Goal: Task Accomplishment & Management: Use online tool/utility

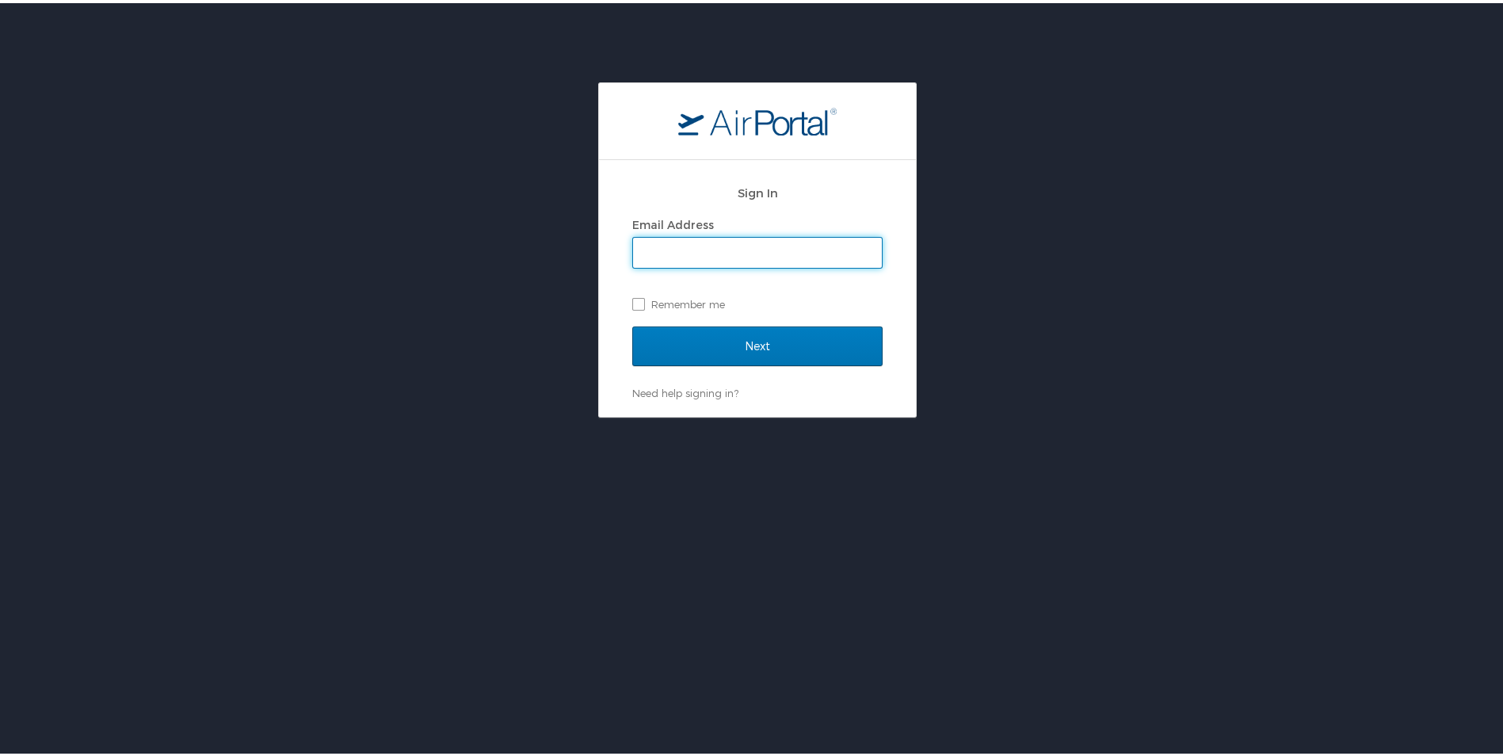
click at [694, 239] on input "Email Address" at bounding box center [757, 250] width 249 height 30
type input "[EMAIL_ADDRESS][DOMAIN_NAME]"
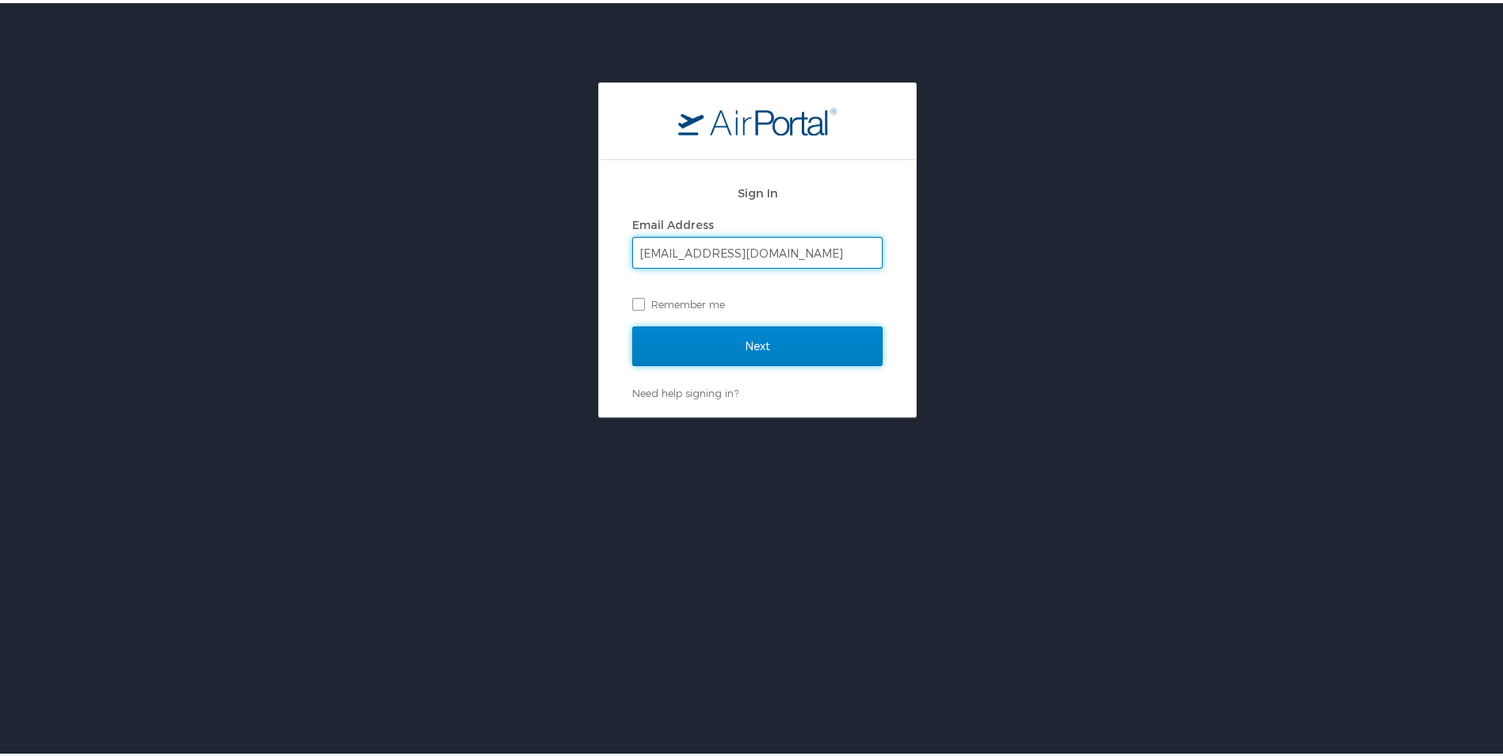
click at [732, 341] on input "Next" at bounding box center [757, 343] width 250 height 40
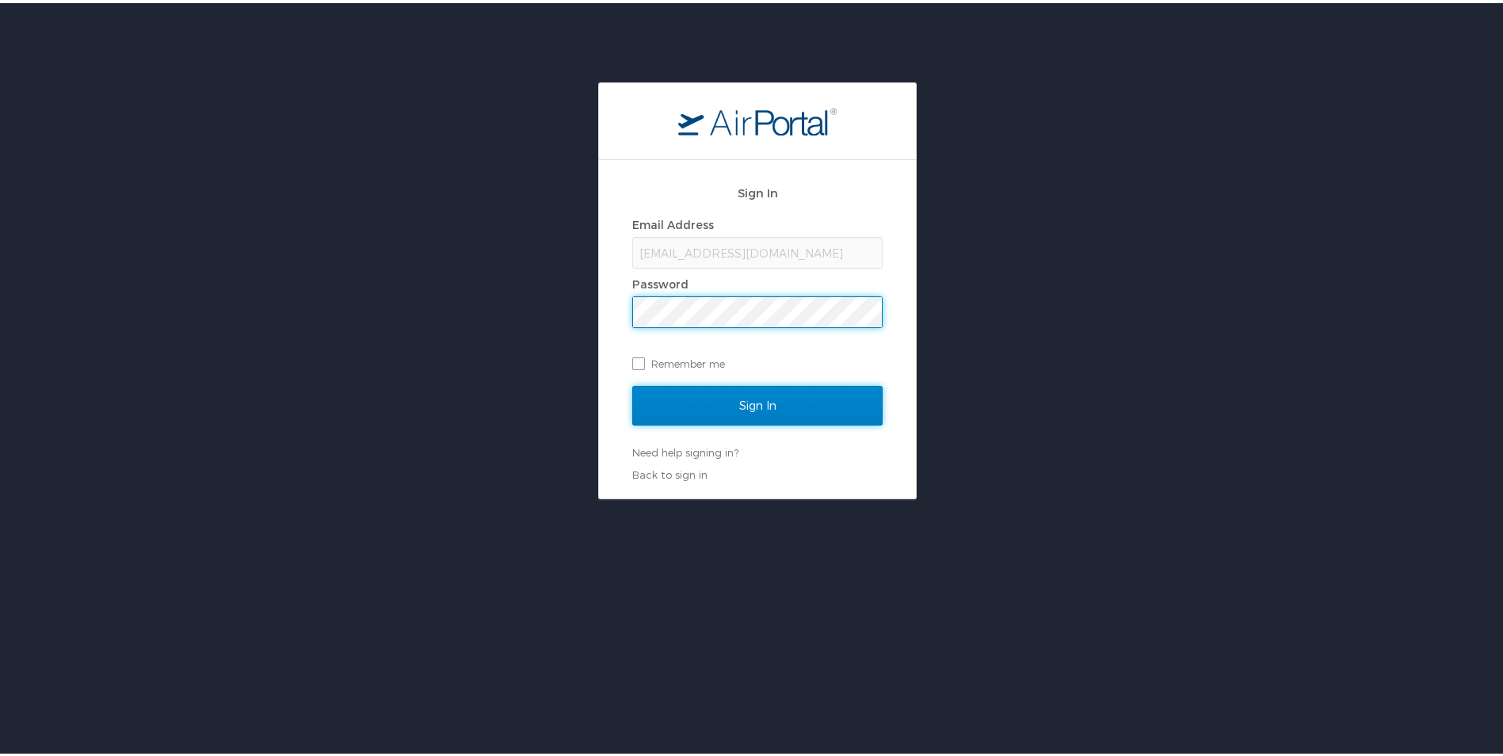
click at [734, 407] on input "Sign In" at bounding box center [757, 403] width 250 height 40
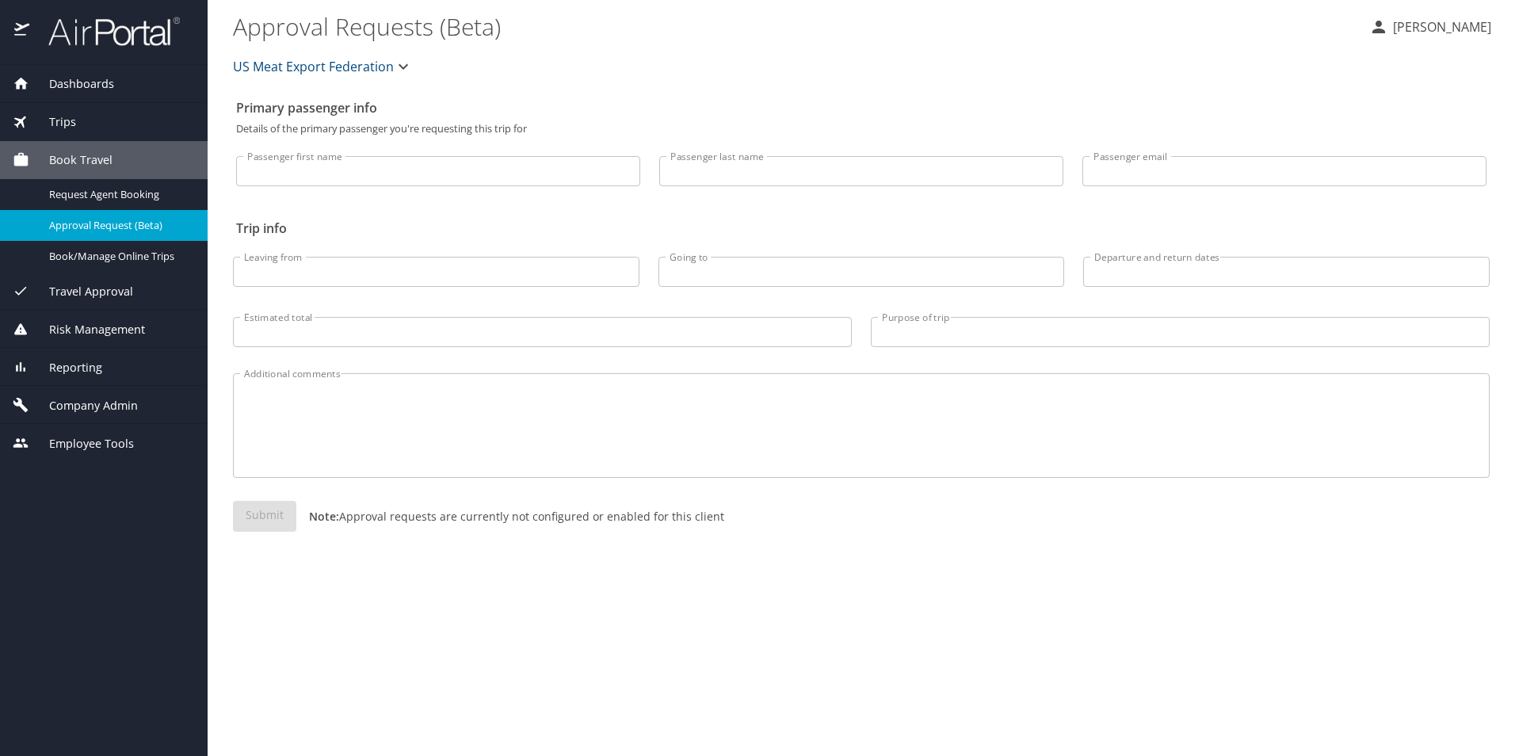
click at [105, 124] on div "Trips" at bounding box center [104, 121] width 182 height 17
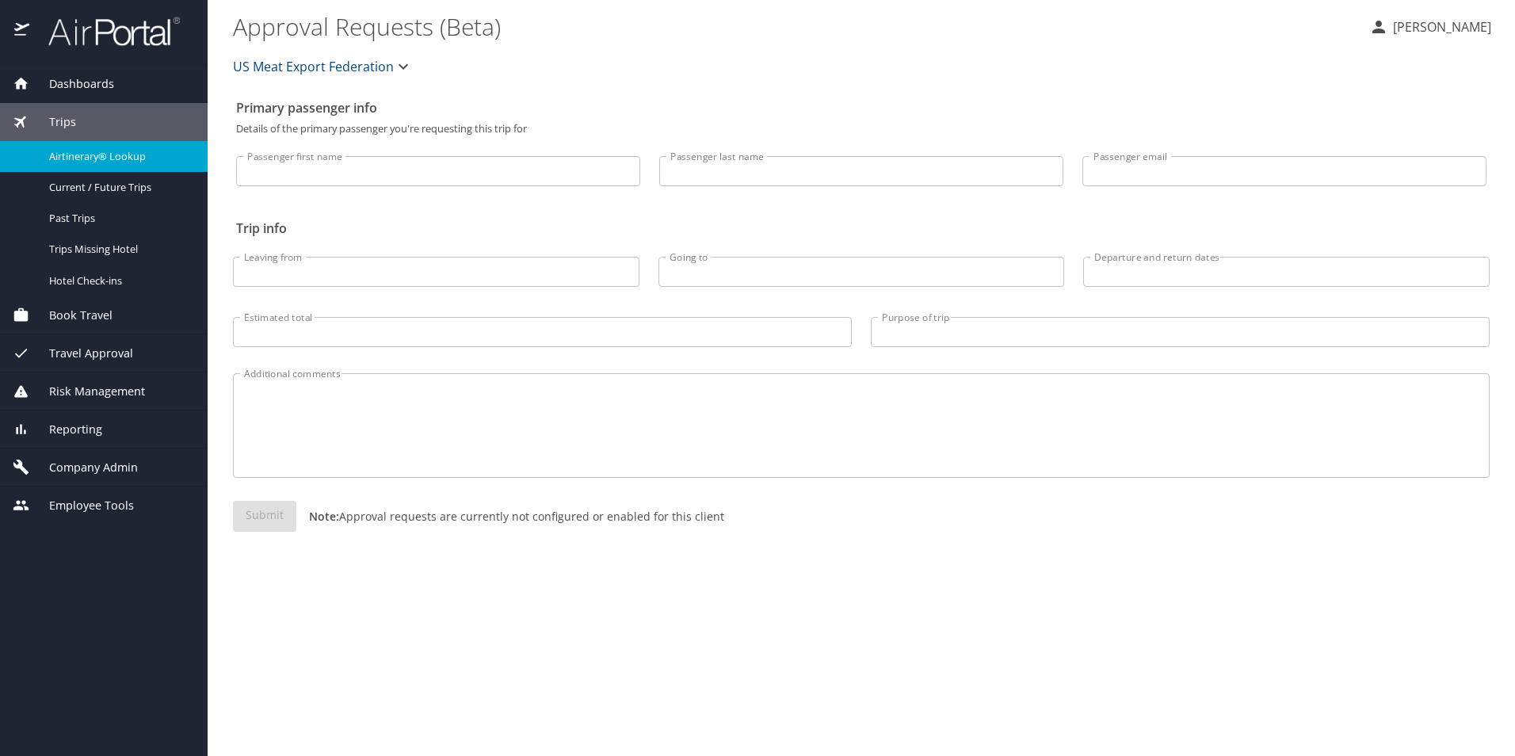
click at [126, 155] on span "Airtinerary® Lookup" at bounding box center [118, 156] width 139 height 15
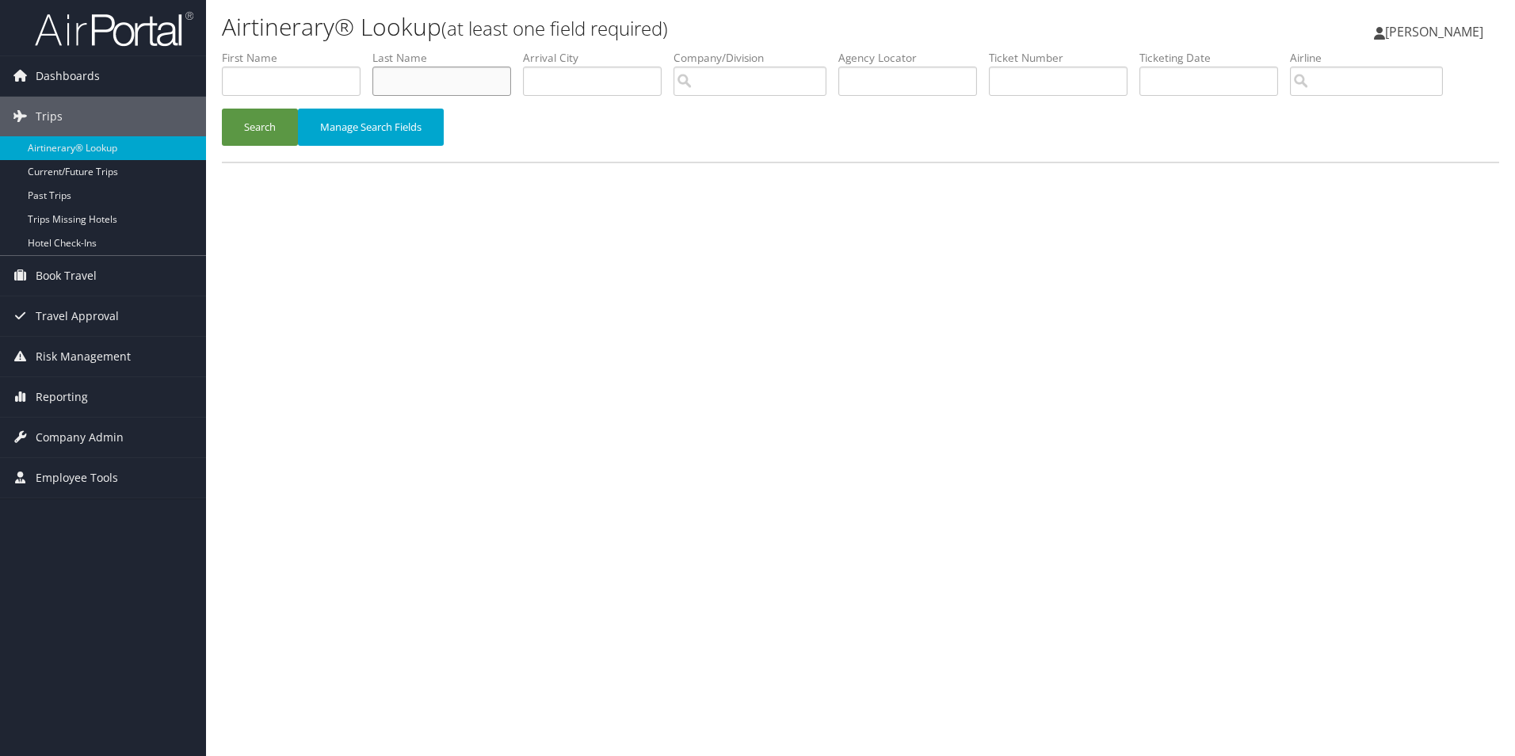
click at [466, 93] on input "text" at bounding box center [441, 81] width 139 height 29
type input "heller"
click at [1395, 74] on input "search" at bounding box center [1366, 81] width 153 height 29
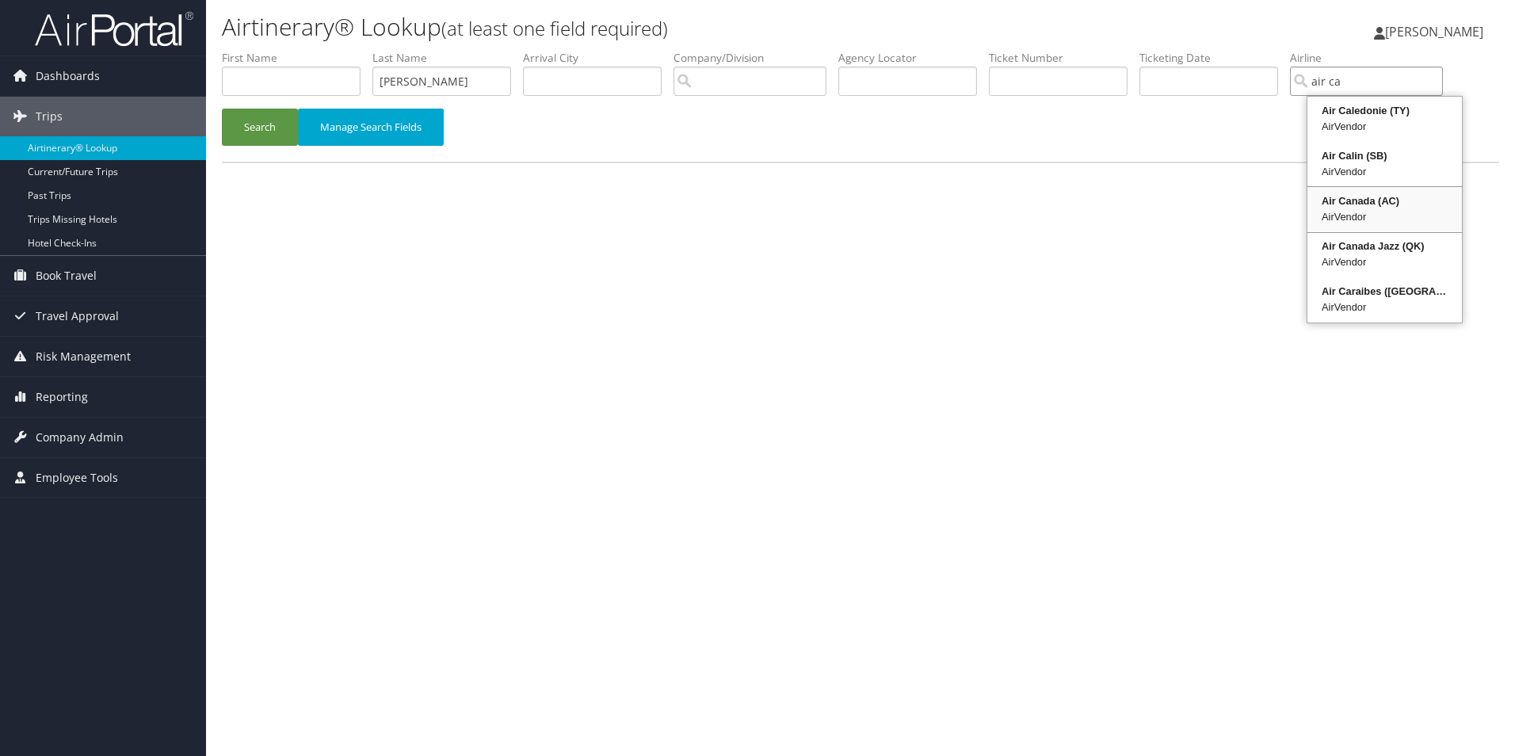
click at [1391, 201] on div "Air Canada (AC)" at bounding box center [1385, 201] width 150 height 16
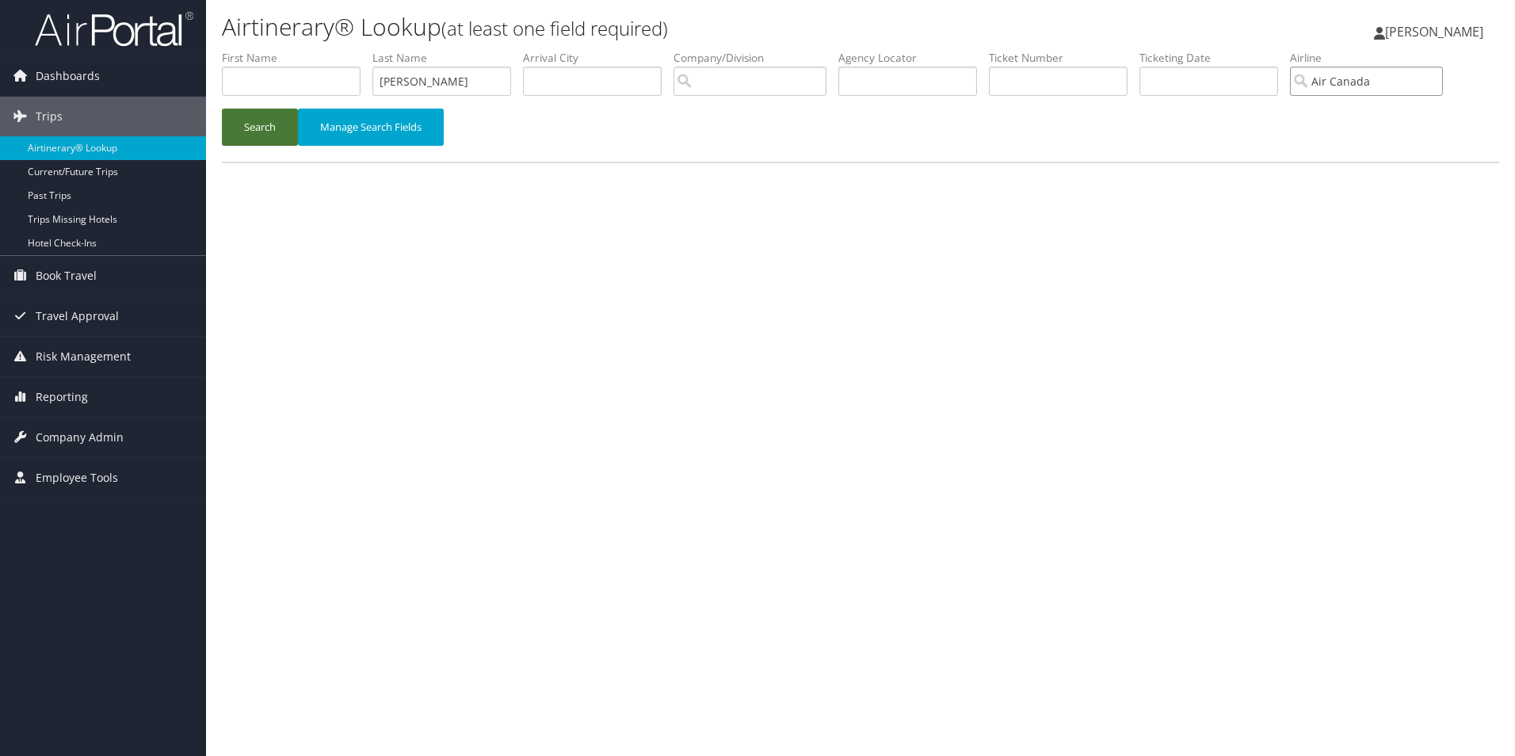
type input "Air Canada"
click at [236, 123] on button "Search" at bounding box center [260, 127] width 76 height 37
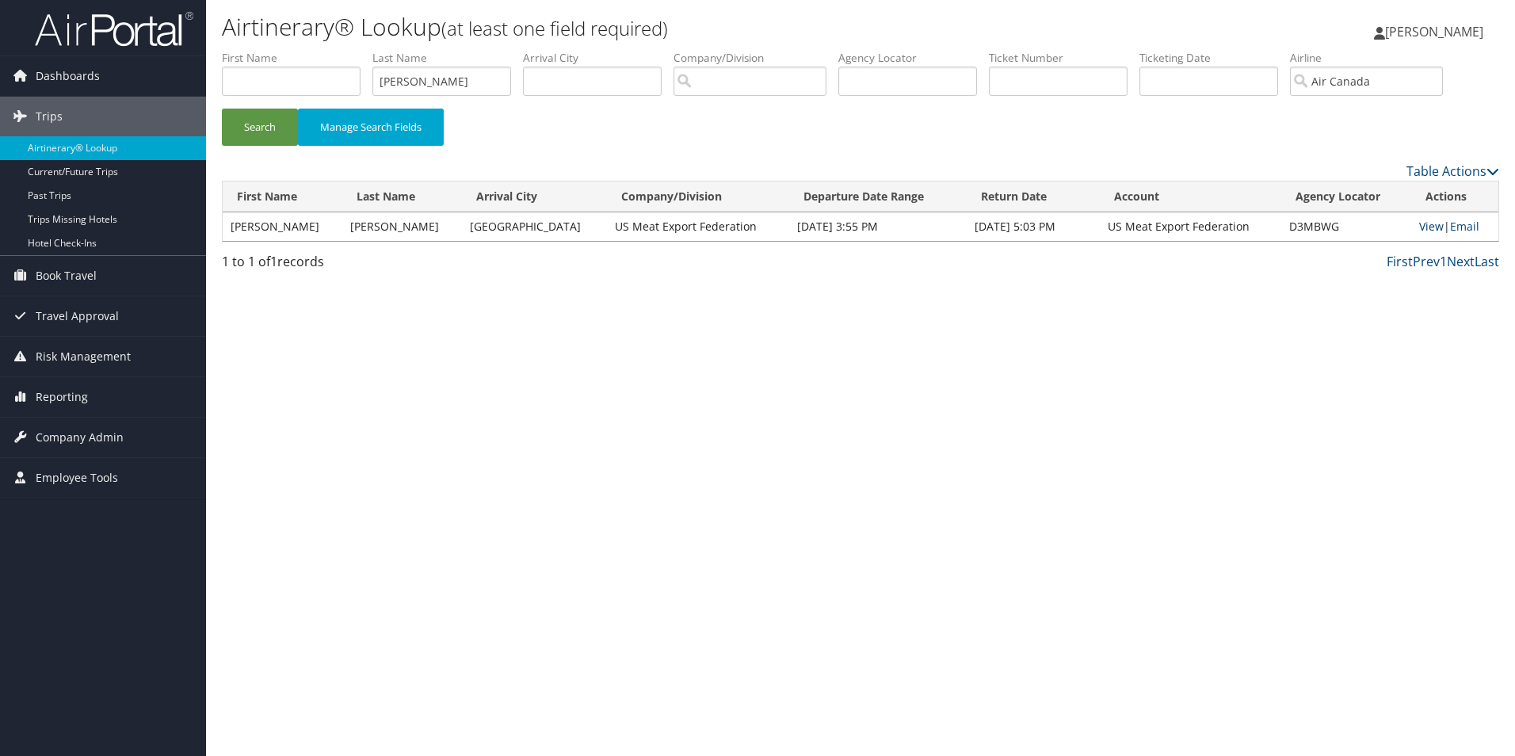
click at [1421, 221] on link "View" at bounding box center [1431, 226] width 25 height 15
drag, startPoint x: 431, startPoint y: 78, endPoint x: 331, endPoint y: 78, distance: 99.8
click at [331, 50] on ul "First Name Last Name heller Departure City Arrival City Company/Division Airpor…" at bounding box center [860, 50] width 1277 height 0
type input "schuele"
click at [254, 123] on button "Search" at bounding box center [260, 127] width 76 height 37
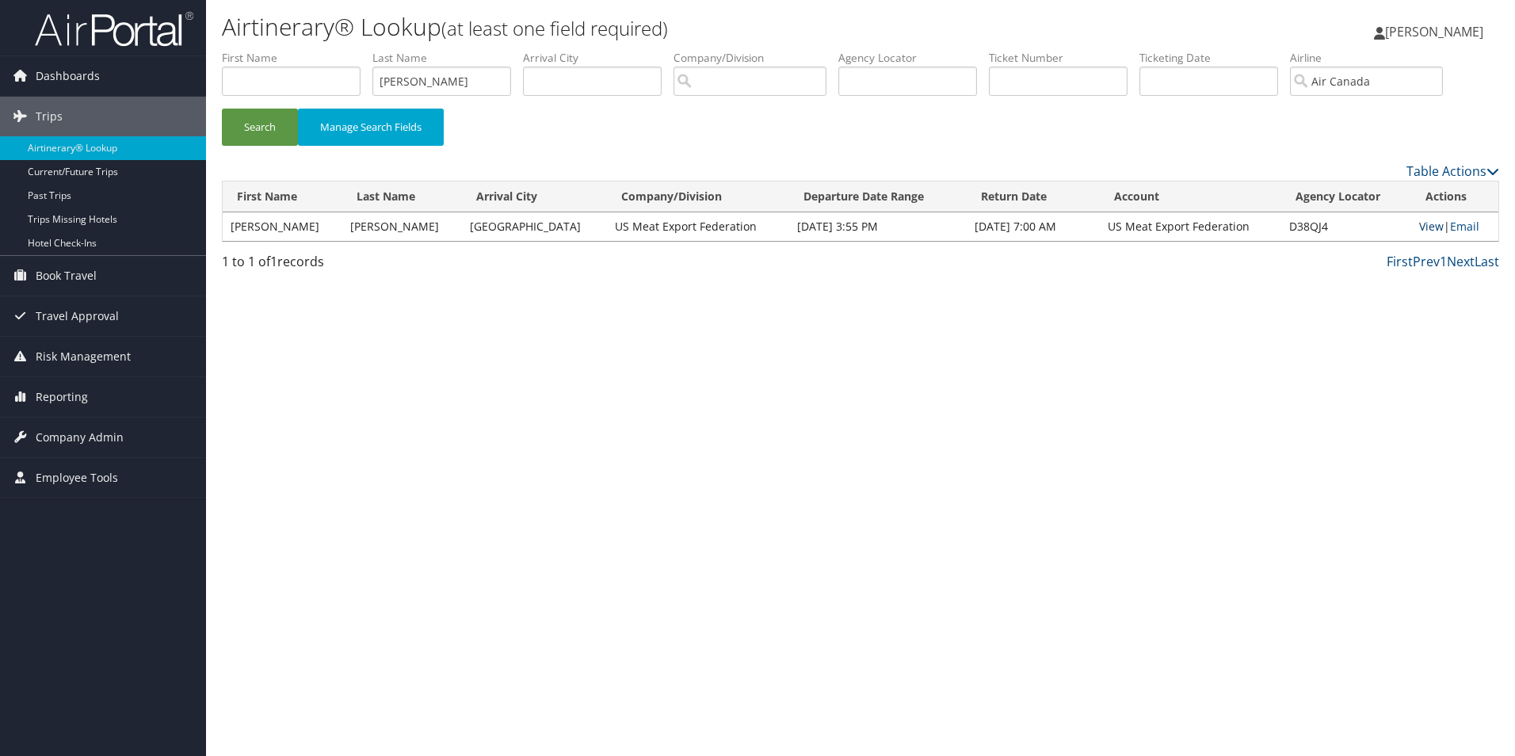
click at [1419, 226] on link "View" at bounding box center [1431, 226] width 25 height 15
click at [1443, 78] on input "Air Canada" at bounding box center [1366, 81] width 153 height 29
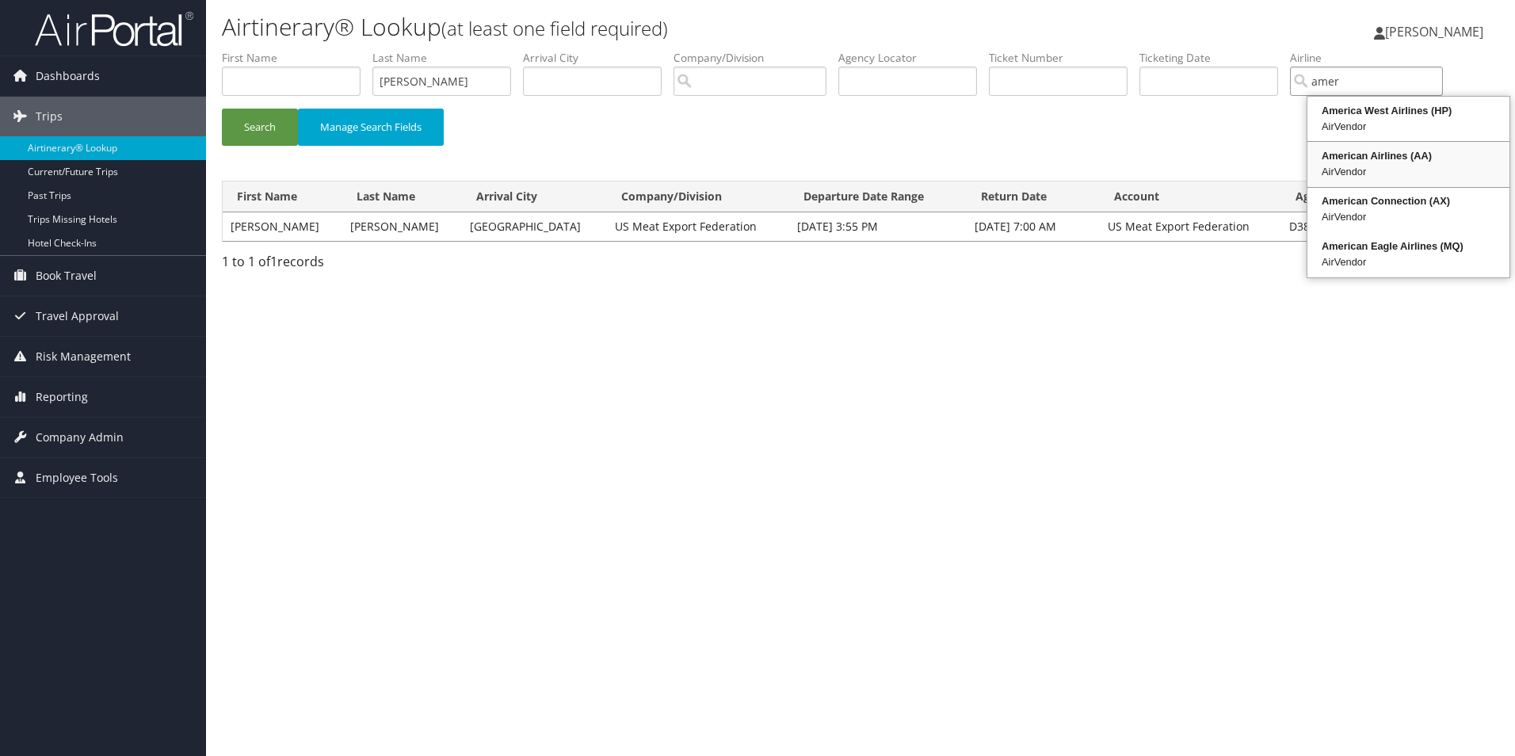
click at [1382, 164] on div "AirVendor" at bounding box center [1408, 172] width 197 height 16
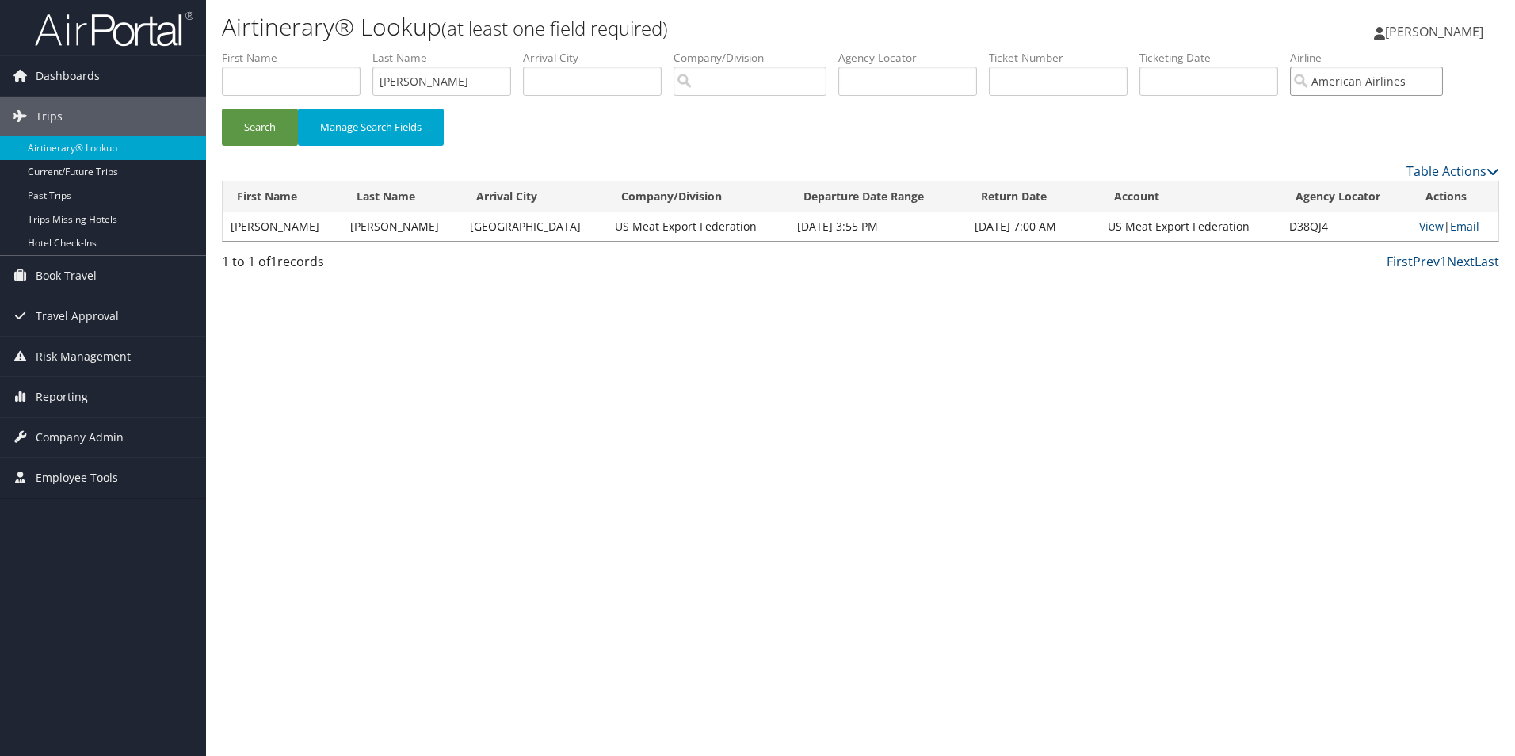
type input "American Airlines"
drag, startPoint x: 425, startPoint y: 71, endPoint x: 368, endPoint y: 67, distance: 56.4
click at [368, 50] on ul "First Name Last Name schuele Departure City Arrival City Company/Division Airpo…" at bounding box center [860, 50] width 1277 height 0
type input "hennen"
click at [261, 125] on button "Search" at bounding box center [260, 127] width 76 height 37
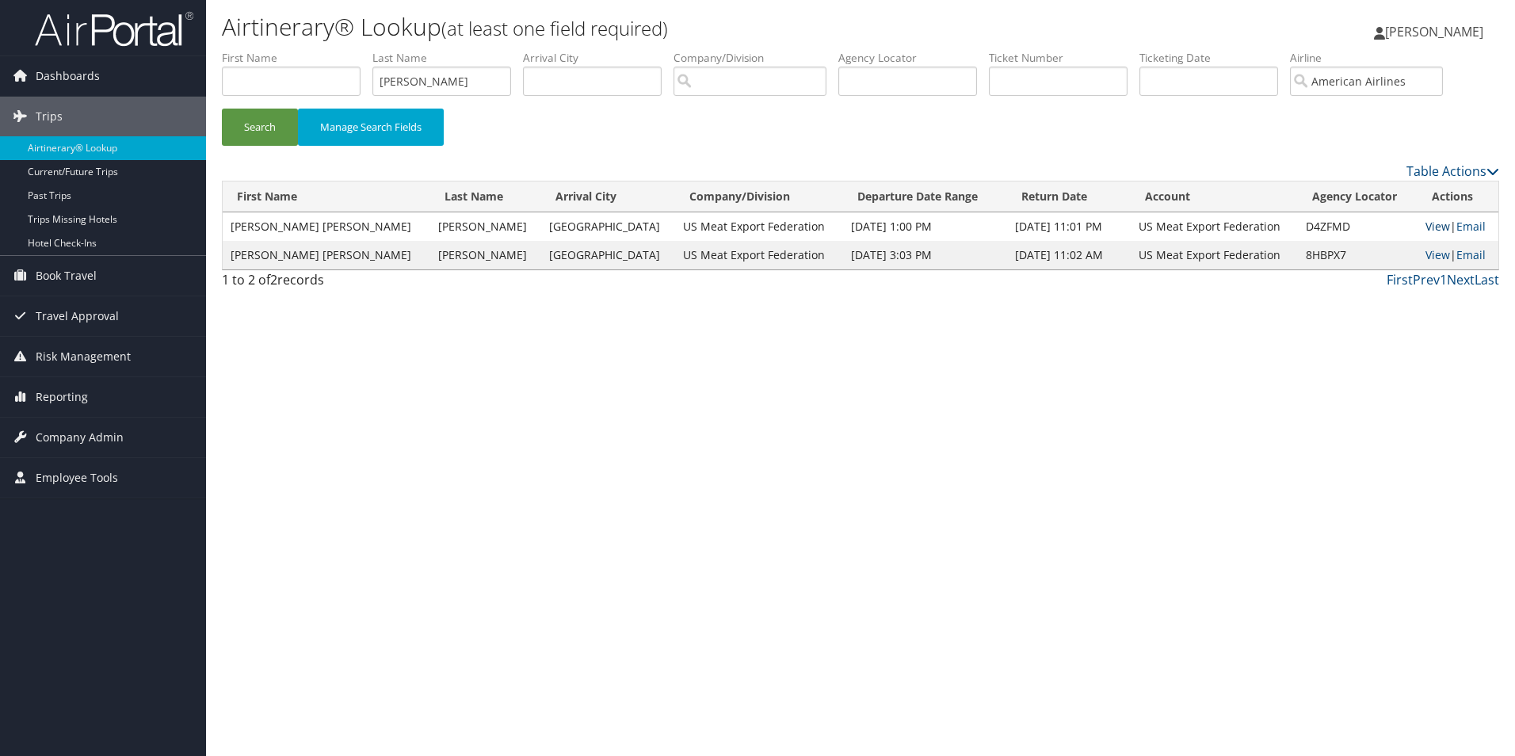
click at [1426, 224] on link "View" at bounding box center [1438, 226] width 25 height 15
drag, startPoint x: 1426, startPoint y: 82, endPoint x: 1298, endPoint y: 78, distance: 127.6
click at [1298, 50] on ul "First Name Last Name hennen Departure City Arrival City Company/Division Airpor…" at bounding box center [860, 50] width 1277 height 0
click at [1340, 169] on div "AirVendor" at bounding box center [1384, 172] width 149 height 16
type input "Asiana Airlines"
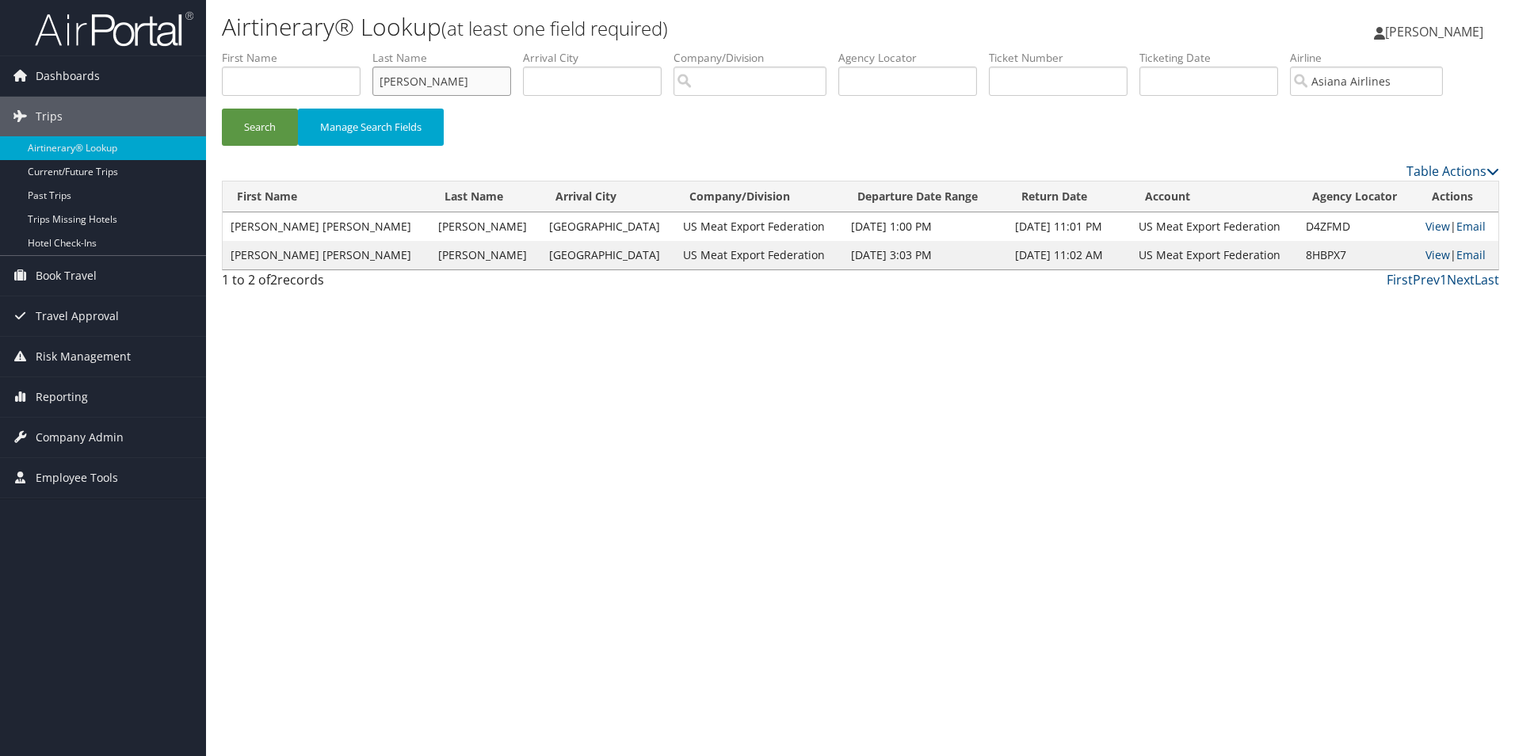
drag, startPoint x: 446, startPoint y: 82, endPoint x: 340, endPoint y: 82, distance: 106.2
click at [340, 50] on ul "First Name Last Name hennen Departure City Arrival City Company/Division Airpor…" at bounding box center [860, 50] width 1277 height 0
type input "halstrom"
click at [284, 134] on button "Search" at bounding box center [260, 127] width 76 height 37
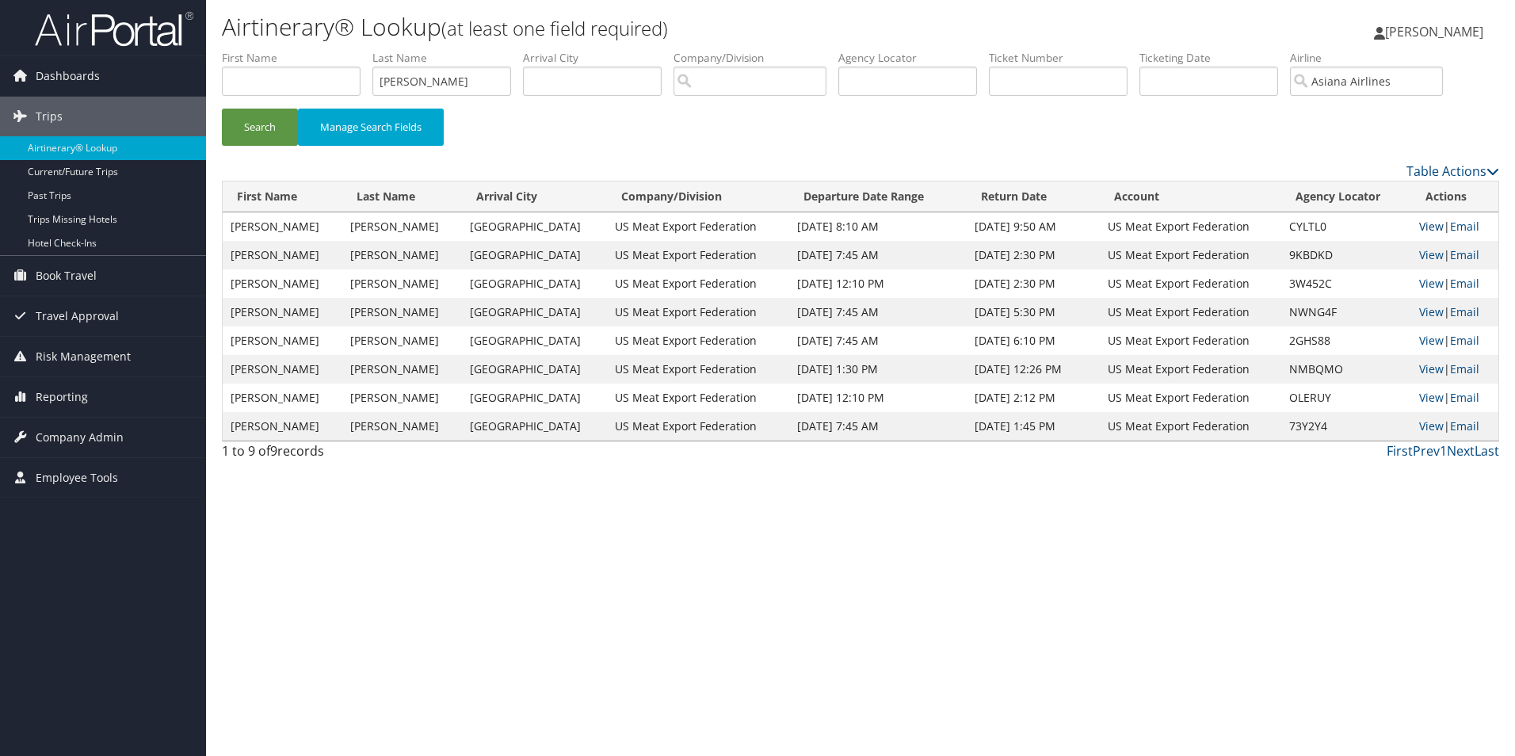
click at [1426, 223] on link "View" at bounding box center [1431, 226] width 25 height 15
click at [1409, 87] on input "Asiana Airlines" at bounding box center [1366, 81] width 153 height 29
click at [1373, 113] on div "Delta Air Lines (DL)" at bounding box center [1384, 111] width 149 height 16
type input "Delta Air Lines"
drag, startPoint x: 448, startPoint y: 94, endPoint x: 350, endPoint y: 77, distance: 99.0
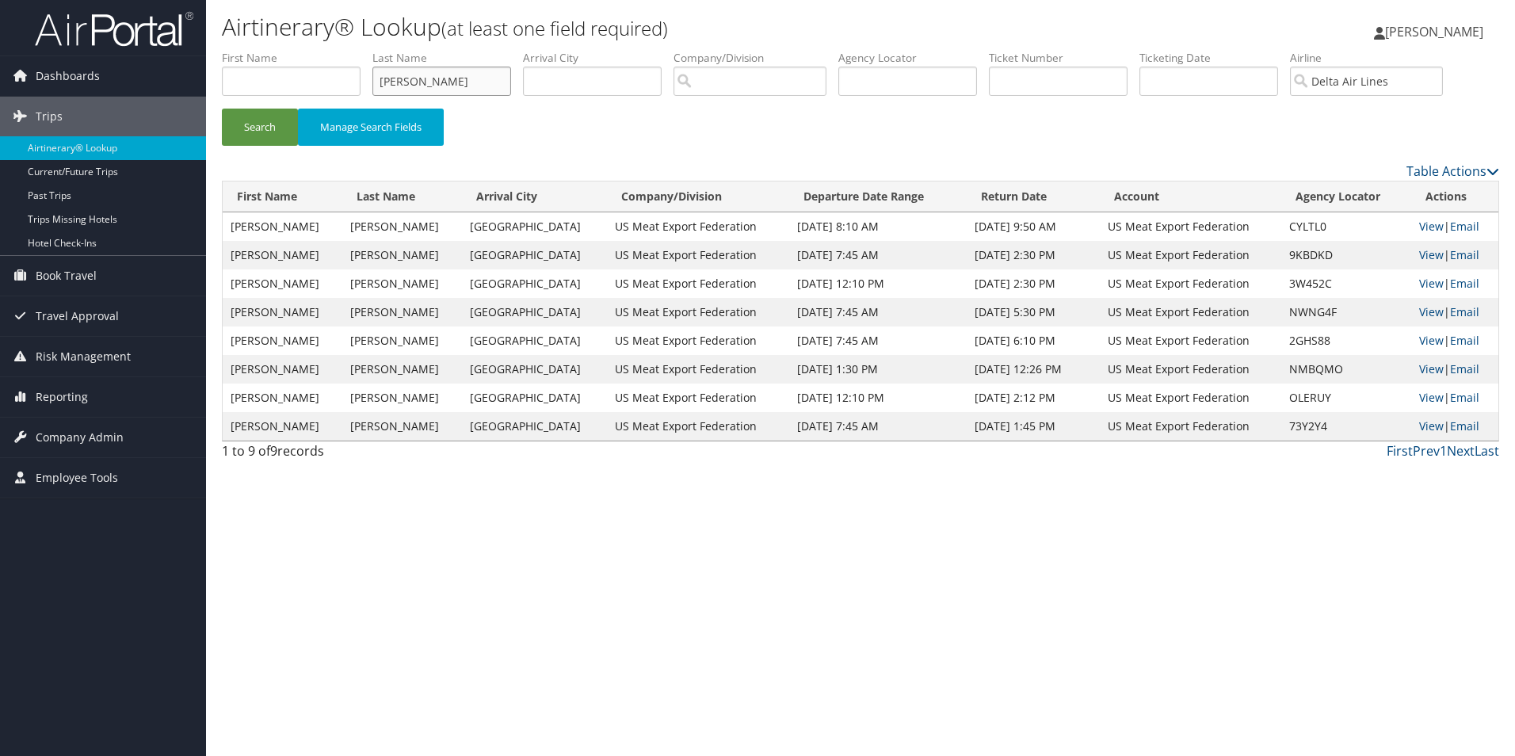
click at [350, 50] on ul "First Name Last Name halstrom Departure City Arrival City Company/Division Airp…" at bounding box center [860, 50] width 1277 height 0
click at [244, 120] on button "Search" at bounding box center [260, 127] width 76 height 37
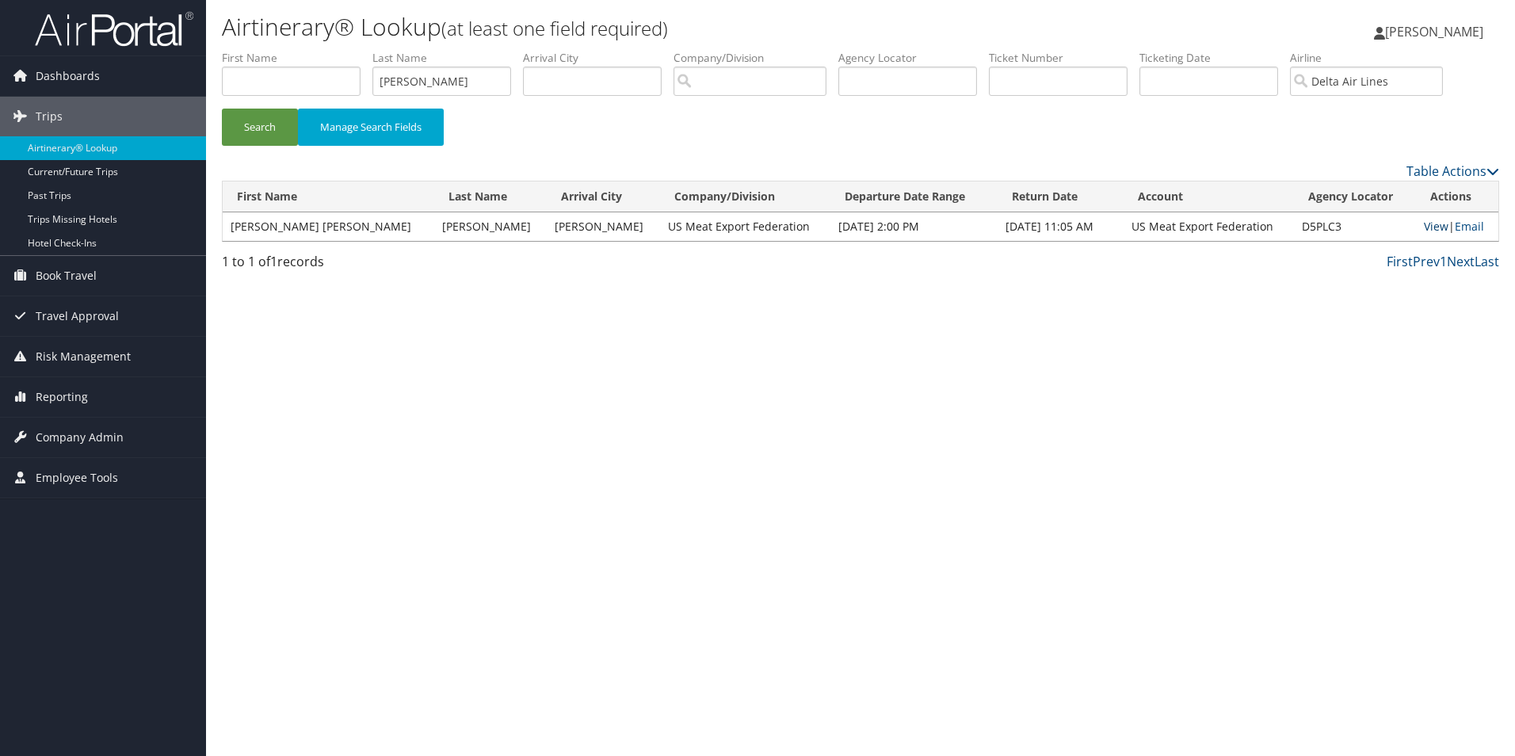
click at [1424, 225] on link "View" at bounding box center [1436, 226] width 25 height 15
drag, startPoint x: 443, startPoint y: 77, endPoint x: 361, endPoint y: 74, distance: 81.7
click at [361, 50] on ul "First Name Last Name vavra Departure City Arrival City Company/Division Airport…" at bounding box center [860, 50] width 1277 height 0
click at [261, 121] on button "Search" at bounding box center [260, 127] width 76 height 37
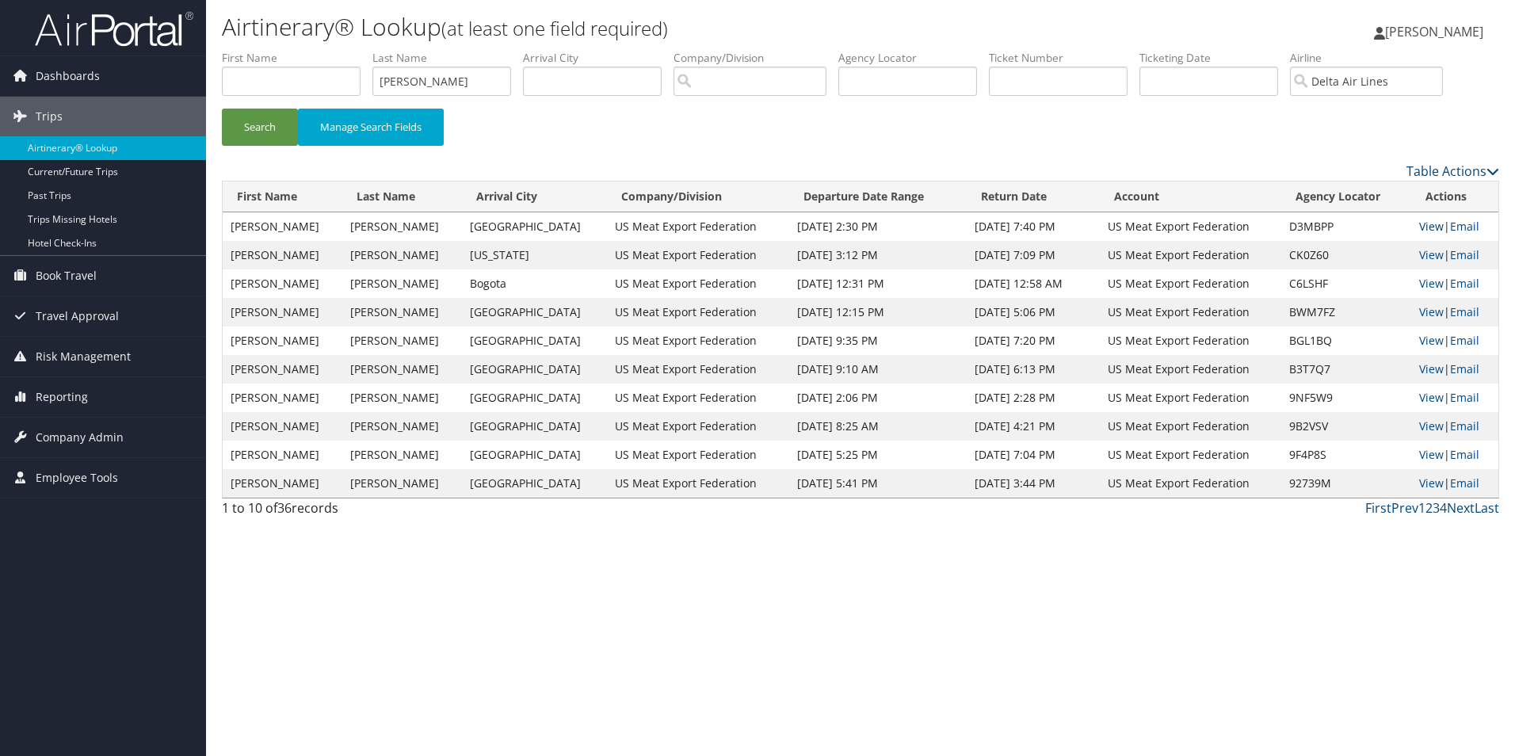
click at [1419, 228] on link "View" at bounding box center [1431, 226] width 25 height 15
drag, startPoint x: 422, startPoint y: 77, endPoint x: 328, endPoint y: 56, distance: 95.7
click at [328, 50] on ul "First Name Last Name heller Departure City Arrival City Company/Division Airpor…" at bounding box center [860, 50] width 1277 height 0
click at [261, 127] on button "Search" at bounding box center [260, 127] width 76 height 37
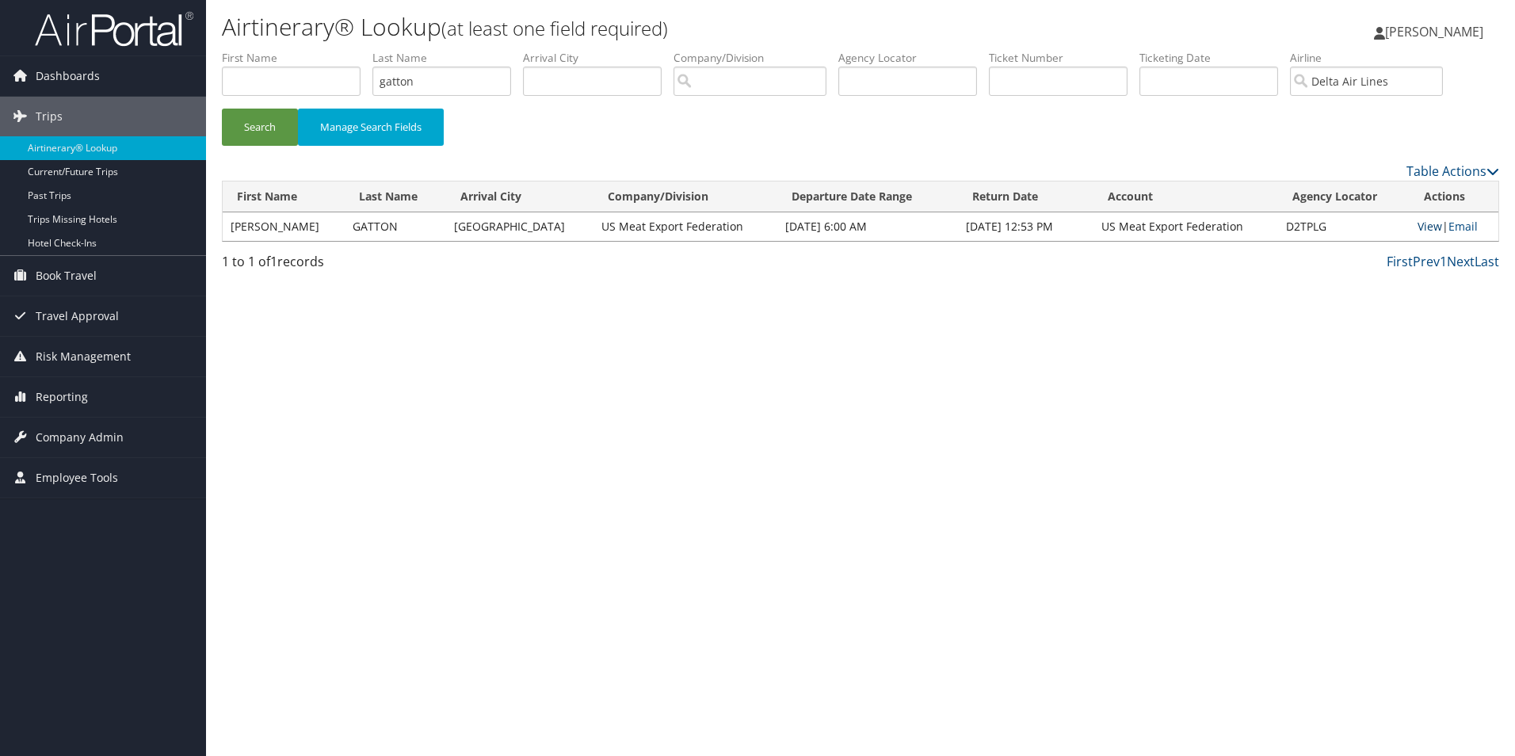
click at [1428, 225] on link "View" at bounding box center [1430, 226] width 25 height 15
drag, startPoint x: 466, startPoint y: 76, endPoint x: 290, endPoint y: 77, distance: 175.9
click at [290, 50] on ul "First Name Last Name gatton Departure City Arrival City Company/Division Airpor…" at bounding box center [860, 50] width 1277 height 0
type input "gast"
click at [271, 117] on button "Search" at bounding box center [260, 127] width 76 height 37
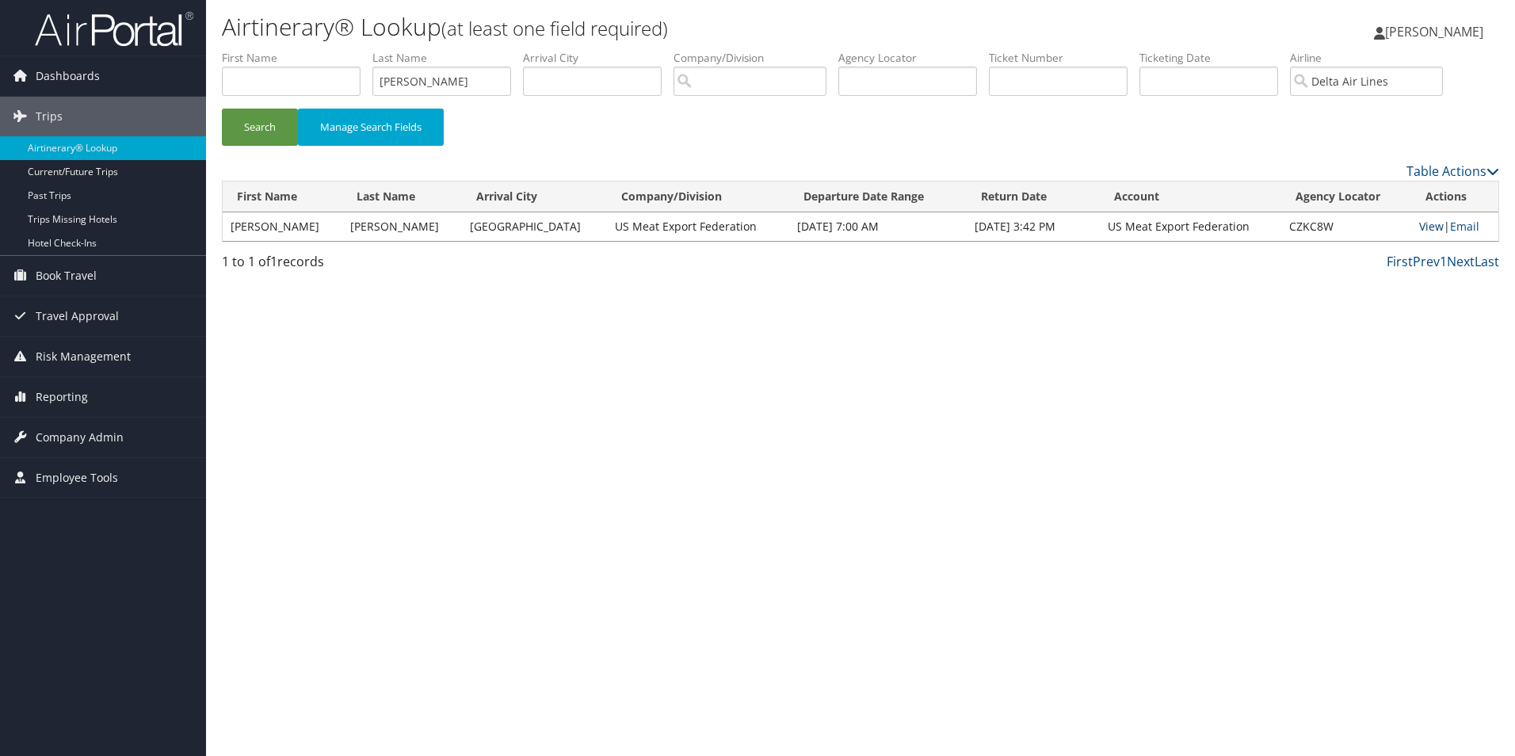
click at [1419, 228] on link "View" at bounding box center [1431, 226] width 25 height 15
click at [1443, 84] on input "Delta Air Lines" at bounding box center [1366, 81] width 153 height 29
click at [1364, 102] on div "Emirates Airlines (EK) AirVendor" at bounding box center [1387, 119] width 155 height 40
type input "Emirates Airlines"
drag, startPoint x: 433, startPoint y: 87, endPoint x: 290, endPoint y: 84, distance: 142.7
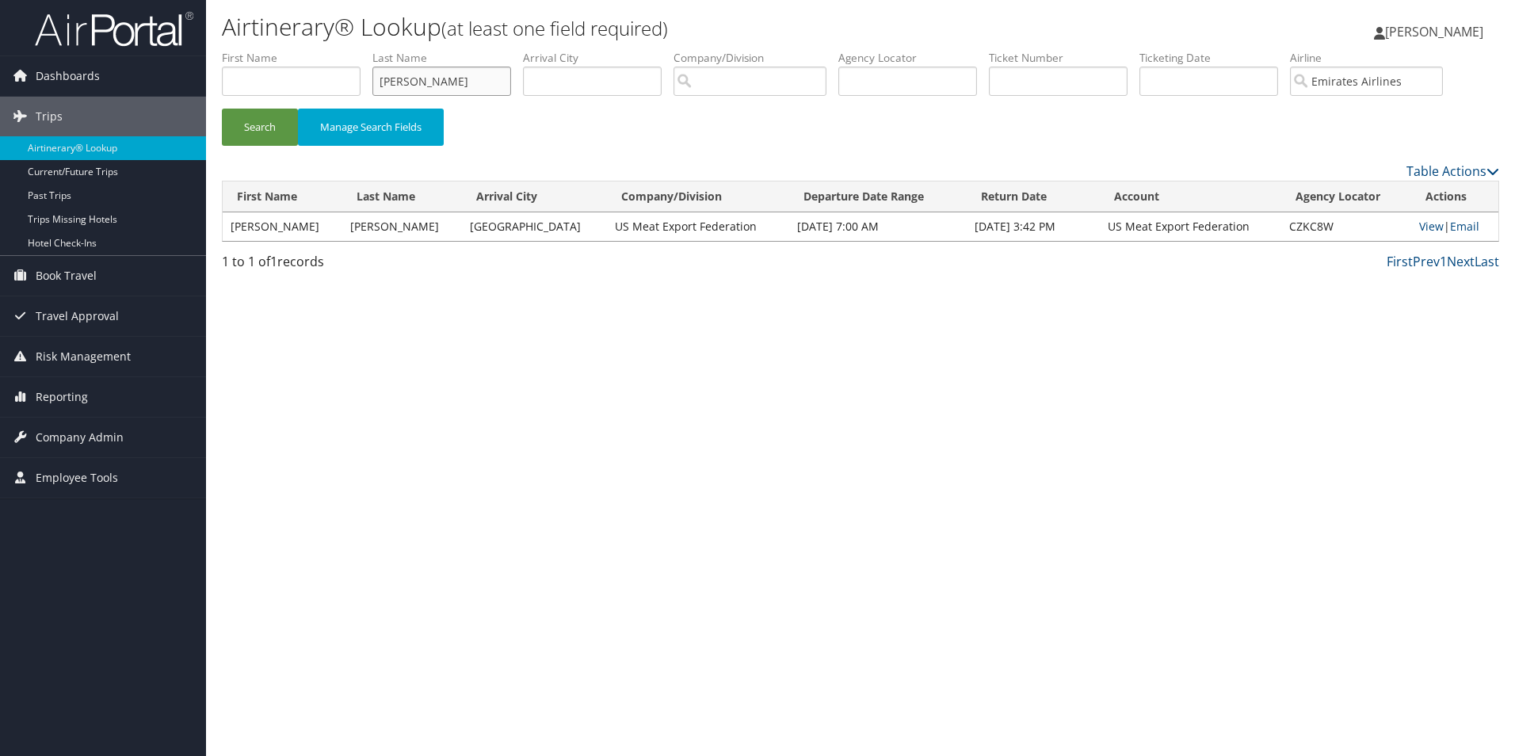
click at [290, 50] on ul "First Name Last Name gast Departure City Arrival City Company/Division Airport/…" at bounding box center [860, 50] width 1277 height 0
click at [269, 117] on button "Search" at bounding box center [260, 127] width 76 height 37
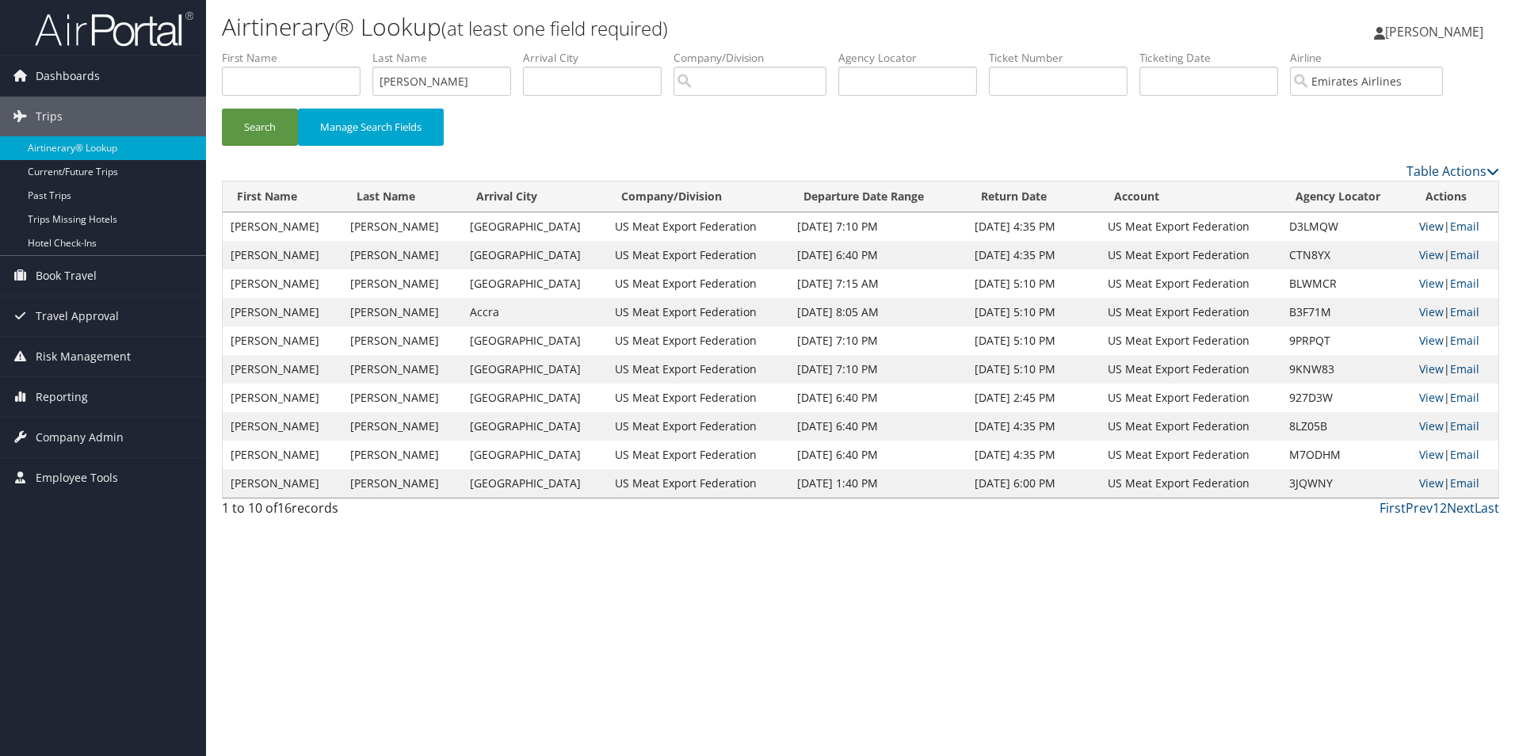
click at [1419, 223] on link "View" at bounding box center [1431, 226] width 25 height 15
drag, startPoint x: 453, startPoint y: 84, endPoint x: 267, endPoint y: 69, distance: 186.8
click at [267, 50] on ul "First Name Last Name copeland Departure City Arrival City Company/Division Airp…" at bounding box center [860, 50] width 1277 height 0
type input "adukpo"
click at [264, 124] on button "Search" at bounding box center [260, 127] width 76 height 37
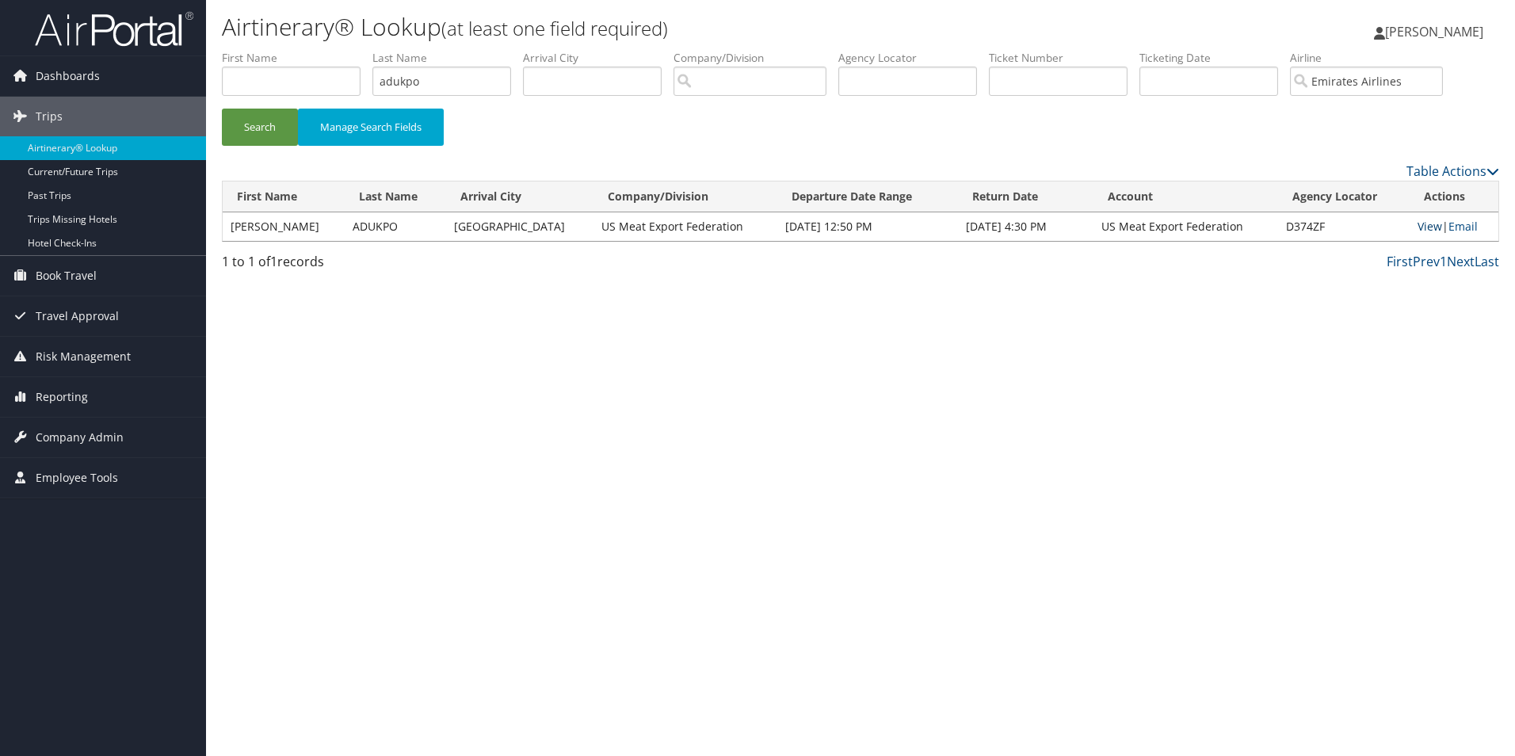
click at [1422, 224] on link "View" at bounding box center [1430, 226] width 25 height 15
click at [1417, 83] on input "Emirates Airlines" at bounding box center [1366, 81] width 153 height 29
click at [1403, 114] on div "Hahn Air (H1)" at bounding box center [1402, 111] width 185 height 16
type input "Hahn Air"
drag, startPoint x: 451, startPoint y: 85, endPoint x: 303, endPoint y: 78, distance: 147.6
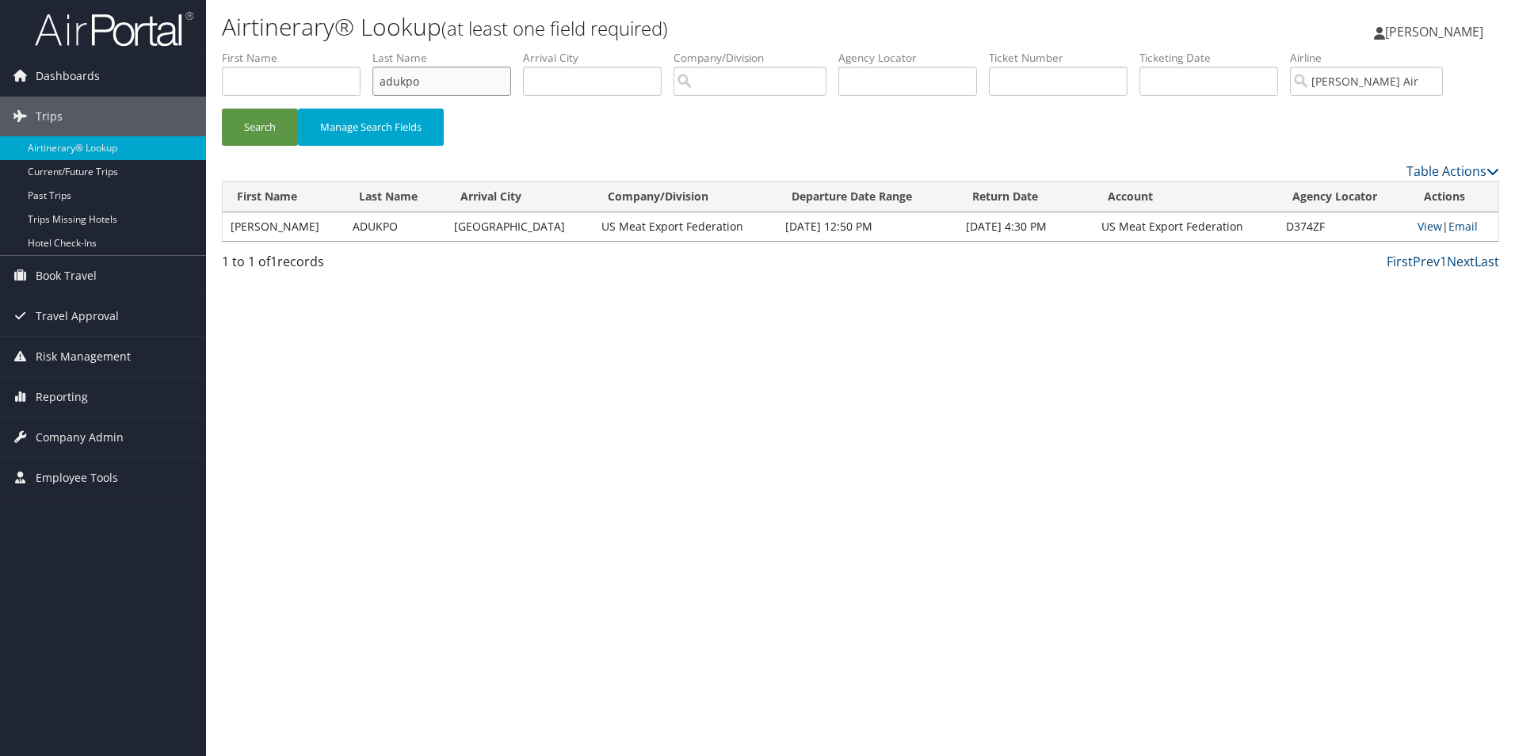
click at [303, 50] on ul "First Name Last Name adukpo Departure City Arrival City Company/Division Airpor…" at bounding box center [860, 50] width 1277 height 0
click at [245, 120] on button "Search" at bounding box center [260, 127] width 76 height 37
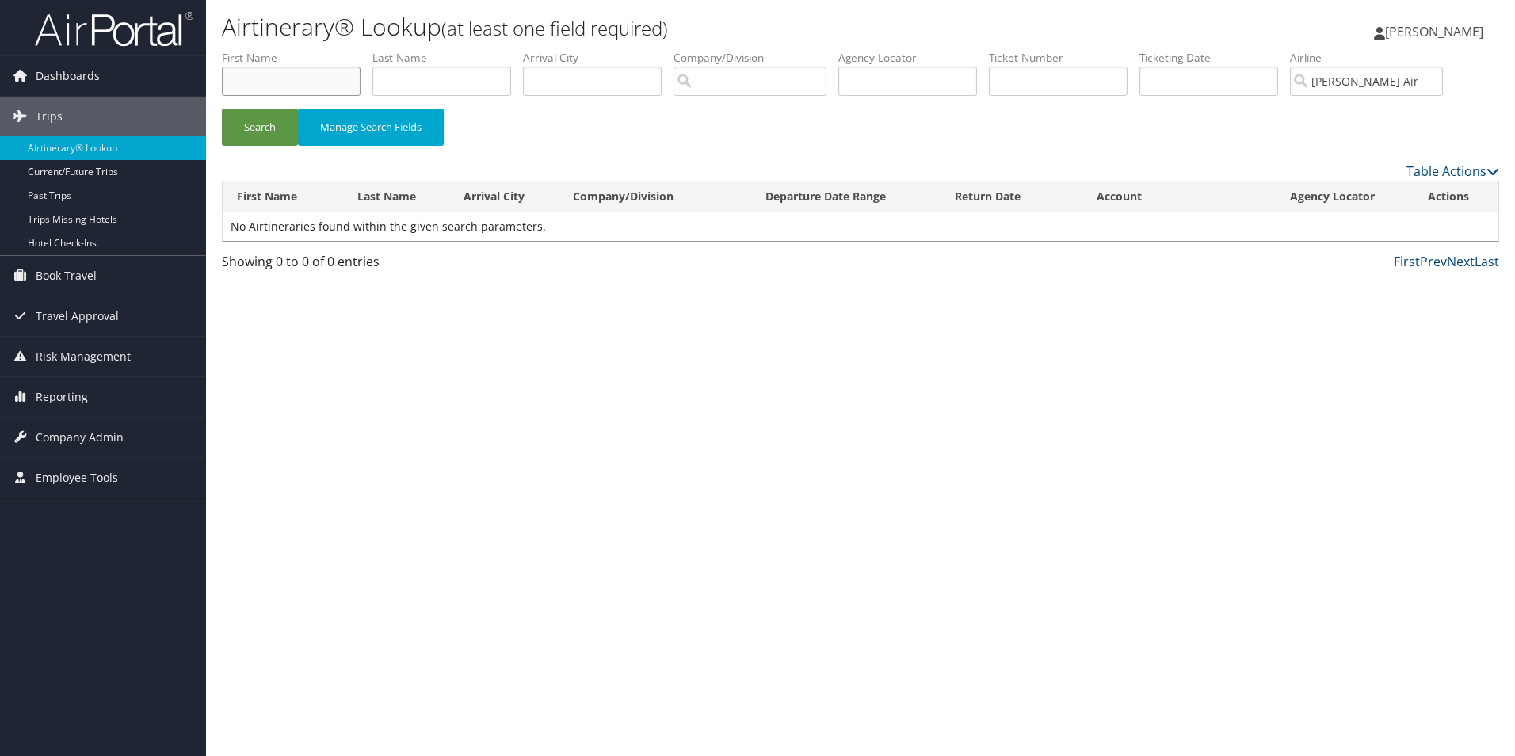
type input "adukpo"
click at [250, 60] on label "First Name" at bounding box center [297, 58] width 151 height 16
click at [284, 89] on input "text" at bounding box center [291, 81] width 139 height 29
type input "monica"
click at [246, 128] on button "Search" at bounding box center [260, 127] width 76 height 37
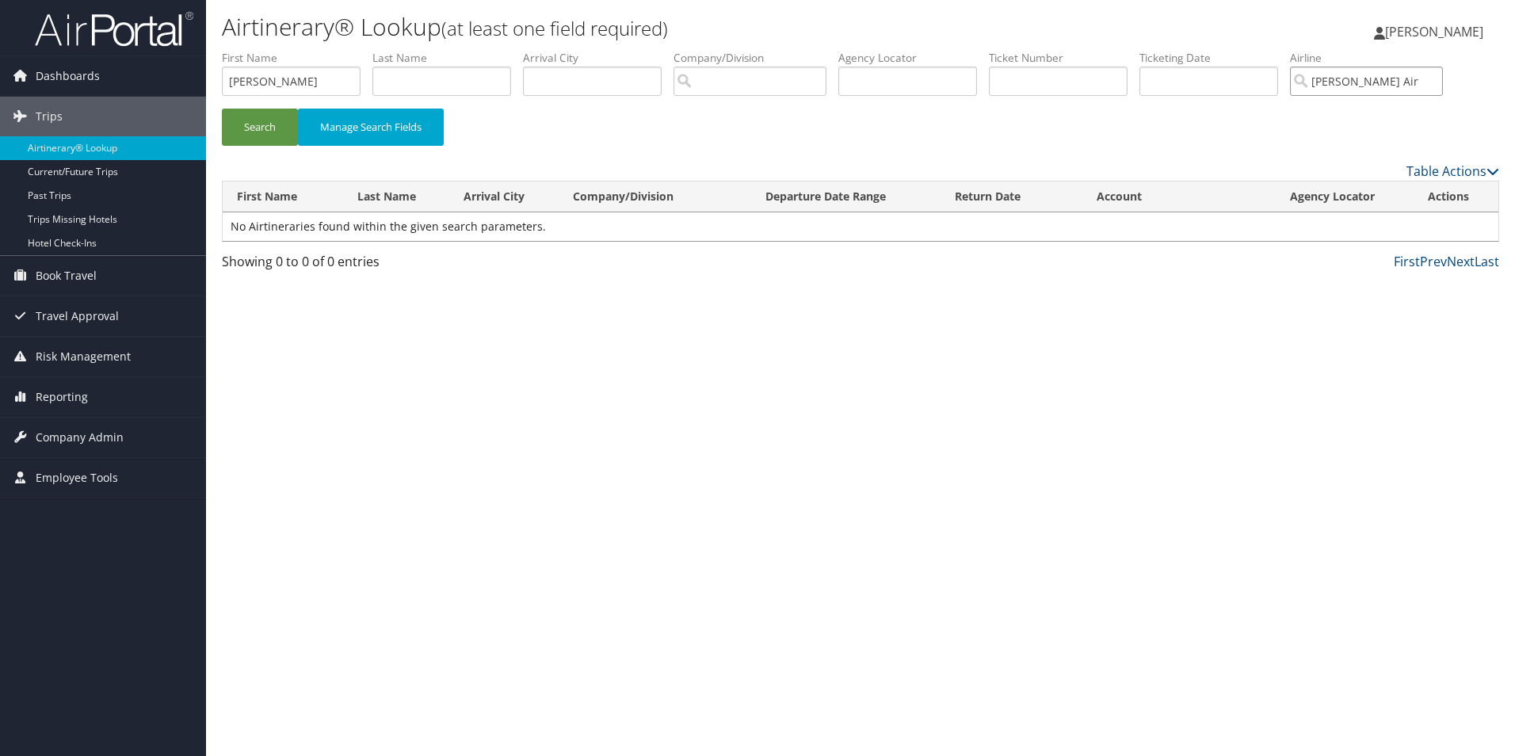
click at [1397, 82] on input "Hahn Air" at bounding box center [1366, 81] width 153 height 29
click at [261, 124] on button "Search" at bounding box center [260, 127] width 76 height 37
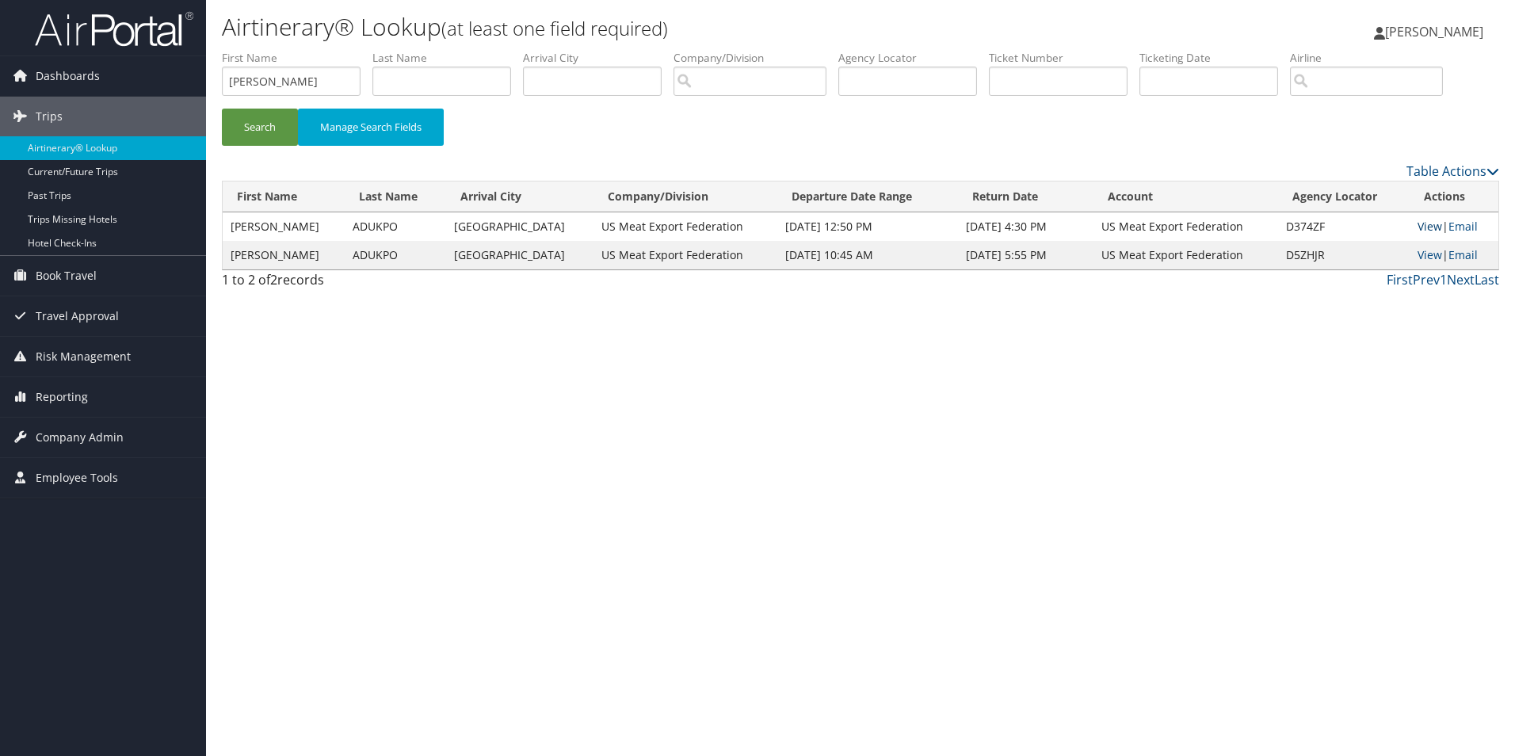
click at [1429, 220] on link "View" at bounding box center [1430, 226] width 25 height 15
click at [1418, 253] on link "View" at bounding box center [1430, 254] width 25 height 15
drag, startPoint x: 296, startPoint y: 78, endPoint x: 155, endPoint y: 85, distance: 141.2
click at [155, 85] on div "Dashboards AirPortal 360™ (Manager) My Travel Dashboard Trips Airtinerary® Look…" at bounding box center [757, 378] width 1515 height 756
click at [1365, 79] on input "search" at bounding box center [1366, 81] width 153 height 29
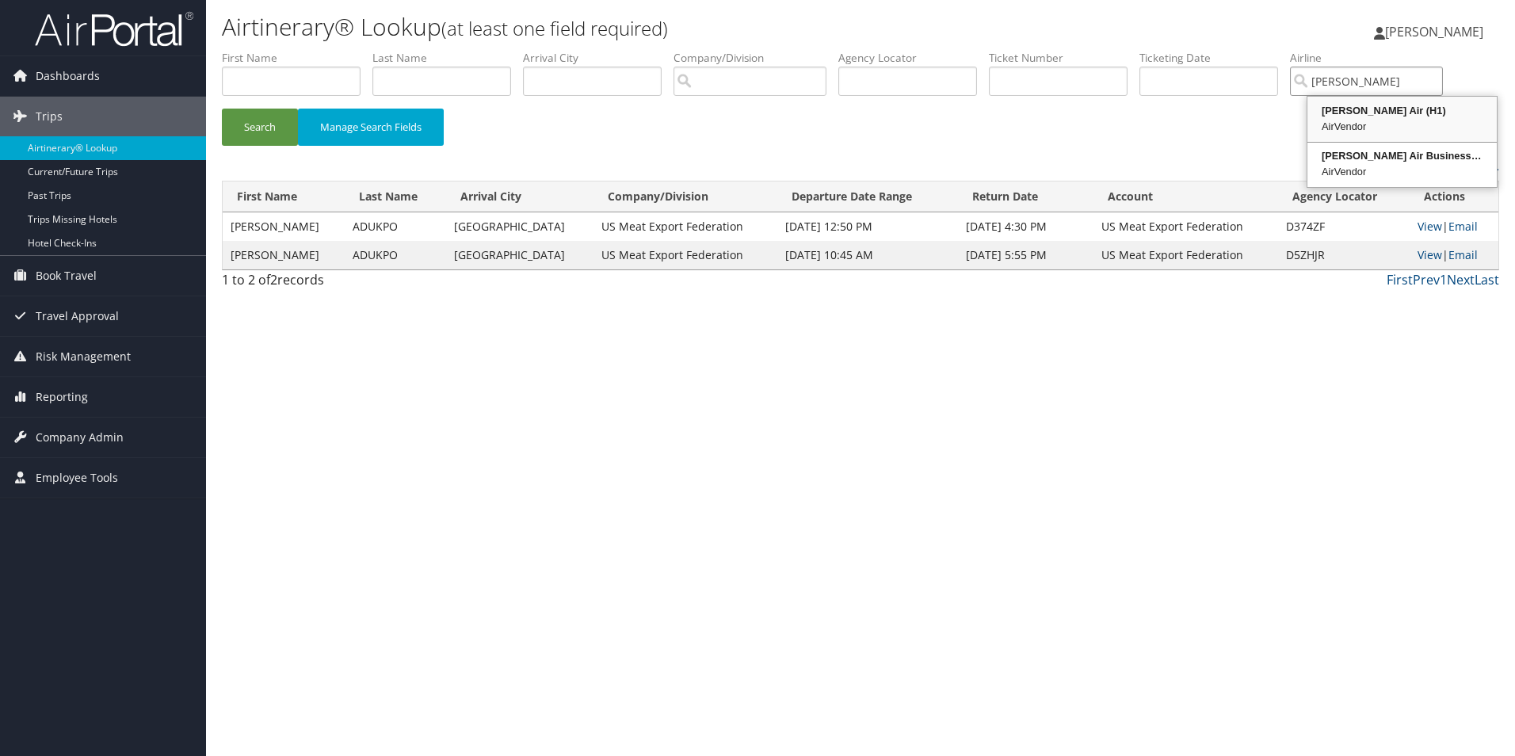
click at [1341, 130] on div "AirVendor" at bounding box center [1402, 127] width 185 height 16
type input "Hahn Air"
click at [420, 100] on li "Last Name" at bounding box center [447, 79] width 151 height 58
click at [422, 83] on input "text" at bounding box center [441, 81] width 139 height 29
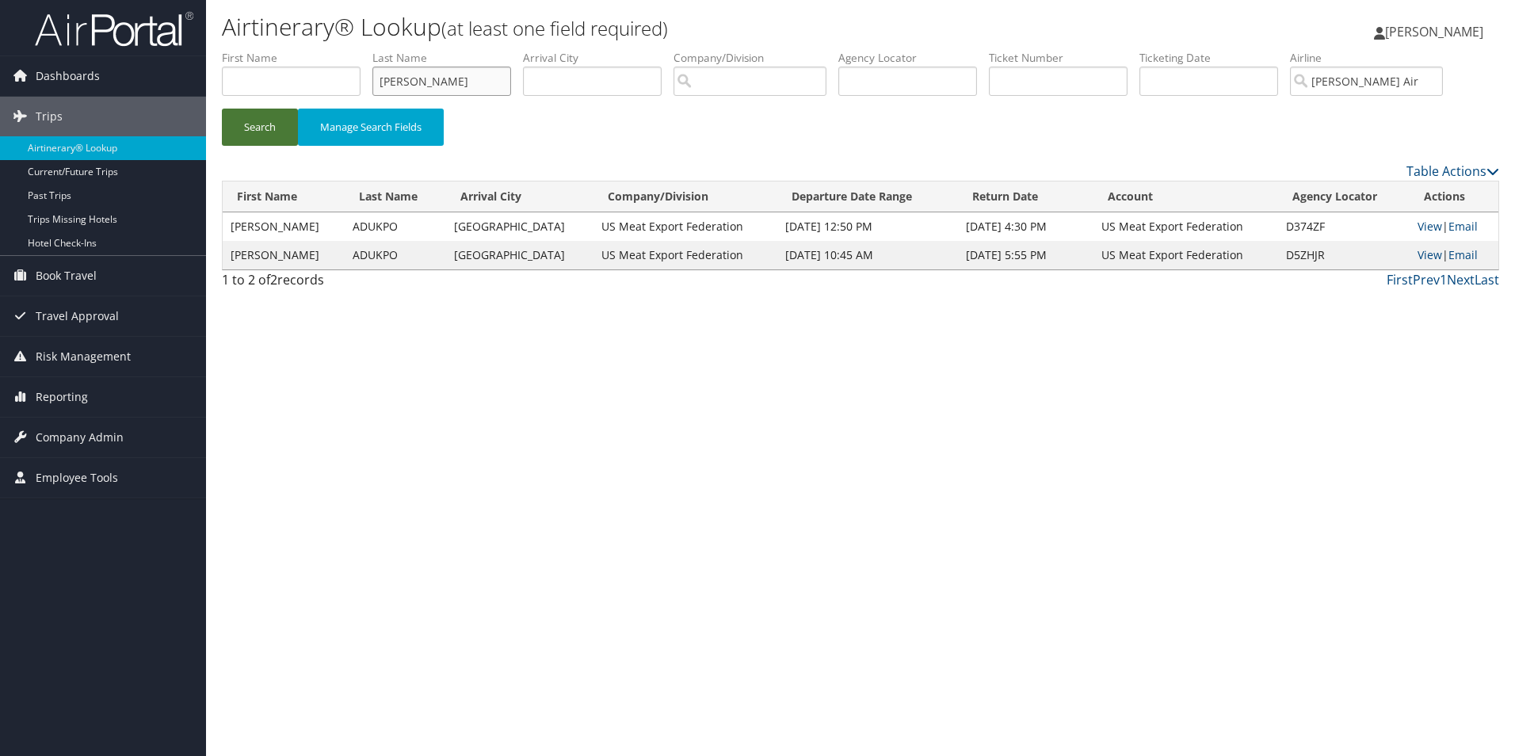
type input "carney"
click at [239, 132] on button "Search" at bounding box center [260, 127] width 76 height 37
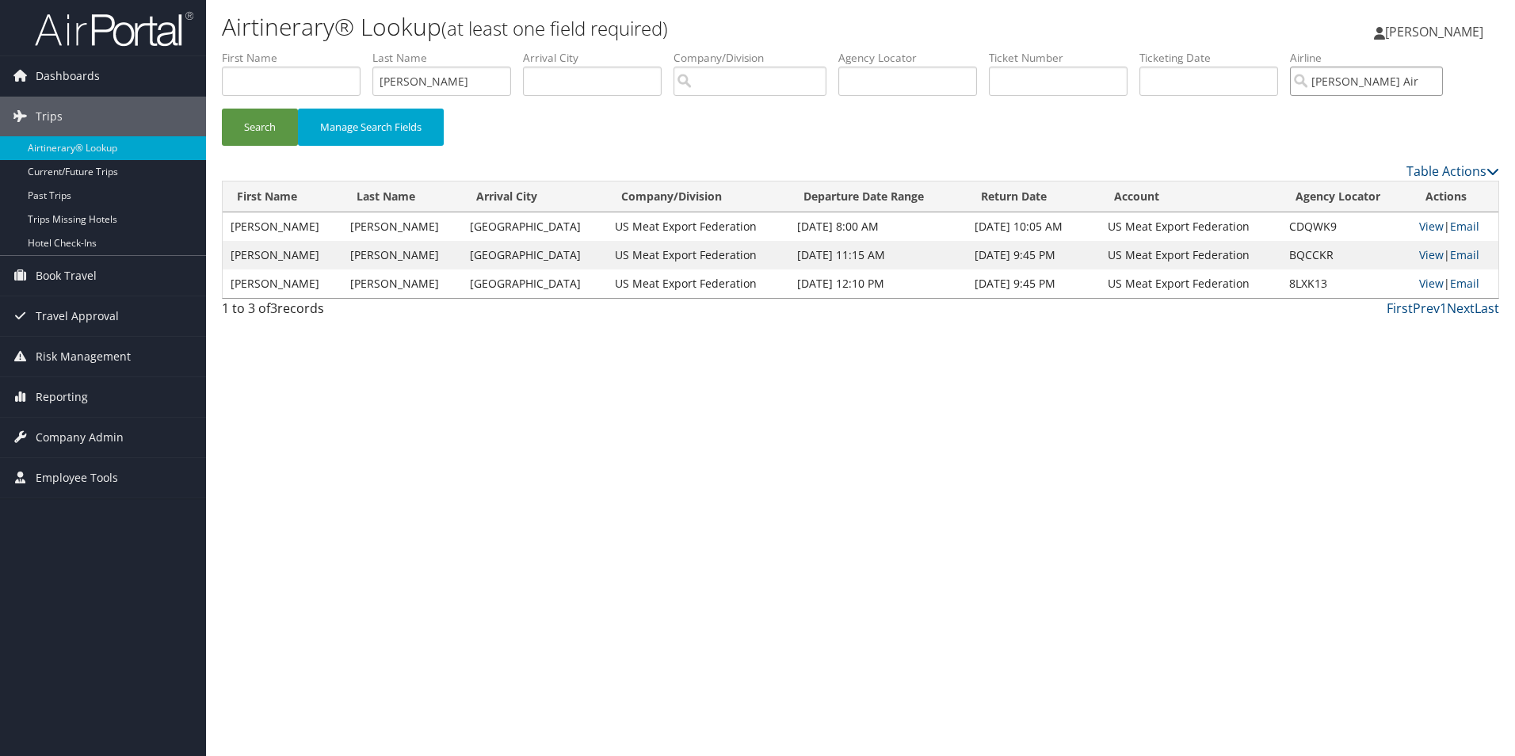
click at [1443, 80] on input "Hahn Air" at bounding box center [1366, 81] width 153 height 29
click at [273, 125] on button "Search" at bounding box center [260, 127] width 76 height 37
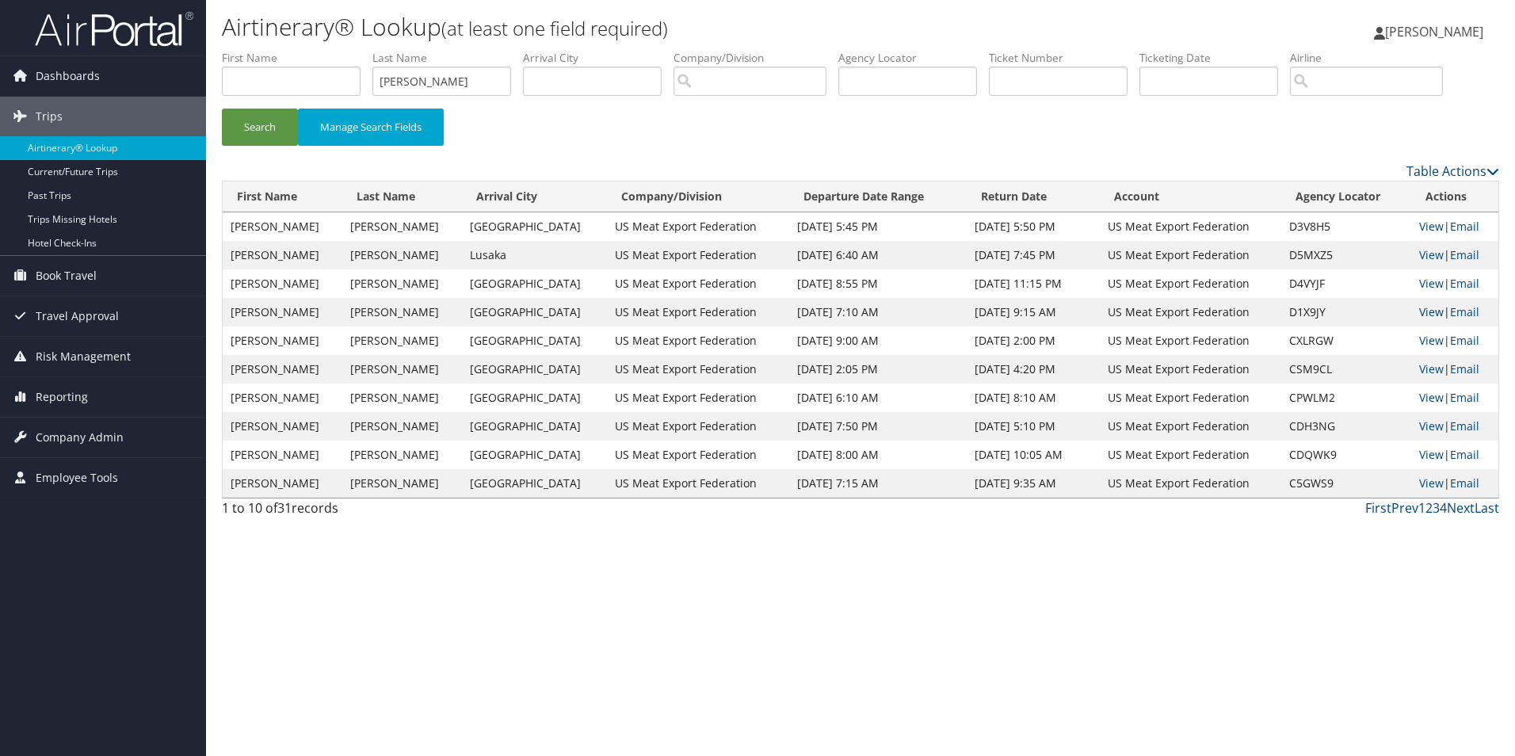
click at [1429, 306] on link "View" at bounding box center [1431, 311] width 25 height 15
click at [1424, 282] on link "View" at bounding box center [1431, 283] width 25 height 15
click at [1423, 254] on link "View" at bounding box center [1431, 254] width 25 height 15
click at [1421, 226] on link "View" at bounding box center [1431, 226] width 25 height 15
click at [1419, 342] on link "View" at bounding box center [1431, 340] width 25 height 15
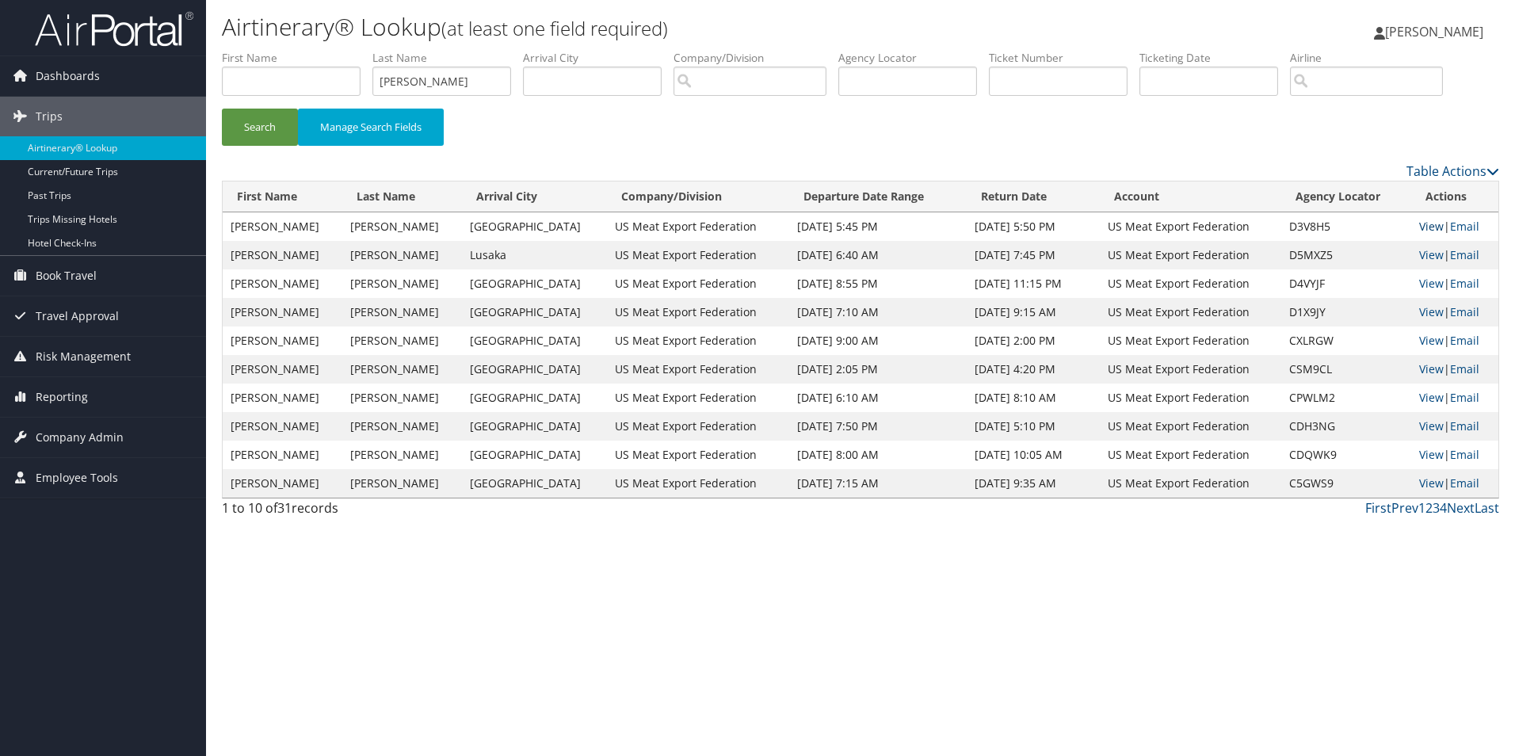
click at [1433, 231] on link "View" at bounding box center [1431, 226] width 25 height 15
click at [1425, 250] on link "View" at bounding box center [1431, 254] width 25 height 15
drag, startPoint x: 1351, startPoint y: 320, endPoint x: 1067, endPoint y: 661, distance: 443.4
click at [1067, 661] on div "Airtinerary® Lookup (at least one field required) Katherine Skahill Katherine S…" at bounding box center [860, 378] width 1309 height 756
click at [1423, 335] on link "View" at bounding box center [1431, 340] width 25 height 15
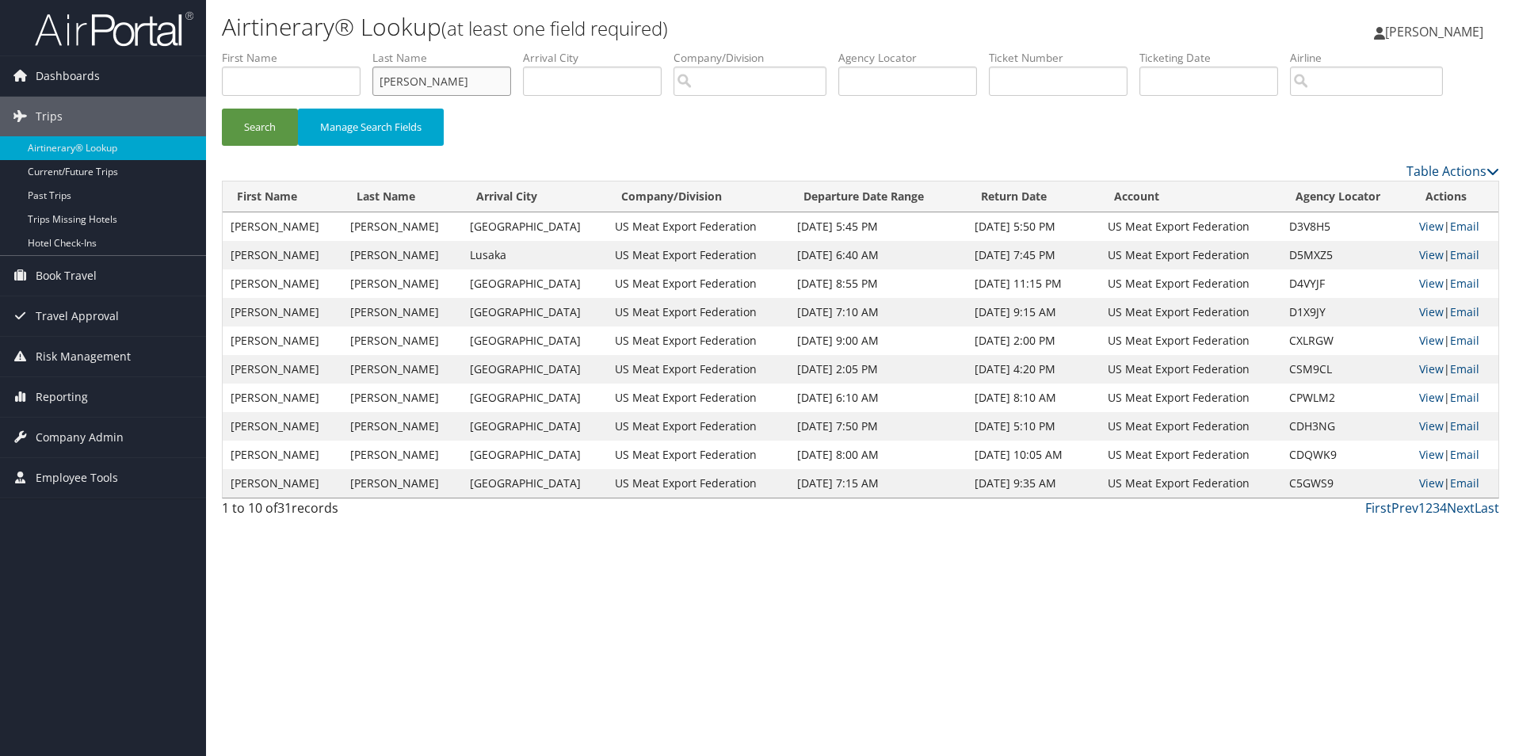
click at [447, 81] on input "carney" at bounding box center [441, 81] width 139 height 29
type input "c"
click at [1357, 81] on input "search" at bounding box center [1366, 81] width 153 height 29
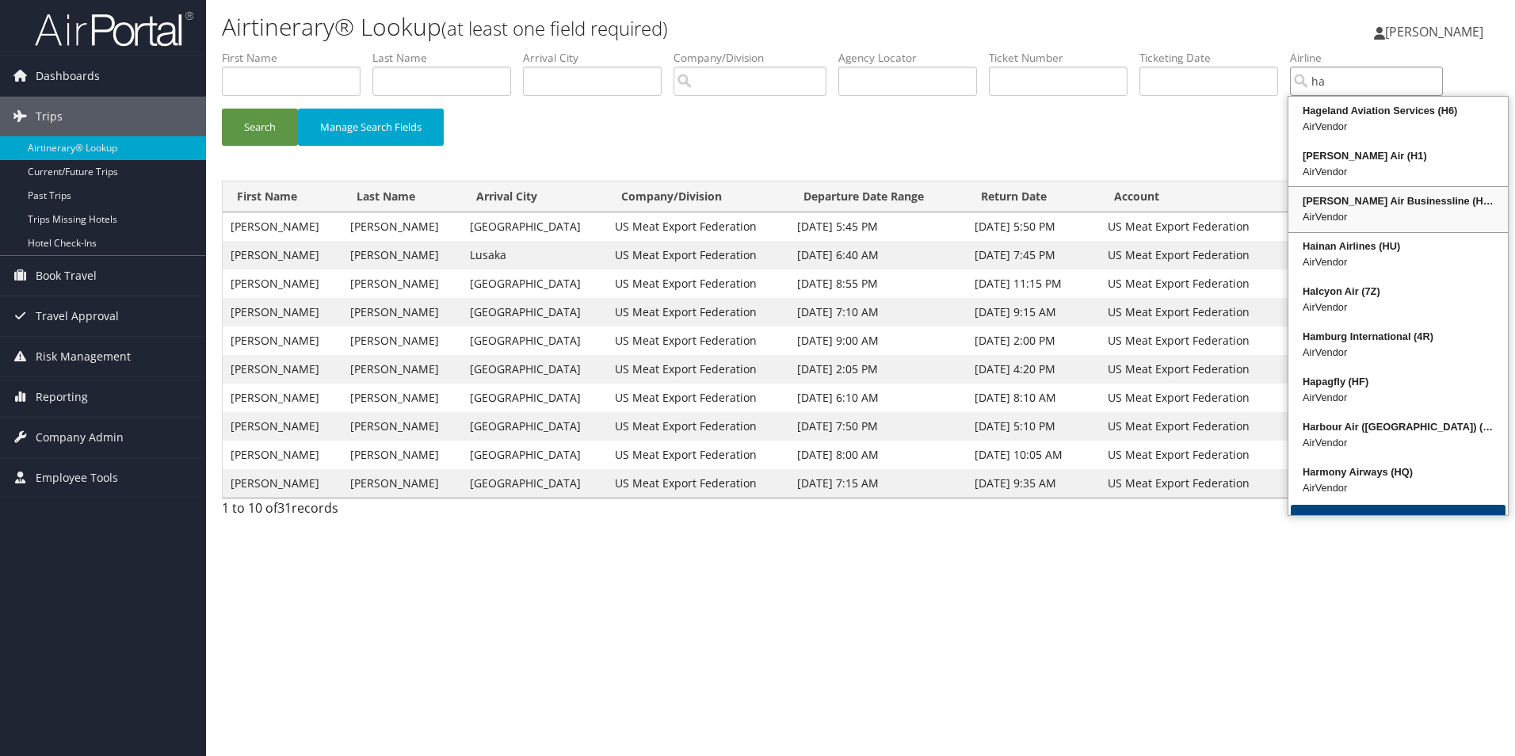
click at [1372, 193] on div "Hahn Air Businessline (HR)" at bounding box center [1398, 201] width 215 height 16
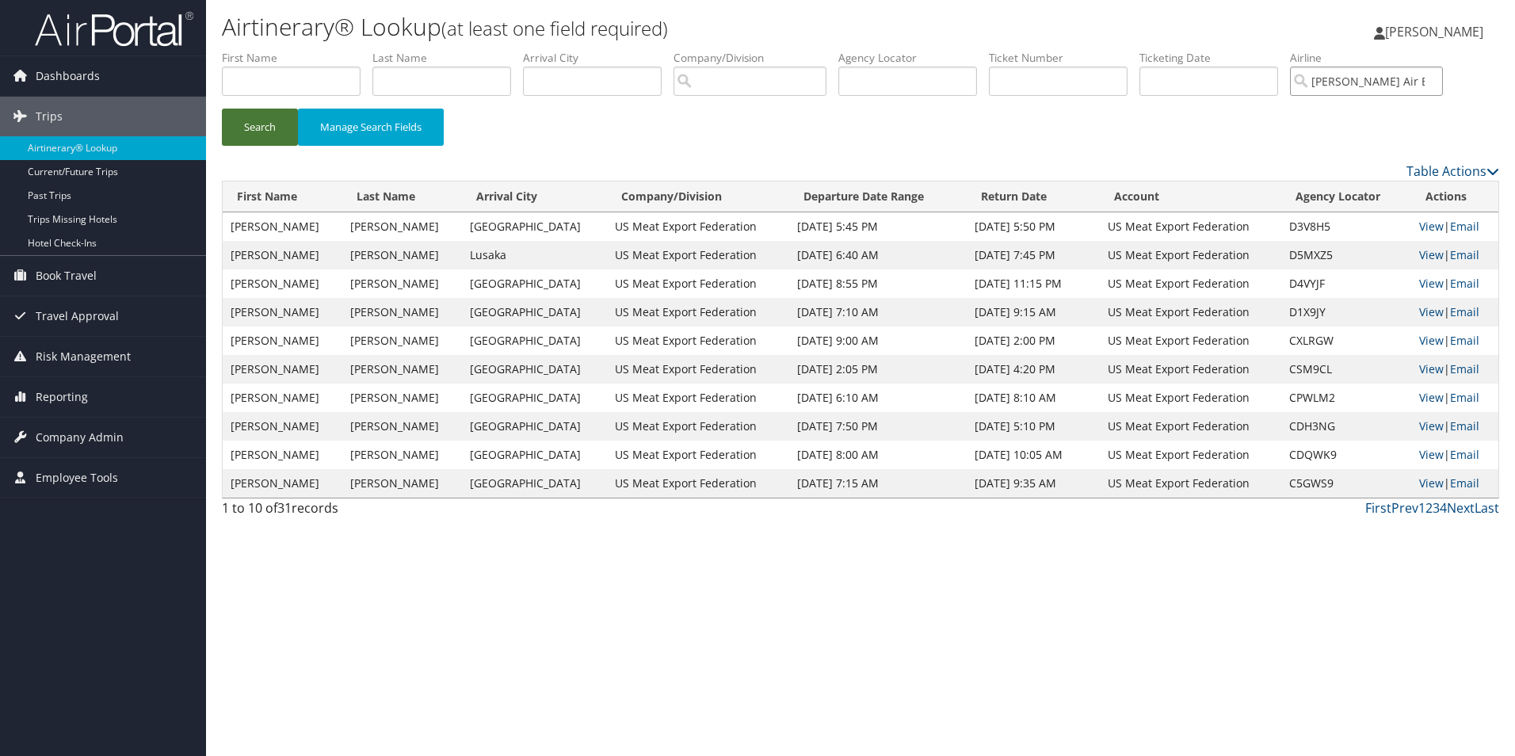
type input "Hahn Air Businessline"
click at [231, 132] on button "Search" at bounding box center [260, 127] width 76 height 37
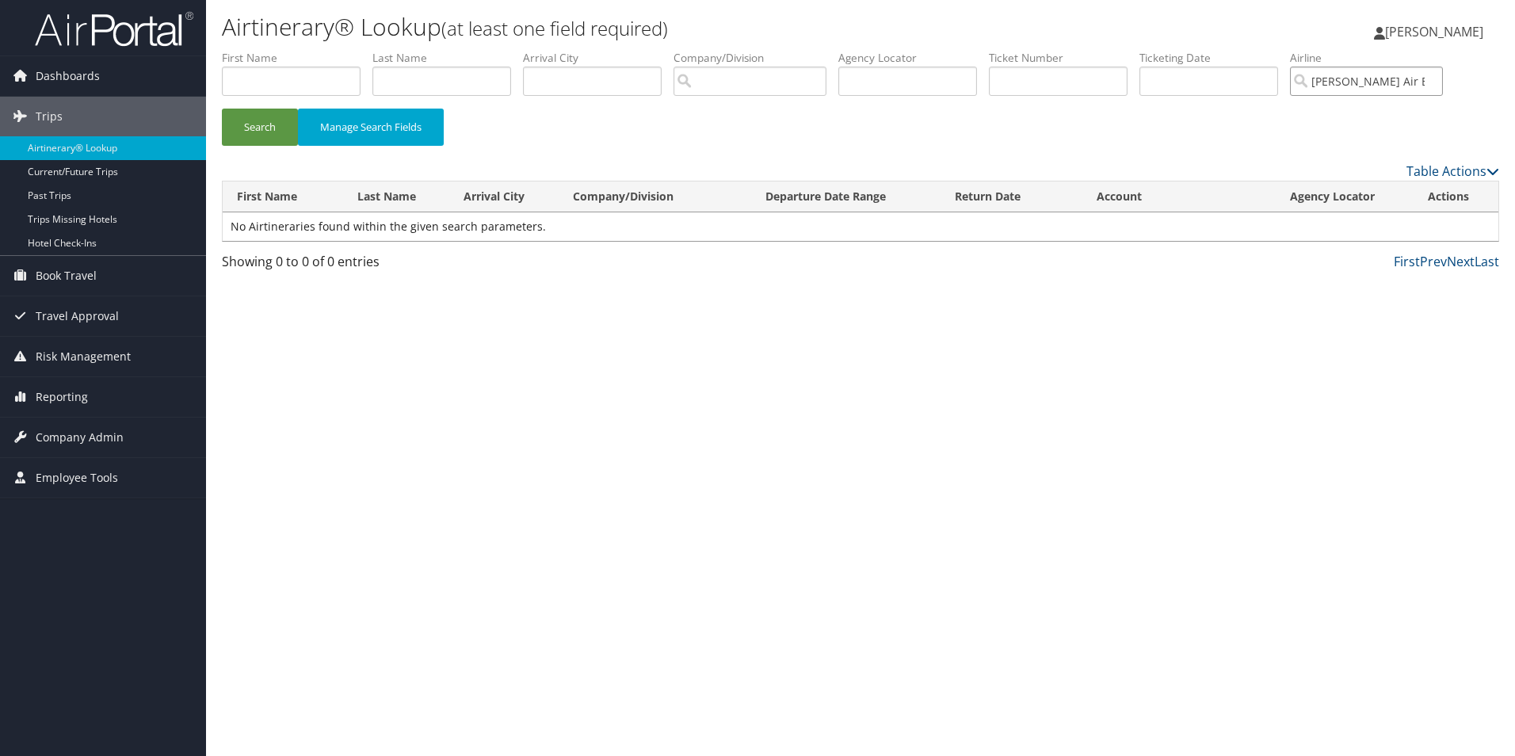
click at [1420, 88] on input "Hahn Air Businessline" at bounding box center [1366, 81] width 153 height 29
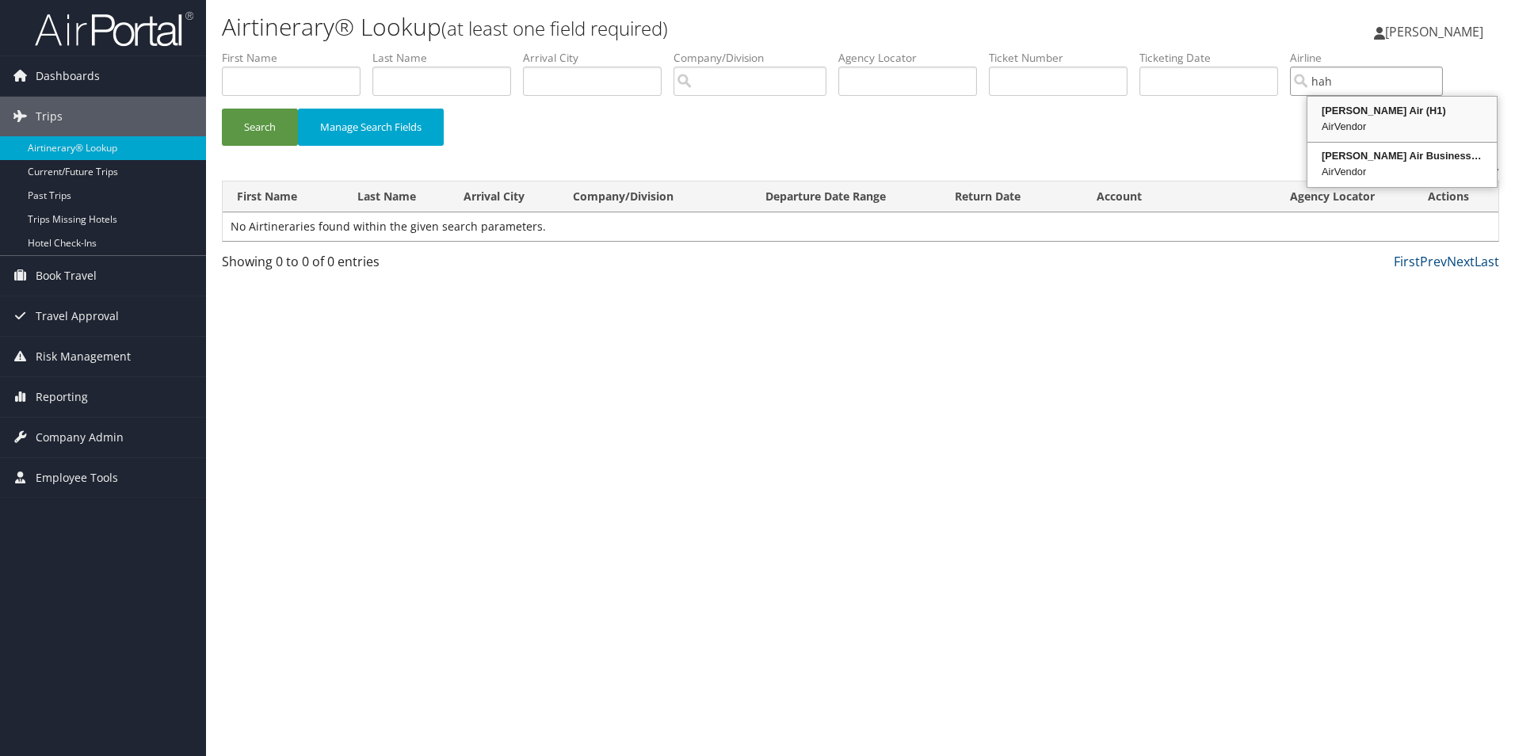
click at [1407, 112] on div "Hahn Air (H1)" at bounding box center [1402, 111] width 185 height 16
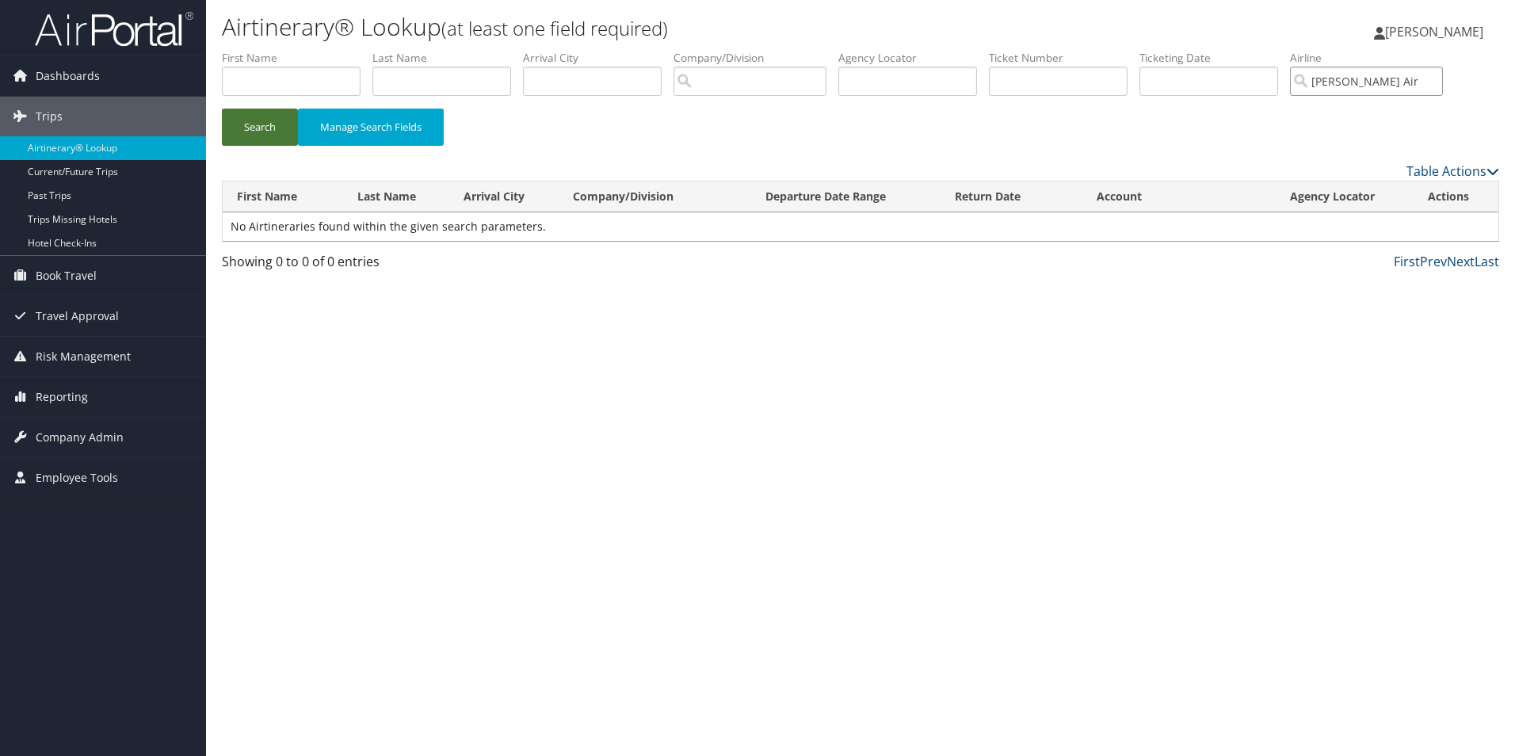
type input "Hahn Air"
click at [233, 122] on button "Search" at bounding box center [260, 127] width 76 height 37
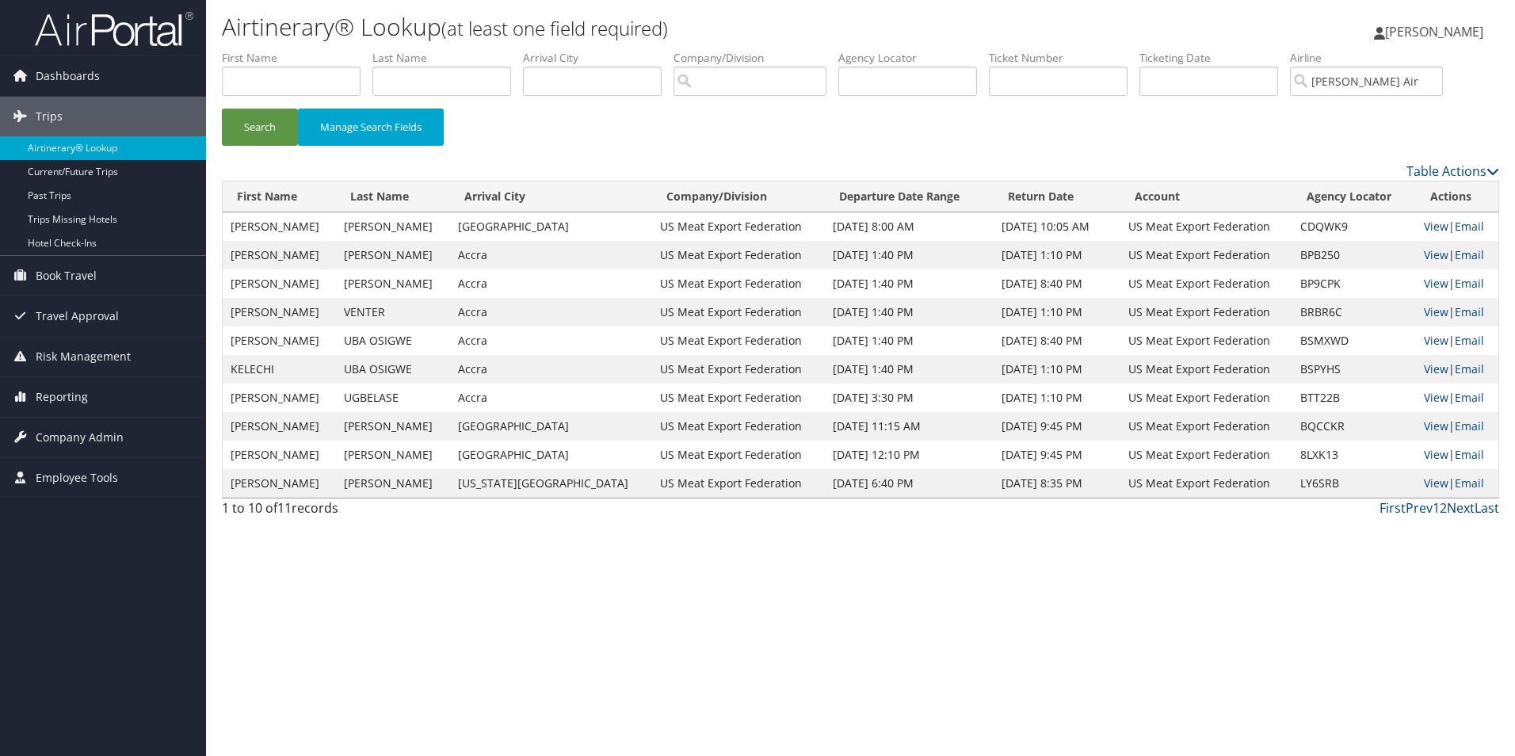
click at [1460, 502] on link "Next" at bounding box center [1461, 507] width 28 height 17
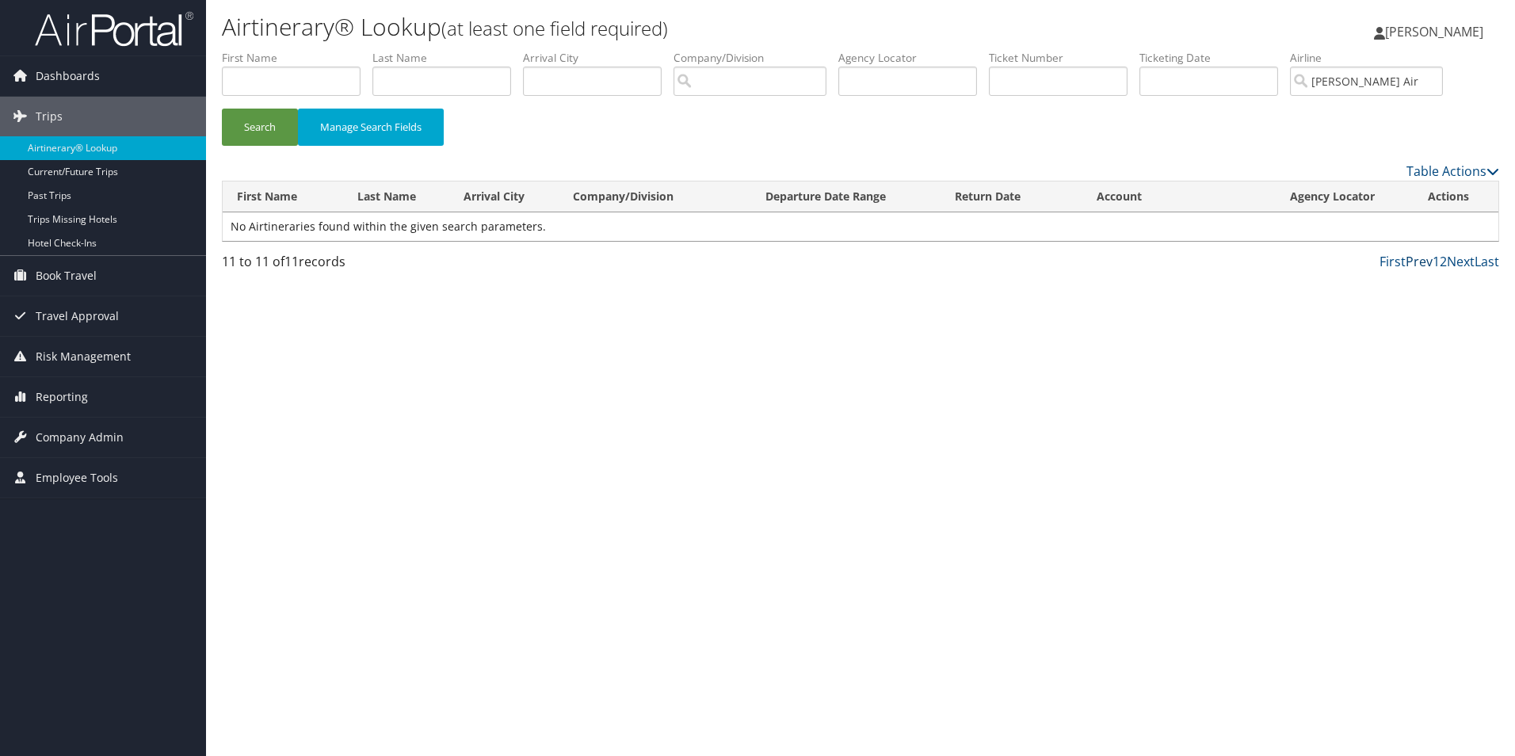
click at [1416, 259] on link "Prev" at bounding box center [1419, 261] width 27 height 17
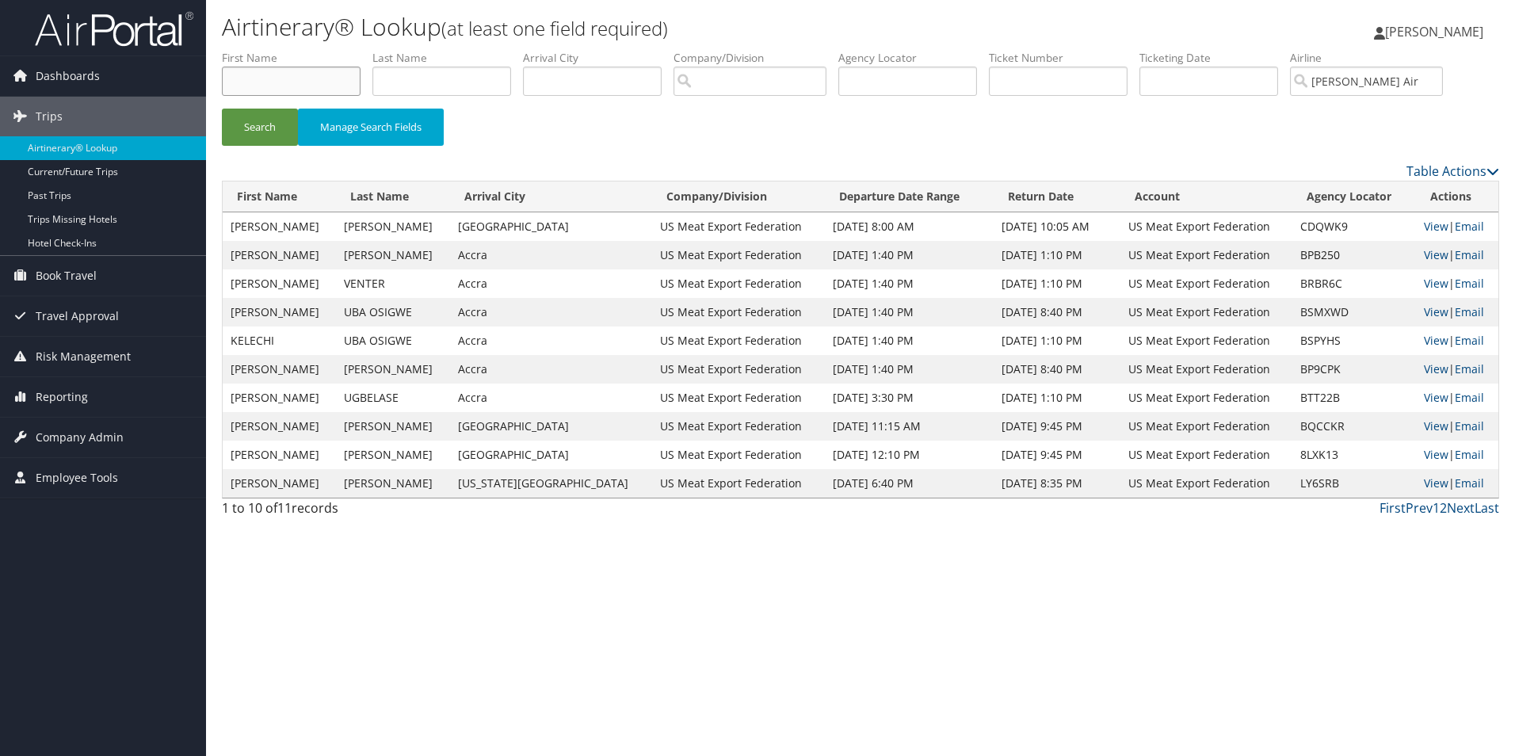
click at [292, 74] on input "text" at bounding box center [291, 81] width 139 height 29
type input "chad"
click at [265, 113] on button "Search" at bounding box center [260, 127] width 76 height 37
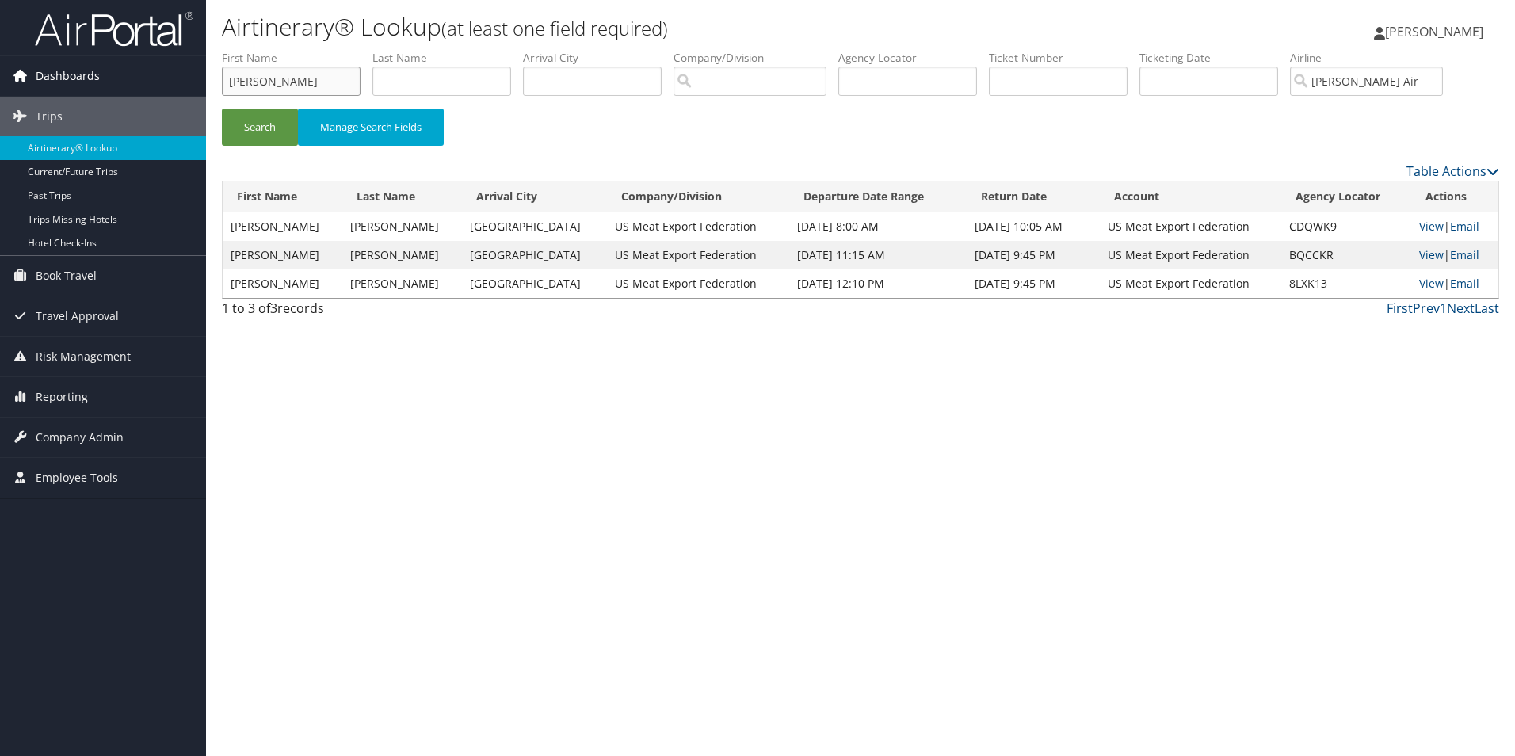
drag, startPoint x: 287, startPoint y: 70, endPoint x: 177, endPoint y: 75, distance: 109.5
click at [177, 75] on div "Dashboards AirPortal 360™ (Manager) My Travel Dashboard Trips Airtinerary® Look…" at bounding box center [757, 378] width 1515 height 756
click at [425, 73] on input "text" at bounding box center [441, 81] width 139 height 29
type input "copeland"
click at [244, 141] on button "Search" at bounding box center [260, 127] width 76 height 37
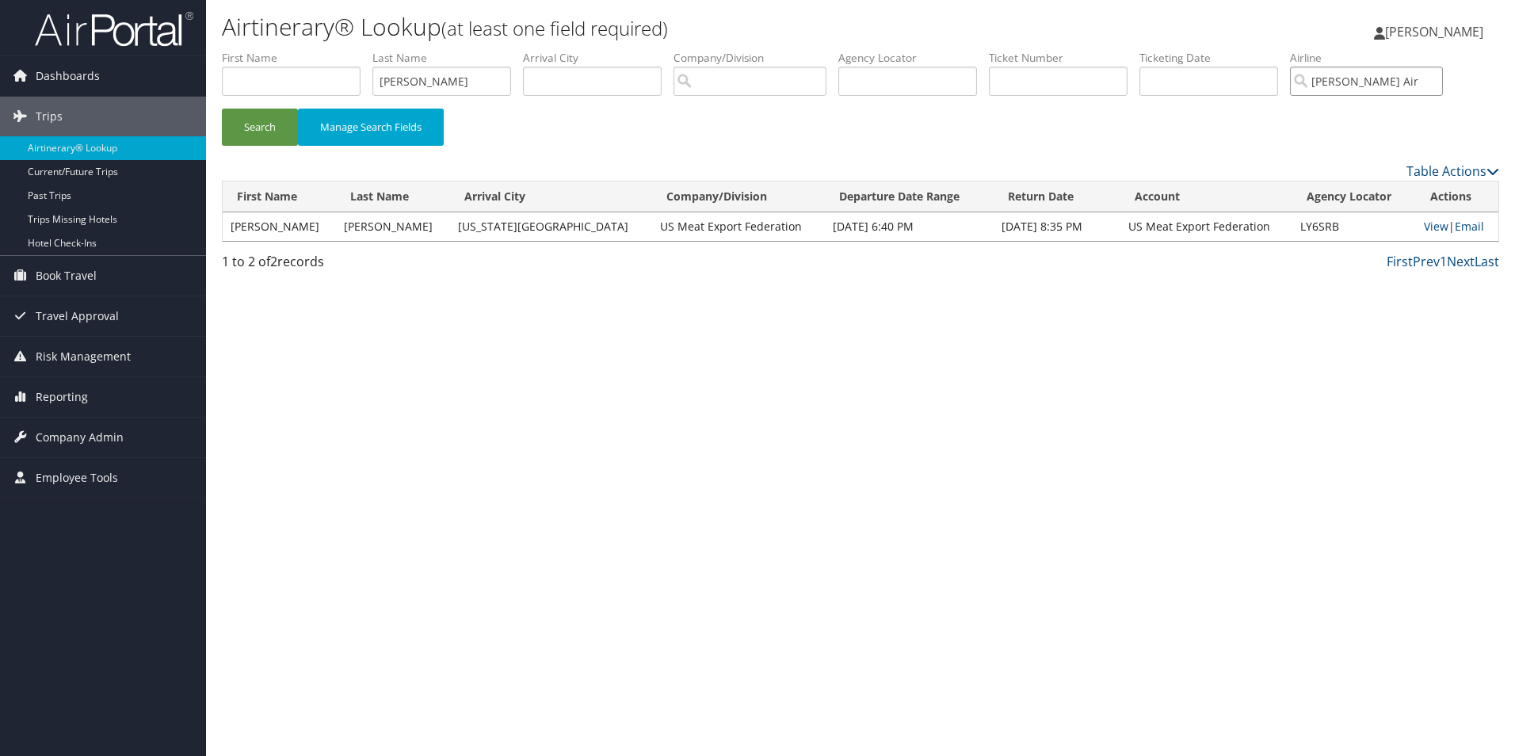
click at [1410, 75] on input "Hahn Air" at bounding box center [1366, 81] width 153 height 29
click at [1400, 129] on div "AirVendor" at bounding box center [1384, 127] width 149 height 16
type input "Kenya Airways"
click at [227, 112] on button "Search" at bounding box center [260, 127] width 76 height 37
click at [1425, 224] on link "View" at bounding box center [1431, 226] width 25 height 15
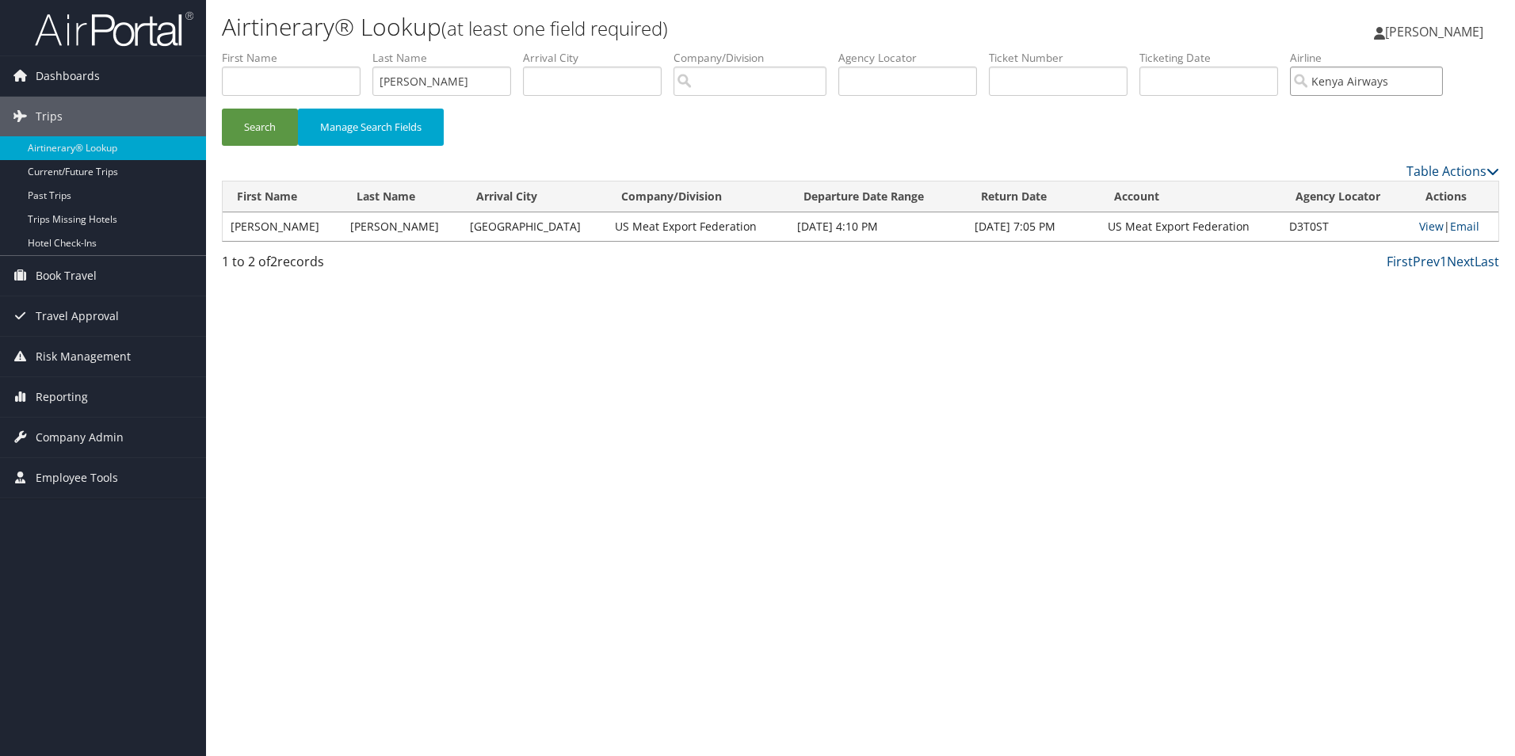
click at [1443, 78] on input "Kenya Airways" at bounding box center [1366, 81] width 153 height 29
type input "l"
drag, startPoint x: 441, startPoint y: 72, endPoint x: 347, endPoint y: 77, distance: 94.4
click at [347, 50] on ul "First Name Last Name copeland Departure City Arrival City Company/Division Airp…" at bounding box center [860, 50] width 1277 height 0
type input "vavra"
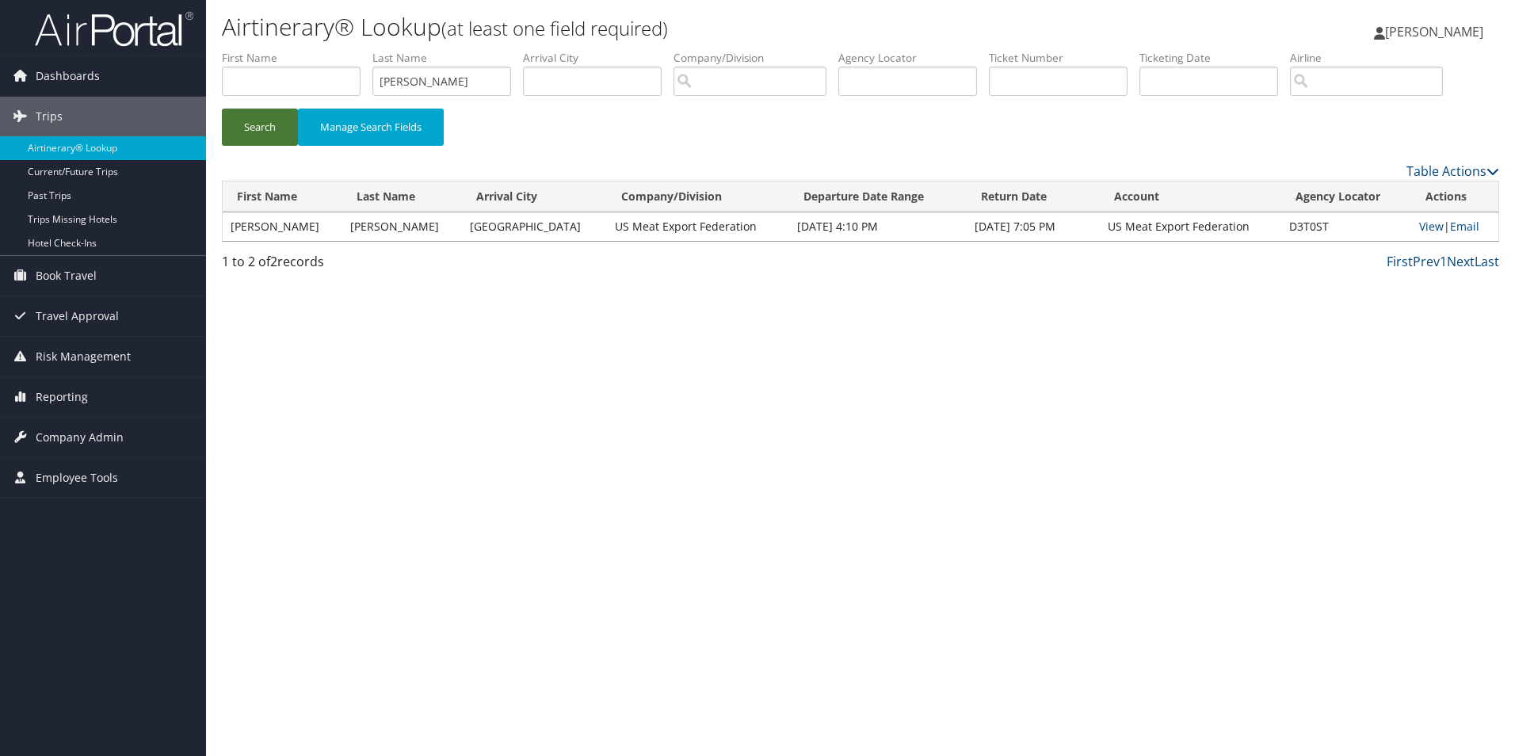
click at [283, 115] on button "Search" at bounding box center [260, 127] width 76 height 37
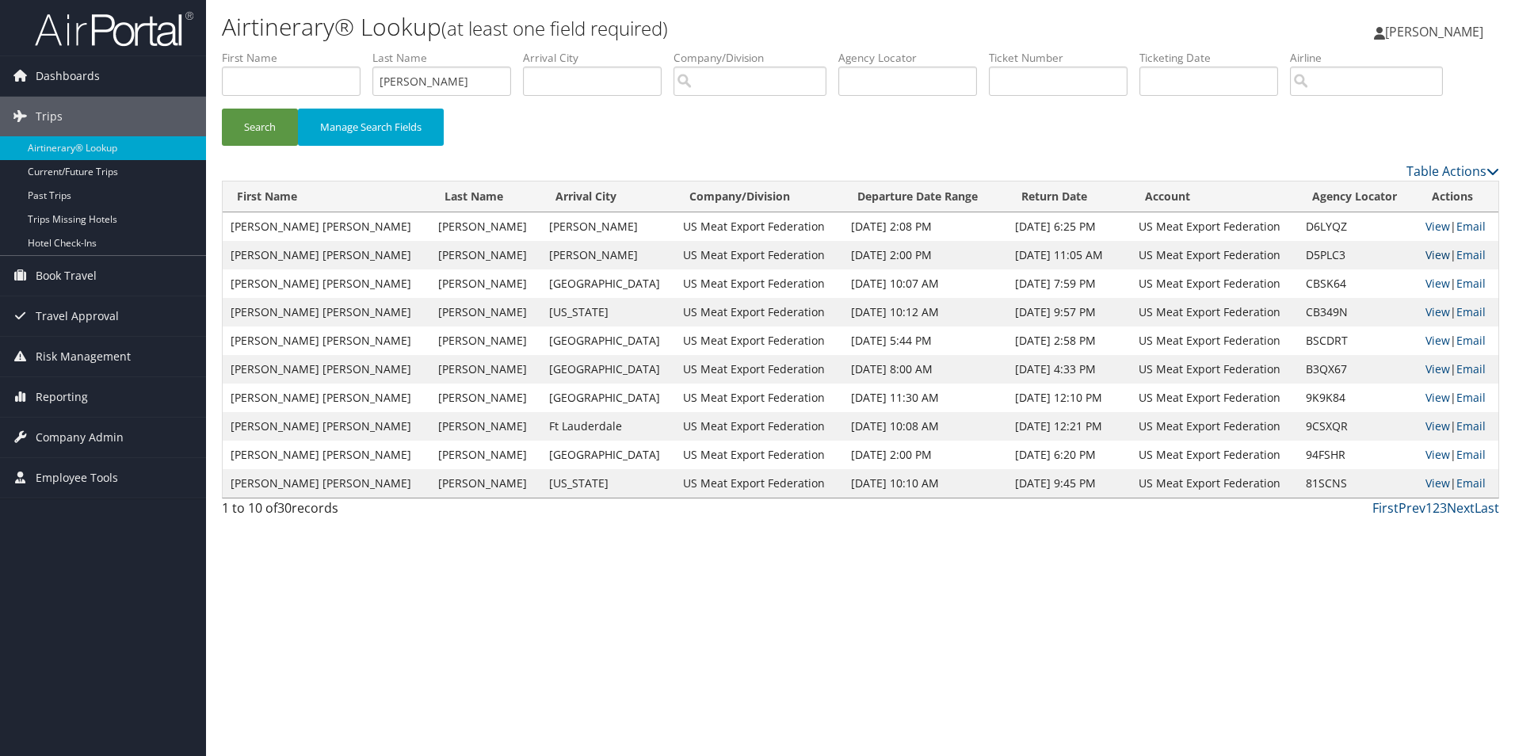
click at [1426, 253] on link "View" at bounding box center [1438, 254] width 25 height 15
click at [1426, 221] on link "View" at bounding box center [1438, 226] width 25 height 15
drag, startPoint x: 457, startPoint y: 75, endPoint x: 329, endPoint y: 64, distance: 128.8
click at [329, 50] on ul "First Name Last Name vavra Departure City Arrival City Company/Division Airport…" at bounding box center [860, 50] width 1277 height 0
click at [253, 128] on button "Search" at bounding box center [260, 127] width 76 height 37
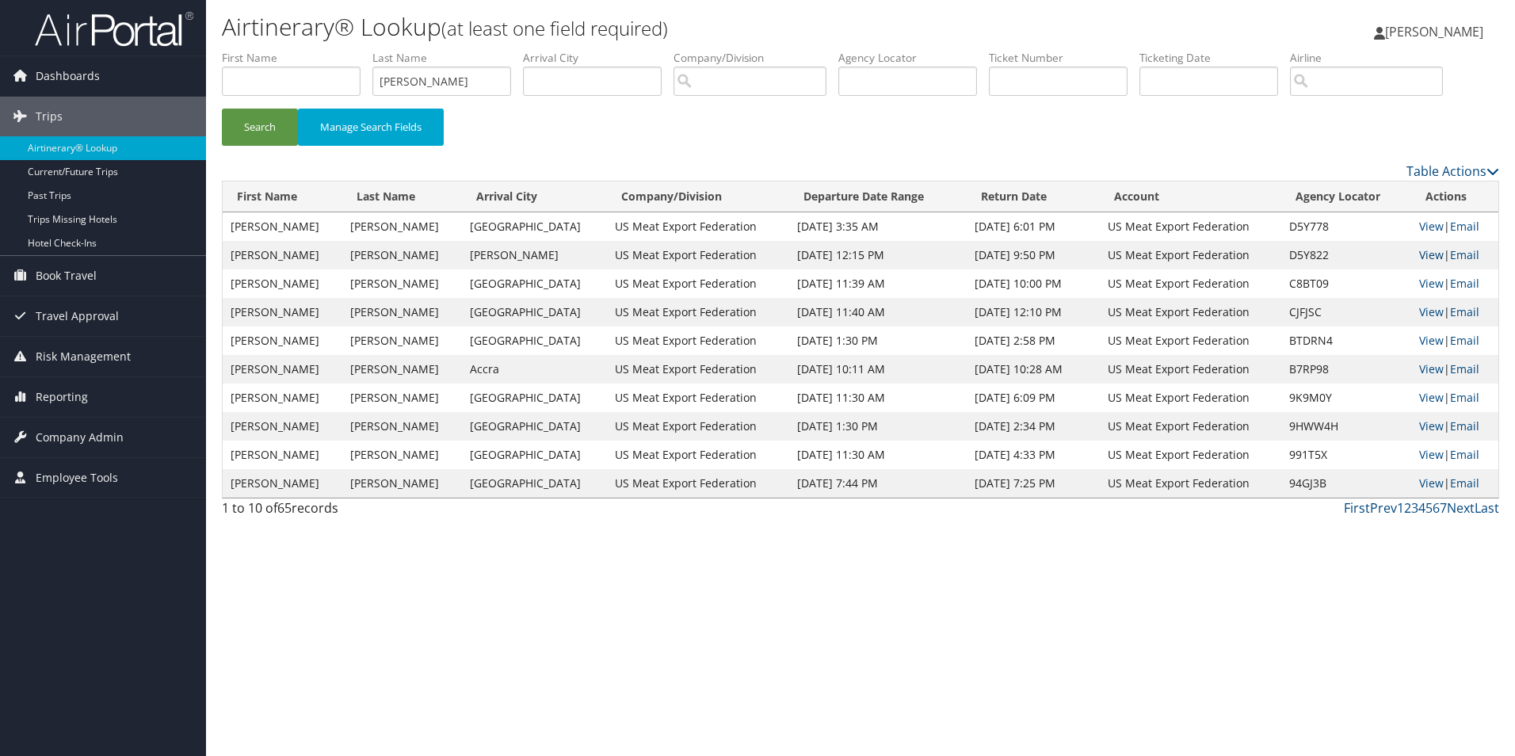
click at [1419, 254] on link "View" at bounding box center [1431, 254] width 25 height 15
drag, startPoint x: 445, startPoint y: 81, endPoint x: 363, endPoint y: 88, distance: 82.7
click at [363, 50] on ul "First Name Last Name spreitzer Departure City Arrival City Company/Division Air…" at bounding box center [860, 50] width 1277 height 0
click at [270, 129] on button "Search" at bounding box center [260, 127] width 76 height 37
click at [1428, 255] on link "View" at bounding box center [1431, 254] width 25 height 15
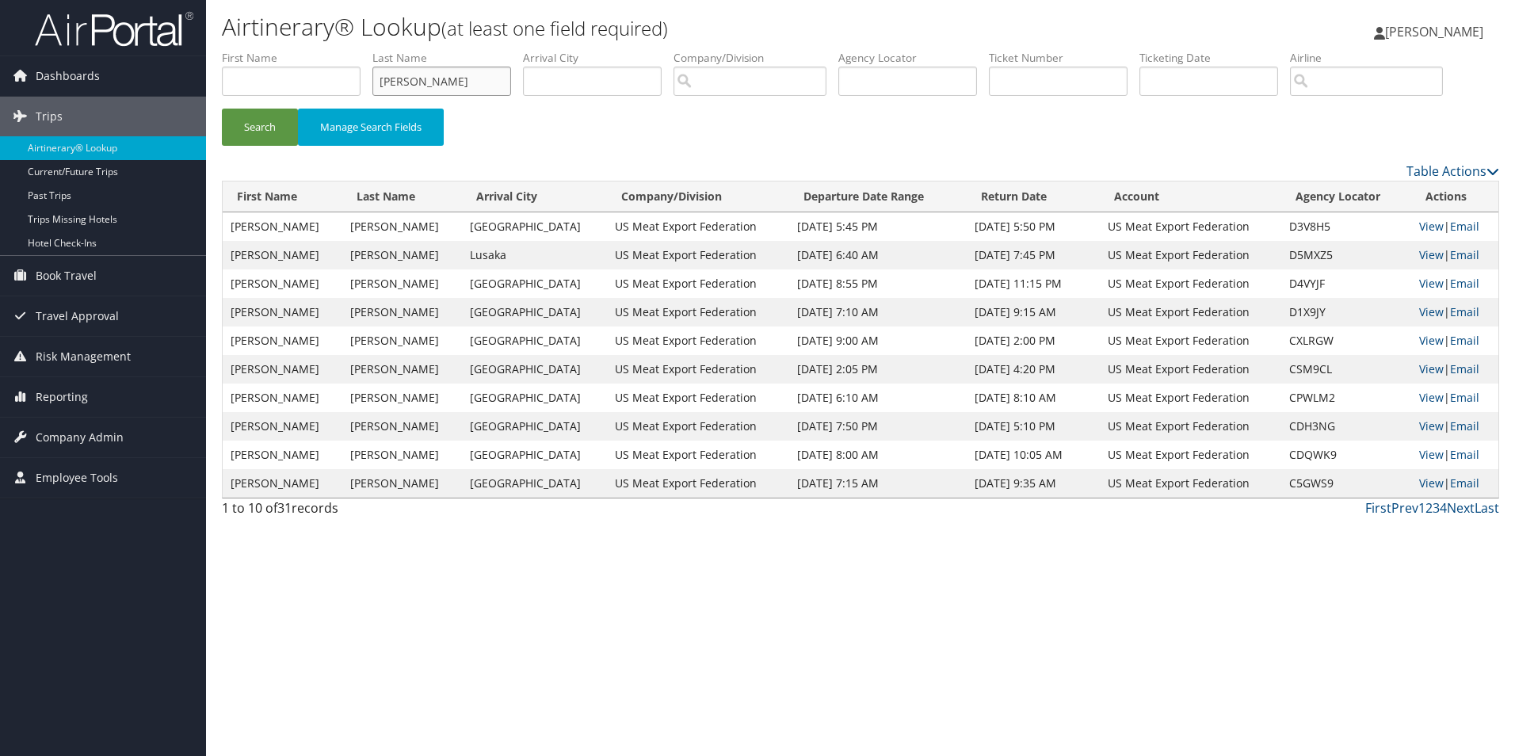
drag, startPoint x: 422, startPoint y: 81, endPoint x: 361, endPoint y: 65, distance: 63.8
click at [361, 50] on ul "First Name Last Name carney Departure City Arrival City Company/Division Airpor…" at bounding box center [860, 50] width 1277 height 0
click at [258, 124] on button "Search" at bounding box center [260, 127] width 76 height 37
click at [1421, 224] on link "View" at bounding box center [1431, 226] width 25 height 15
drag, startPoint x: 421, startPoint y: 77, endPoint x: 255, endPoint y: 54, distance: 167.2
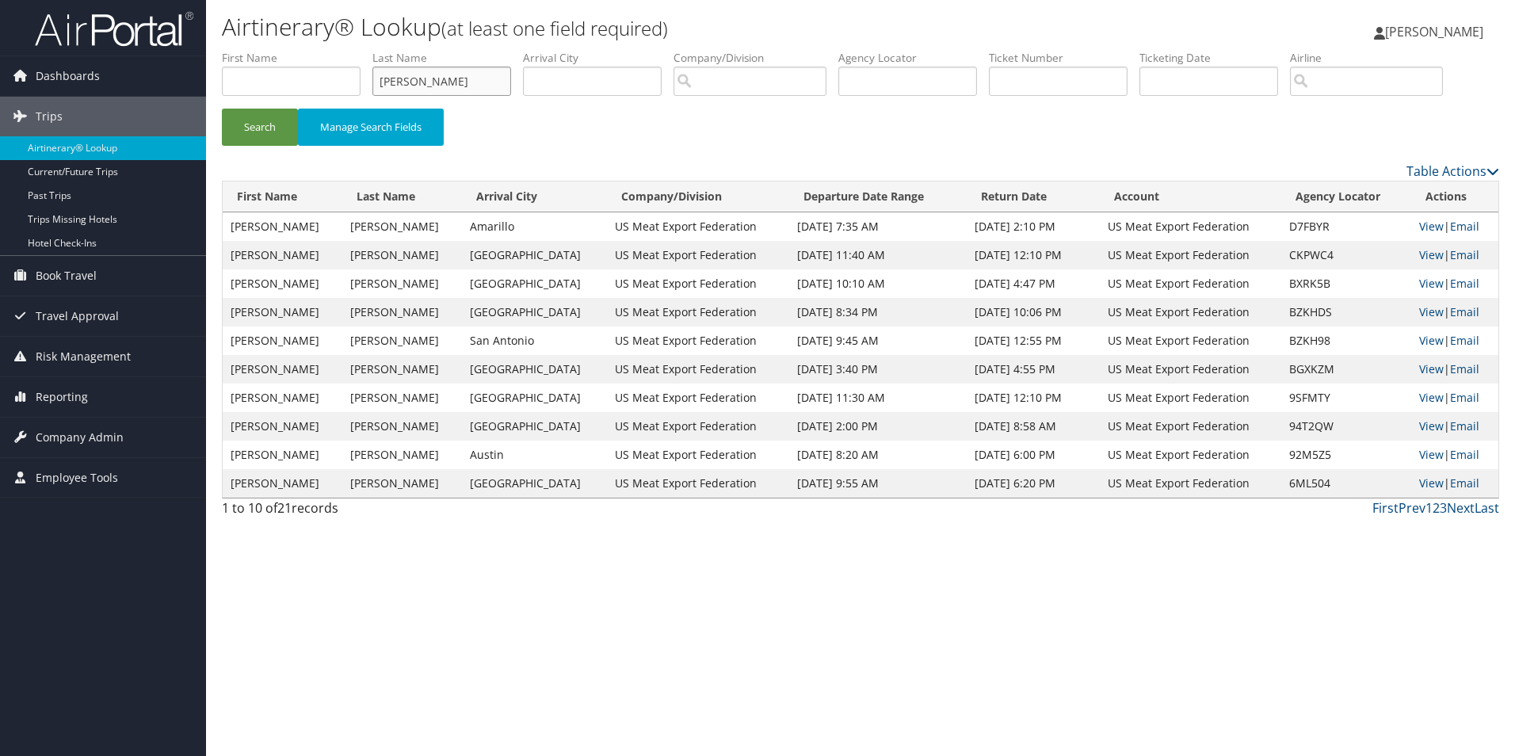
click at [255, 50] on ul "First Name Last Name parker Departure City Arrival City Company/Division Airpor…" at bounding box center [860, 50] width 1277 height 0
click at [239, 118] on button "Search" at bounding box center [260, 127] width 76 height 37
click at [1429, 254] on link "View" at bounding box center [1431, 254] width 25 height 15
drag, startPoint x: 440, startPoint y: 70, endPoint x: 326, endPoint y: 63, distance: 114.3
click at [326, 50] on ul "First Name Last Name borror Departure City Arrival City Company/Division Airpor…" at bounding box center [860, 50] width 1277 height 0
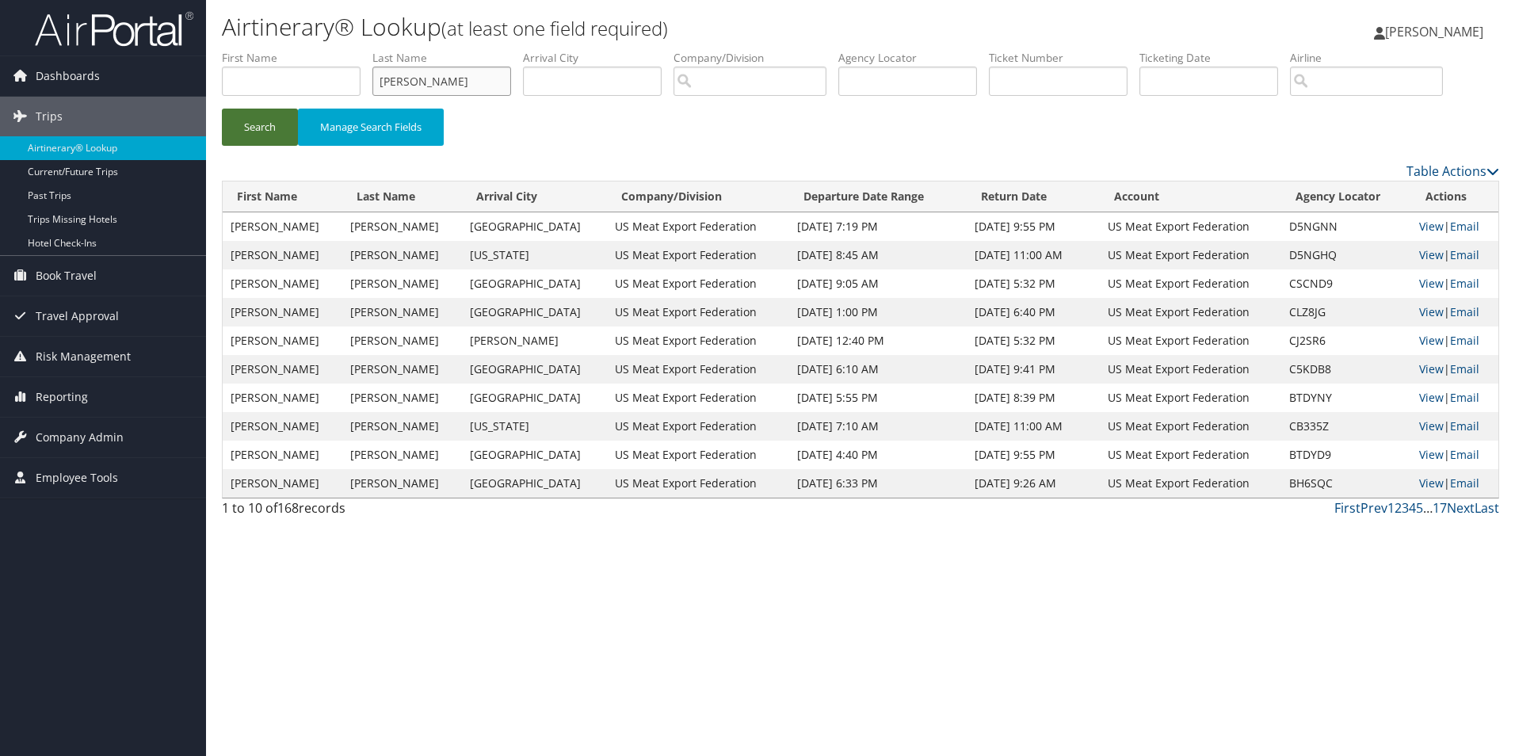
type input "hinners"
click at [267, 116] on button "Search" at bounding box center [260, 127] width 76 height 37
click at [1342, 78] on input "search" at bounding box center [1366, 81] width 153 height 29
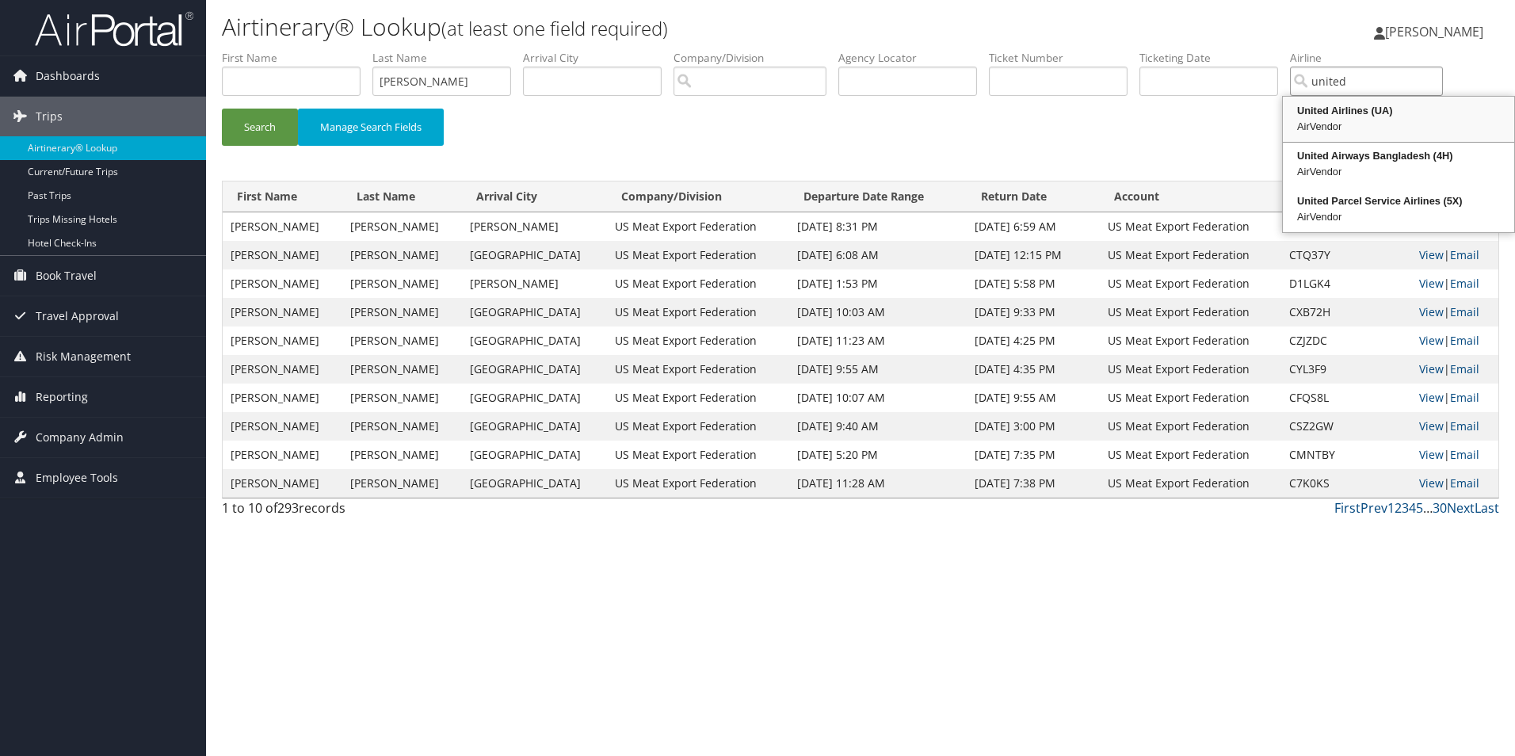
click at [1357, 112] on div "United Airlines (UA)" at bounding box center [1398, 111] width 227 height 16
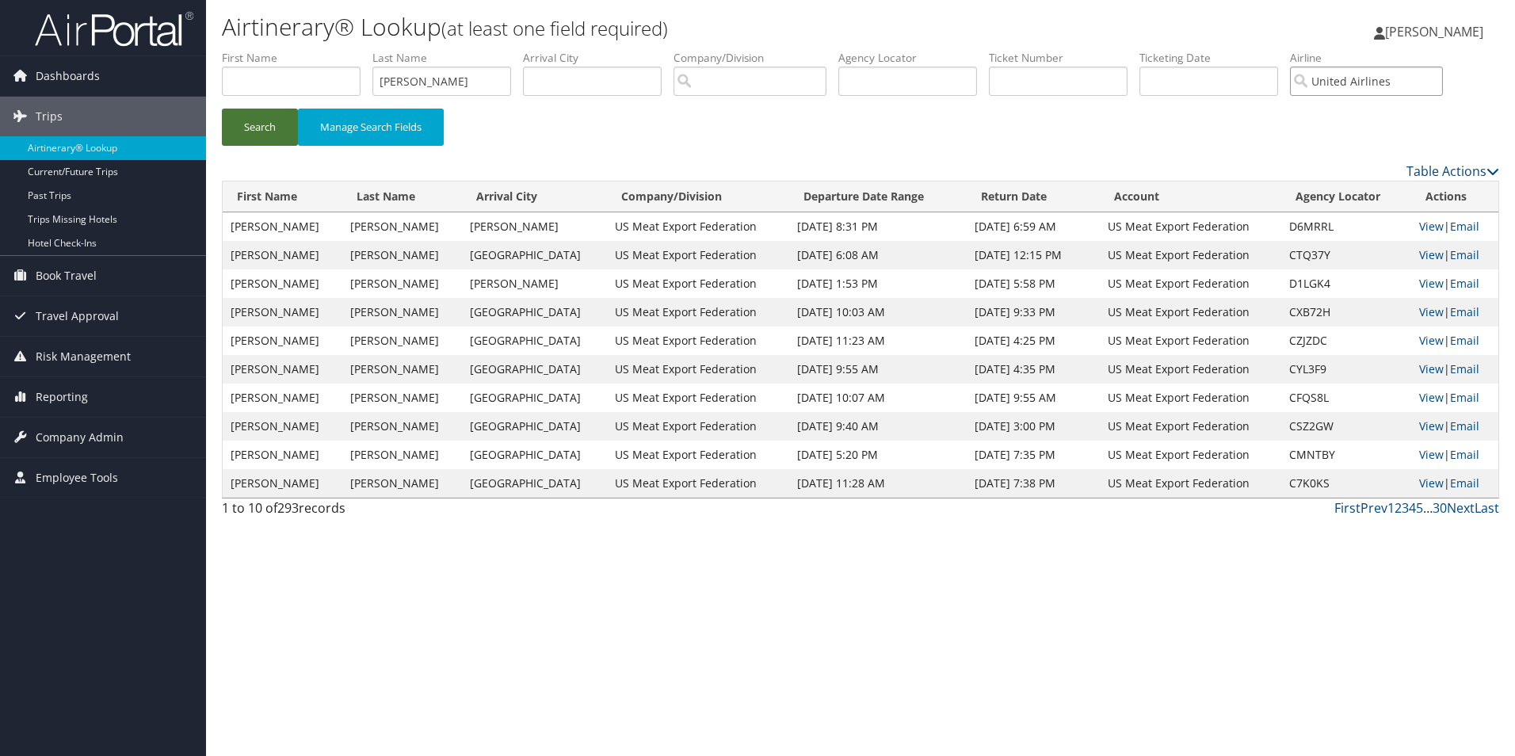
type input "United Airlines"
click at [254, 125] on button "Search" at bounding box center [260, 127] width 76 height 37
click at [1427, 367] on link "View" at bounding box center [1431, 368] width 25 height 15
click at [1425, 337] on link "View" at bounding box center [1431, 340] width 25 height 15
click at [1427, 311] on link "View" at bounding box center [1431, 311] width 25 height 15
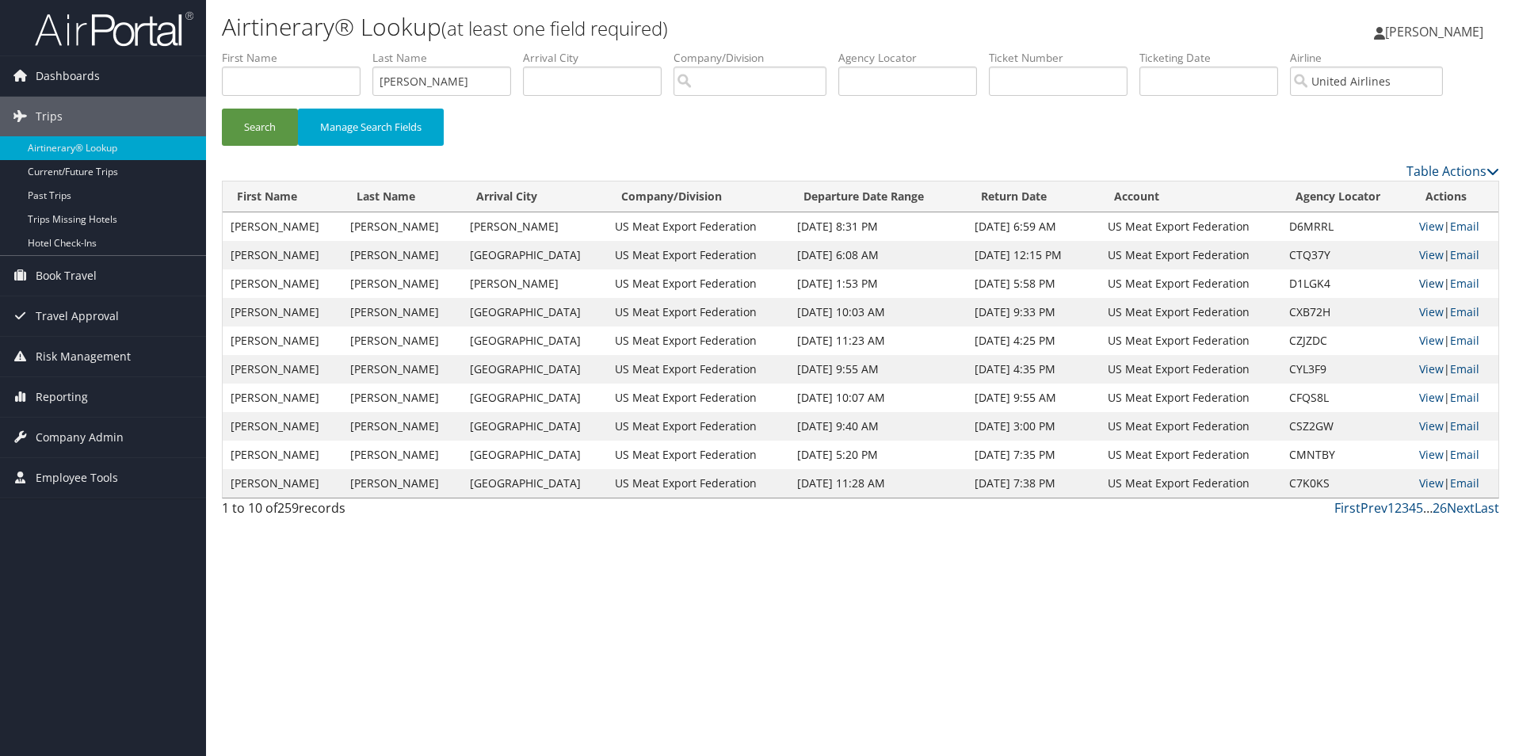
click at [1428, 282] on link "View" at bounding box center [1431, 283] width 25 height 15
click at [1419, 309] on link "View" at bounding box center [1431, 311] width 25 height 15
click at [1425, 280] on link "View" at bounding box center [1431, 283] width 25 height 15
click at [1419, 334] on link "View" at bounding box center [1431, 340] width 25 height 15
click at [1429, 251] on link "View" at bounding box center [1431, 254] width 25 height 15
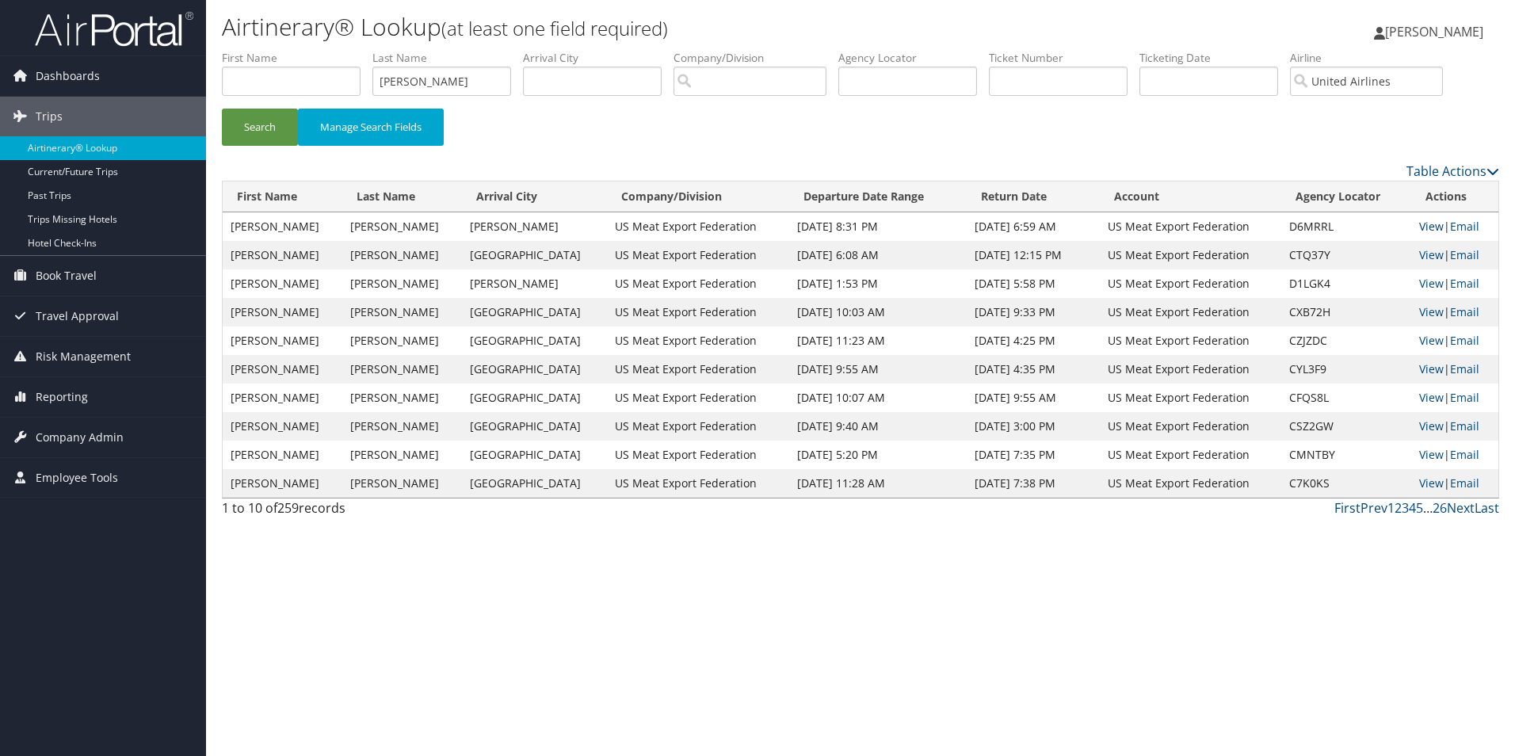
click at [1426, 219] on link "View" at bounding box center [1431, 226] width 25 height 15
click at [1422, 252] on link "View" at bounding box center [1431, 254] width 25 height 15
click at [1426, 396] on link "View" at bounding box center [1431, 397] width 25 height 15
drag, startPoint x: 441, startPoint y: 78, endPoint x: 221, endPoint y: 45, distance: 222.0
click at [221, 45] on div "Airtinerary® Lookup (at least one field required) Katherine Skahill Katherine S…" at bounding box center [860, 378] width 1309 height 756
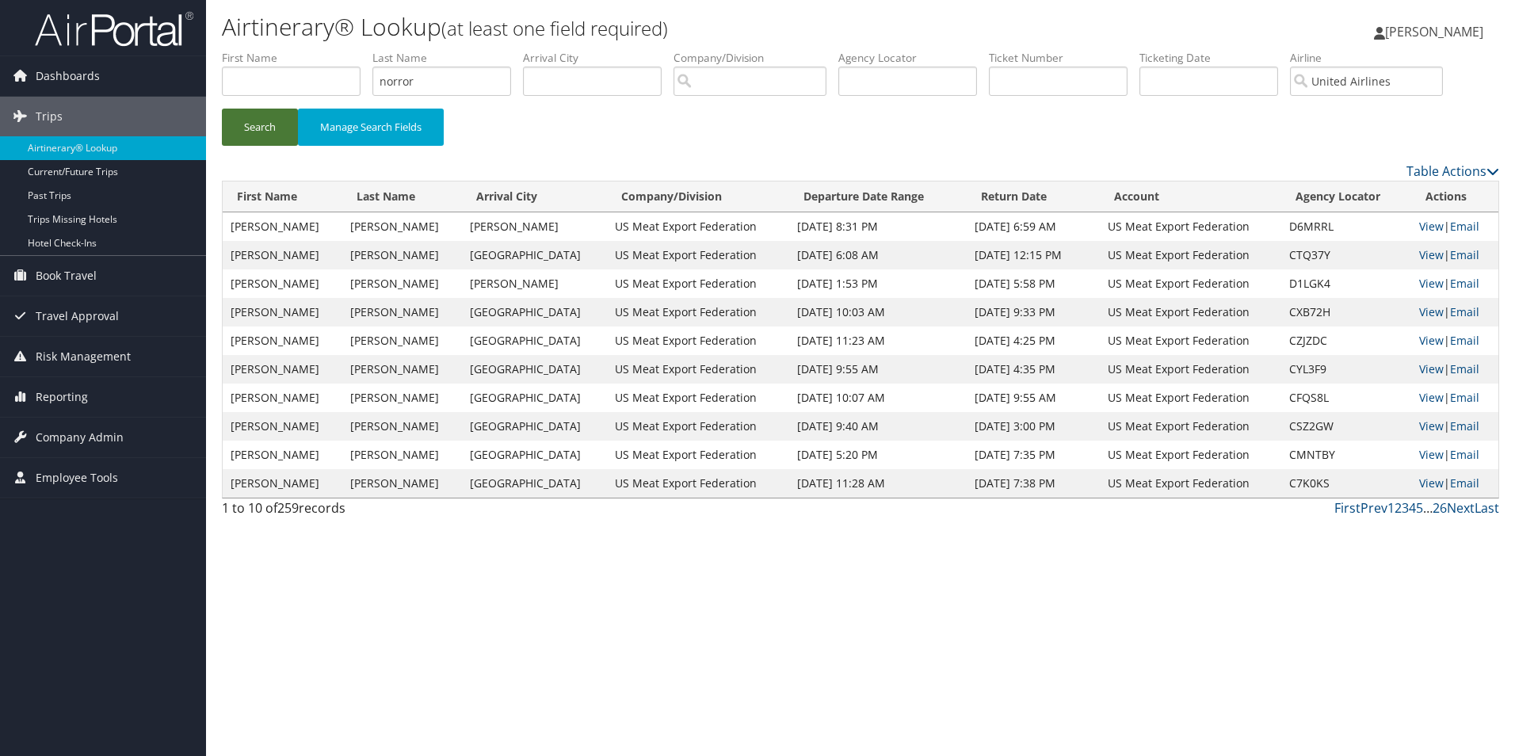
click at [254, 131] on button "Search" at bounding box center [260, 127] width 76 height 37
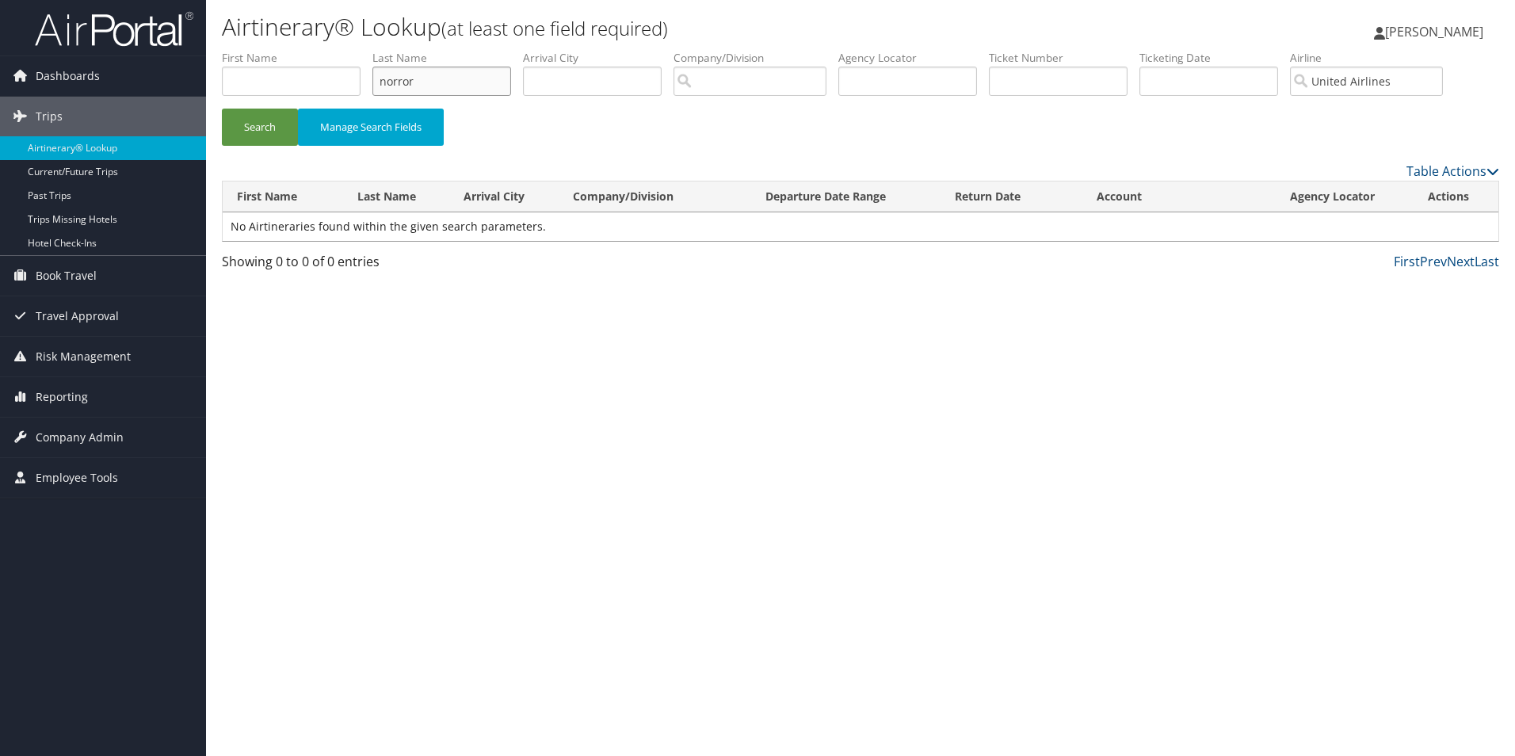
click at [395, 81] on input "norror" at bounding box center [441, 81] width 139 height 29
click at [246, 125] on button "Search" at bounding box center [260, 127] width 76 height 37
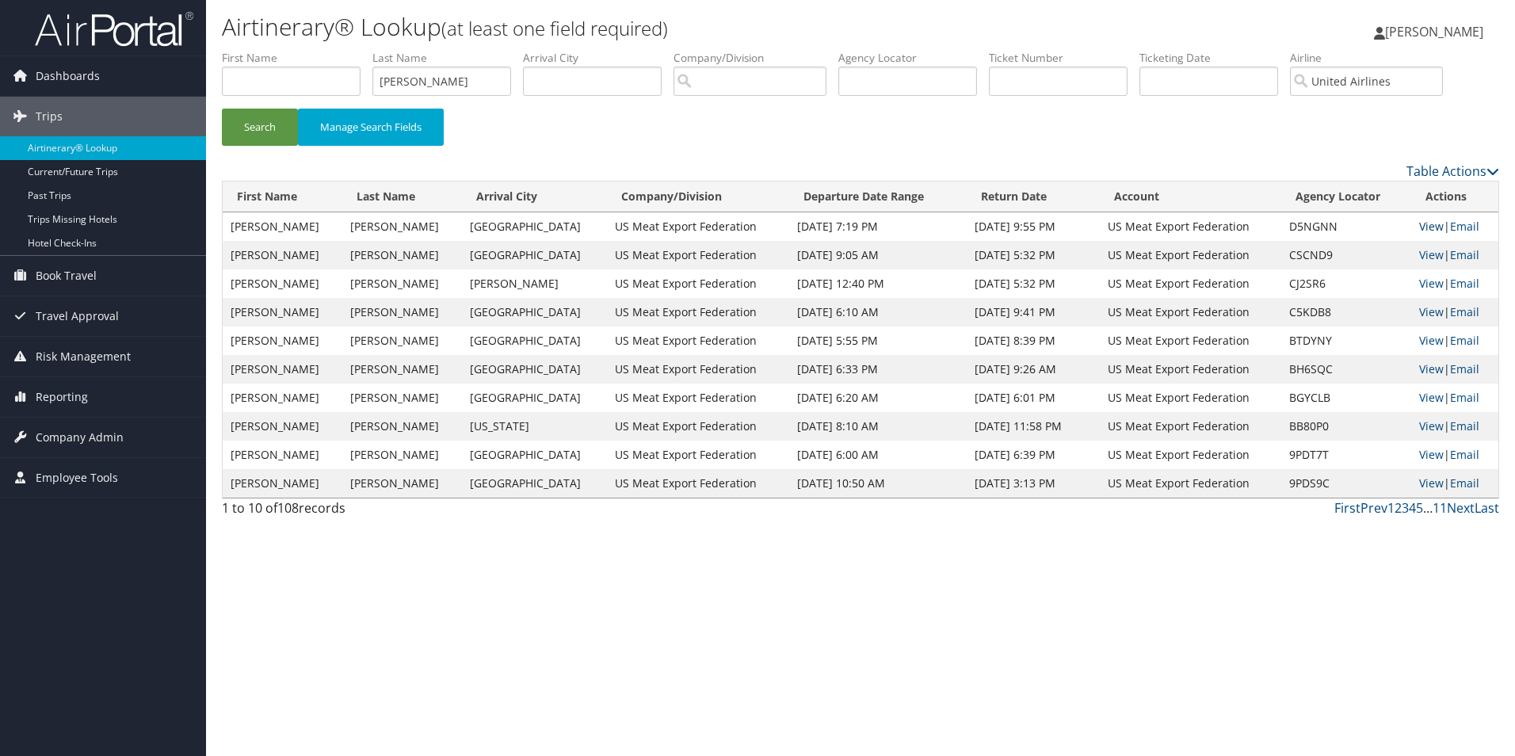
click at [1421, 227] on link "View" at bounding box center [1431, 226] width 25 height 15
drag, startPoint x: 459, startPoint y: 82, endPoint x: 245, endPoint y: 59, distance: 215.2
click at [245, 50] on ul "First Name Last Name borror Departure City Arrival City Company/Division Airpor…" at bounding box center [860, 50] width 1277 height 0
type input "bruntz"
click at [249, 116] on button "Search" at bounding box center [260, 127] width 76 height 37
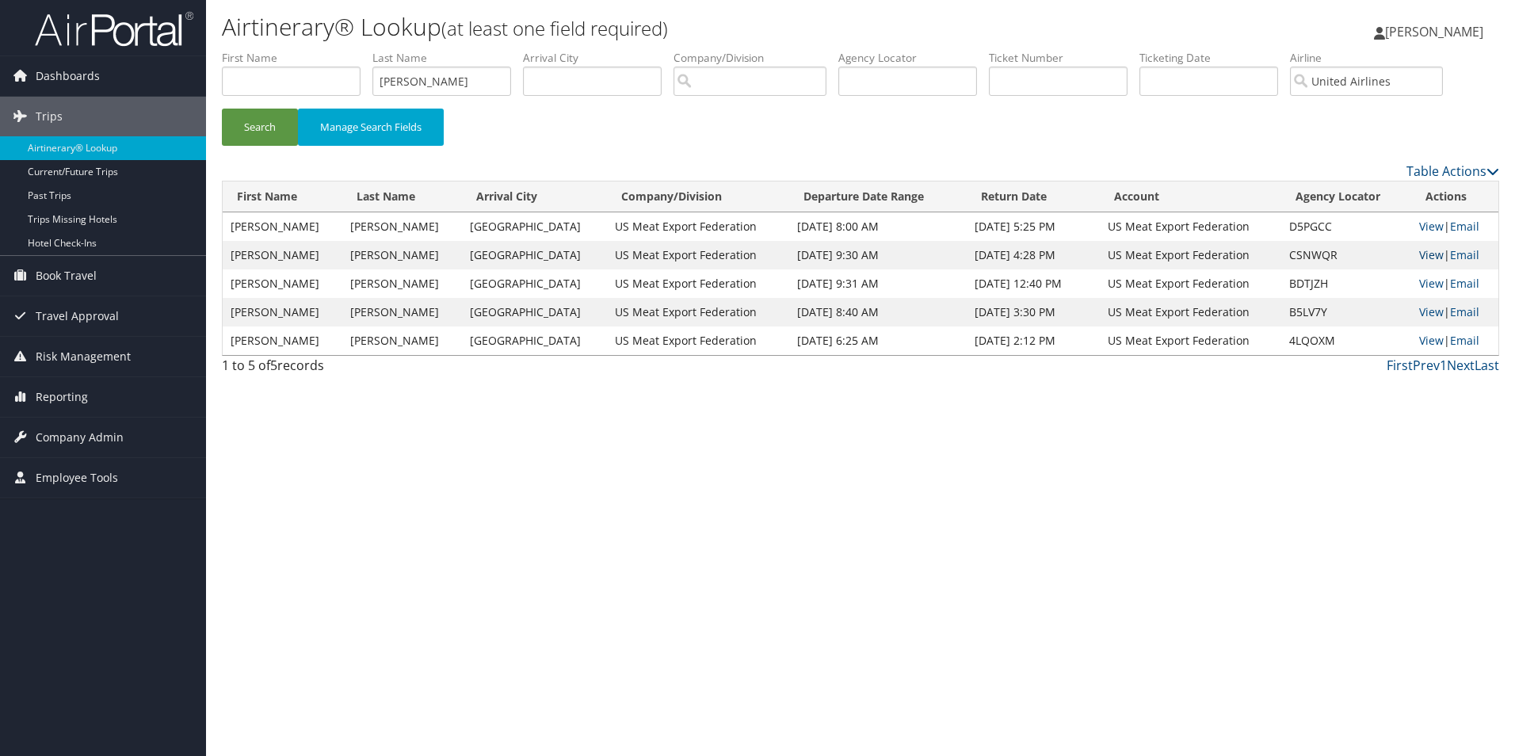
click at [1419, 256] on link "View" at bounding box center [1431, 254] width 25 height 15
click at [1426, 226] on link "View" at bounding box center [1431, 226] width 25 height 15
drag, startPoint x: 432, startPoint y: 65, endPoint x: 333, endPoint y: 59, distance: 99.2
click at [333, 50] on ul "First Name Last Name bruntz Departure City Arrival City Company/Division Airpor…" at bounding box center [860, 50] width 1277 height 0
copy ul "Last Name"
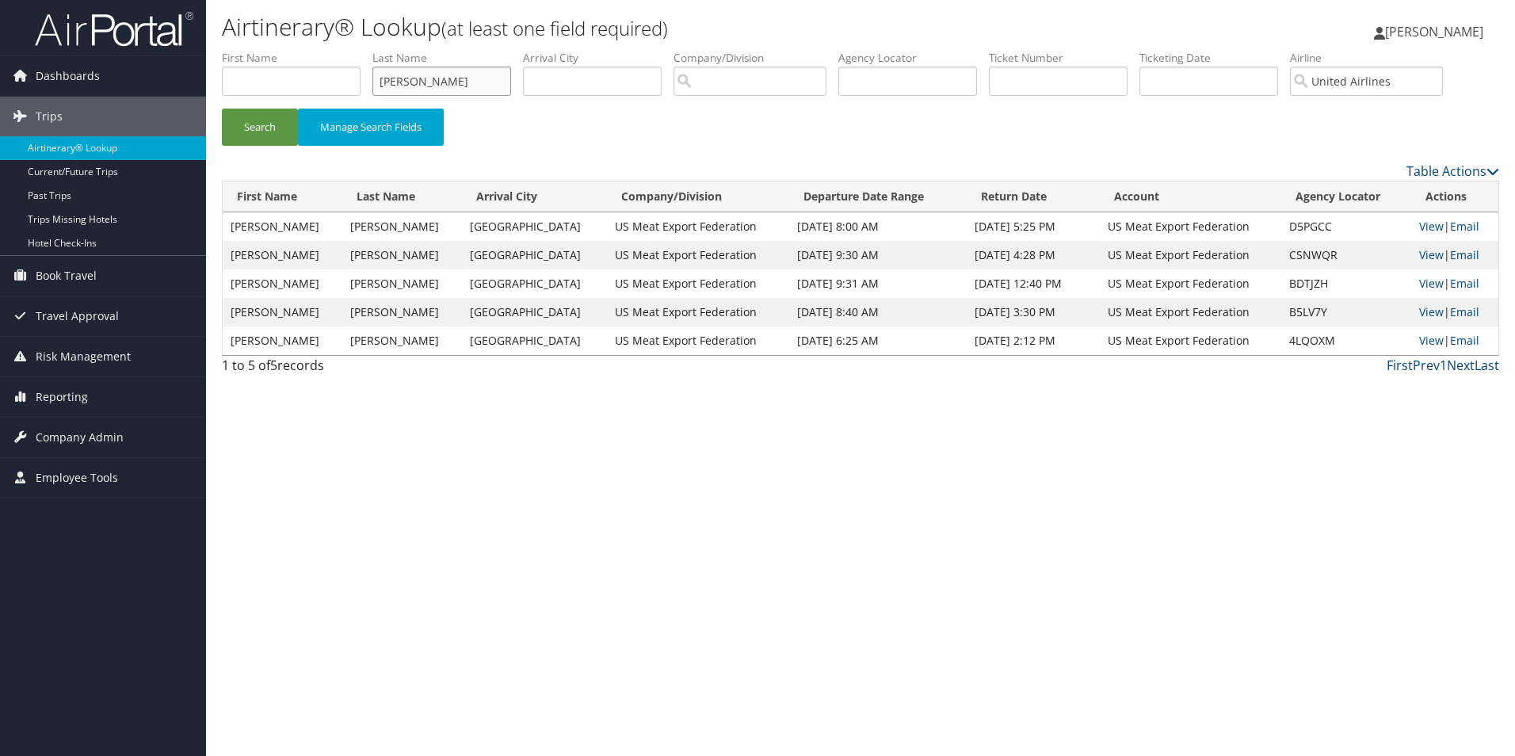
drag, startPoint x: 457, startPoint y: 78, endPoint x: 335, endPoint y: 74, distance: 122.1
click at [335, 50] on ul "First Name Last Name bruntz Departure City Arrival City Company/Division Airpor…" at bounding box center [860, 50] width 1277 height 0
click at [256, 128] on button "Search" at bounding box center [260, 127] width 76 height 37
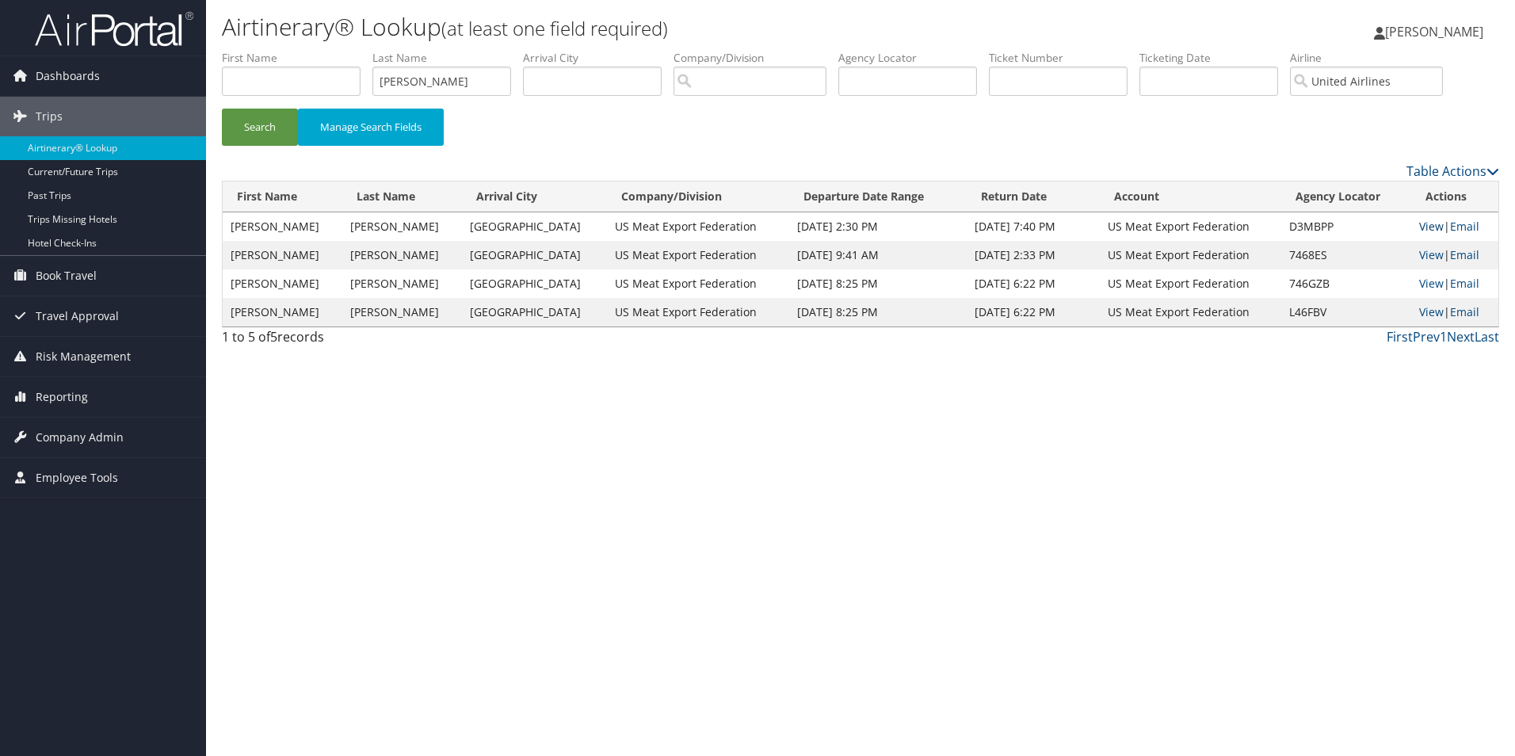
click at [1420, 223] on link "View" at bounding box center [1431, 226] width 25 height 15
drag, startPoint x: 439, startPoint y: 72, endPoint x: 262, endPoint y: 79, distance: 176.8
click at [262, 50] on ul "First Name Last Name heller Departure City Arrival City Company/Division Airpor…" at bounding box center [860, 50] width 1277 height 0
click at [269, 117] on button "Search" at bounding box center [260, 127] width 76 height 37
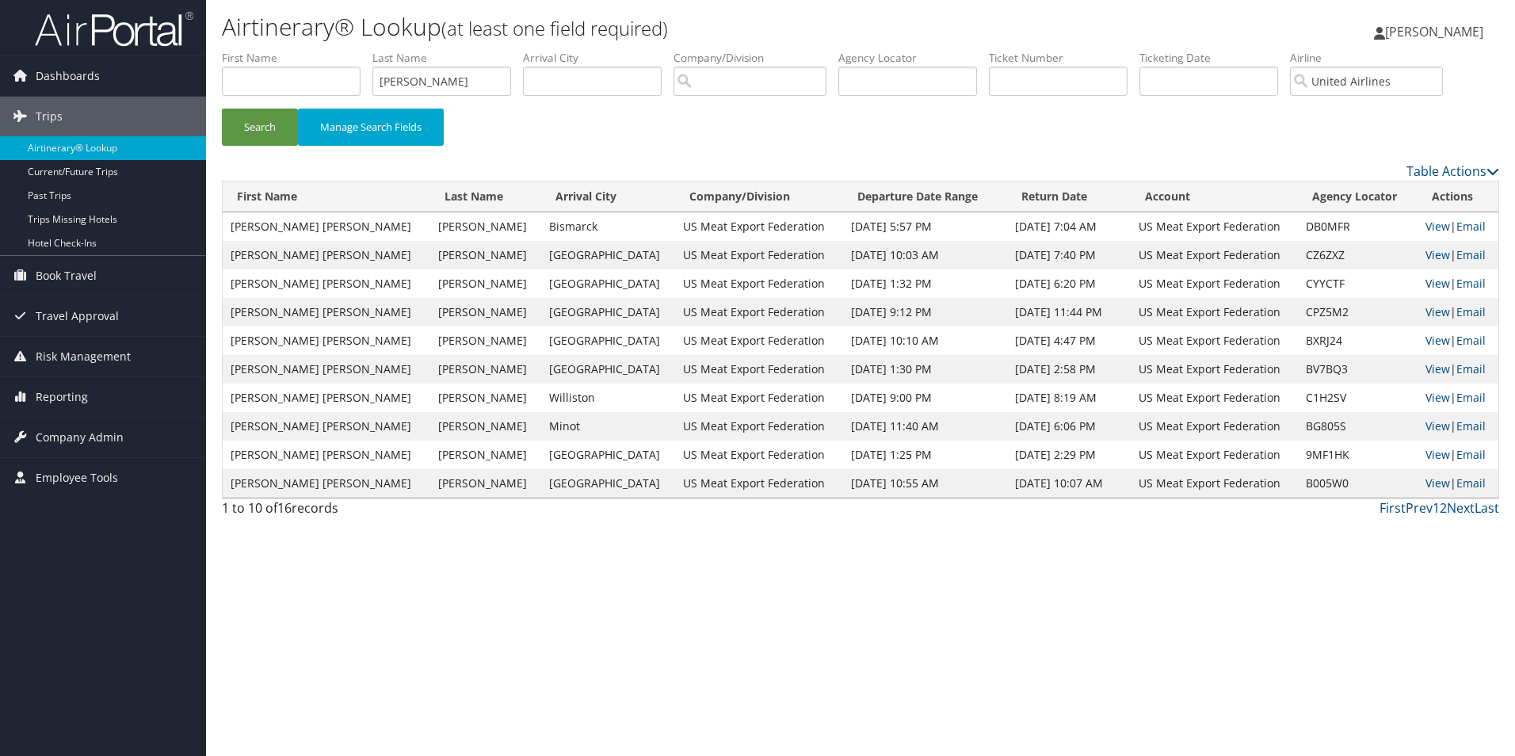
click at [1426, 281] on link "View" at bounding box center [1438, 283] width 25 height 15
click at [1429, 249] on link "View" at bounding box center [1438, 254] width 25 height 15
drag, startPoint x: 436, startPoint y: 83, endPoint x: 320, endPoint y: 57, distance: 118.6
click at [320, 50] on ul "First Name Last Name hennen Departure City Arrival City Company/Division Airpor…" at bounding box center [860, 50] width 1277 height 0
click at [265, 114] on button "Search" at bounding box center [260, 127] width 76 height 37
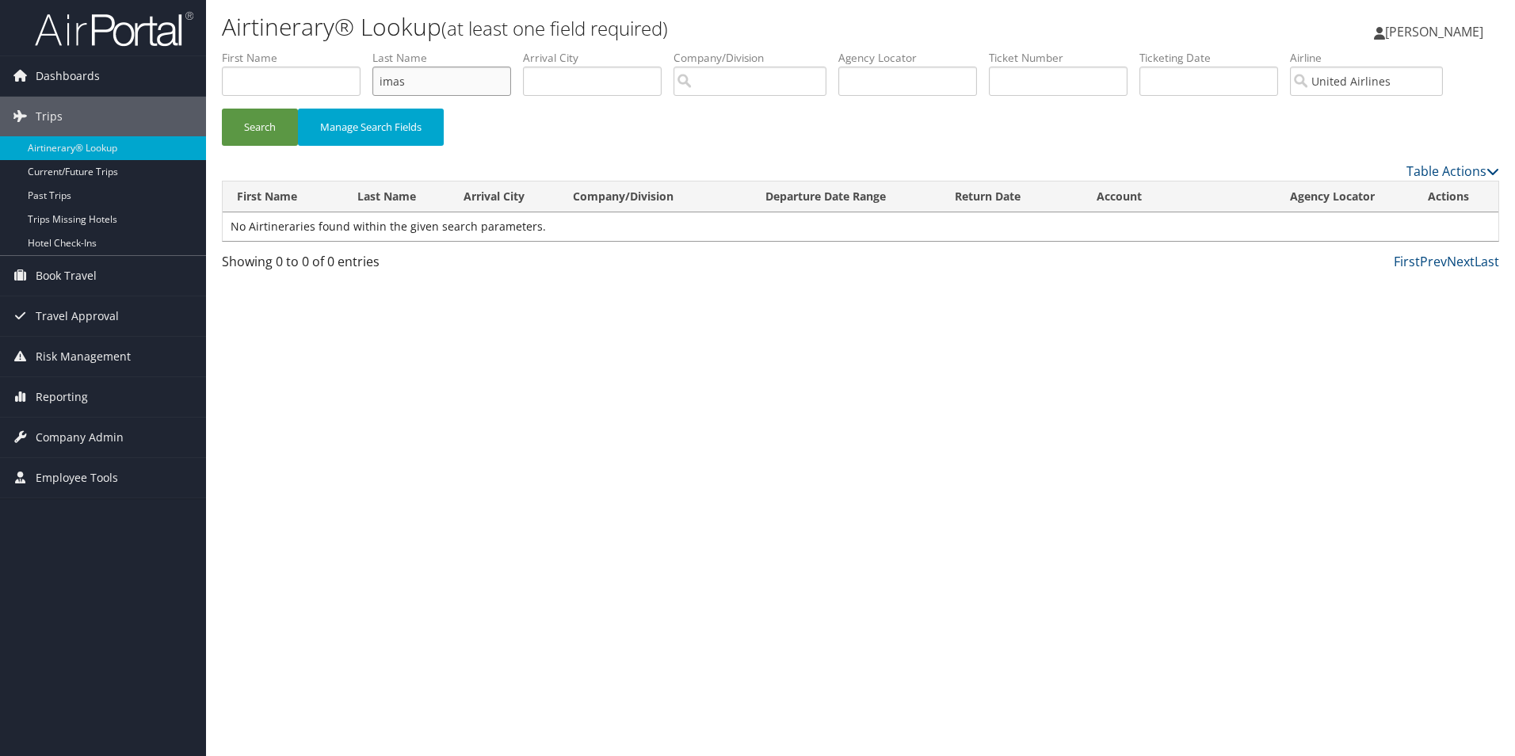
drag, startPoint x: 445, startPoint y: 82, endPoint x: 365, endPoint y: 76, distance: 79.5
click at [365, 50] on ul "First Name Last Name imas Departure City Arrival City Company/Division Airport/…" at bounding box center [860, 50] width 1277 height 0
type input "kazumi"
click at [265, 123] on button "Search" at bounding box center [260, 127] width 76 height 37
drag, startPoint x: 421, startPoint y: 78, endPoint x: 364, endPoint y: 59, distance: 59.6
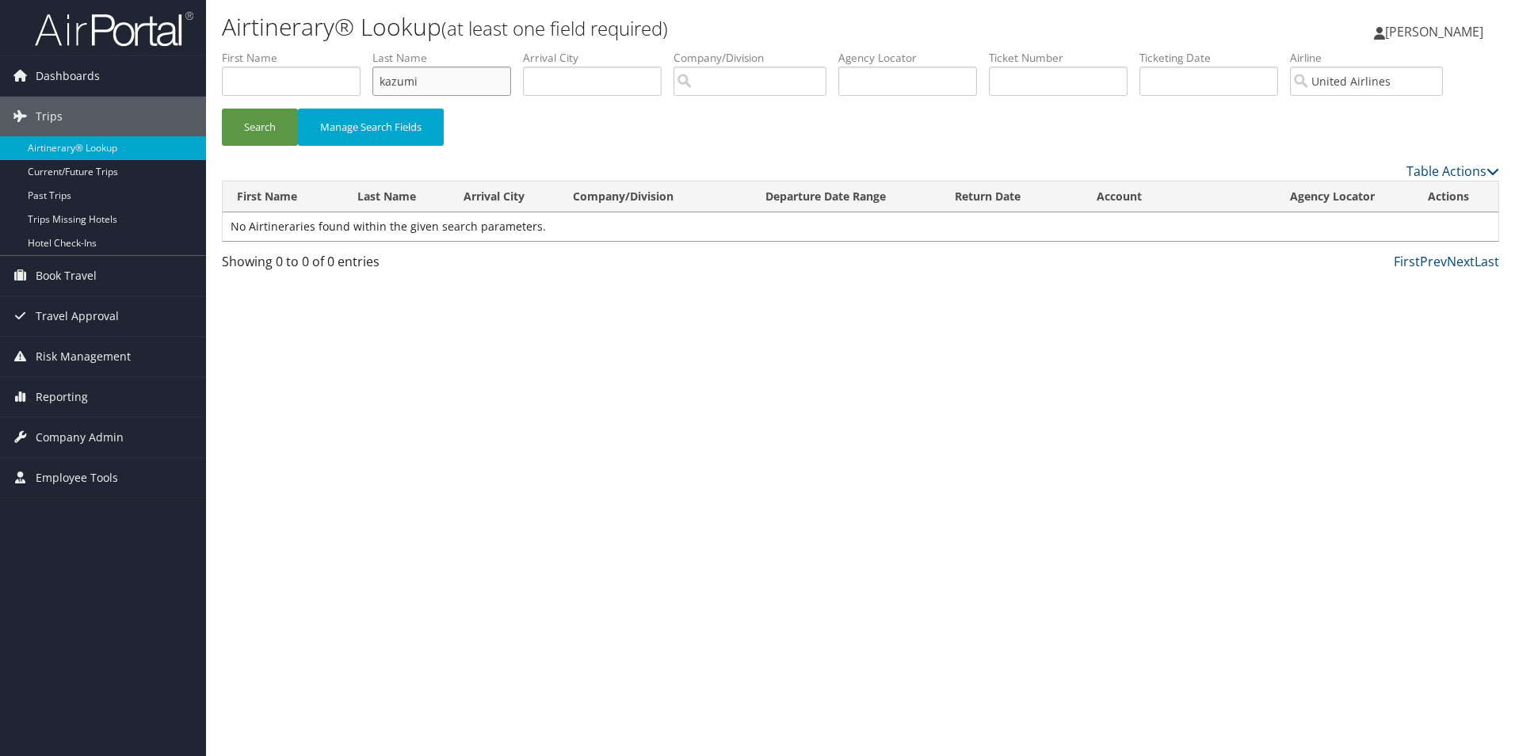
click at [364, 50] on ul "First Name Last Name kazumi Departure City Arrival City Company/Division Airpor…" at bounding box center [860, 50] width 1277 height 0
click at [273, 71] on input "text" at bounding box center [291, 81] width 139 height 29
type input "k"
click at [1366, 84] on input "United Airlines" at bounding box center [1366, 81] width 153 height 29
click at [271, 76] on input "k" at bounding box center [291, 81] width 139 height 29
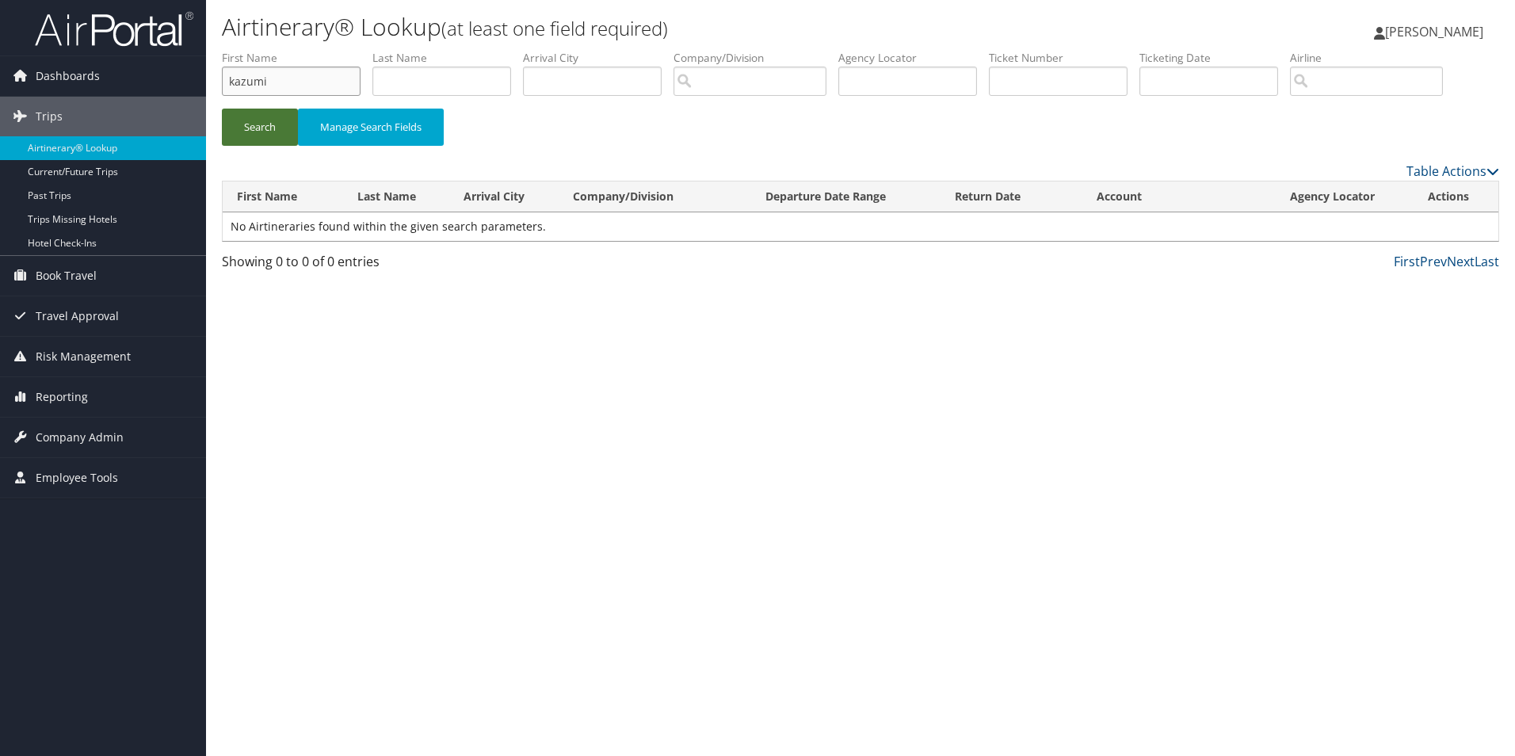
type input "kazumi"
click at [261, 130] on button "Search" at bounding box center [260, 127] width 76 height 37
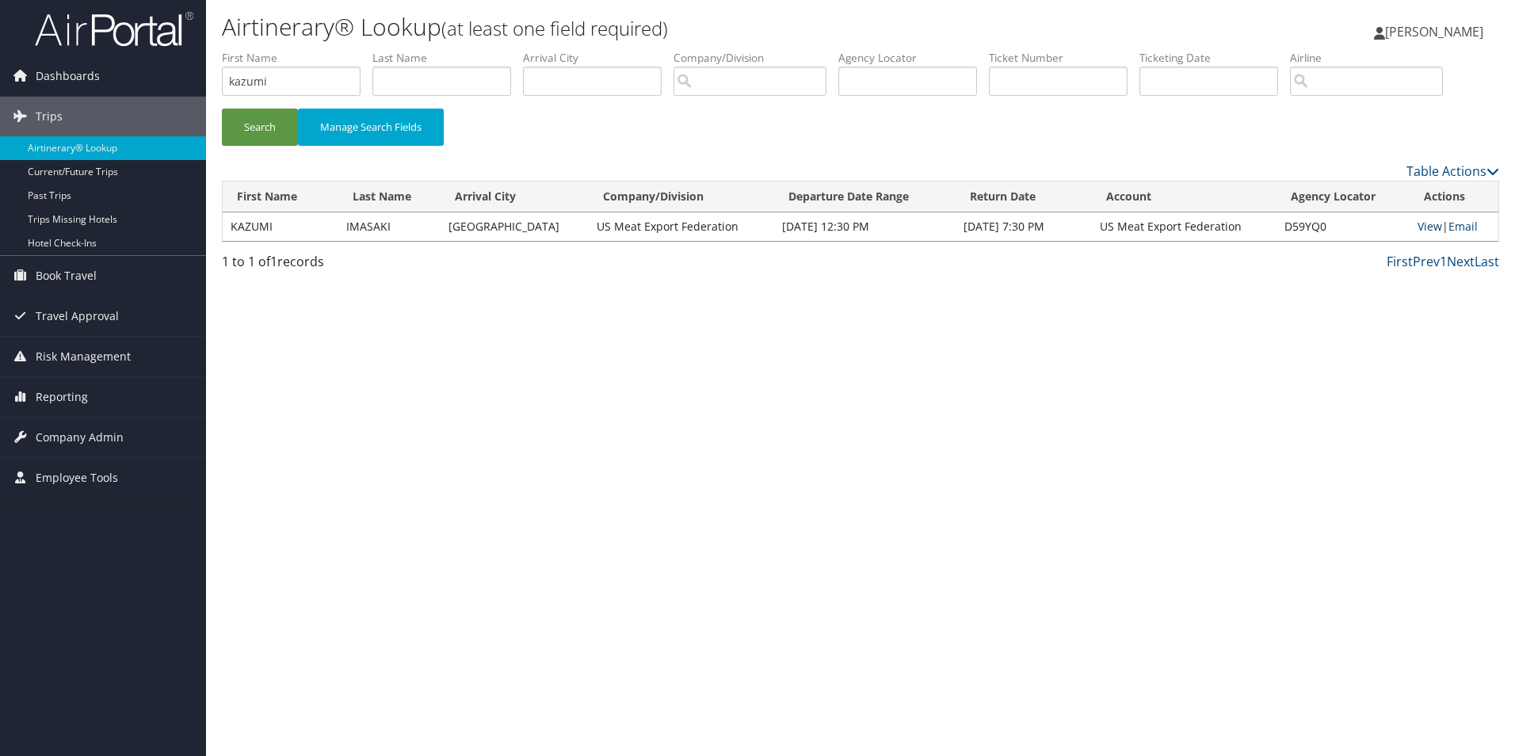
click at [1424, 225] on link "View" at bounding box center [1430, 226] width 25 height 15
drag, startPoint x: 298, startPoint y: 79, endPoint x: 210, endPoint y: 67, distance: 88.8
click at [222, 67] on form "First Name kazumi Last Name Departure City Arrival City Company/Division Airpor…" at bounding box center [860, 105] width 1277 height 111
click at [456, 76] on input "text" at bounding box center [441, 81] width 139 height 29
type input "schuele"
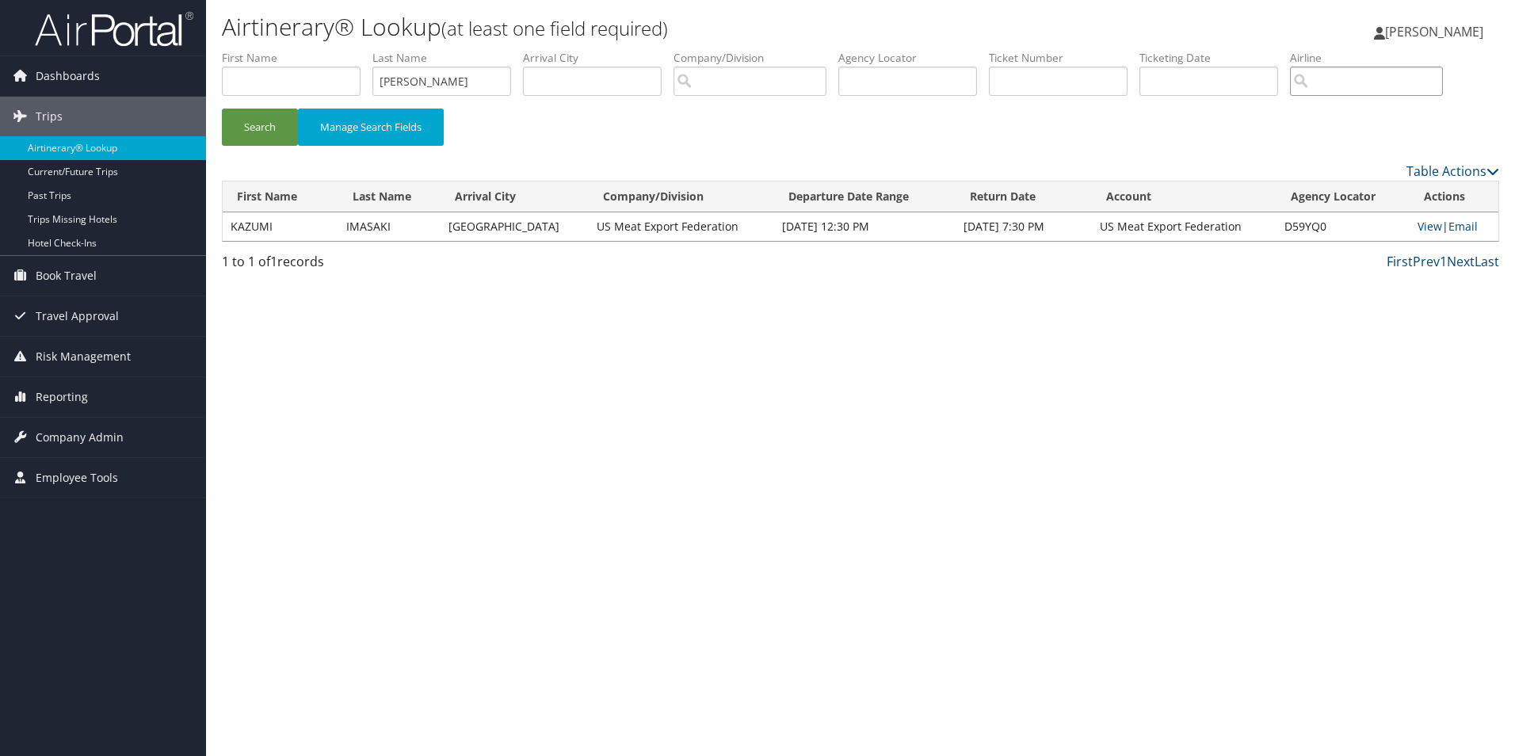
click at [1391, 82] on input "search" at bounding box center [1366, 81] width 153 height 29
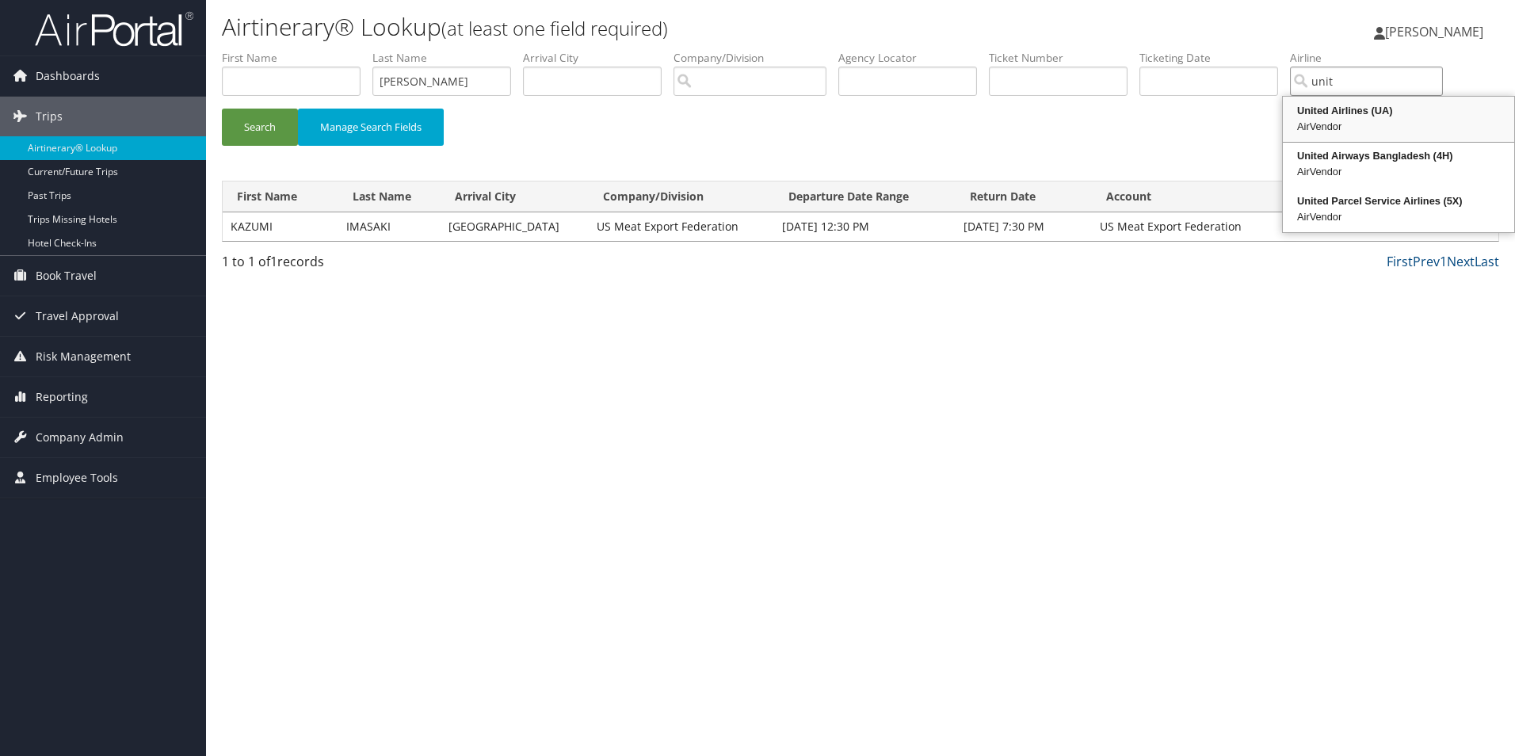
click at [1394, 116] on div "United Airlines (UA)" at bounding box center [1398, 111] width 227 height 16
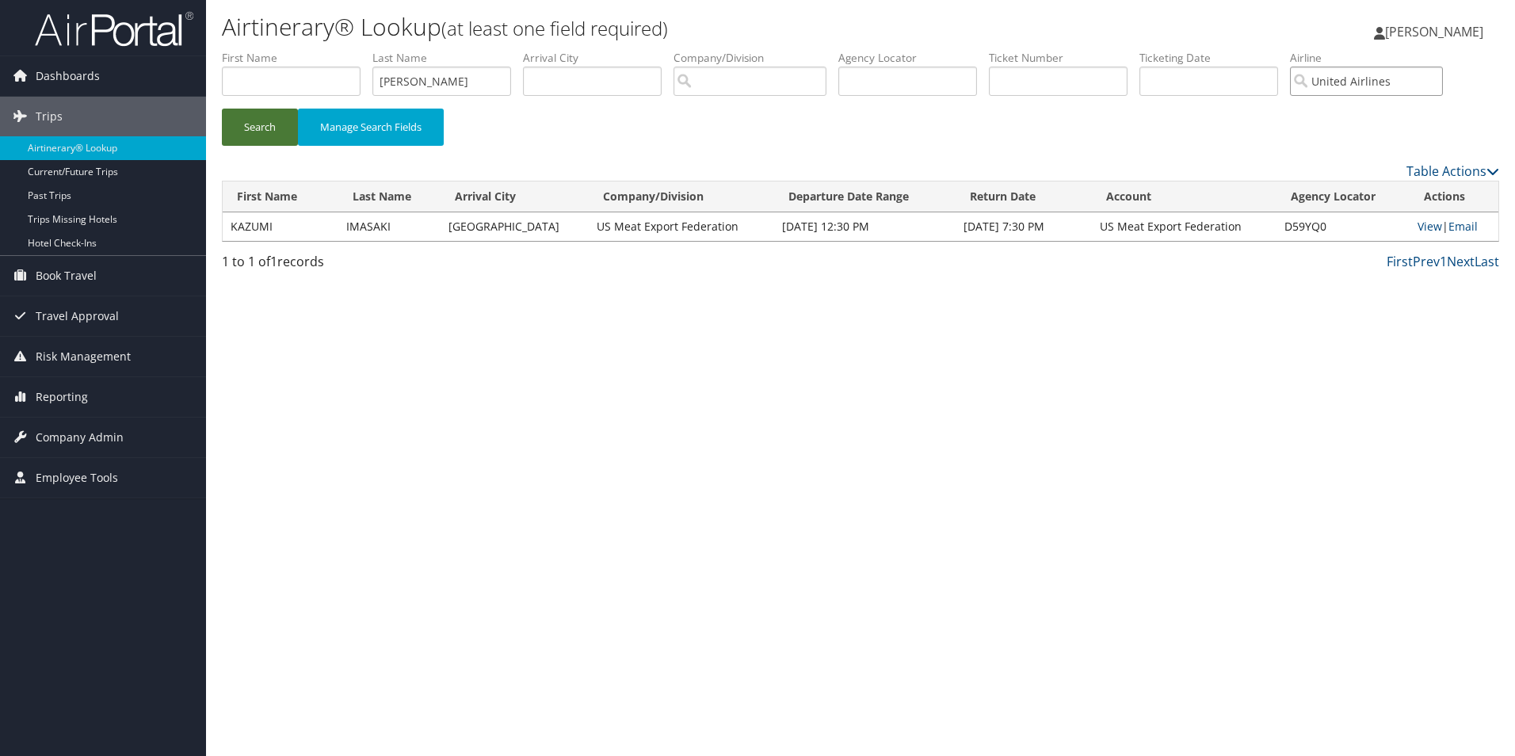
type input "United Airlines"
click at [268, 132] on button "Search" at bounding box center [260, 127] width 76 height 37
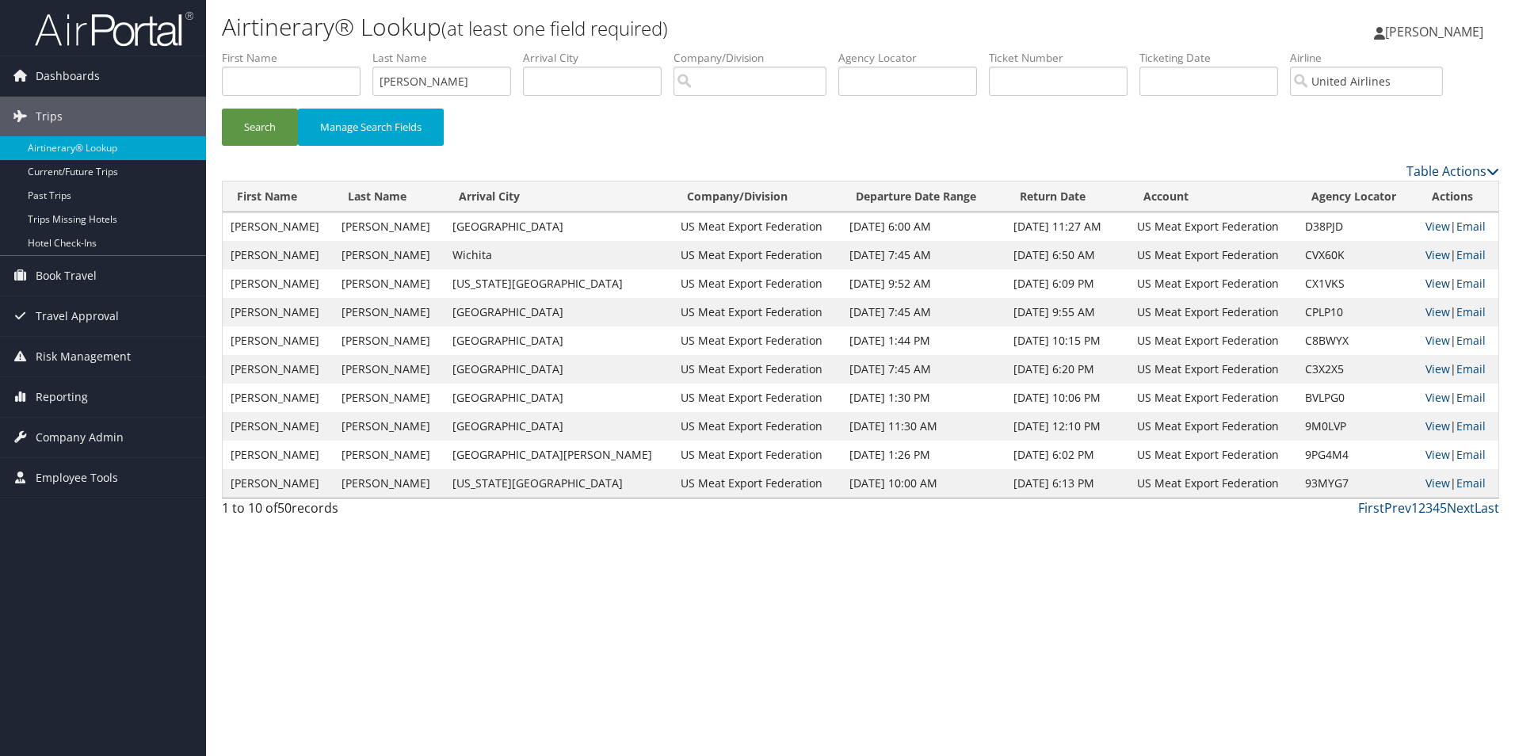
click at [1432, 282] on link "View" at bounding box center [1438, 283] width 25 height 15
click at [1426, 254] on link "View" at bounding box center [1438, 254] width 25 height 15
click at [1426, 222] on link "View" at bounding box center [1438, 226] width 25 height 15
drag, startPoint x: 429, startPoint y: 81, endPoint x: 373, endPoint y: 73, distance: 56.8
click at [373, 50] on ul "First Name Last Name schuele Departure City Arrival City Company/Division Airpo…" at bounding box center [860, 50] width 1277 height 0
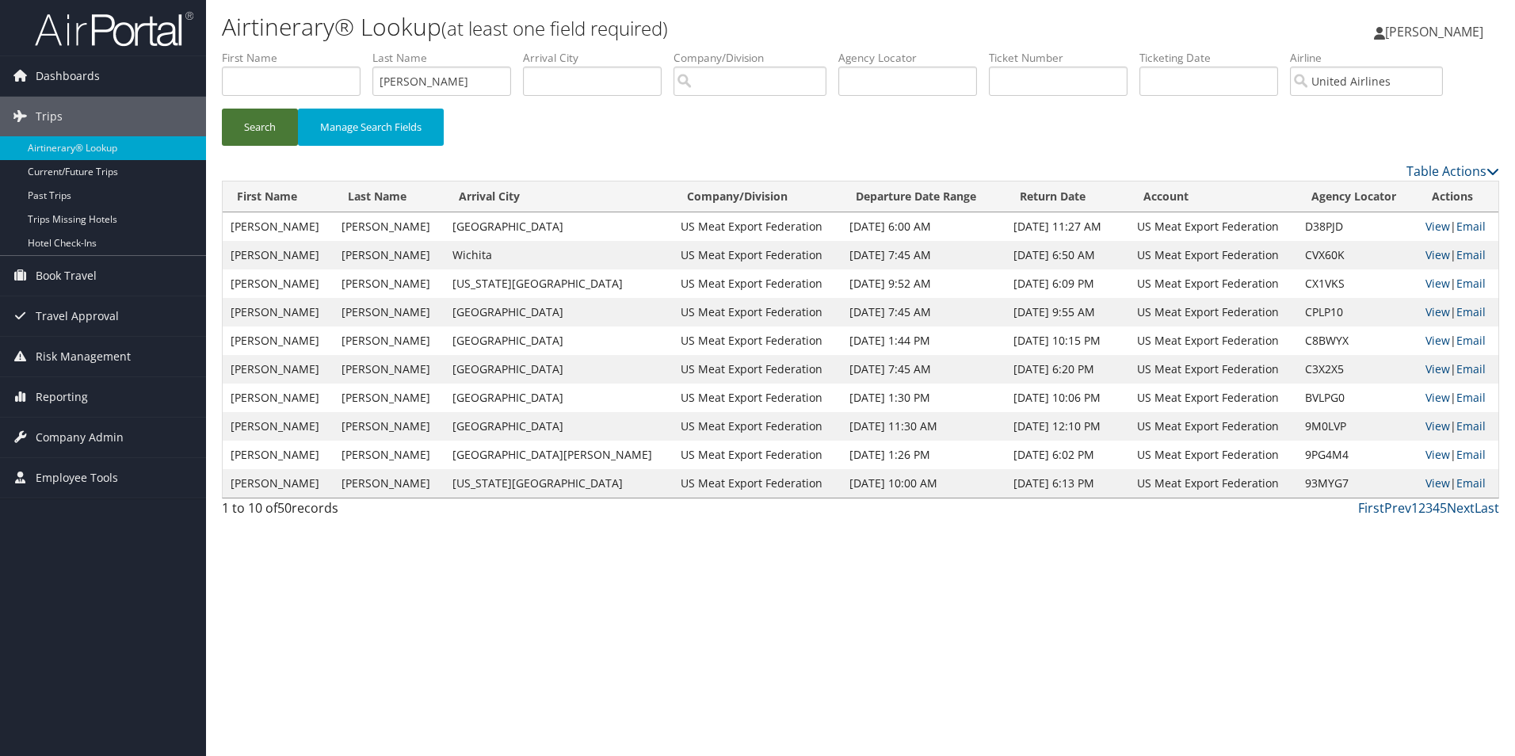
click at [230, 131] on button "Search" at bounding box center [260, 127] width 76 height 37
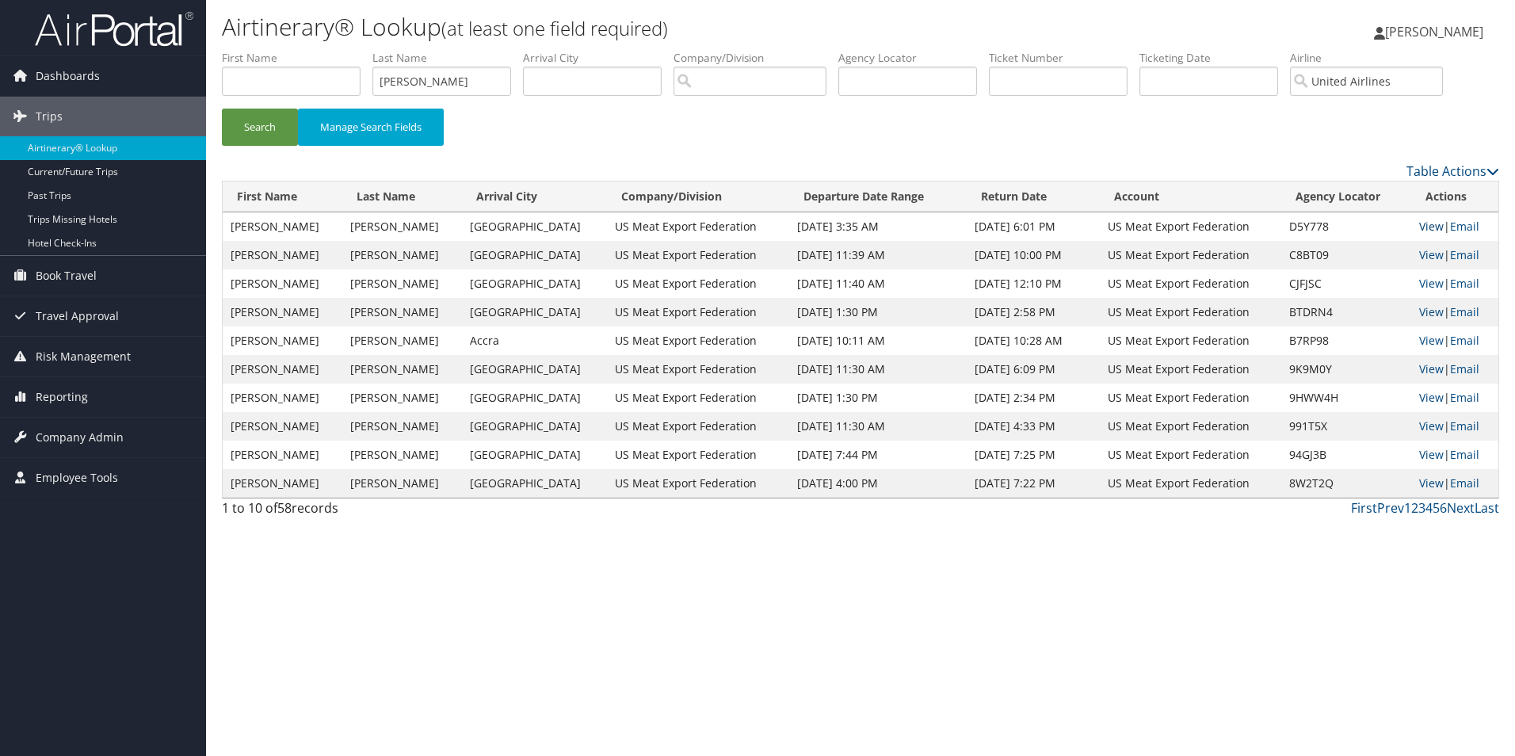
click at [1425, 223] on link "View" at bounding box center [1431, 226] width 25 height 15
drag, startPoint x: 484, startPoint y: 74, endPoint x: 334, endPoint y: 61, distance: 150.4
click at [334, 50] on ul "First Name Last Name spreitzer Departure City Arrival City Company/Division Air…" at bounding box center [860, 50] width 1277 height 0
type input "y"
type input "theiler"
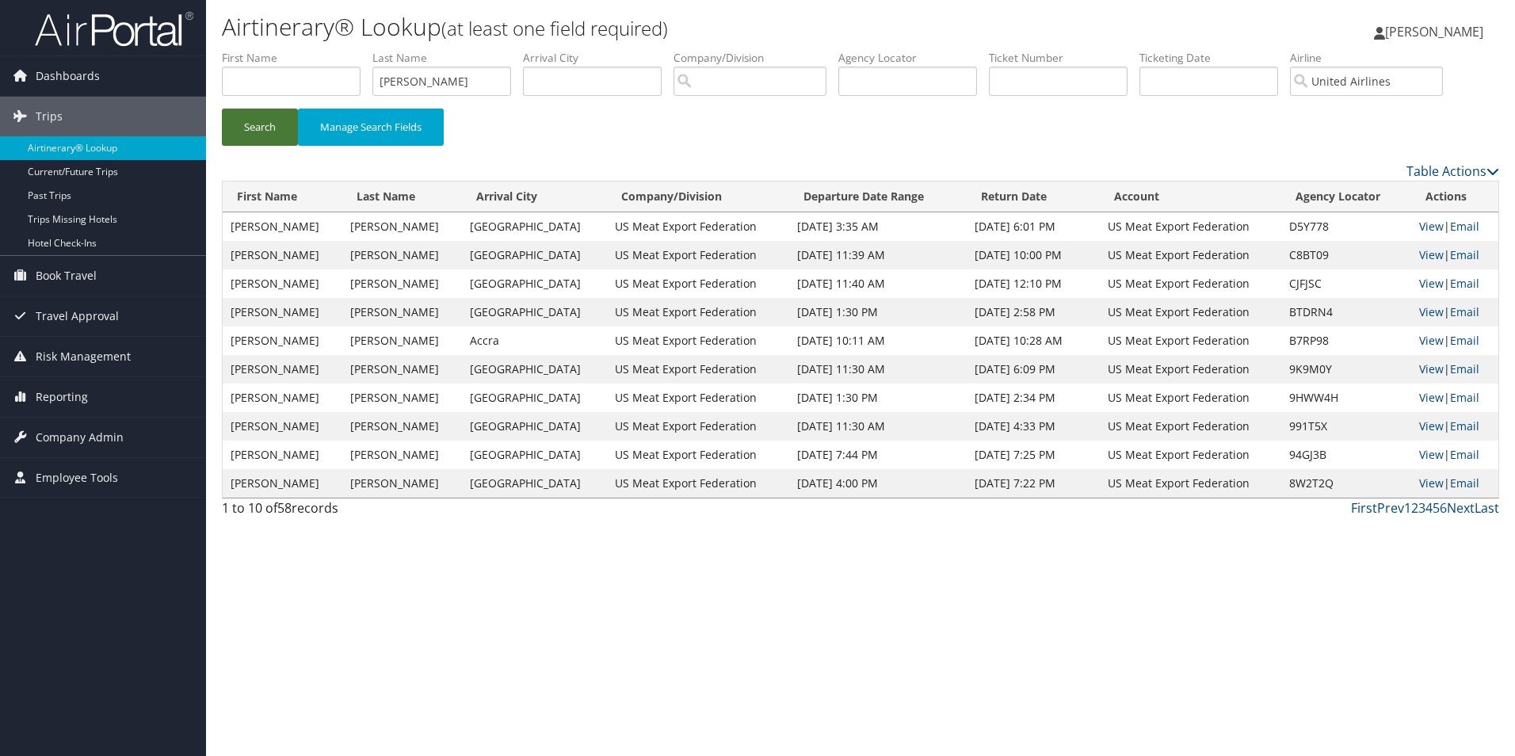
click at [263, 127] on button "Search" at bounding box center [260, 127] width 76 height 37
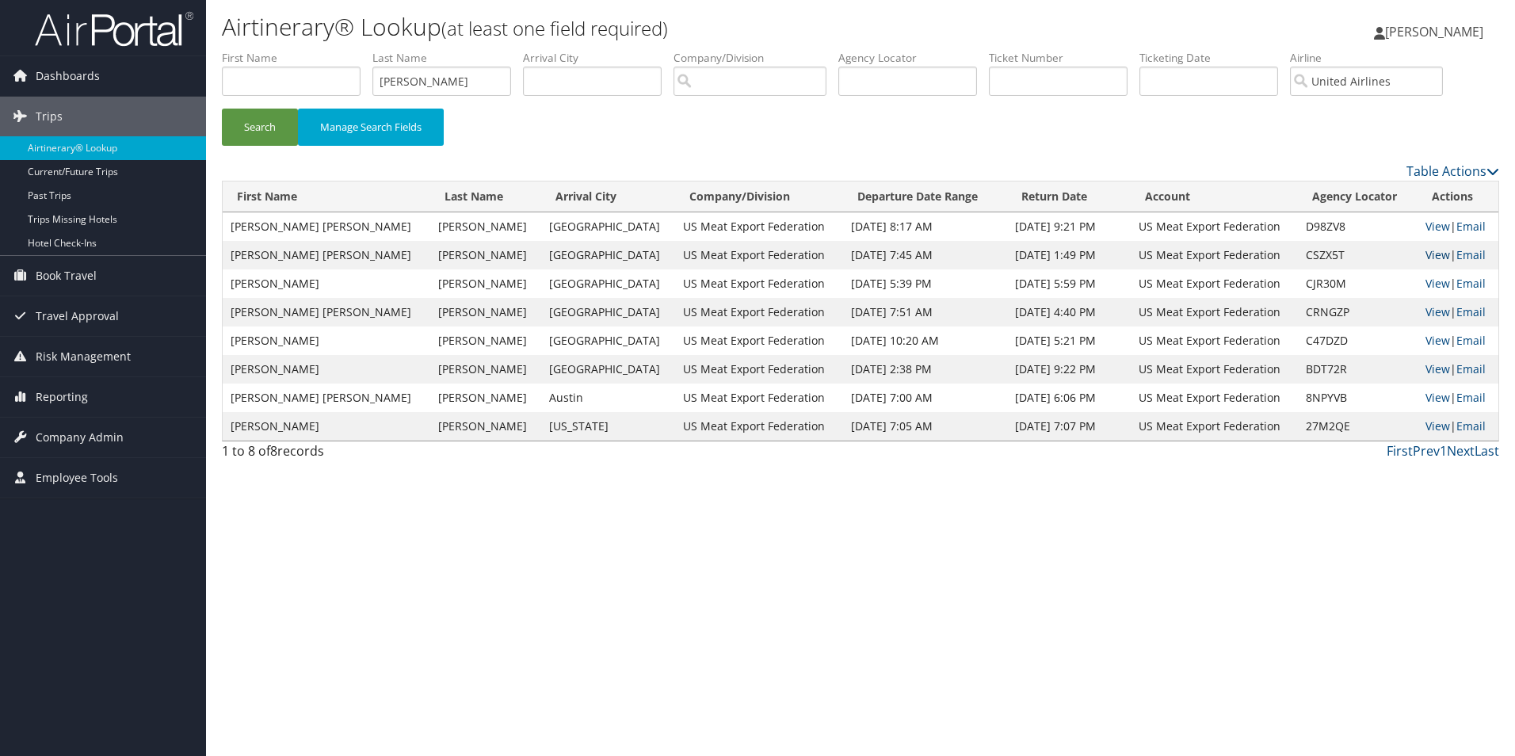
click at [1426, 250] on link "View" at bounding box center [1438, 254] width 25 height 15
click at [1426, 279] on link "View" at bounding box center [1438, 283] width 25 height 15
click at [1443, 83] on input "United Airlines" at bounding box center [1366, 81] width 153 height 29
drag, startPoint x: 463, startPoint y: 84, endPoint x: 294, endPoint y: 67, distance: 169.6
click at [294, 50] on ul "First Name Last Name theiler Departure City Arrival City Company/Division Airpo…" at bounding box center [860, 50] width 1277 height 0
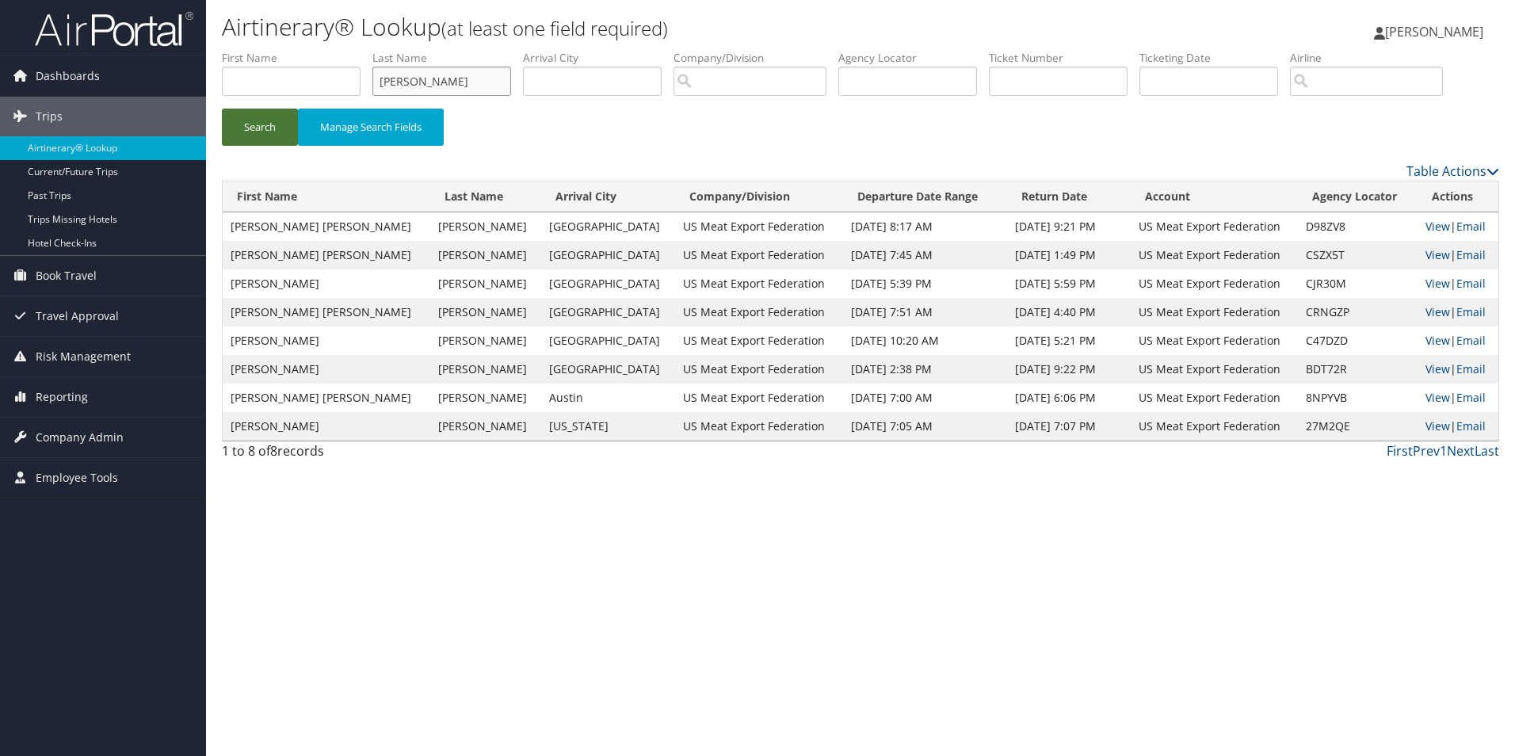
type input "hinners"
click at [255, 126] on button "Search" at bounding box center [260, 127] width 76 height 37
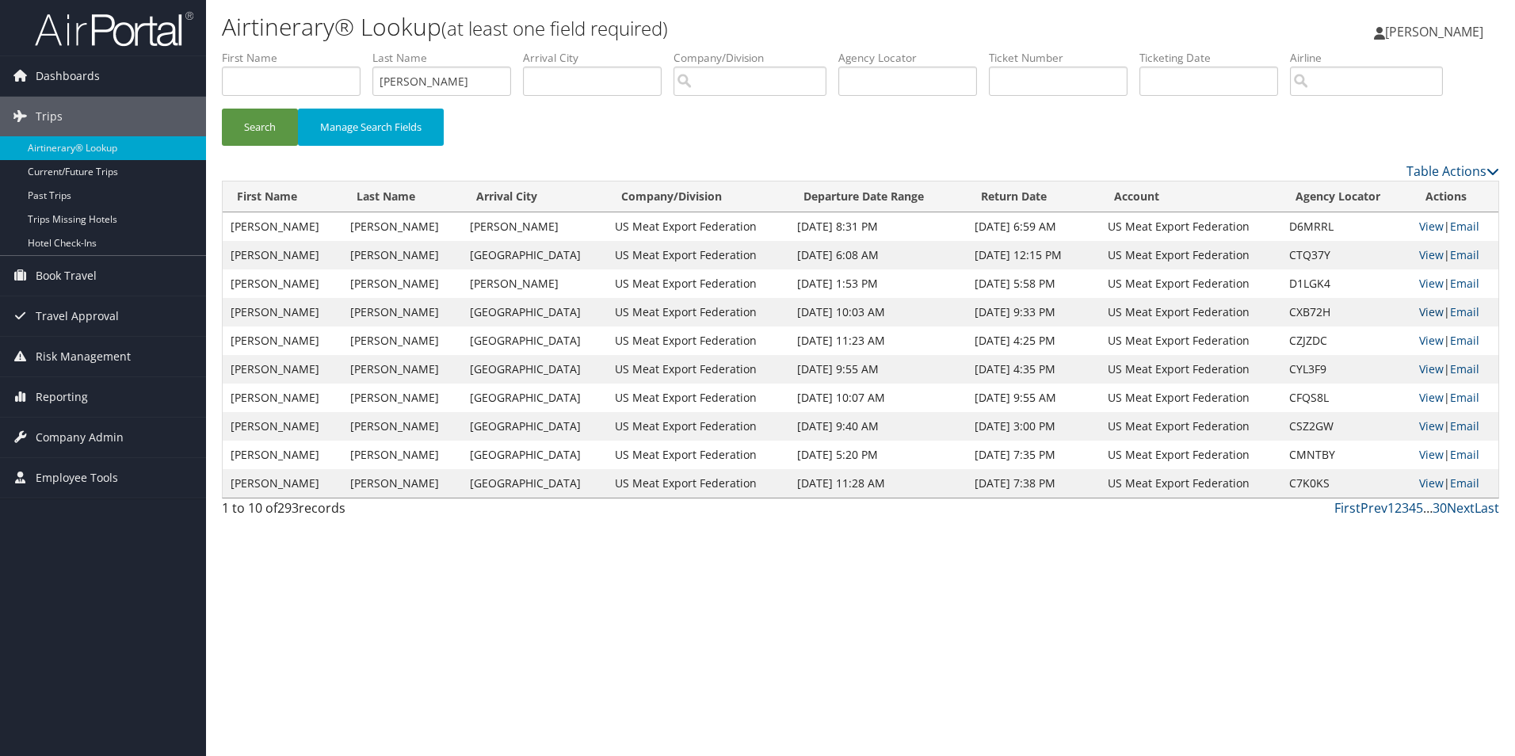
click at [1419, 308] on link "View" at bounding box center [1431, 311] width 25 height 15
click at [1432, 276] on link "View" at bounding box center [1431, 283] width 25 height 15
click at [1431, 250] on link "View" at bounding box center [1431, 254] width 25 height 15
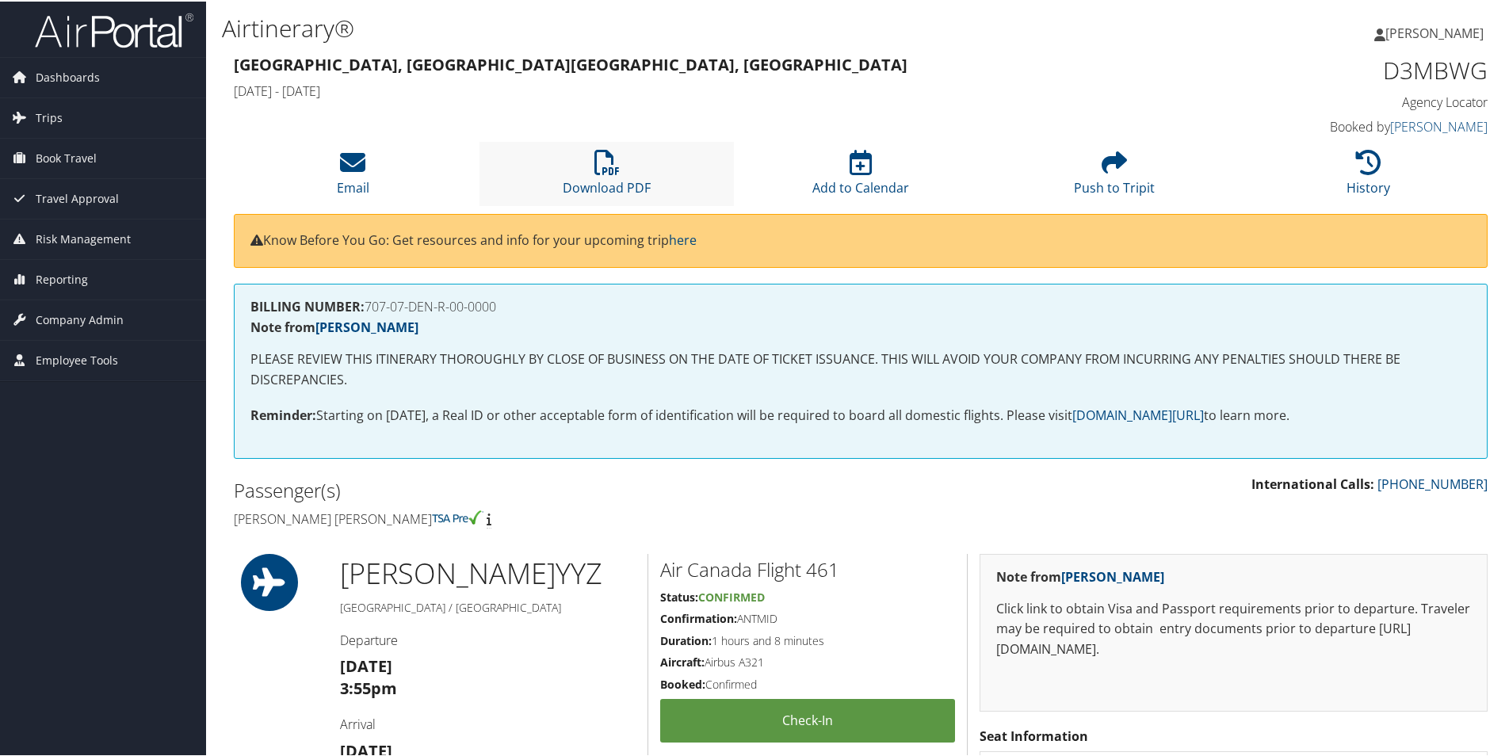
click at [585, 174] on li "Download PDF" at bounding box center [606, 172] width 254 height 64
click at [609, 170] on icon at bounding box center [606, 160] width 25 height 25
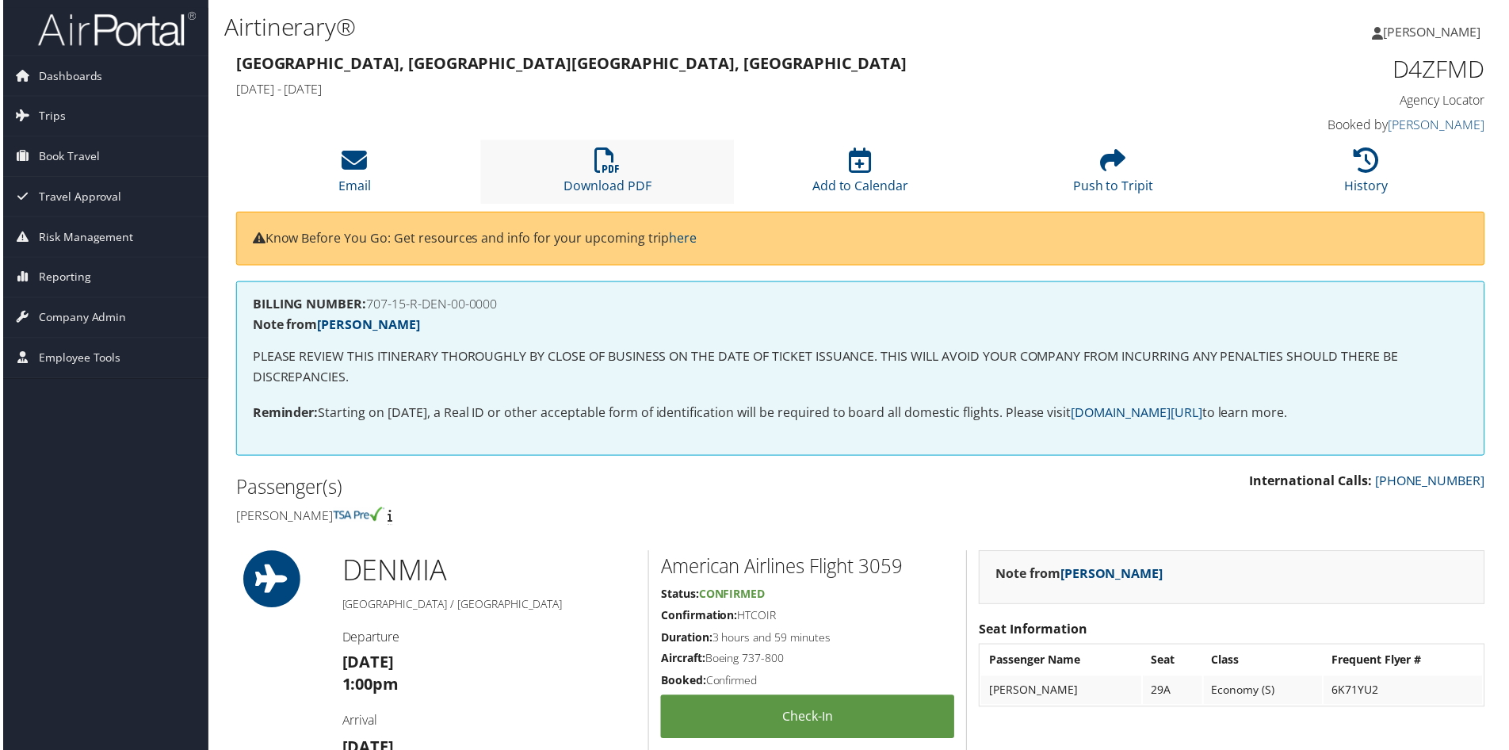
click at [589, 167] on li "Download PDF" at bounding box center [606, 172] width 254 height 64
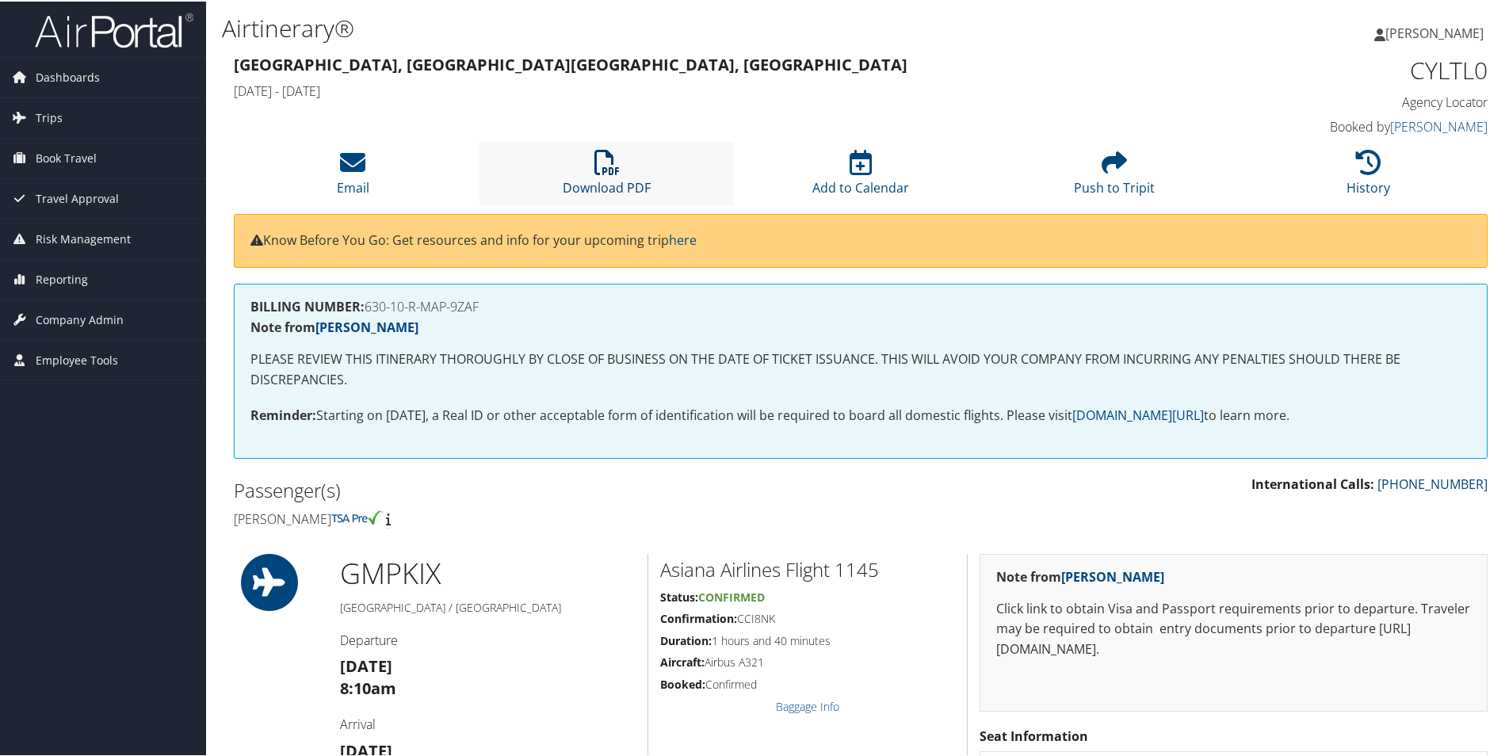
click at [601, 162] on icon at bounding box center [606, 160] width 25 height 25
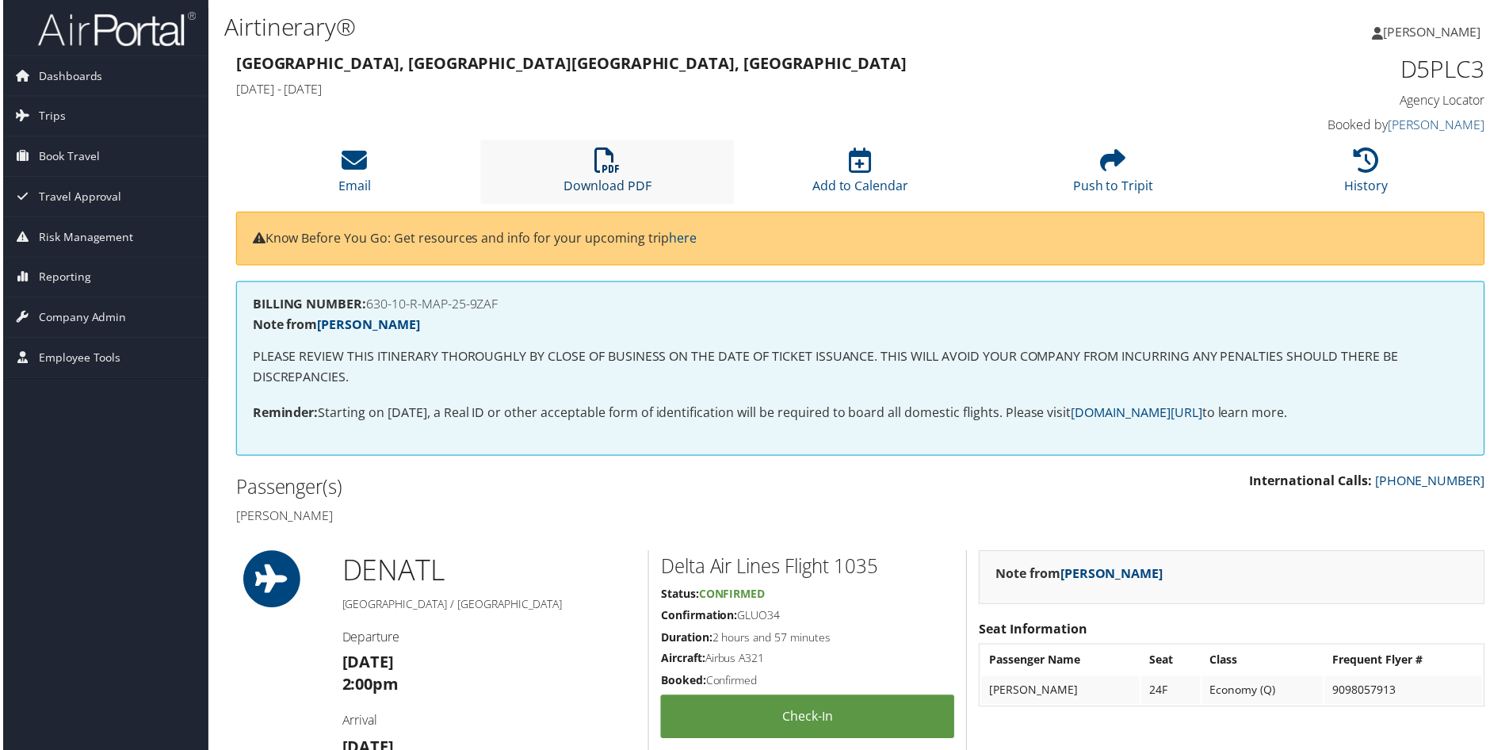
click at [611, 179] on link "Download PDF" at bounding box center [607, 176] width 88 height 38
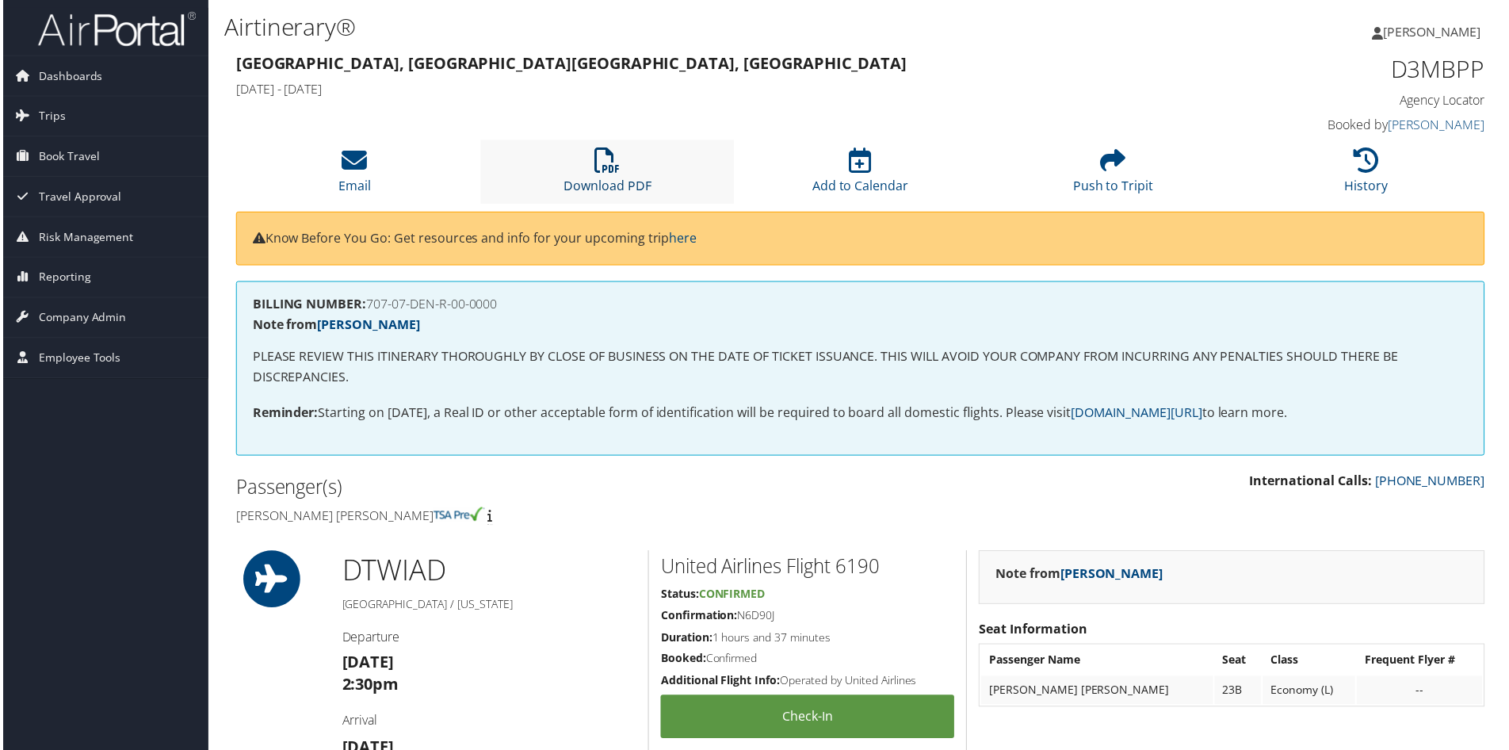
click at [594, 165] on icon at bounding box center [606, 160] width 25 height 25
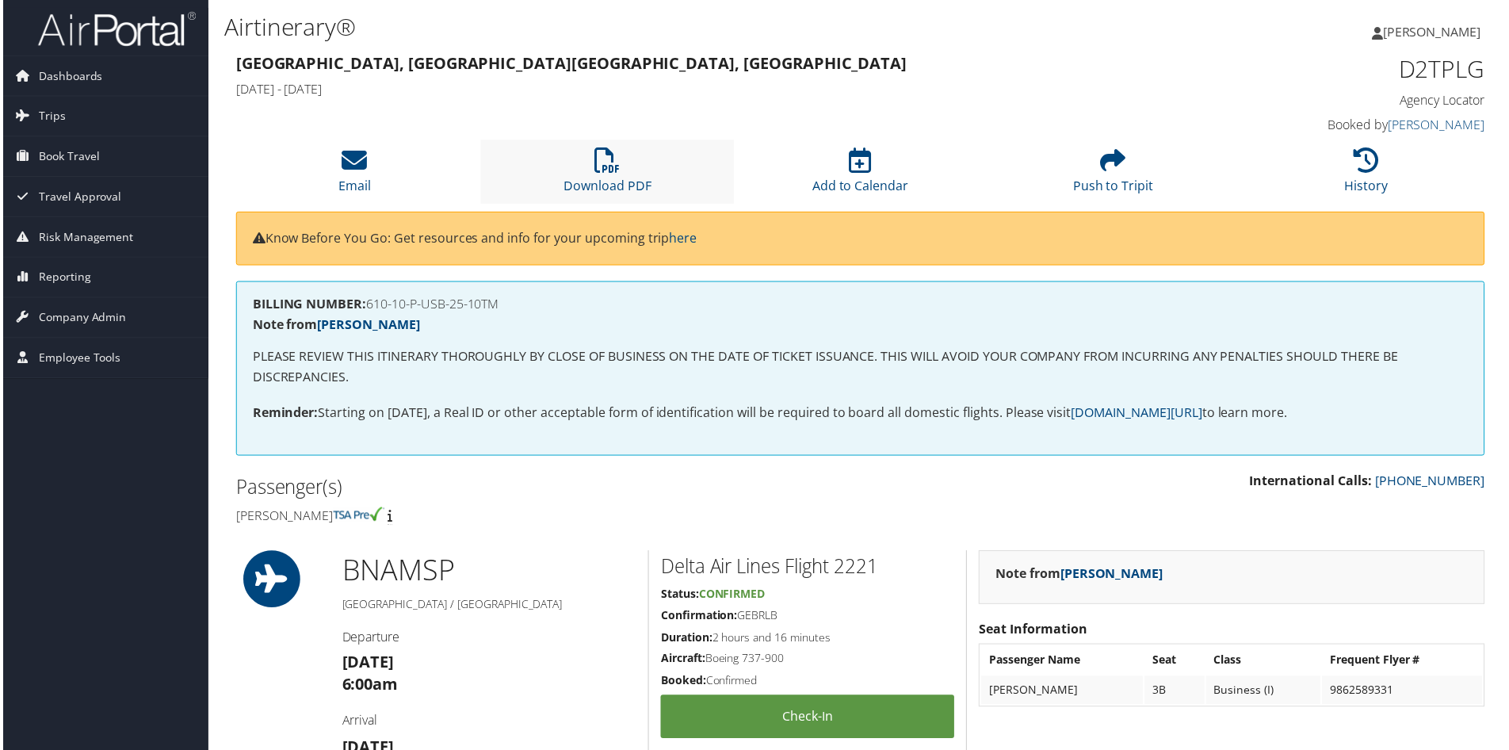
click at [591, 166] on li "Download PDF" at bounding box center [606, 172] width 254 height 64
click at [627, 159] on li "Download PDF" at bounding box center [606, 172] width 254 height 64
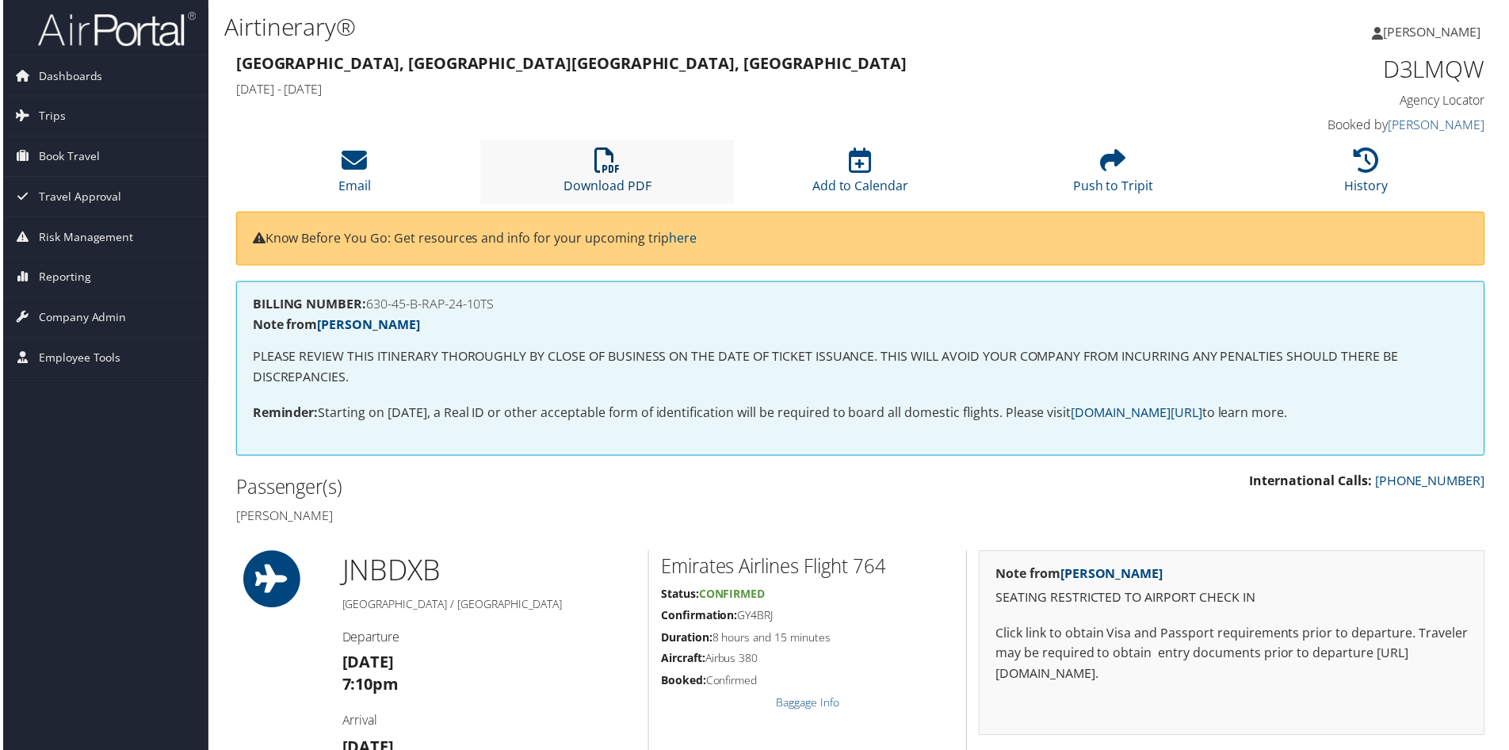
click at [594, 181] on link "Download PDF" at bounding box center [607, 176] width 88 height 38
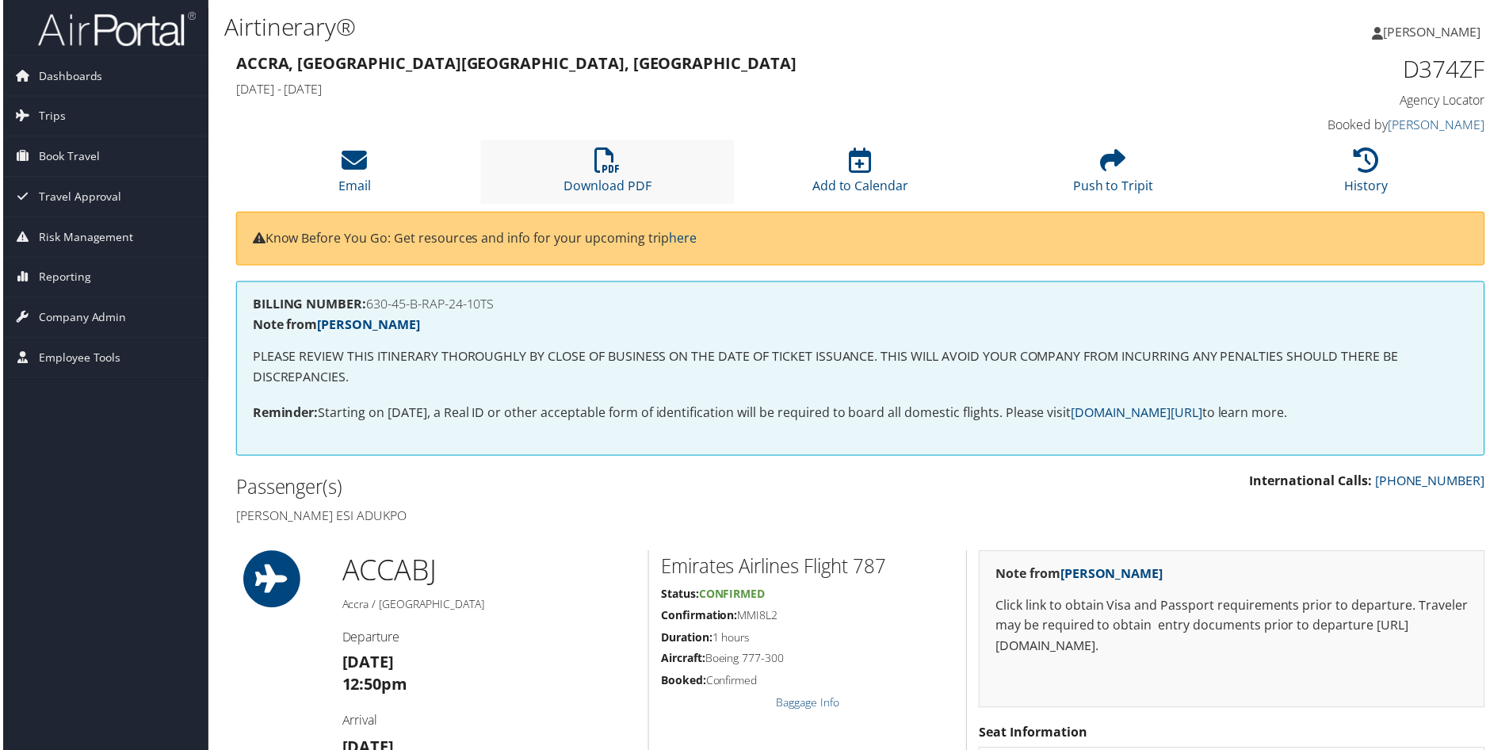
click at [600, 175] on li "Download PDF" at bounding box center [606, 172] width 254 height 64
click at [608, 166] on icon at bounding box center [606, 160] width 25 height 25
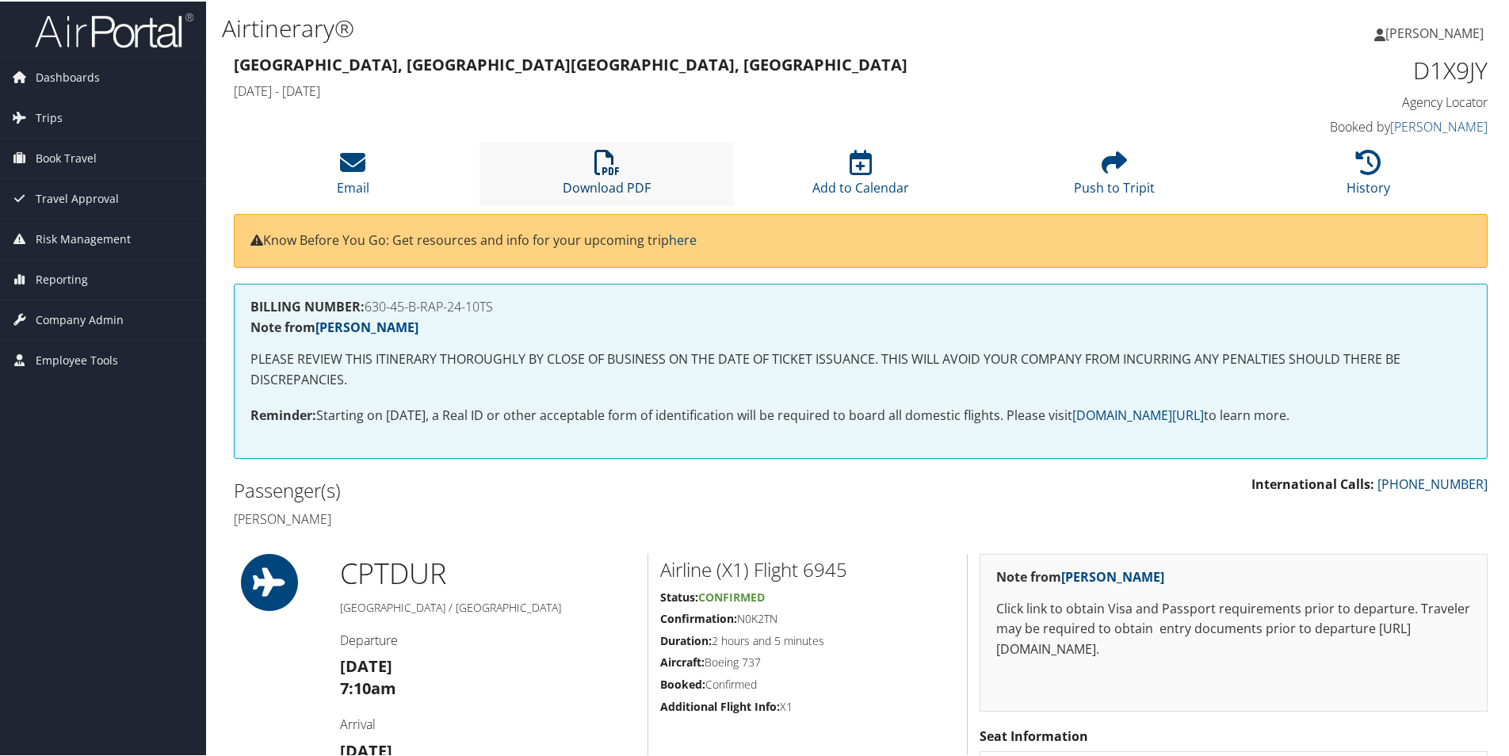
click at [613, 168] on icon at bounding box center [606, 160] width 25 height 25
click at [605, 166] on icon at bounding box center [606, 160] width 25 height 25
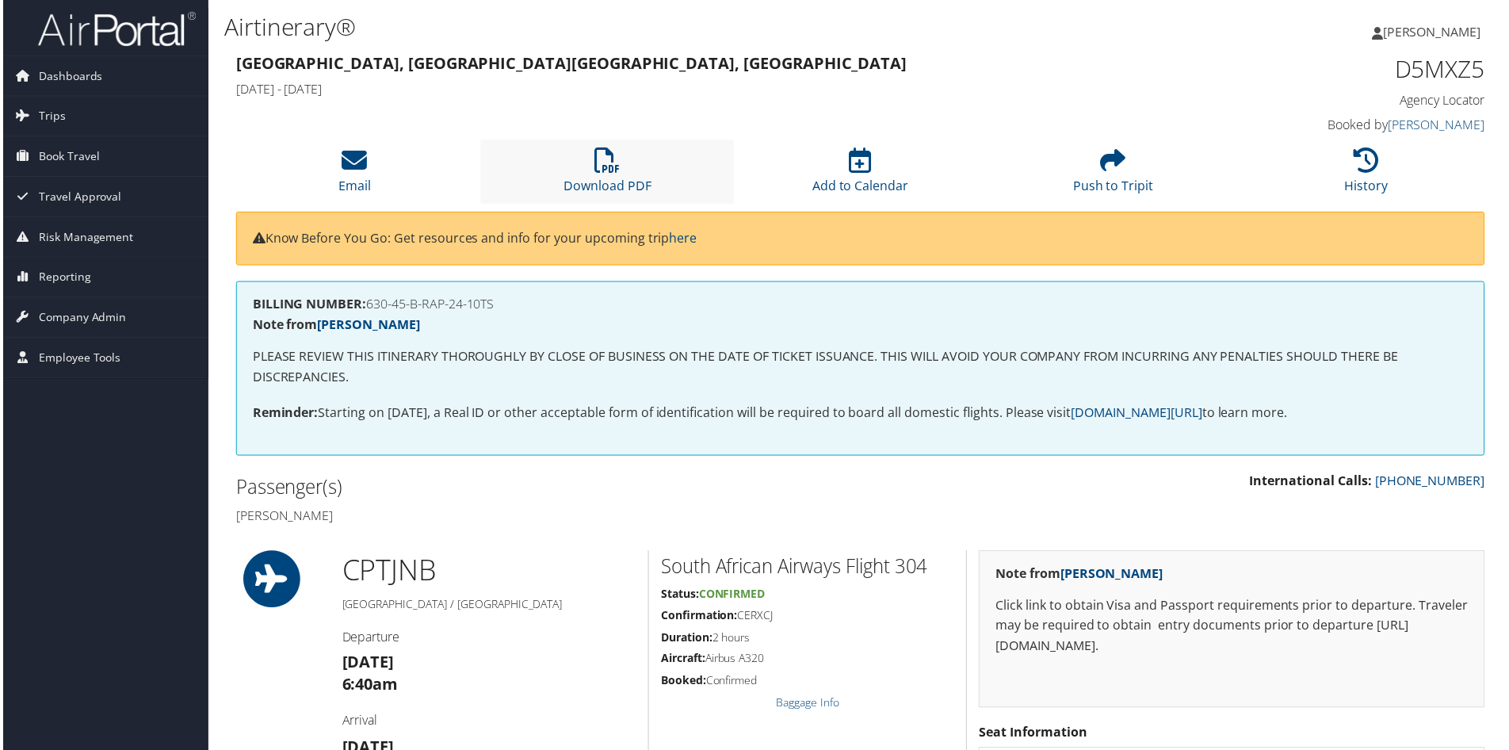
click at [619, 170] on li "Download PDF" at bounding box center [606, 172] width 254 height 64
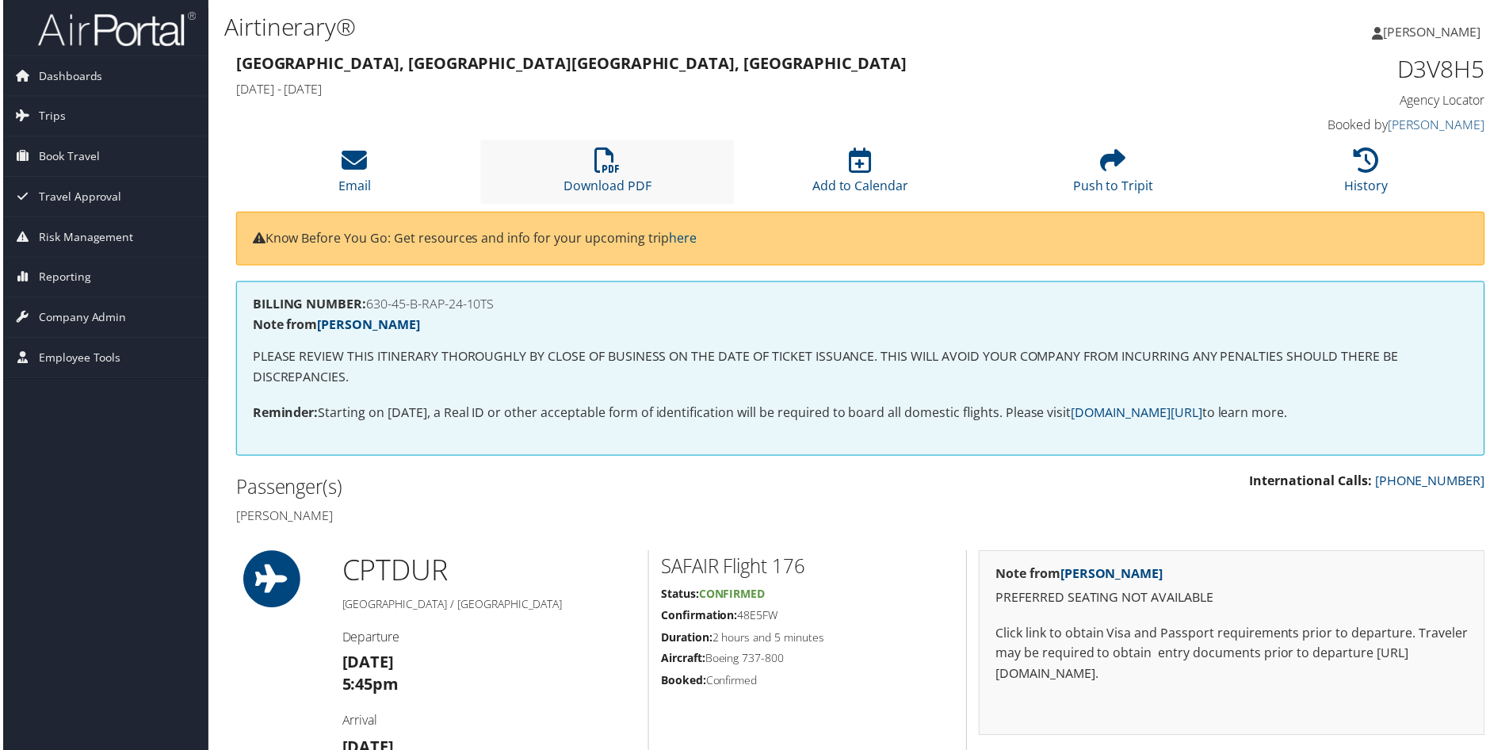
click at [627, 171] on li "Download PDF" at bounding box center [606, 172] width 254 height 64
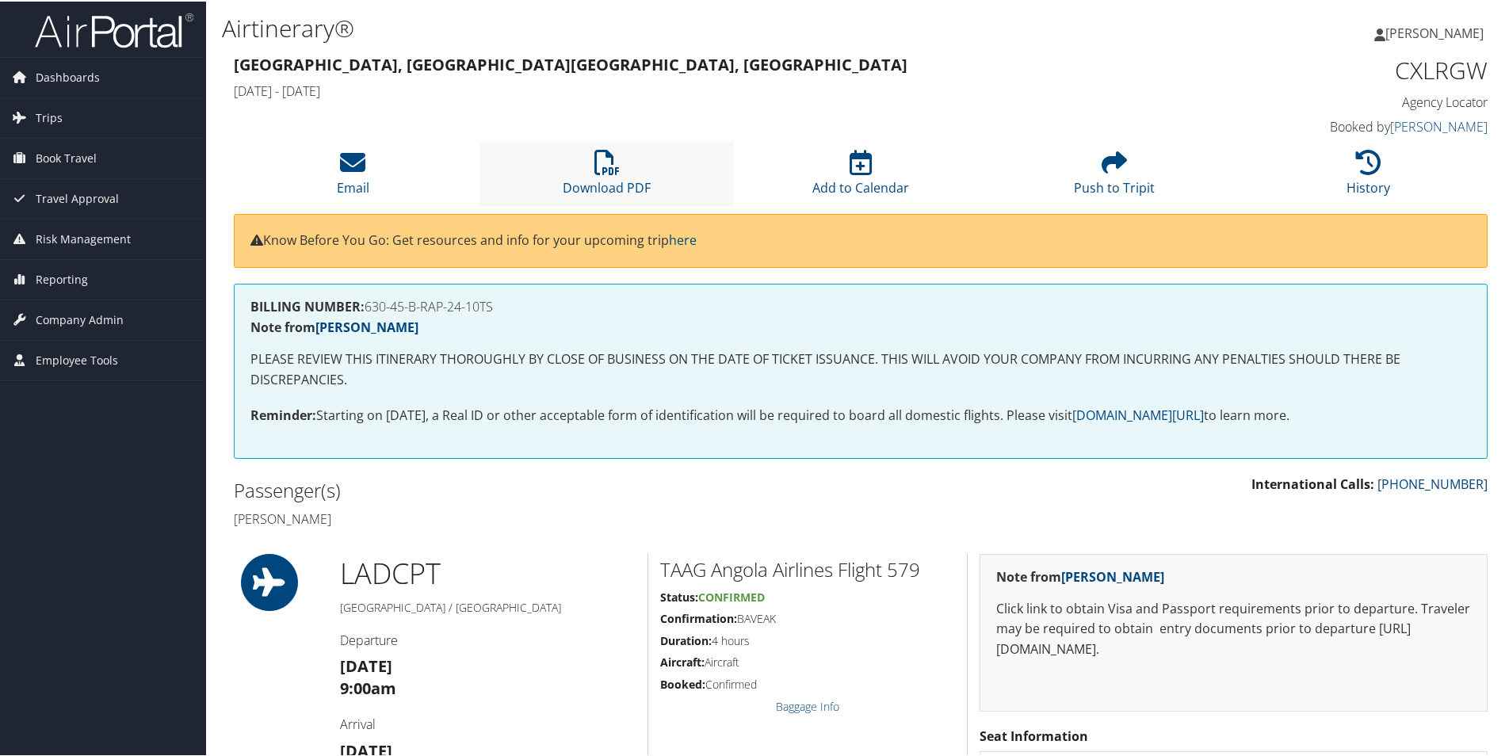
click at [586, 172] on li "Download PDF" at bounding box center [606, 172] width 254 height 64
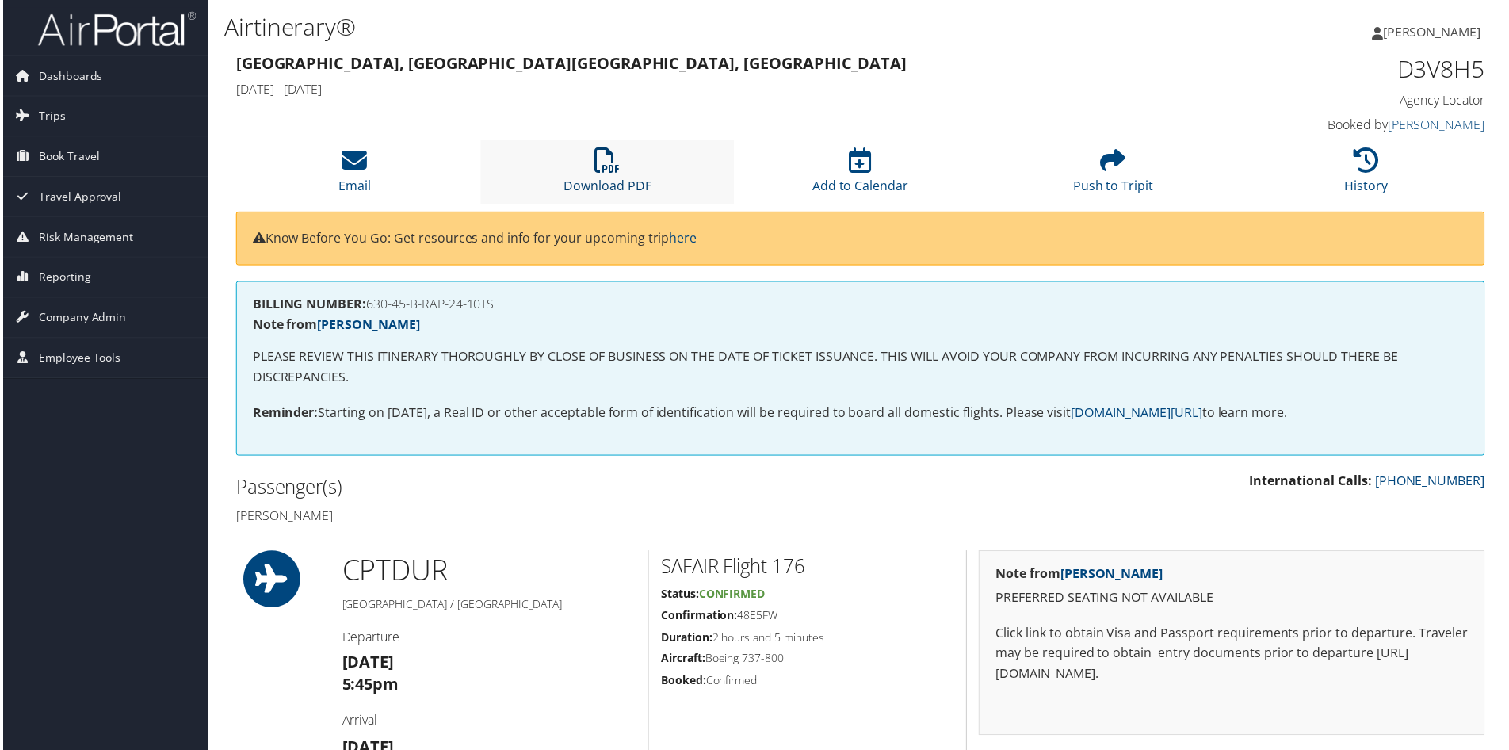
click at [569, 186] on link "Download PDF" at bounding box center [607, 176] width 88 height 38
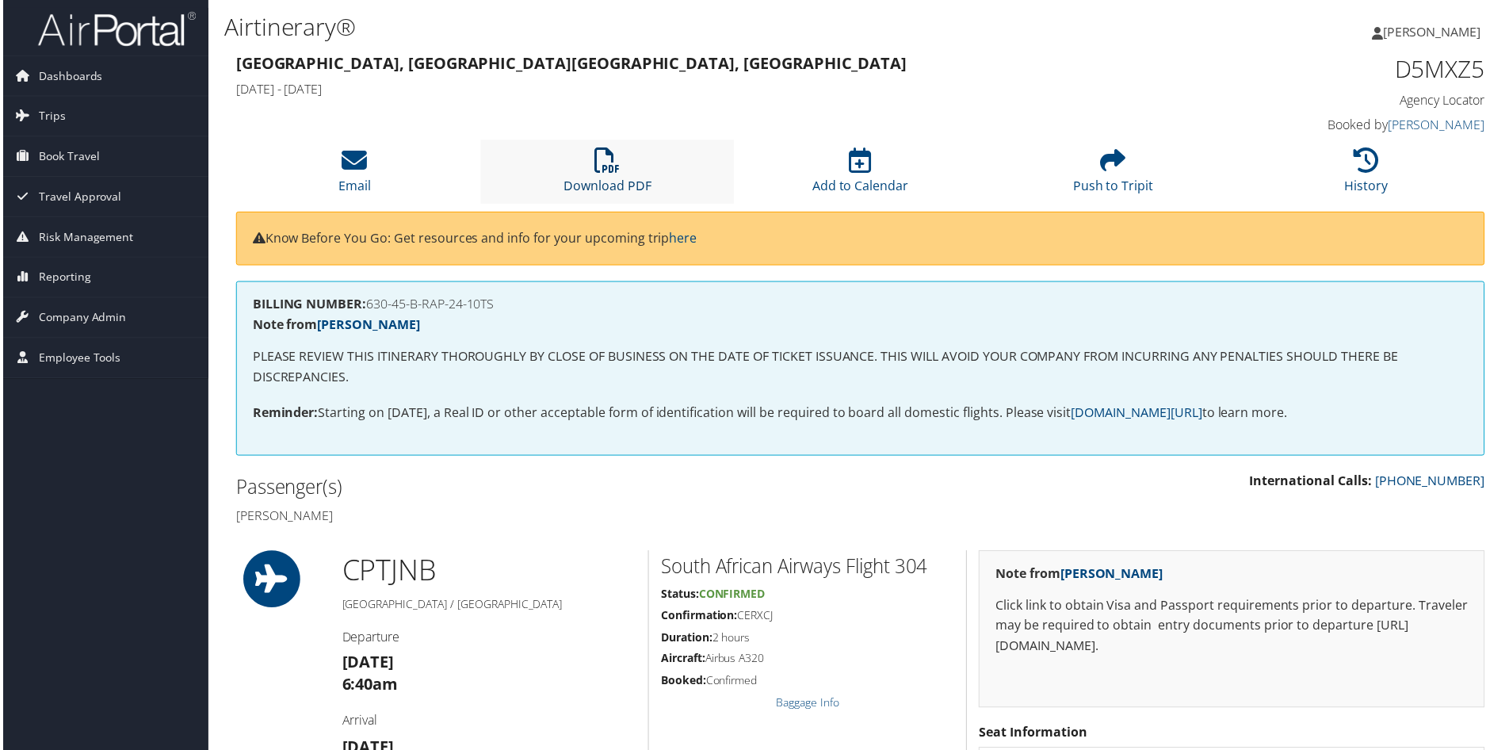
click at [603, 182] on link "Download PDF" at bounding box center [607, 176] width 88 height 38
click at [1366, 167] on icon at bounding box center [1368, 160] width 25 height 25
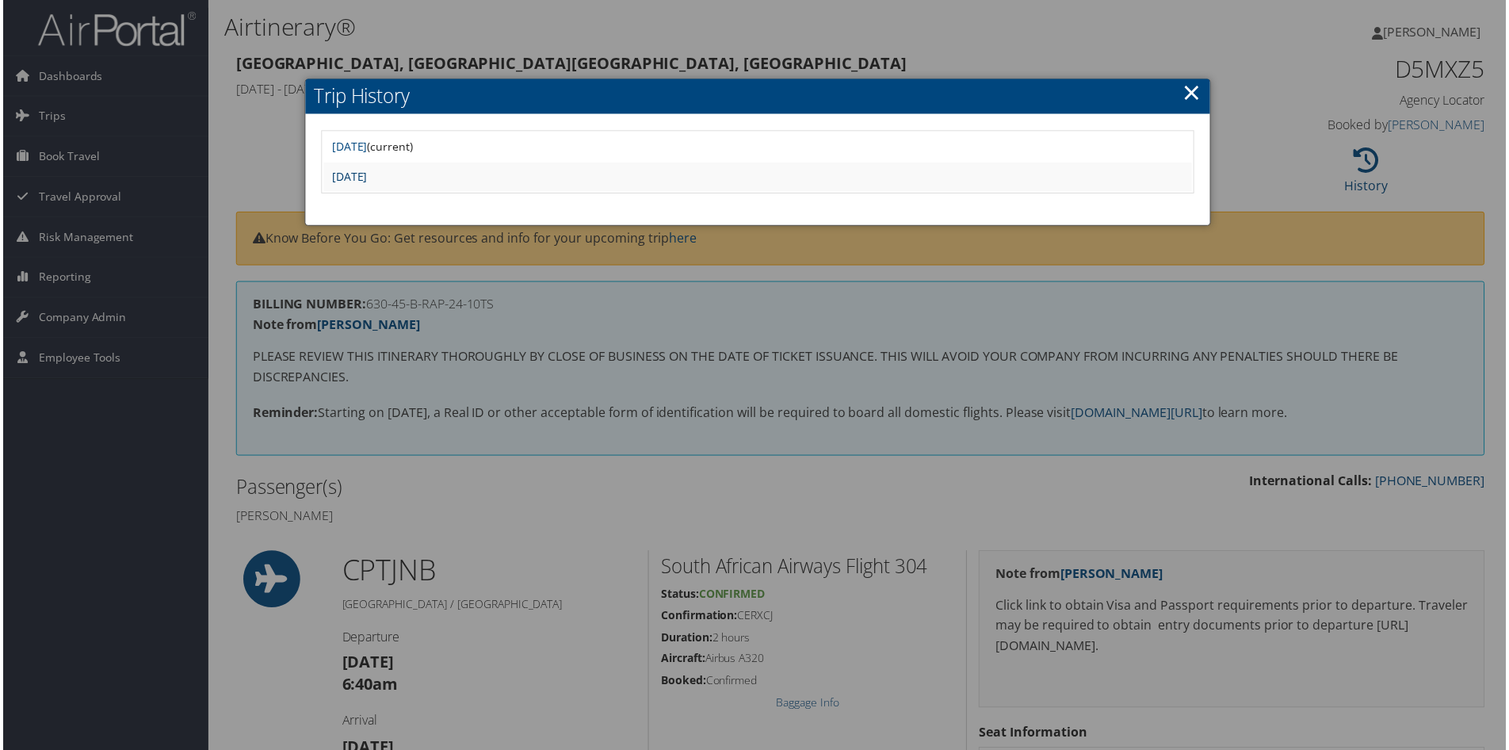
click at [365, 177] on link "Thu Aug 21 17:20:33 MDT 2025" at bounding box center [348, 177] width 36 height 15
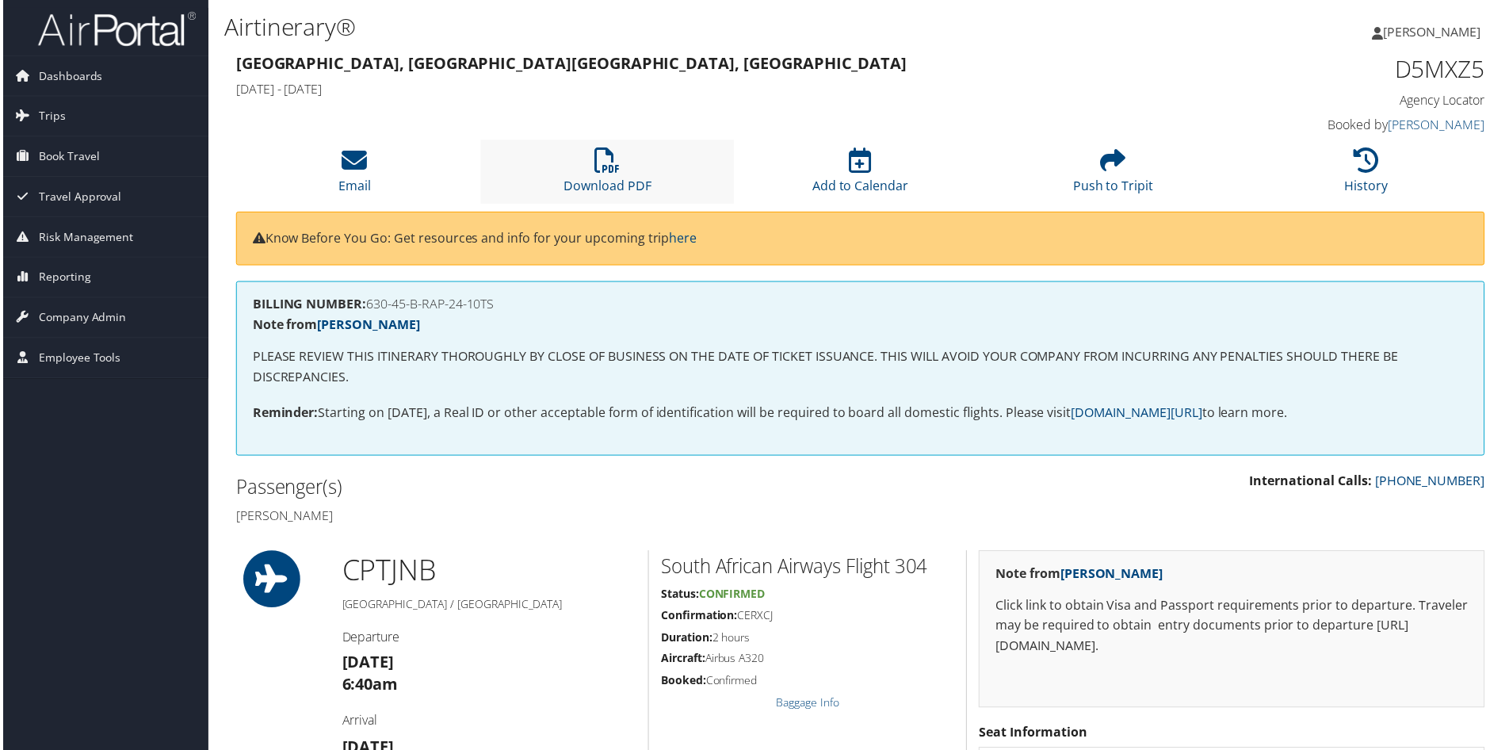
click at [606, 177] on li "Download PDF" at bounding box center [606, 172] width 254 height 64
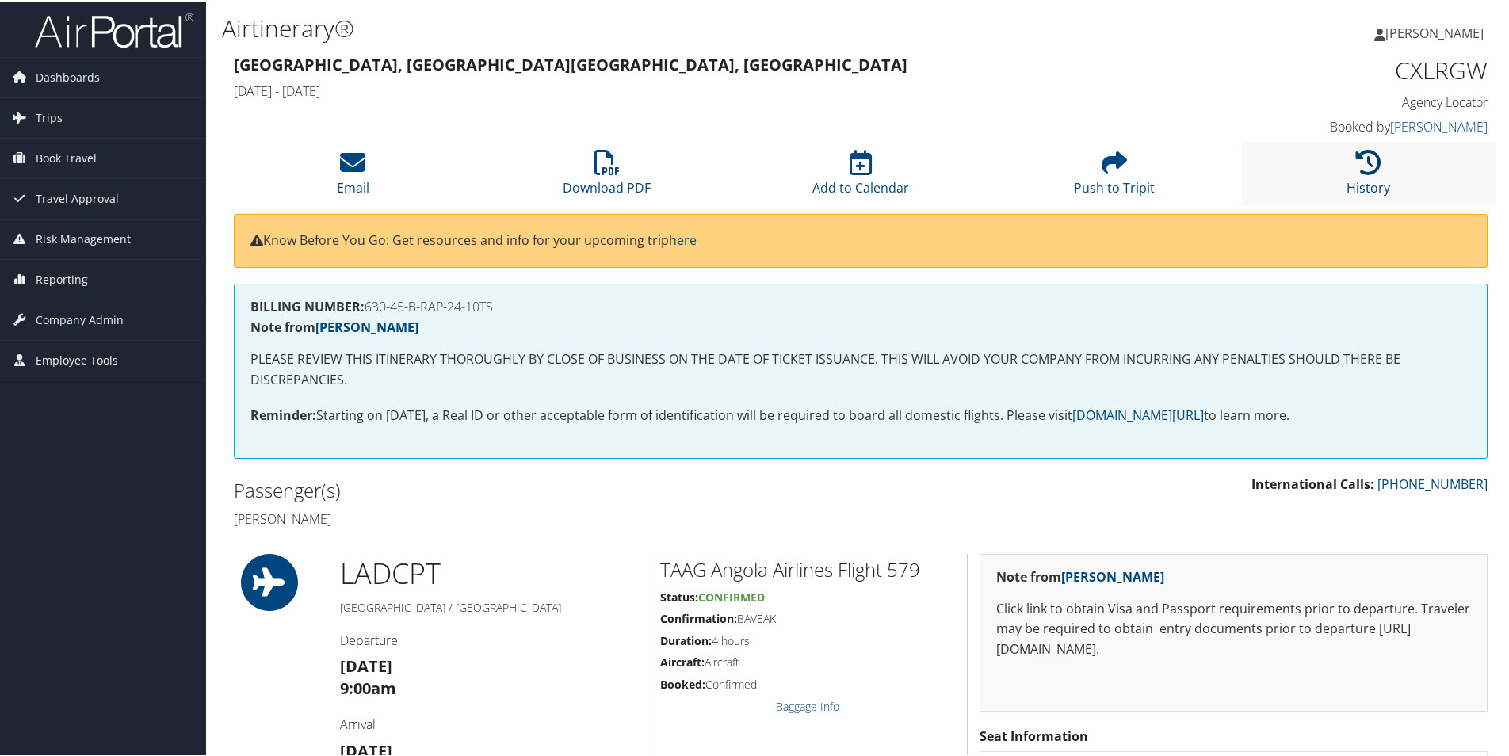
click at [1366, 159] on icon at bounding box center [1368, 160] width 25 height 25
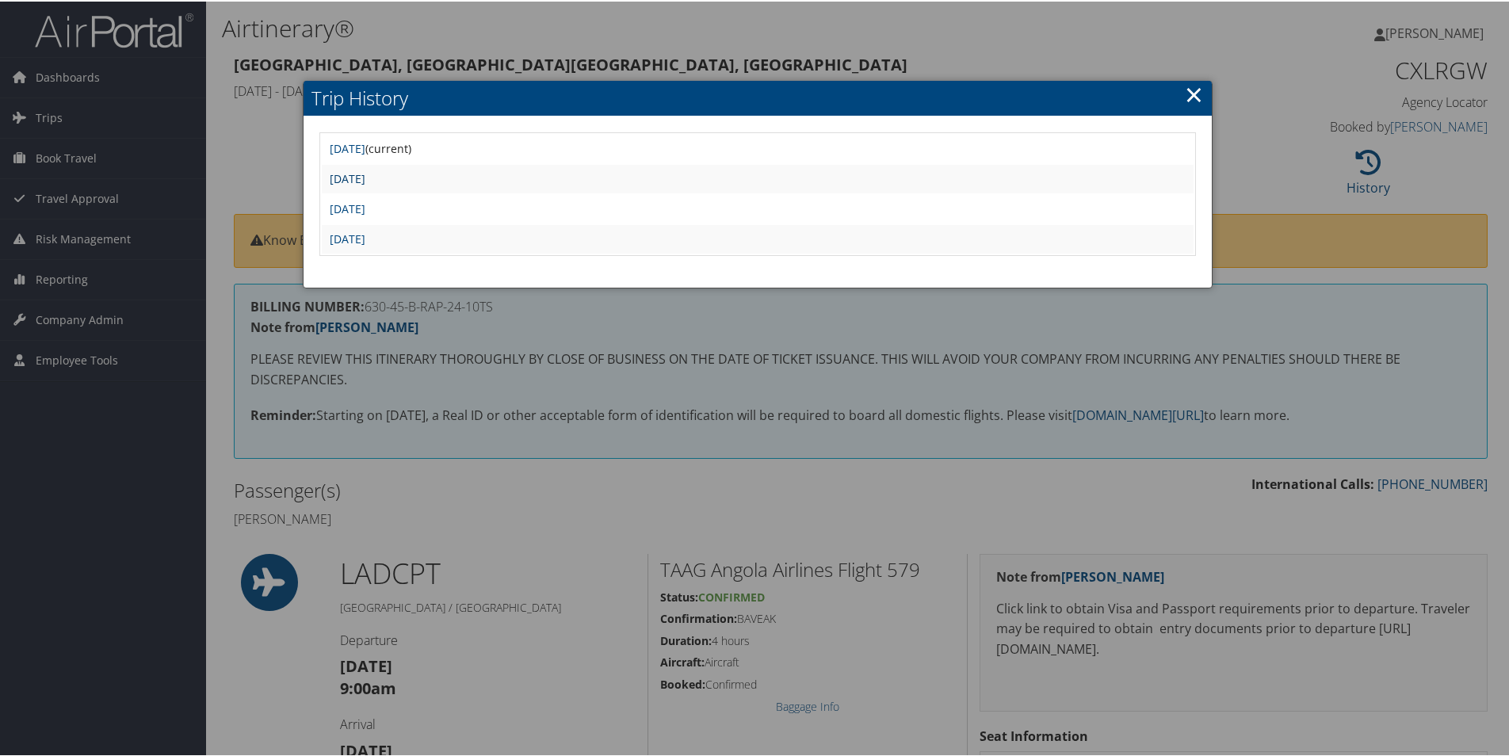
click at [365, 179] on link "Tue Jul 29 15:10:49 MDT 2025" at bounding box center [348, 177] width 36 height 15
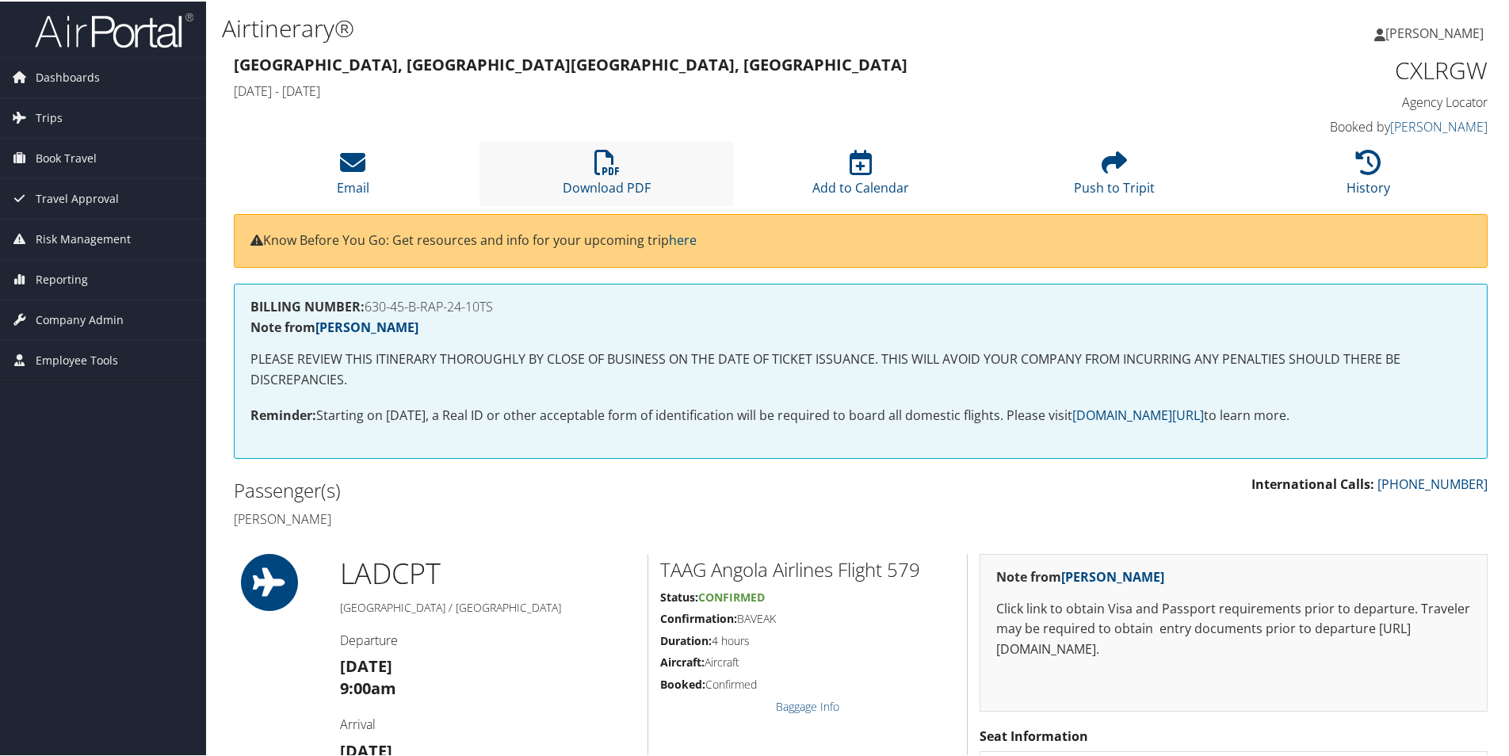
click at [587, 174] on li "Download PDF" at bounding box center [606, 172] width 254 height 64
click at [1354, 179] on link "History" at bounding box center [1368, 176] width 44 height 38
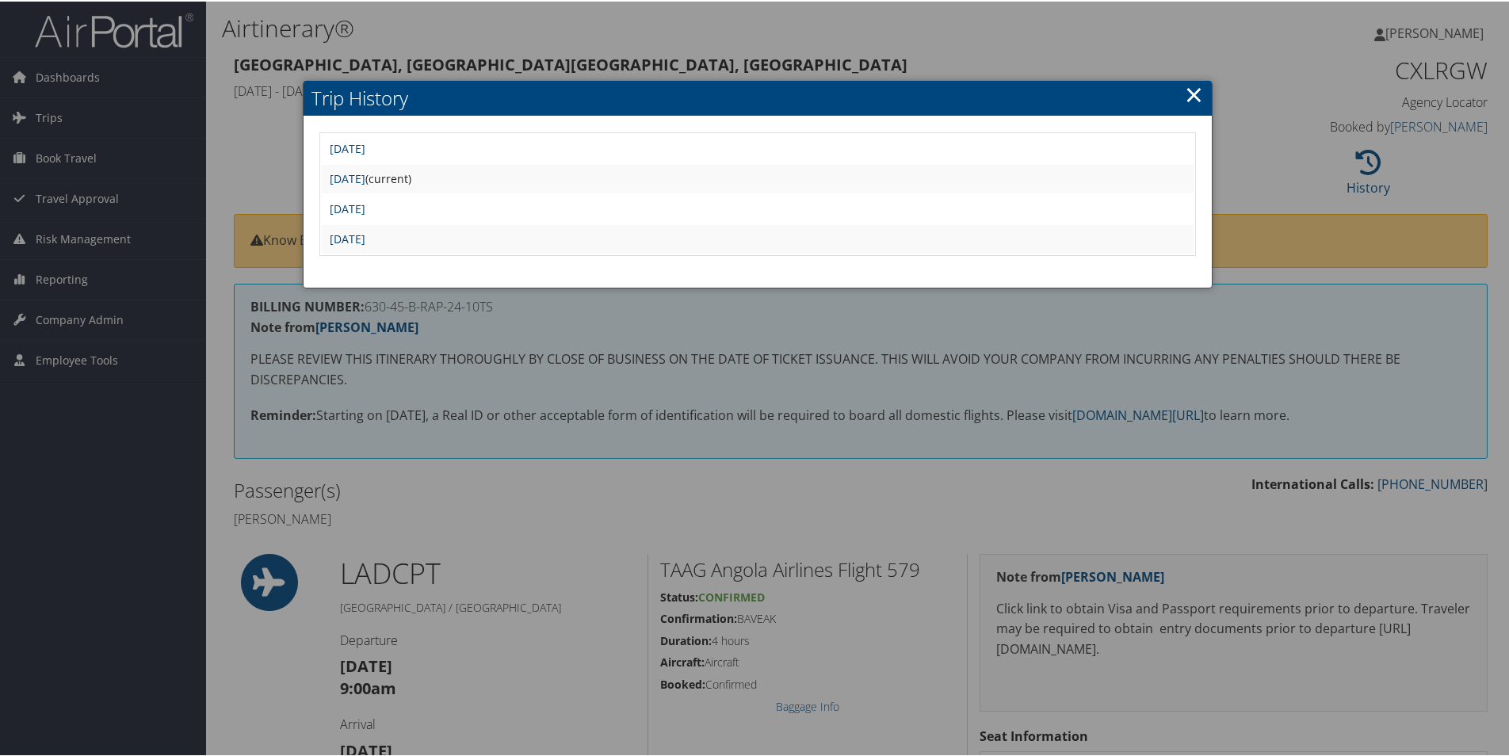
click at [1193, 101] on link "×" at bounding box center [1194, 93] width 18 height 32
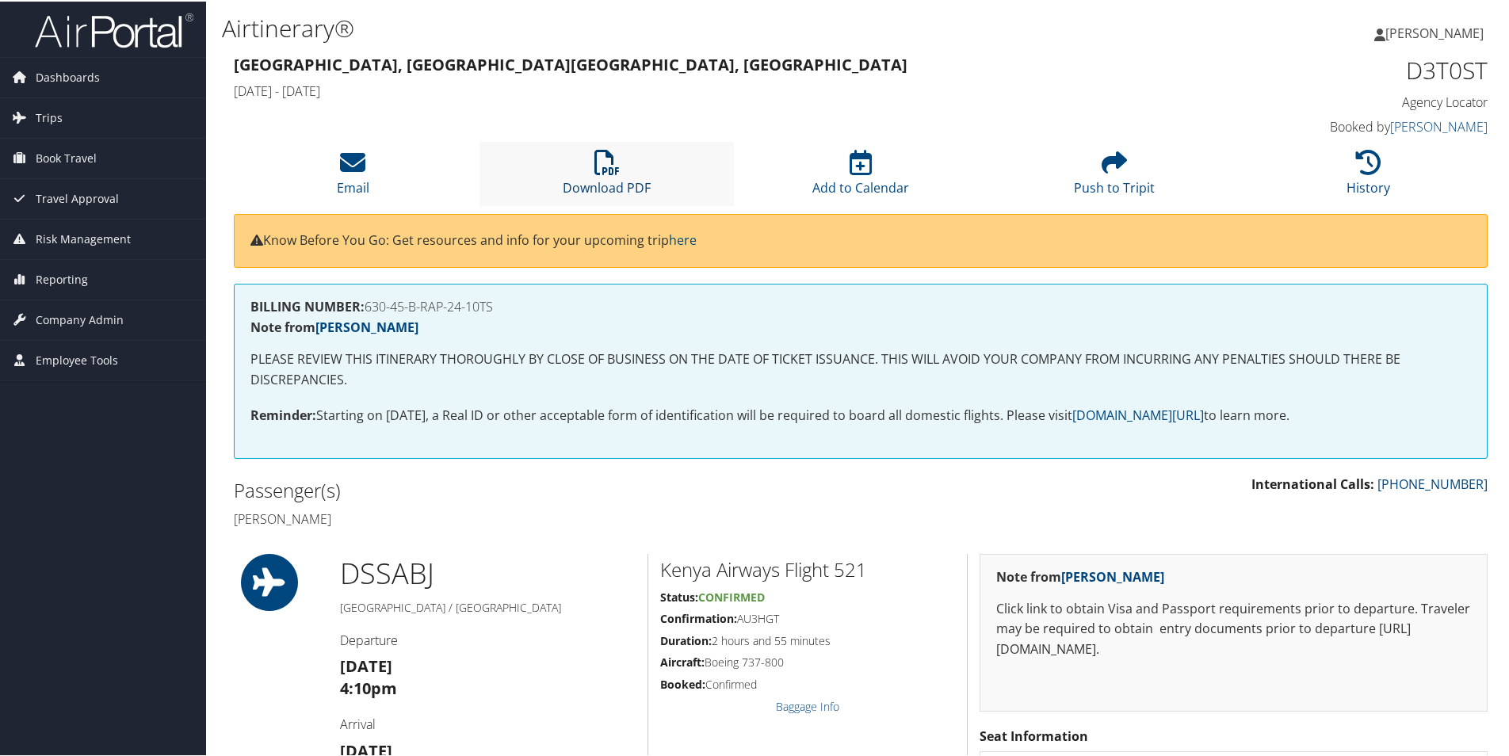
click at [617, 162] on icon at bounding box center [606, 160] width 25 height 25
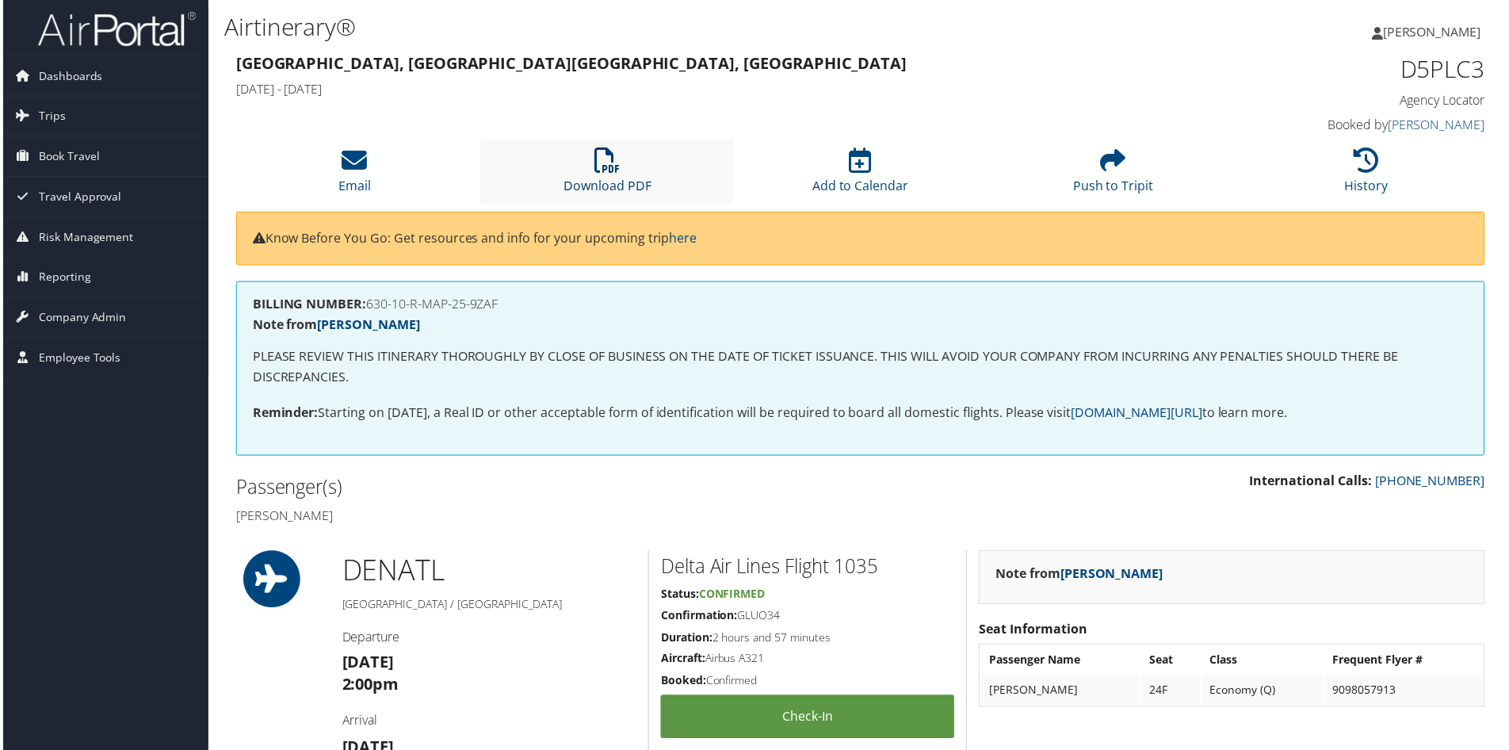
click at [594, 166] on icon at bounding box center [606, 160] width 25 height 25
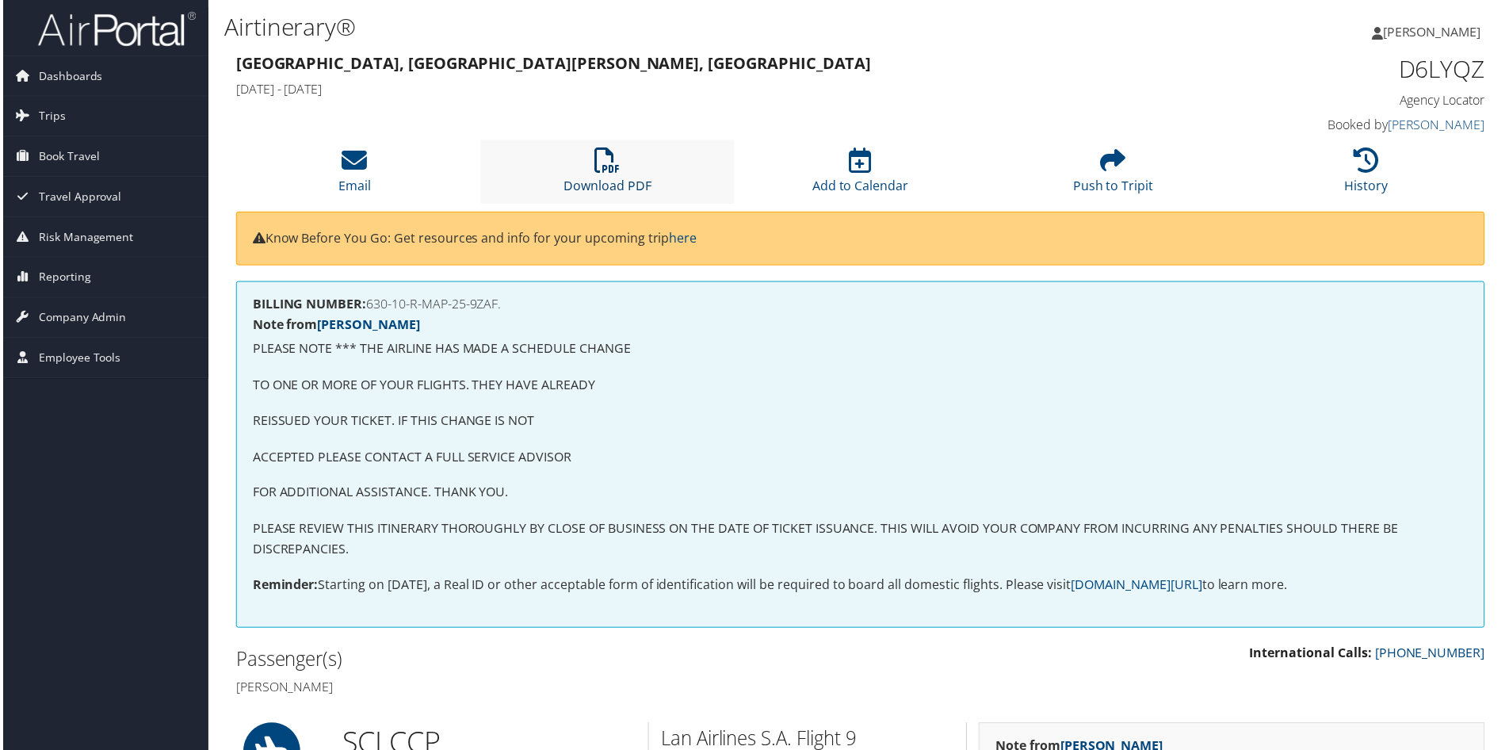
click at [610, 178] on link "Download PDF" at bounding box center [607, 176] width 88 height 38
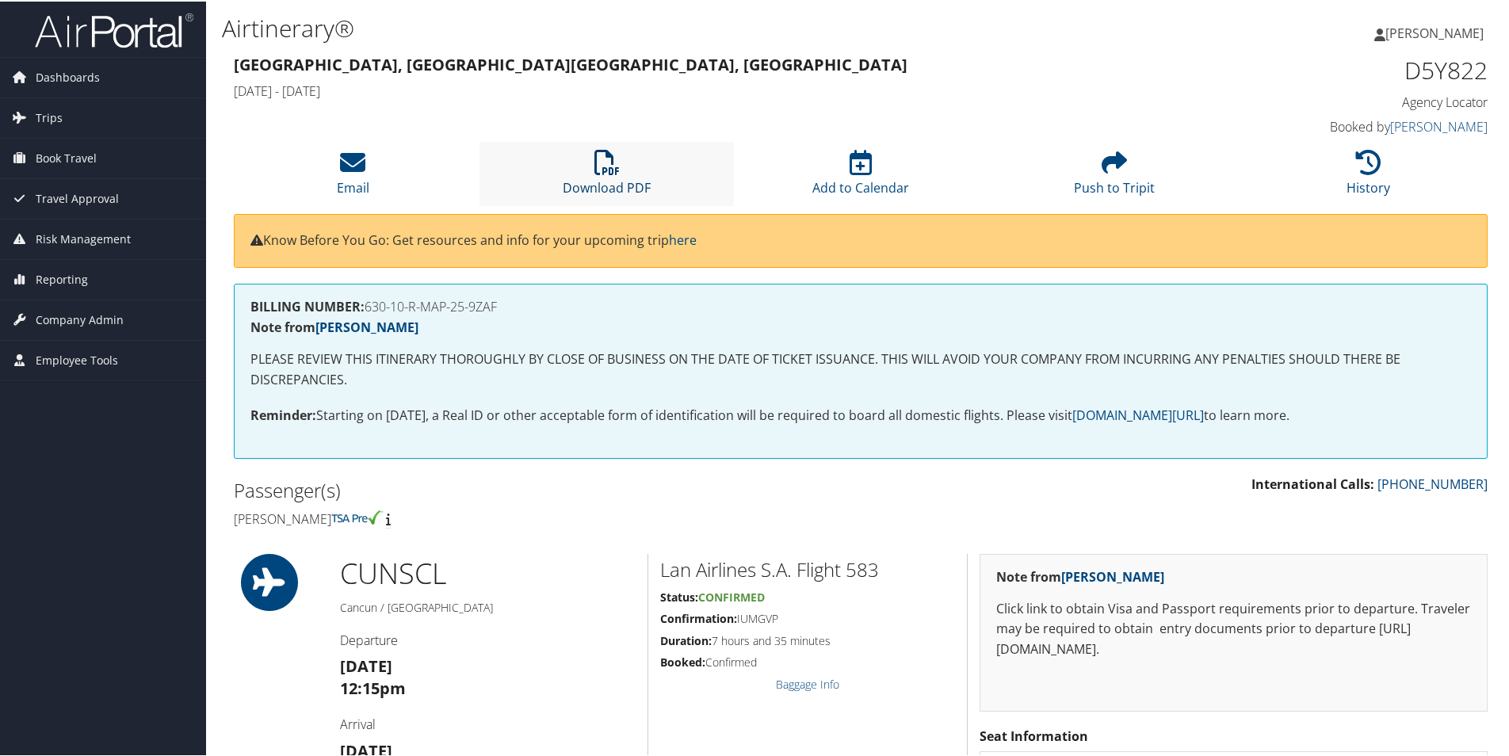
click at [597, 182] on link "Download PDF" at bounding box center [607, 176] width 88 height 38
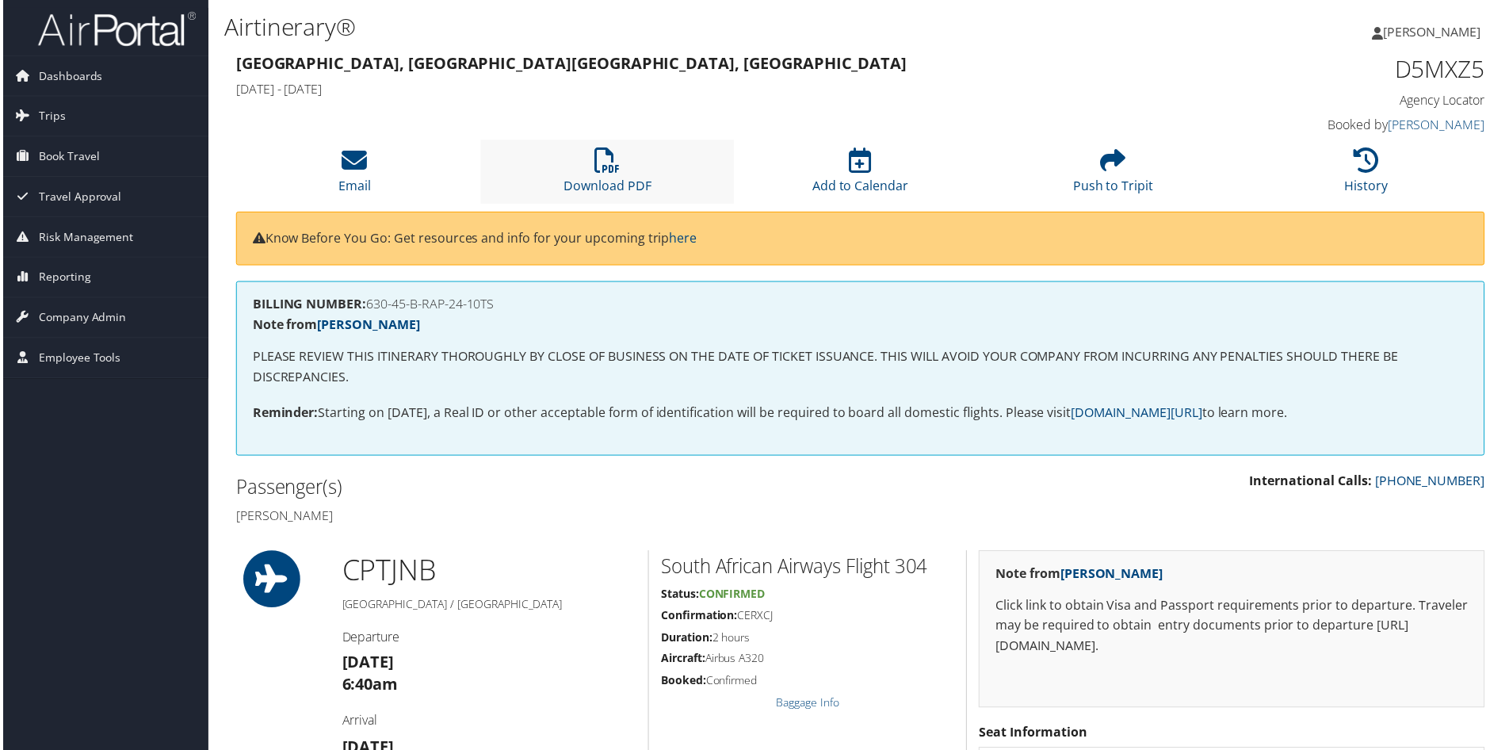
click at [586, 176] on li "Download PDF" at bounding box center [606, 172] width 254 height 64
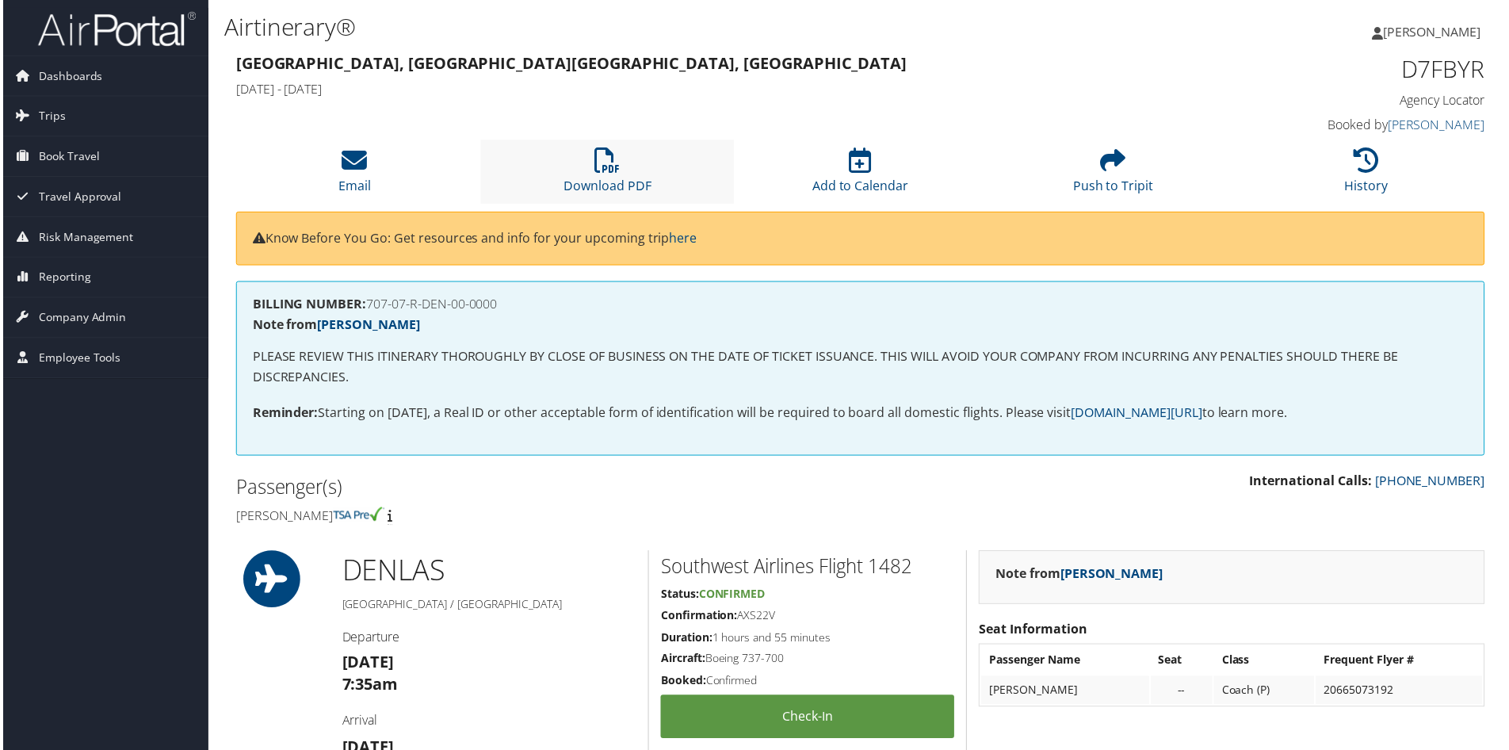
click at [620, 163] on li "Download PDF" at bounding box center [606, 172] width 254 height 64
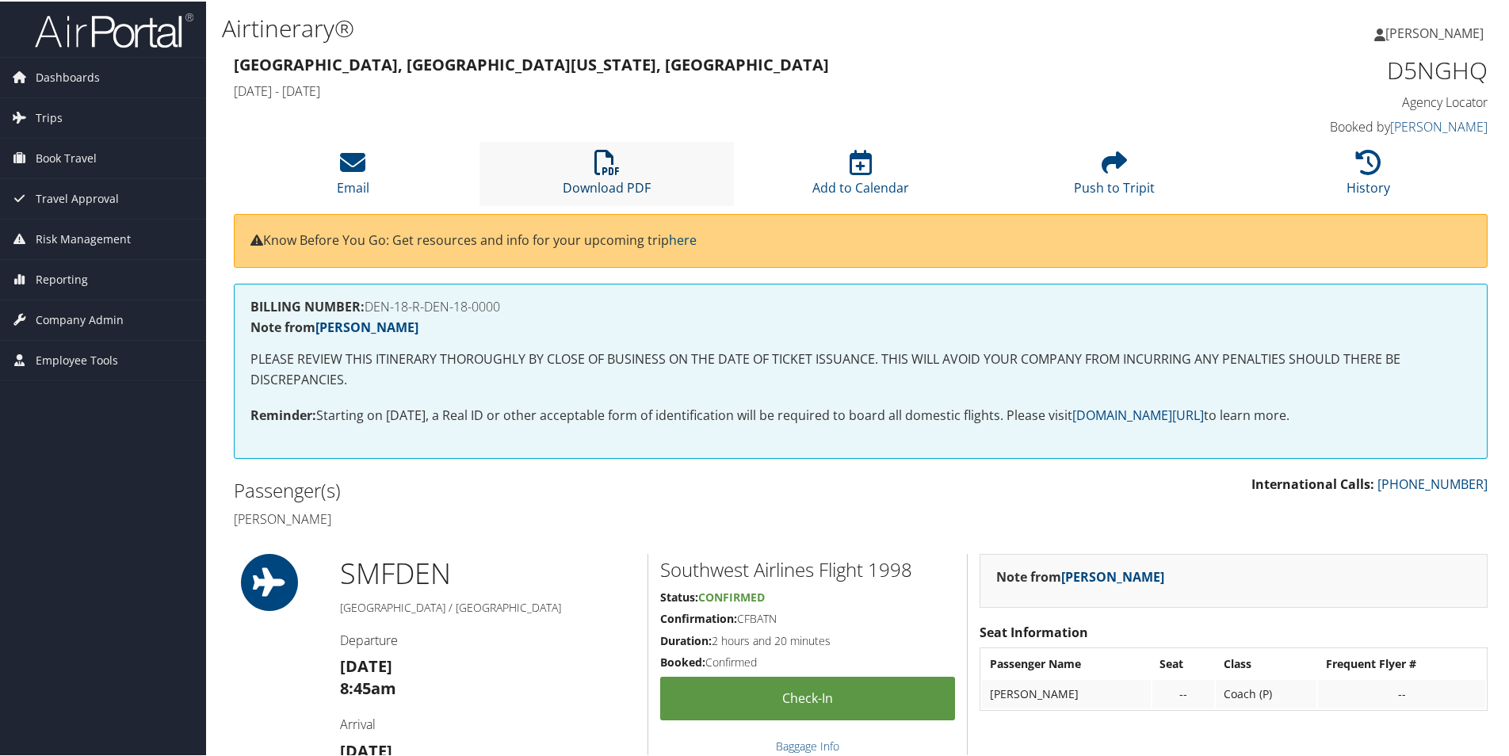
click at [615, 170] on icon at bounding box center [606, 160] width 25 height 25
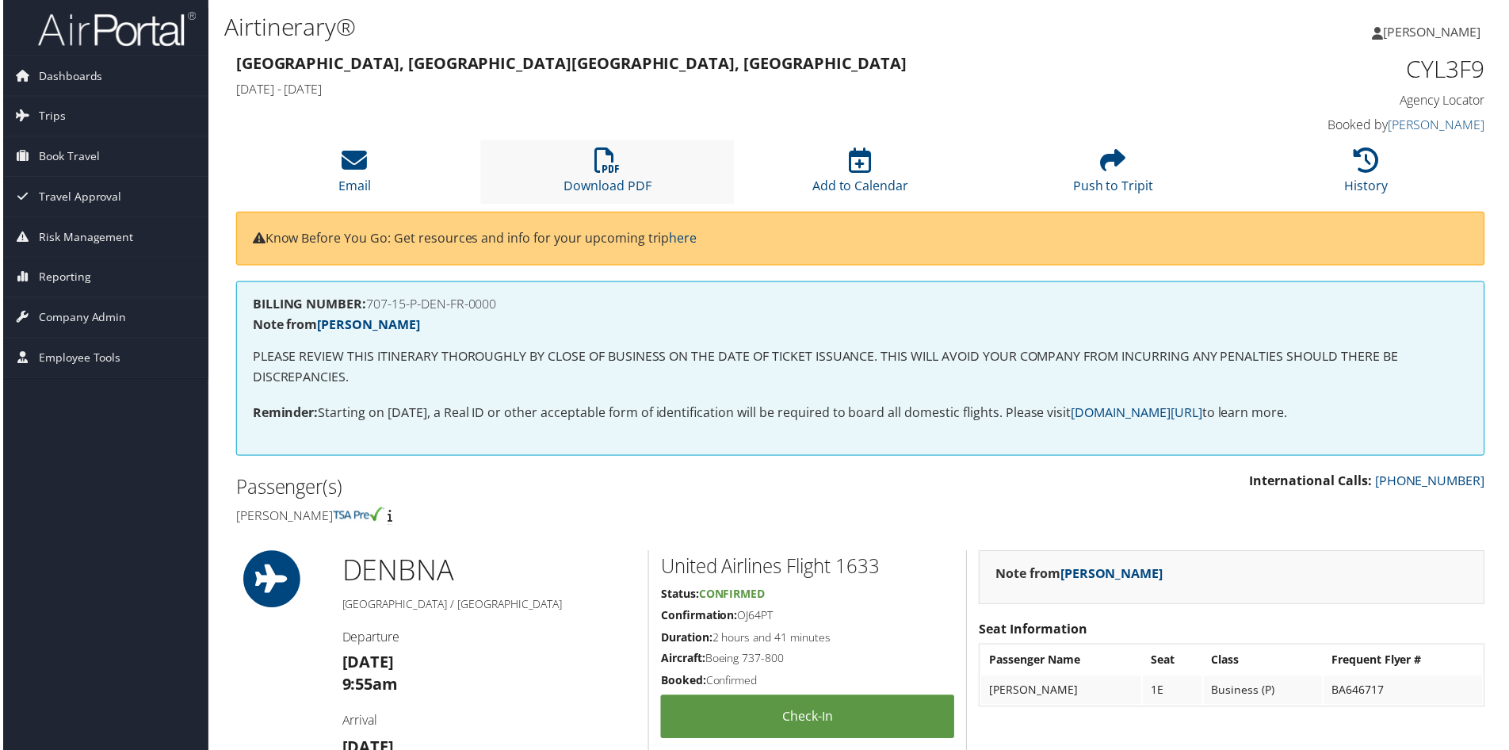
click at [553, 148] on li "Download PDF" at bounding box center [606, 172] width 254 height 64
click at [602, 173] on icon at bounding box center [606, 160] width 25 height 25
click at [620, 181] on link "Download PDF" at bounding box center [607, 176] width 88 height 38
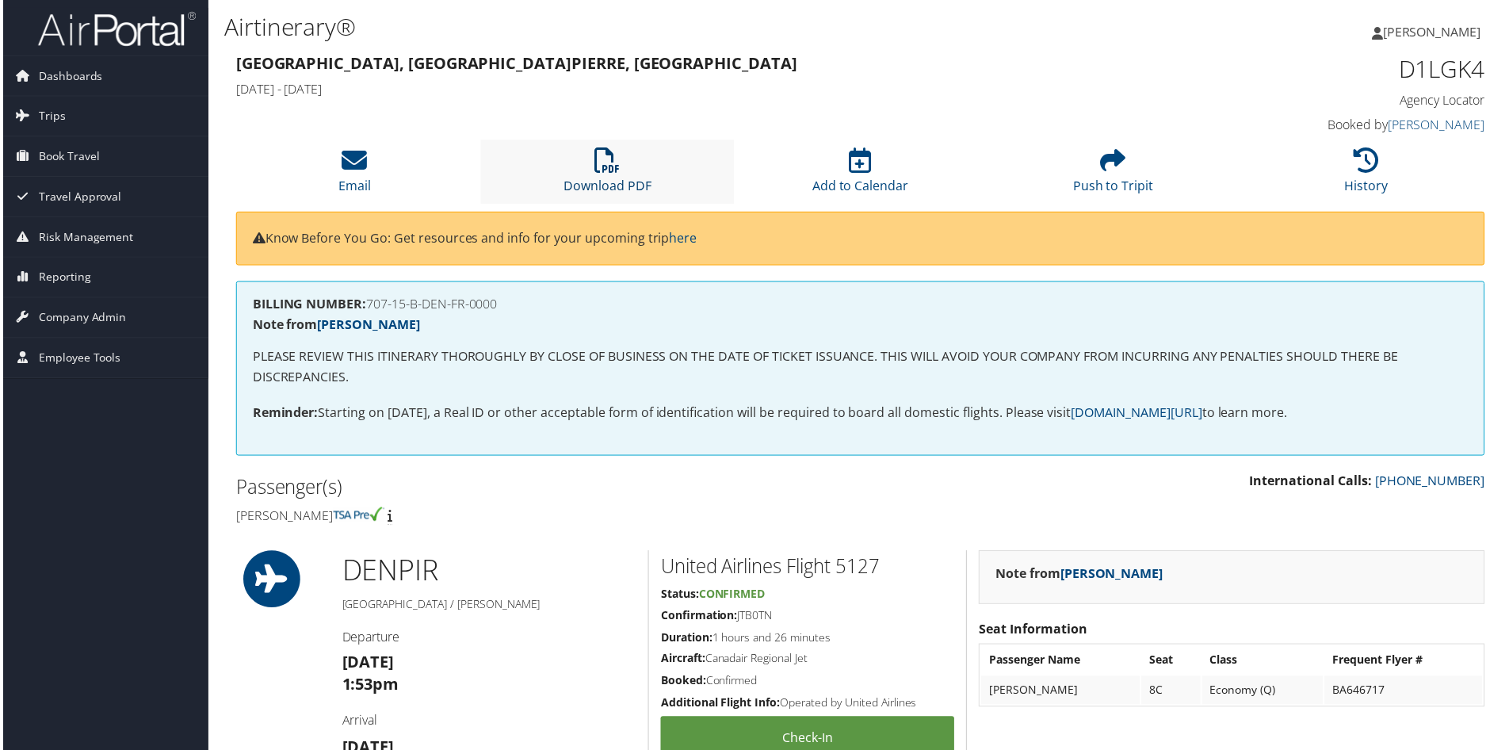
click at [607, 165] on icon at bounding box center [606, 160] width 25 height 25
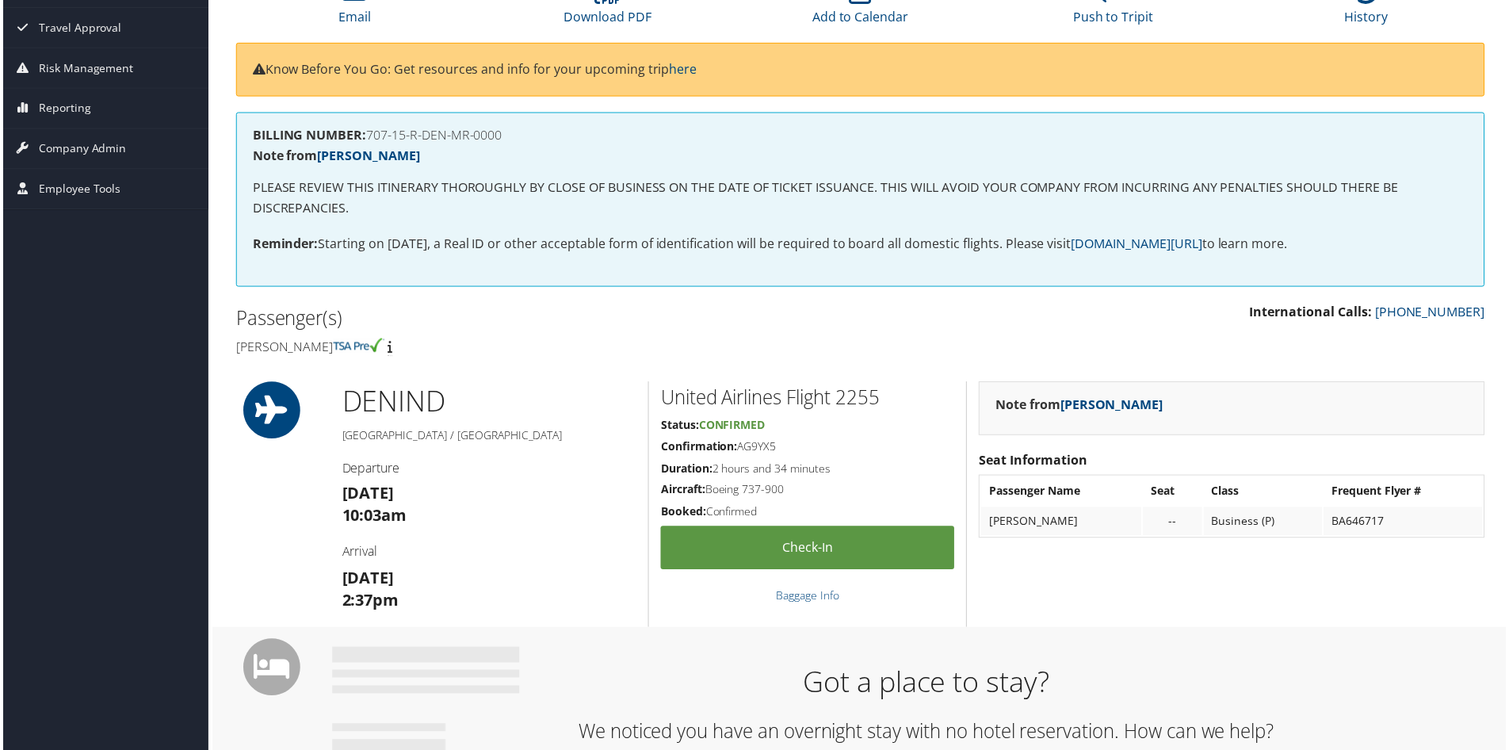
scroll to position [79, 0]
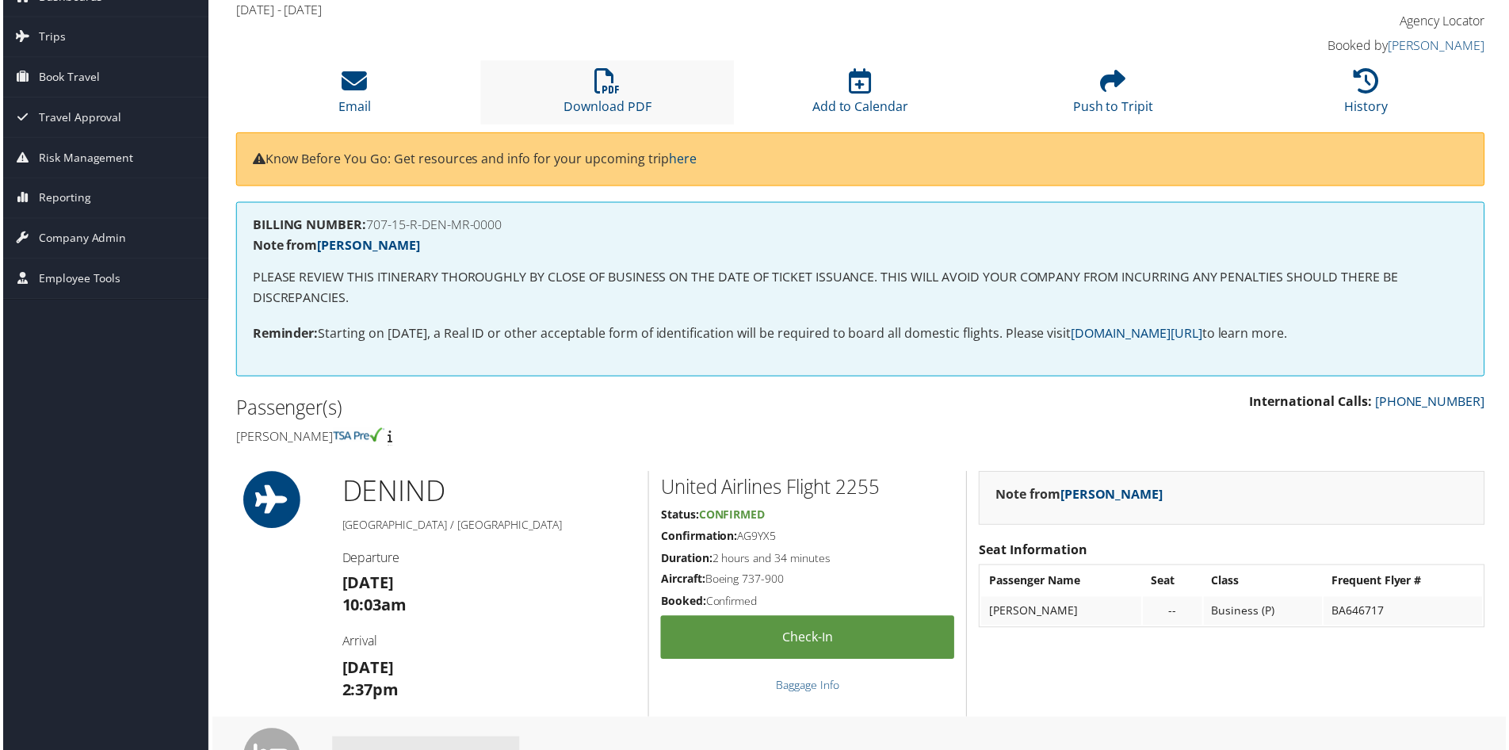
click at [582, 78] on li "Download PDF" at bounding box center [606, 93] width 254 height 64
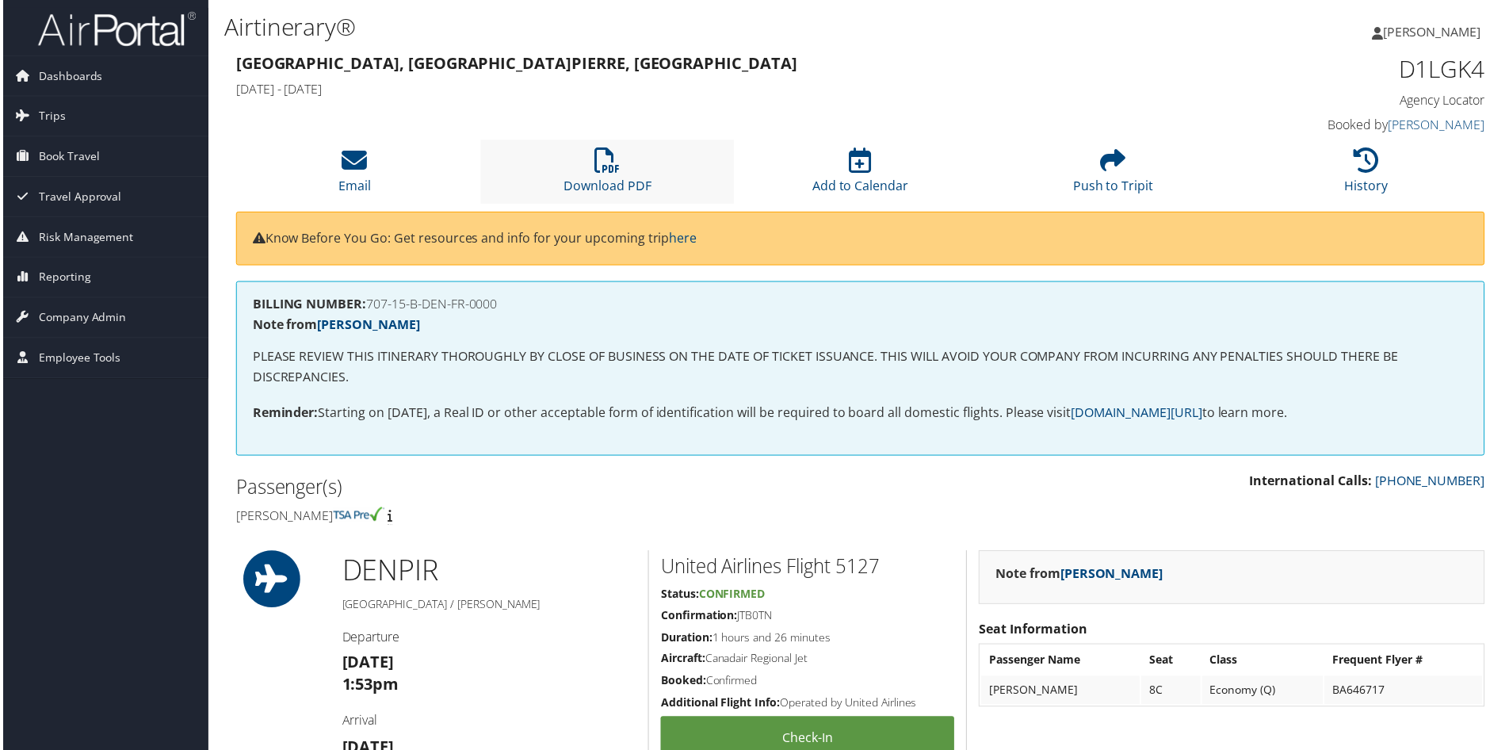
click at [566, 154] on li "Download PDF" at bounding box center [606, 172] width 254 height 64
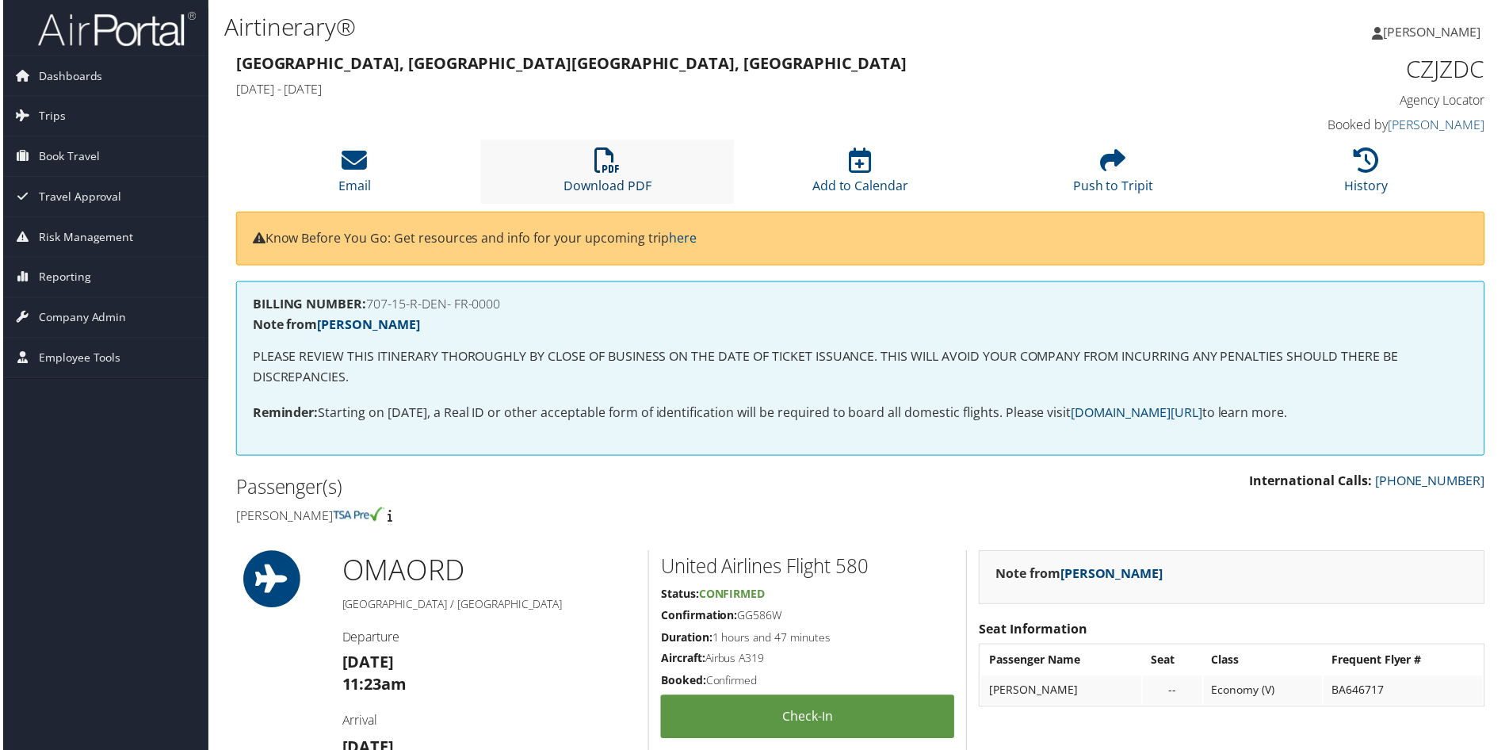
click at [610, 167] on icon at bounding box center [606, 160] width 25 height 25
click at [601, 163] on icon at bounding box center [606, 160] width 25 height 25
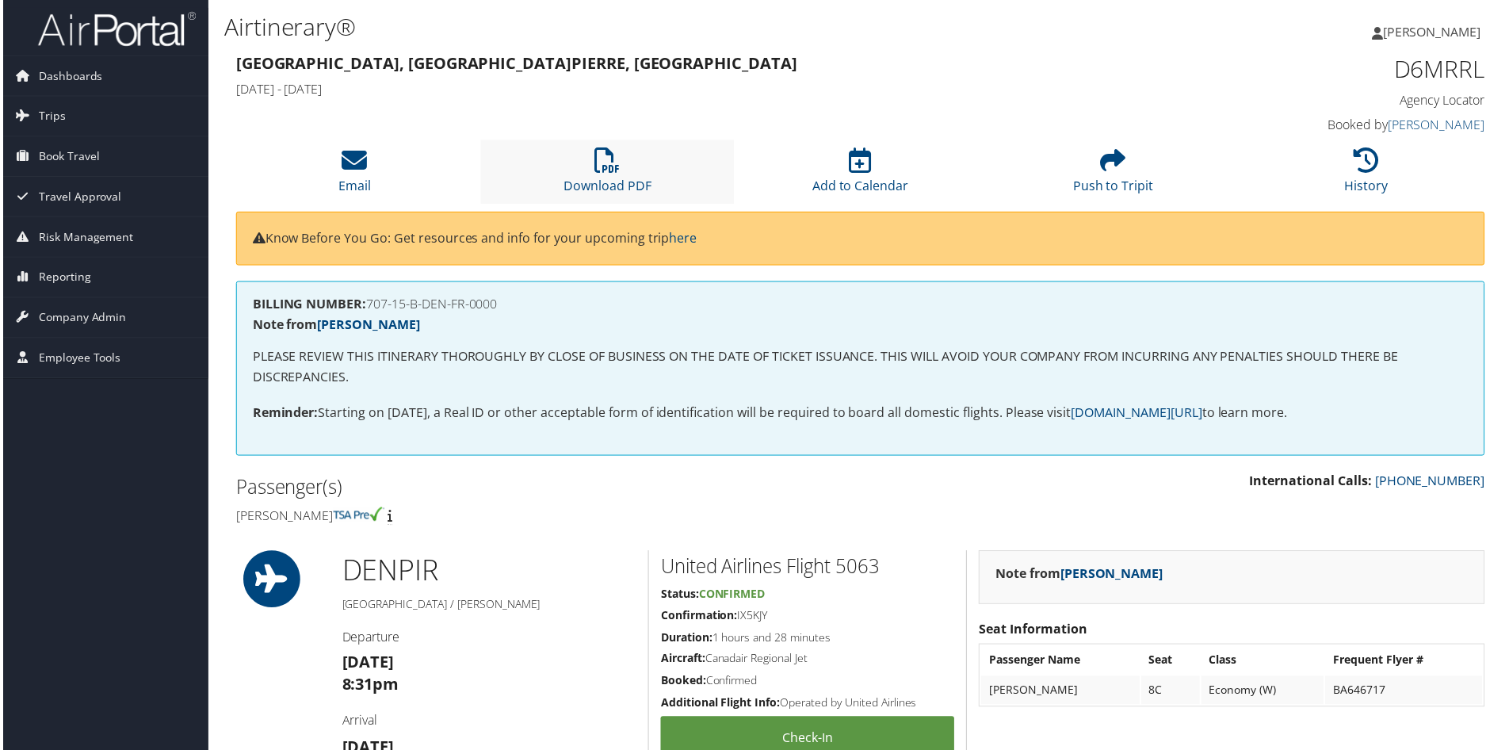
click at [635, 158] on li "Download PDF" at bounding box center [606, 172] width 254 height 64
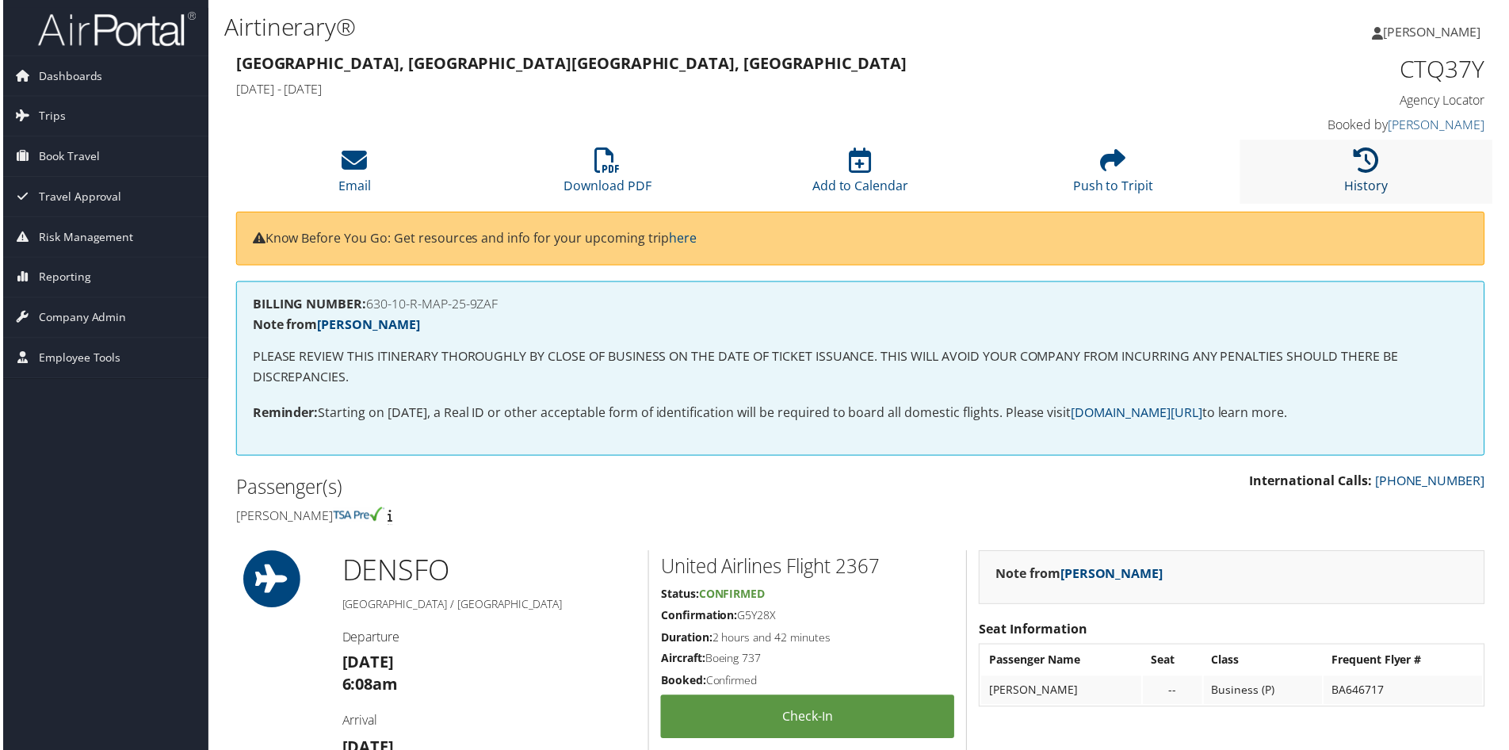
click at [1378, 179] on link "History" at bounding box center [1368, 176] width 44 height 38
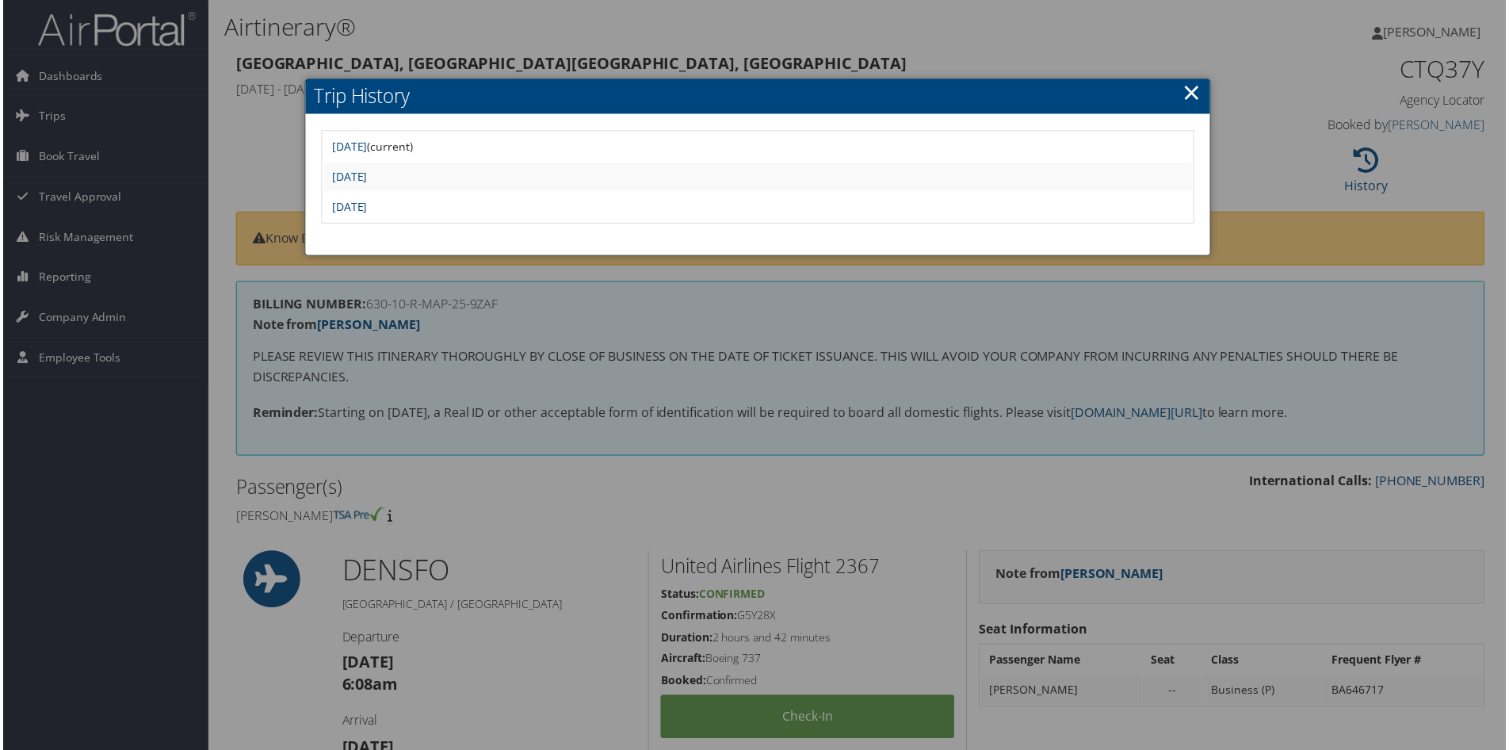
click at [1186, 94] on link "×" at bounding box center [1194, 93] width 18 height 32
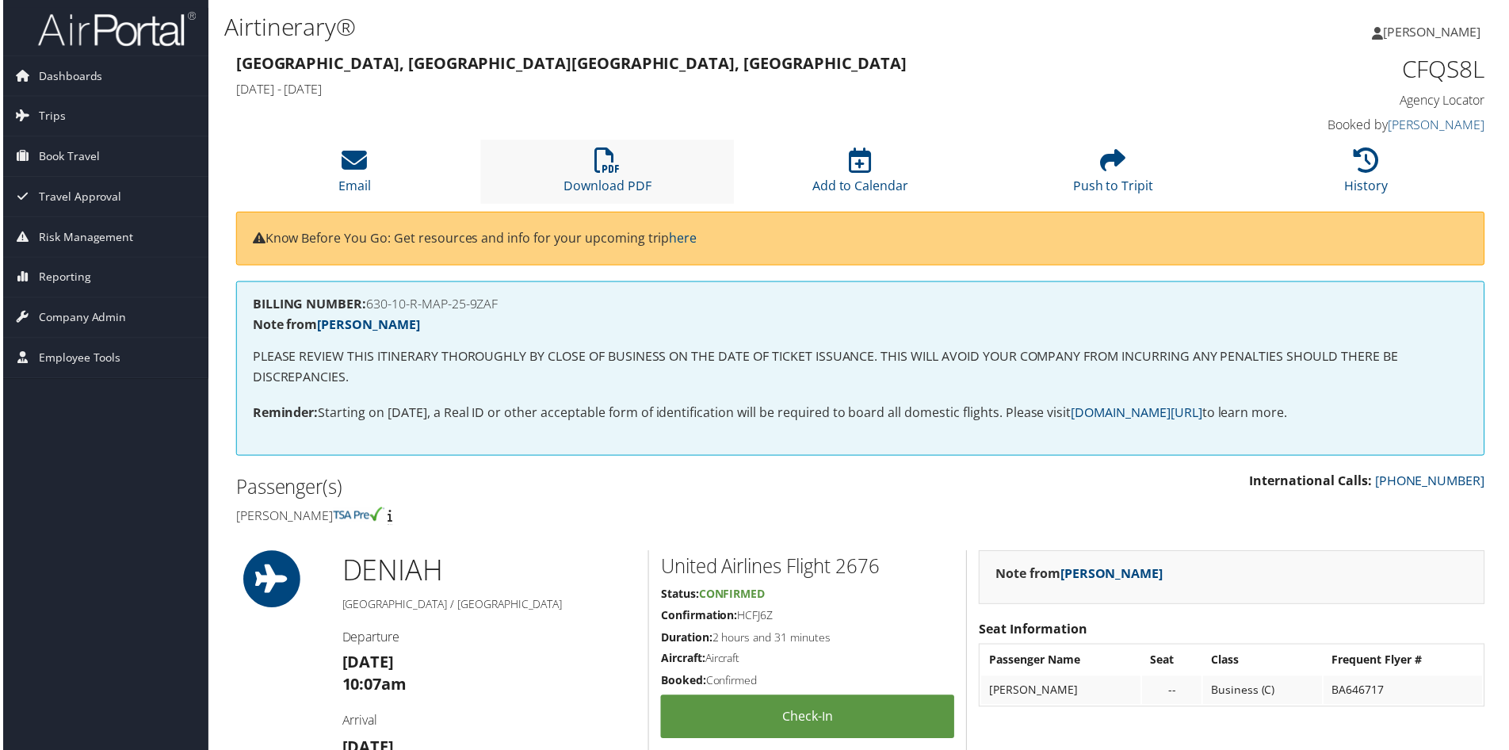
click at [630, 173] on li "Download PDF" at bounding box center [606, 172] width 254 height 64
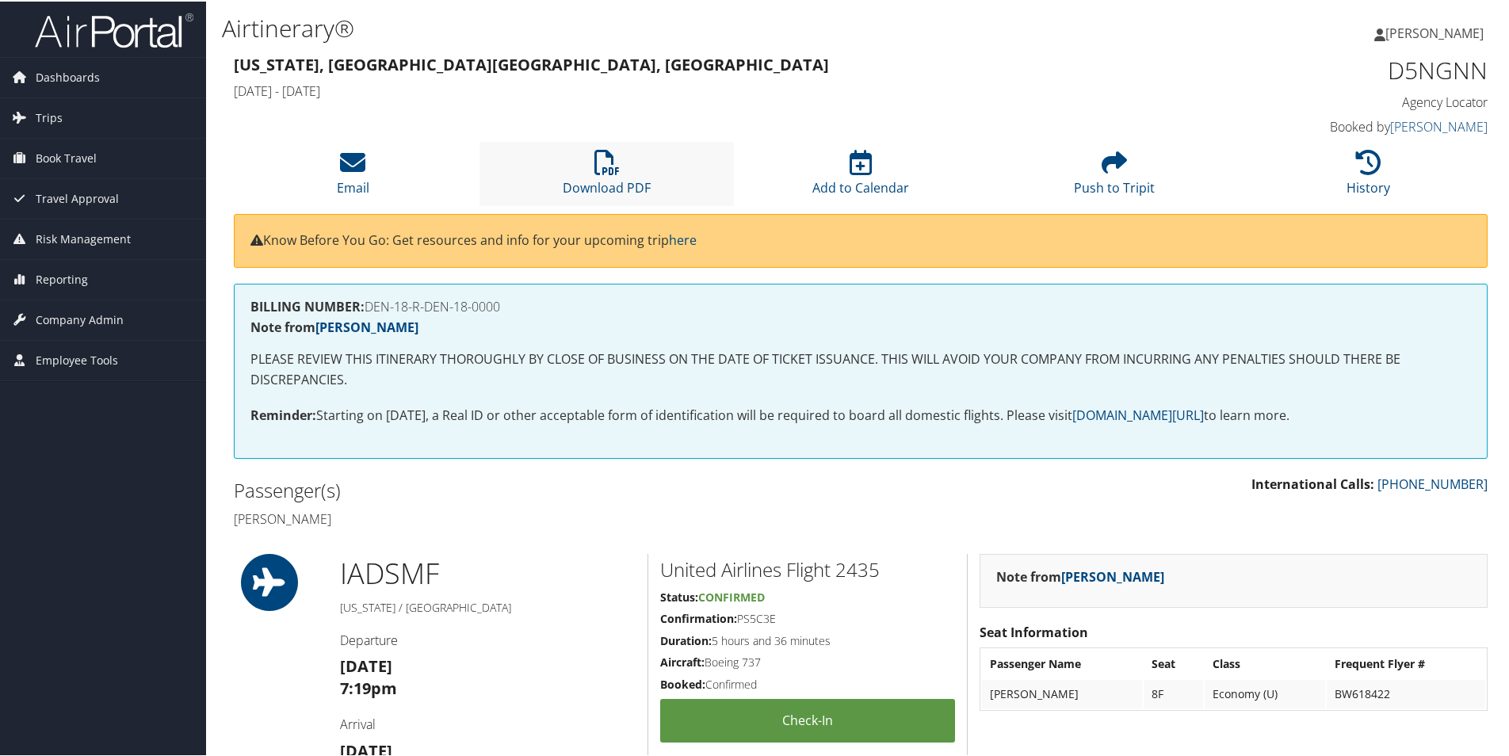
click at [588, 147] on li "Download PDF" at bounding box center [606, 172] width 254 height 64
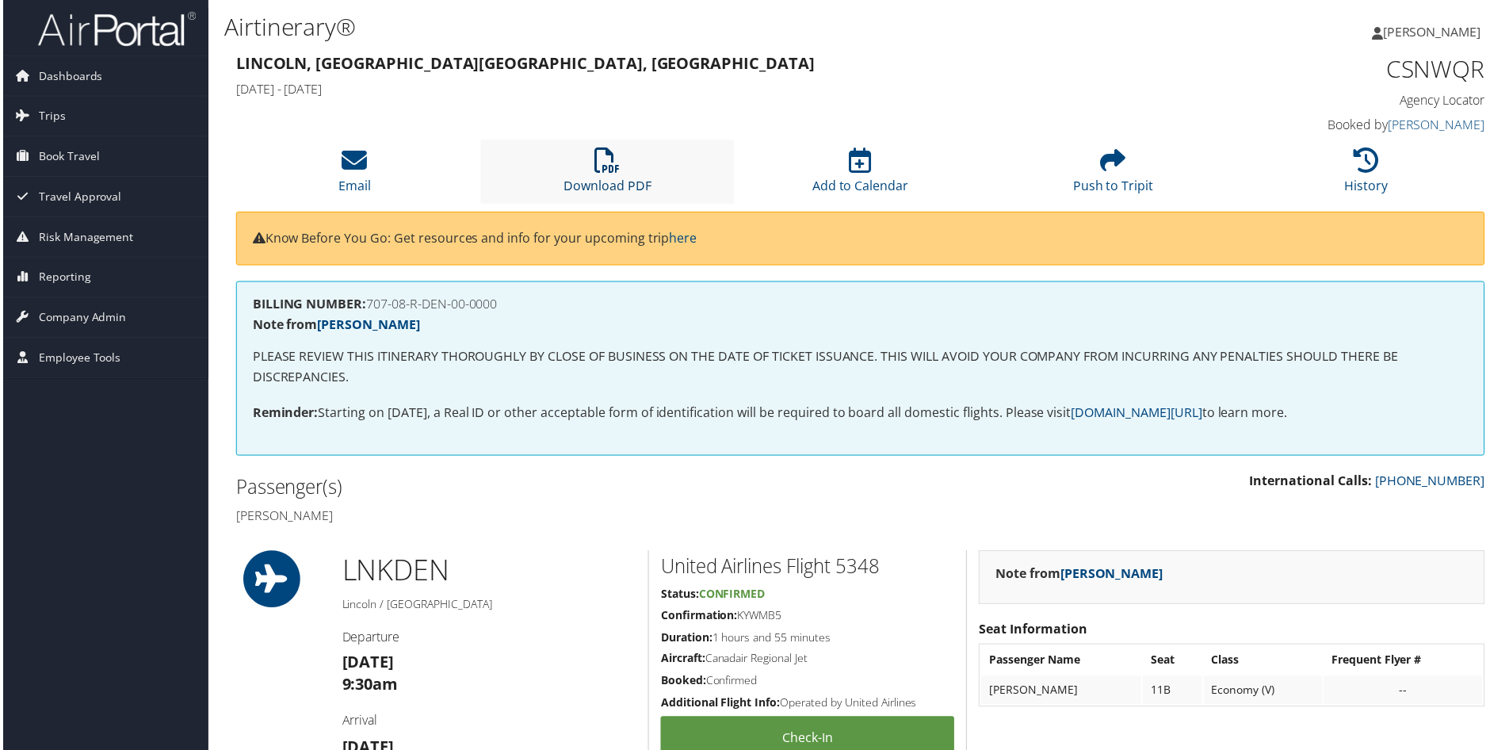
click at [597, 179] on link "Download PDF" at bounding box center [607, 176] width 88 height 38
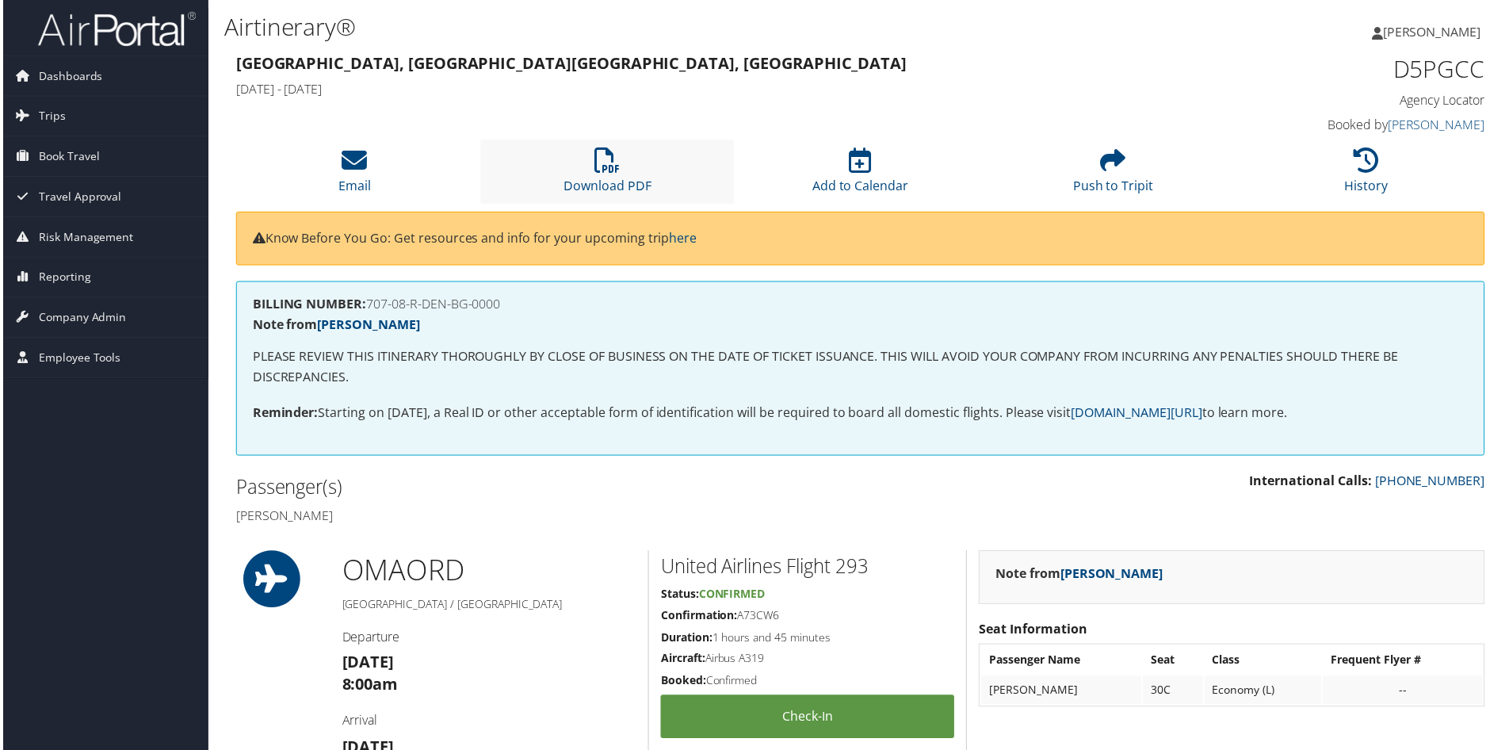
click at [576, 173] on li "Download PDF" at bounding box center [606, 172] width 254 height 64
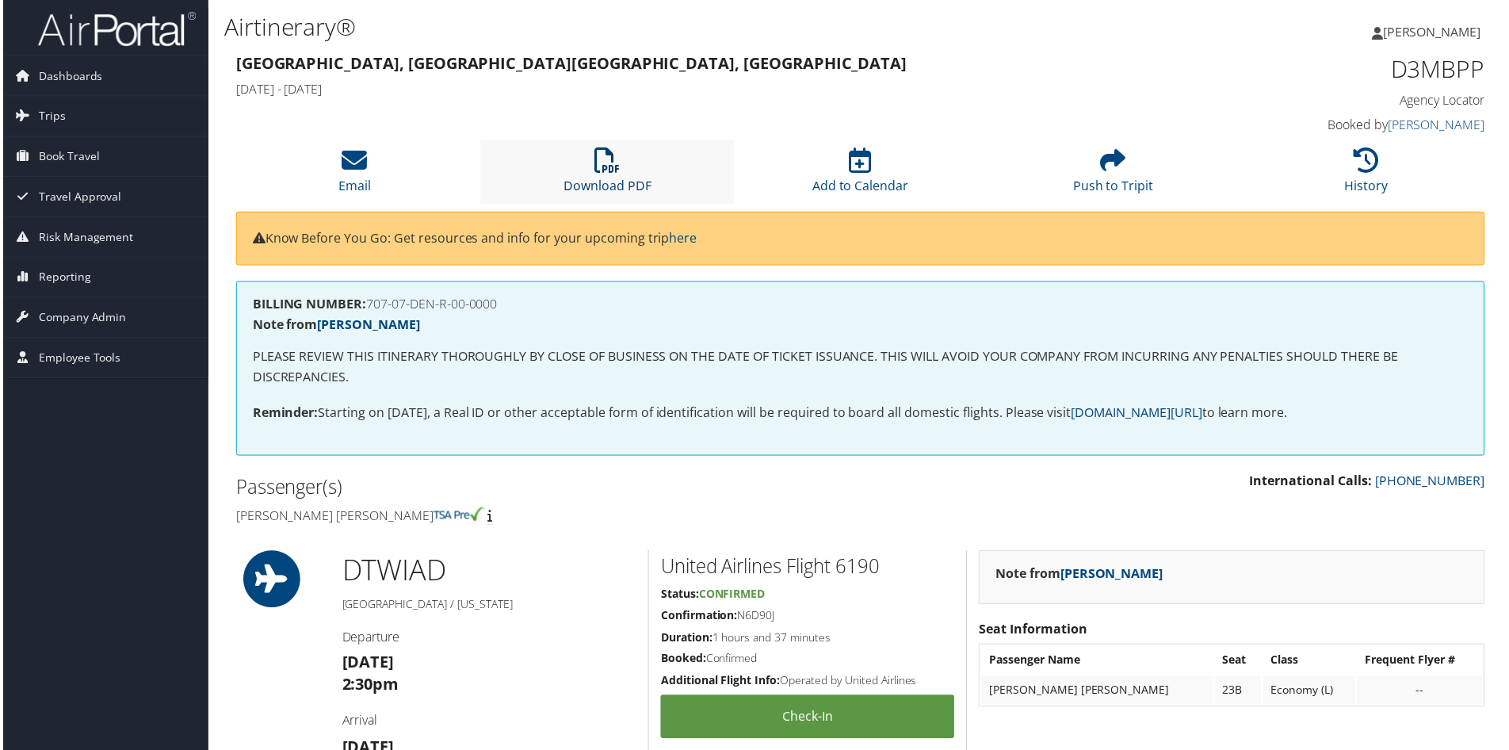
click at [595, 158] on icon at bounding box center [606, 160] width 25 height 25
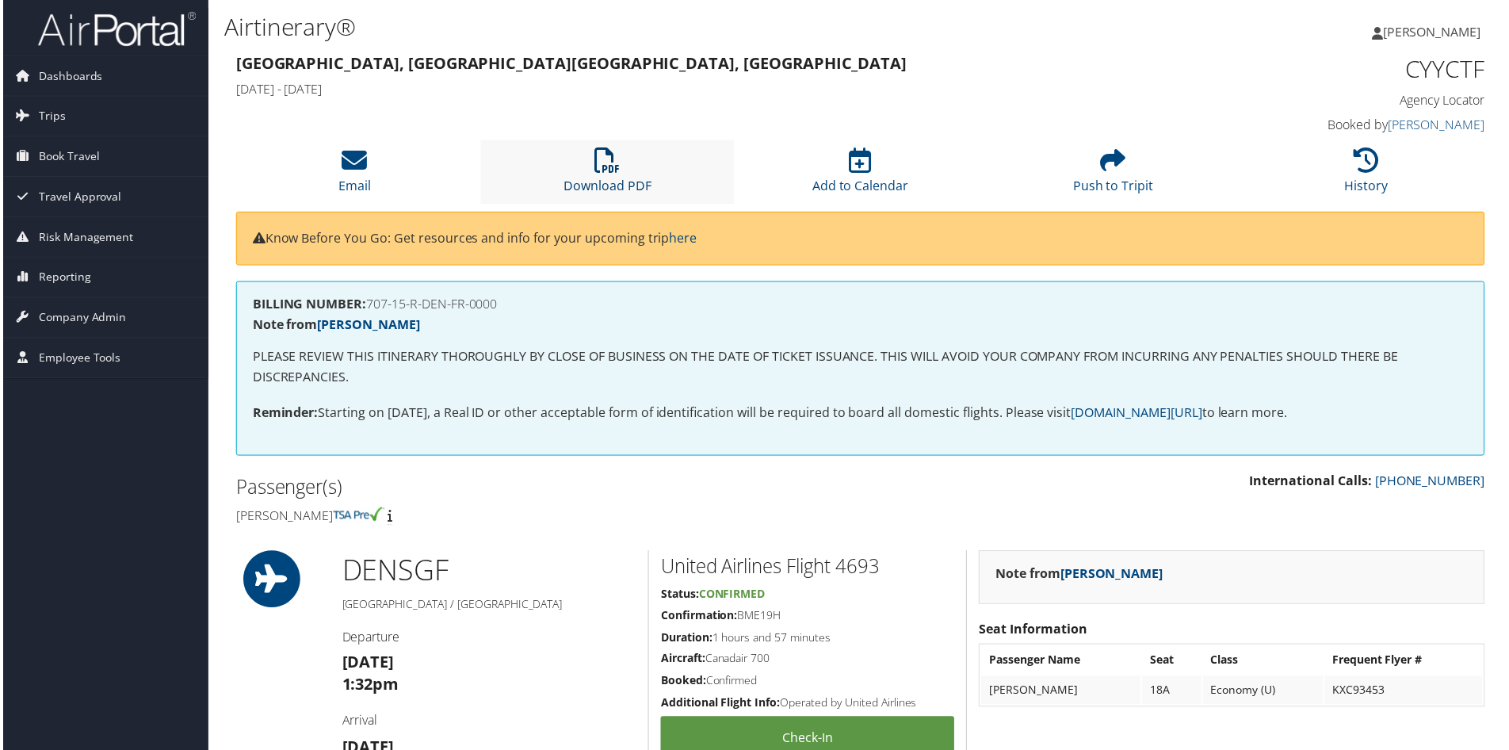
click at [600, 179] on link "Download PDF" at bounding box center [607, 176] width 88 height 38
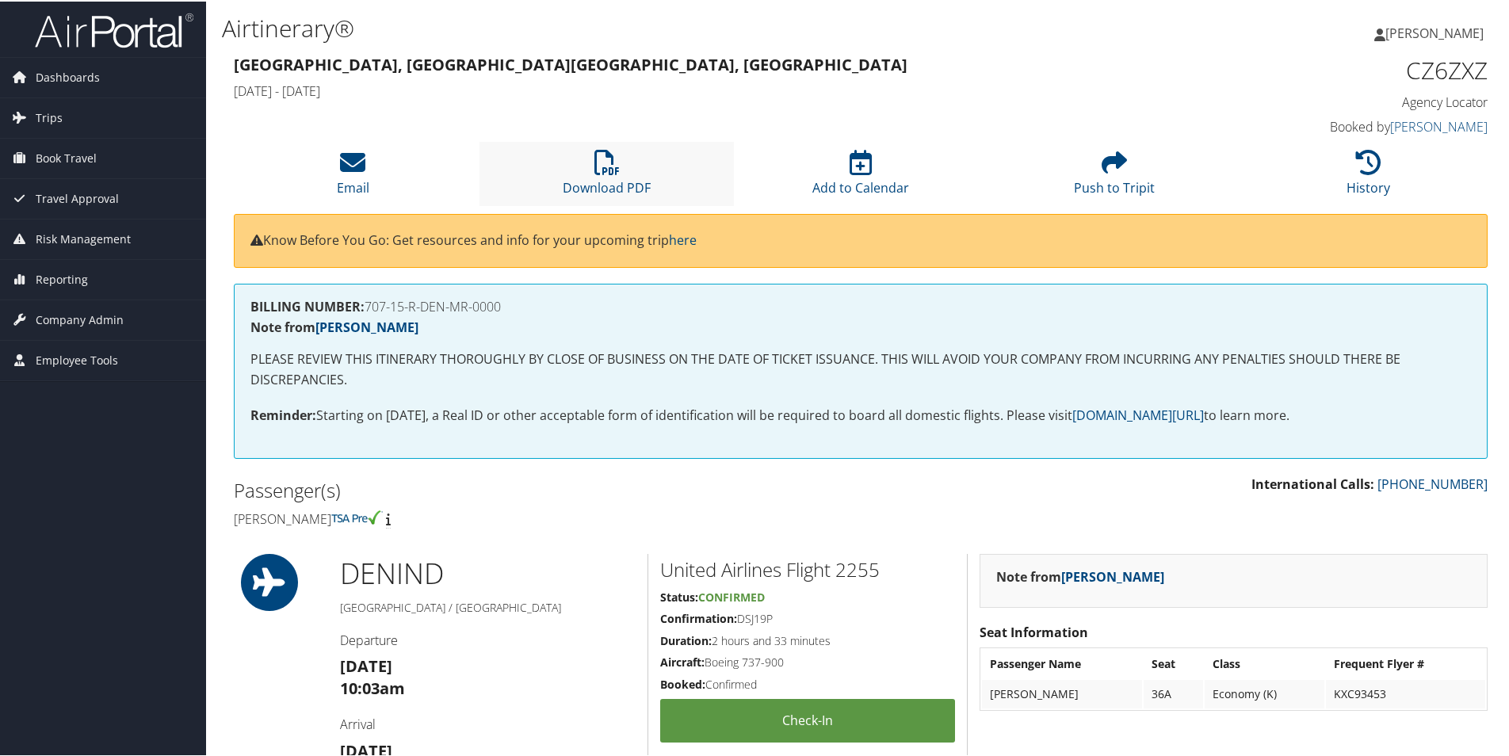
click at [587, 175] on li "Download PDF" at bounding box center [606, 172] width 254 height 64
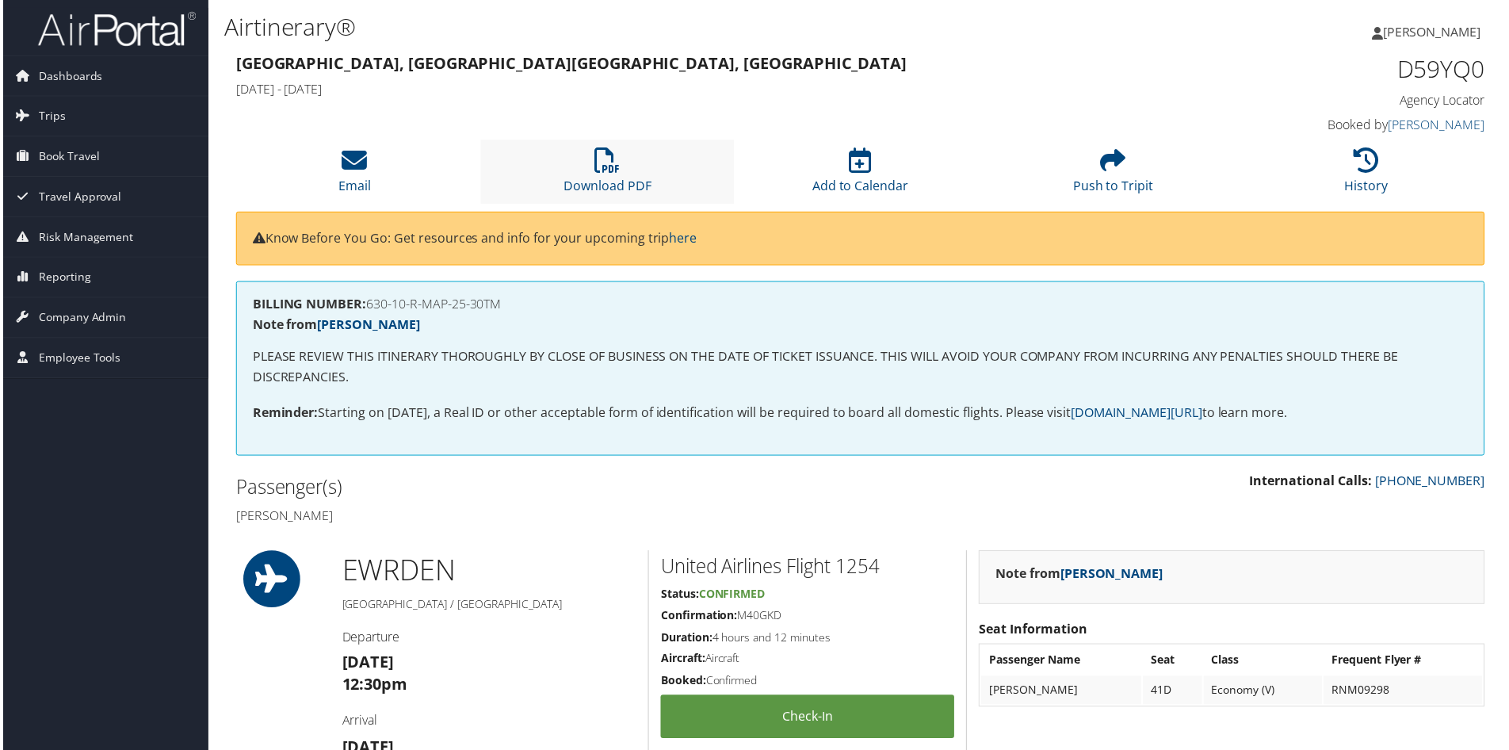
click at [600, 174] on li "Download PDF" at bounding box center [606, 172] width 254 height 64
click at [614, 162] on icon at bounding box center [606, 160] width 25 height 25
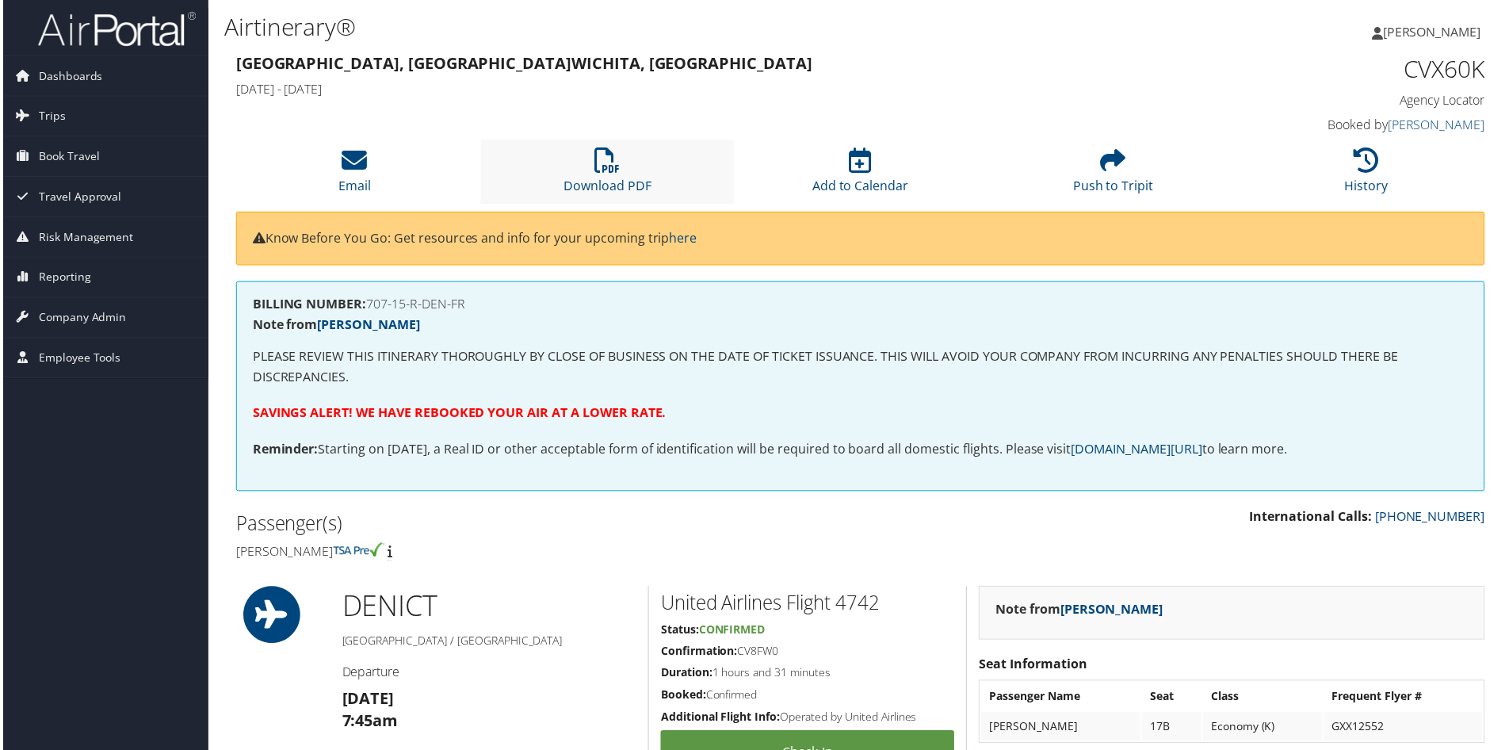
click at [591, 174] on li "Download PDF" at bounding box center [606, 172] width 254 height 64
click at [578, 179] on link "Download PDF" at bounding box center [607, 176] width 88 height 38
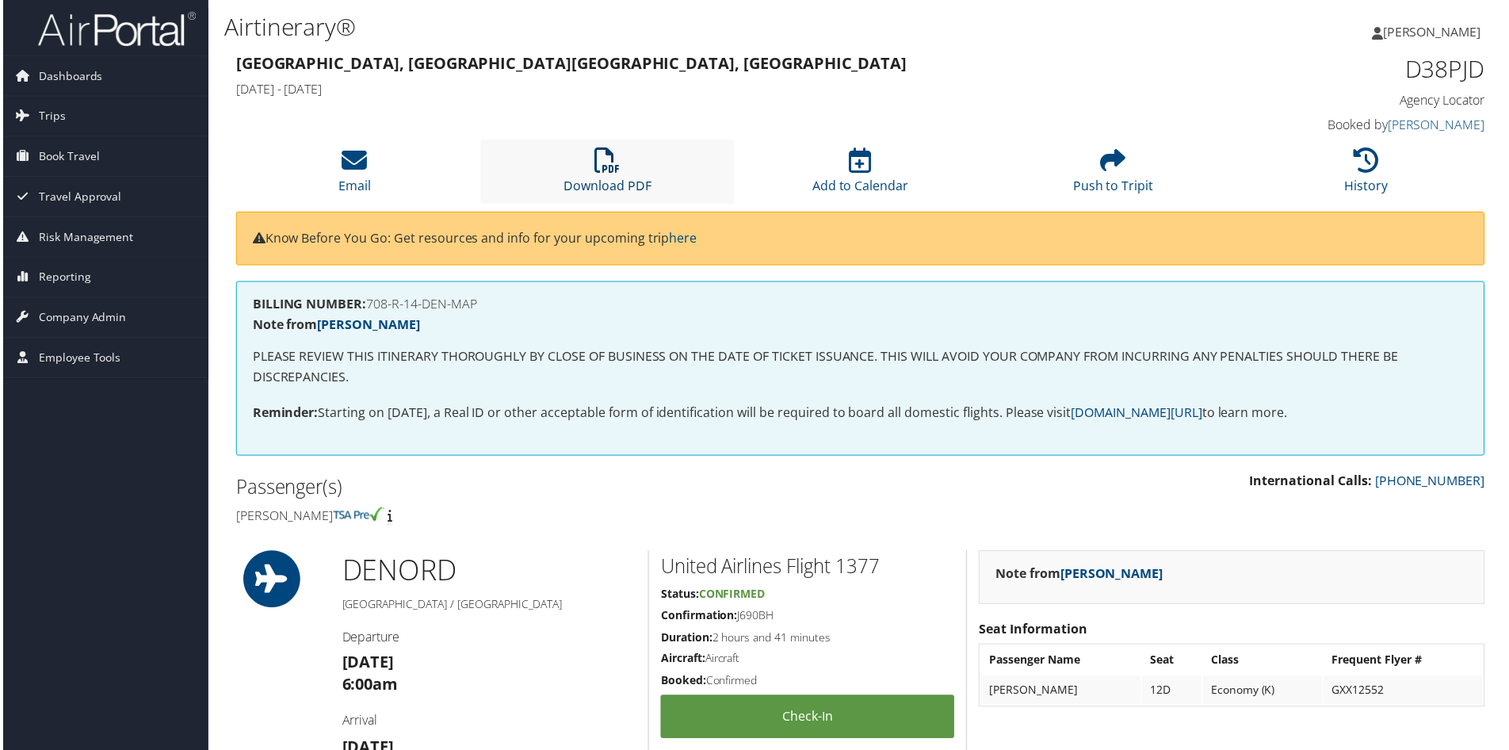
click at [593, 181] on link "Download PDF" at bounding box center [607, 176] width 88 height 38
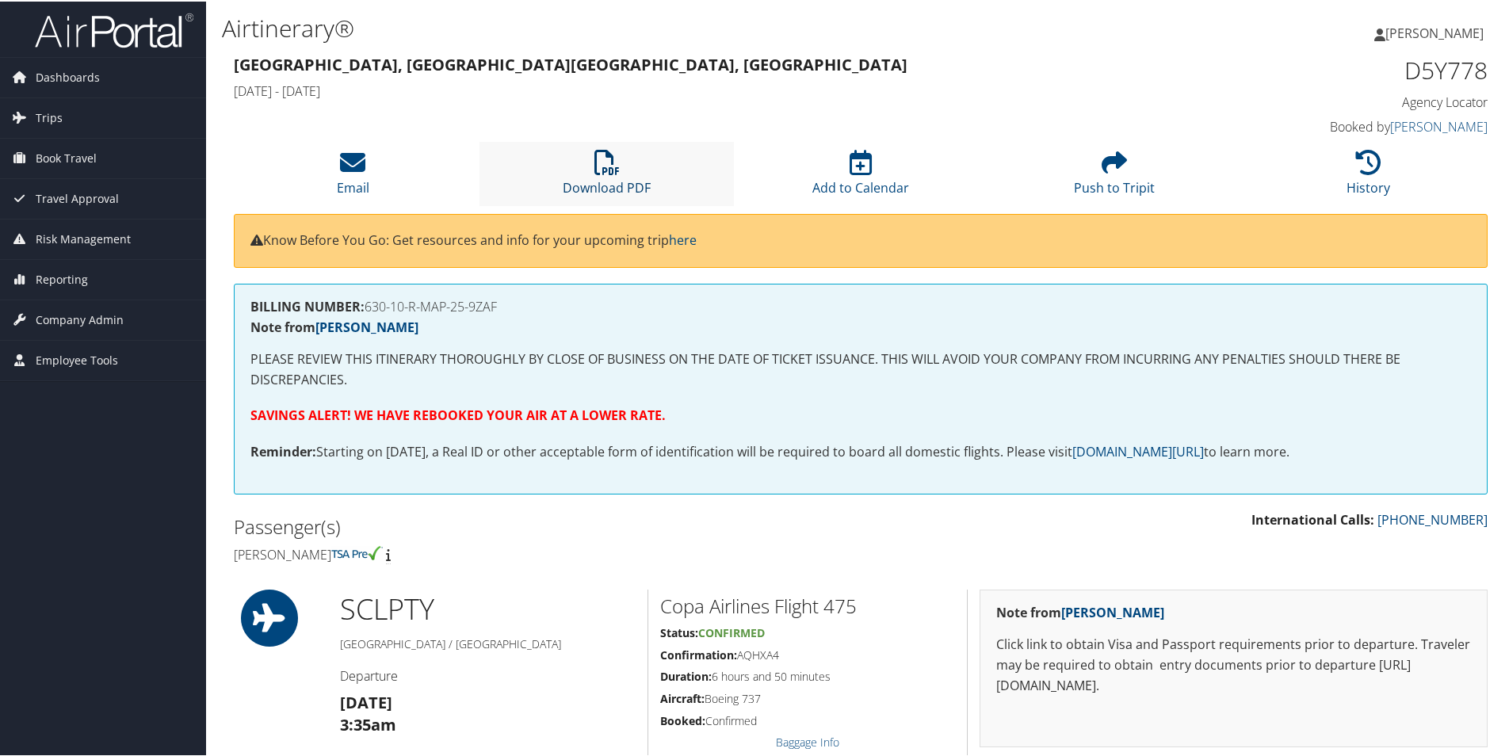
click at [617, 183] on link "Download PDF" at bounding box center [607, 176] width 88 height 38
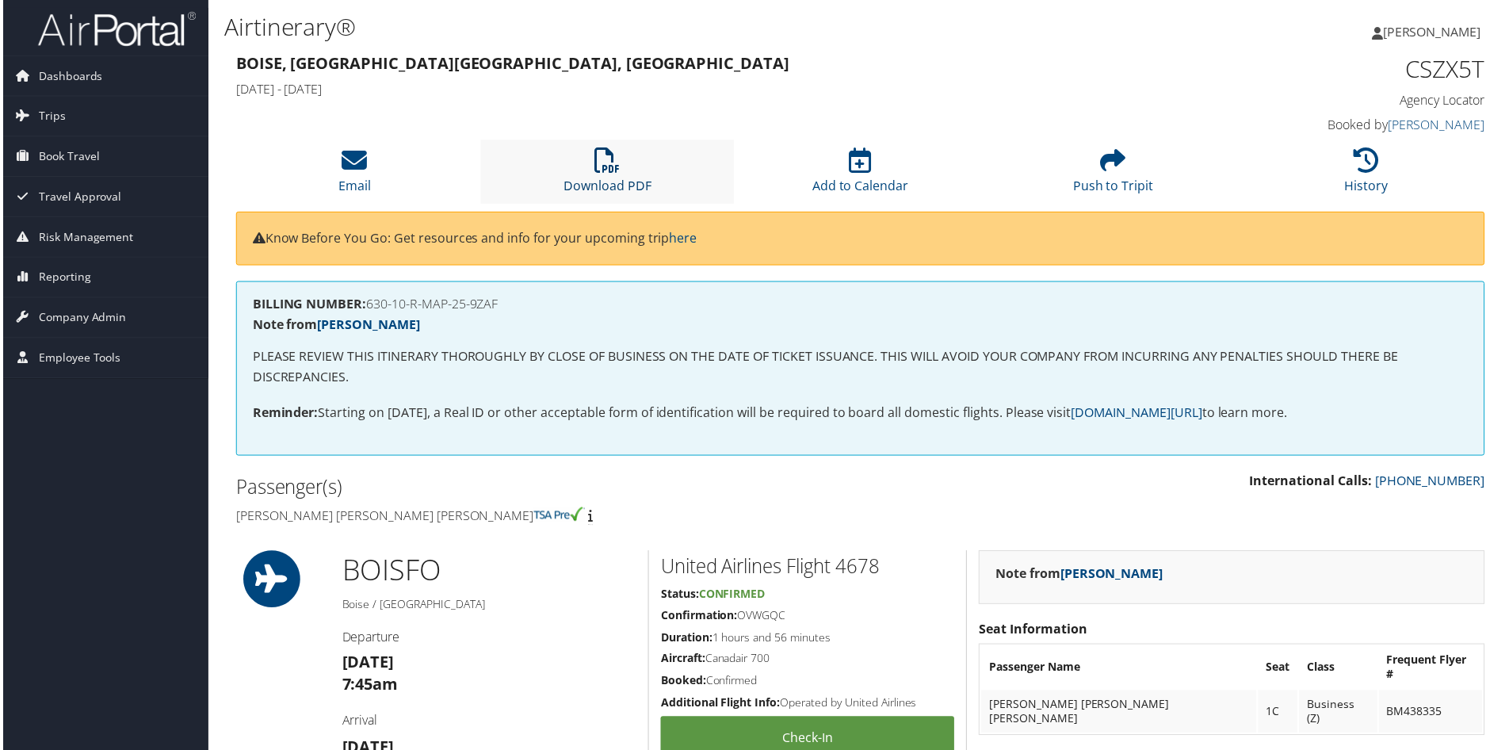
click at [609, 171] on icon at bounding box center [606, 160] width 25 height 25
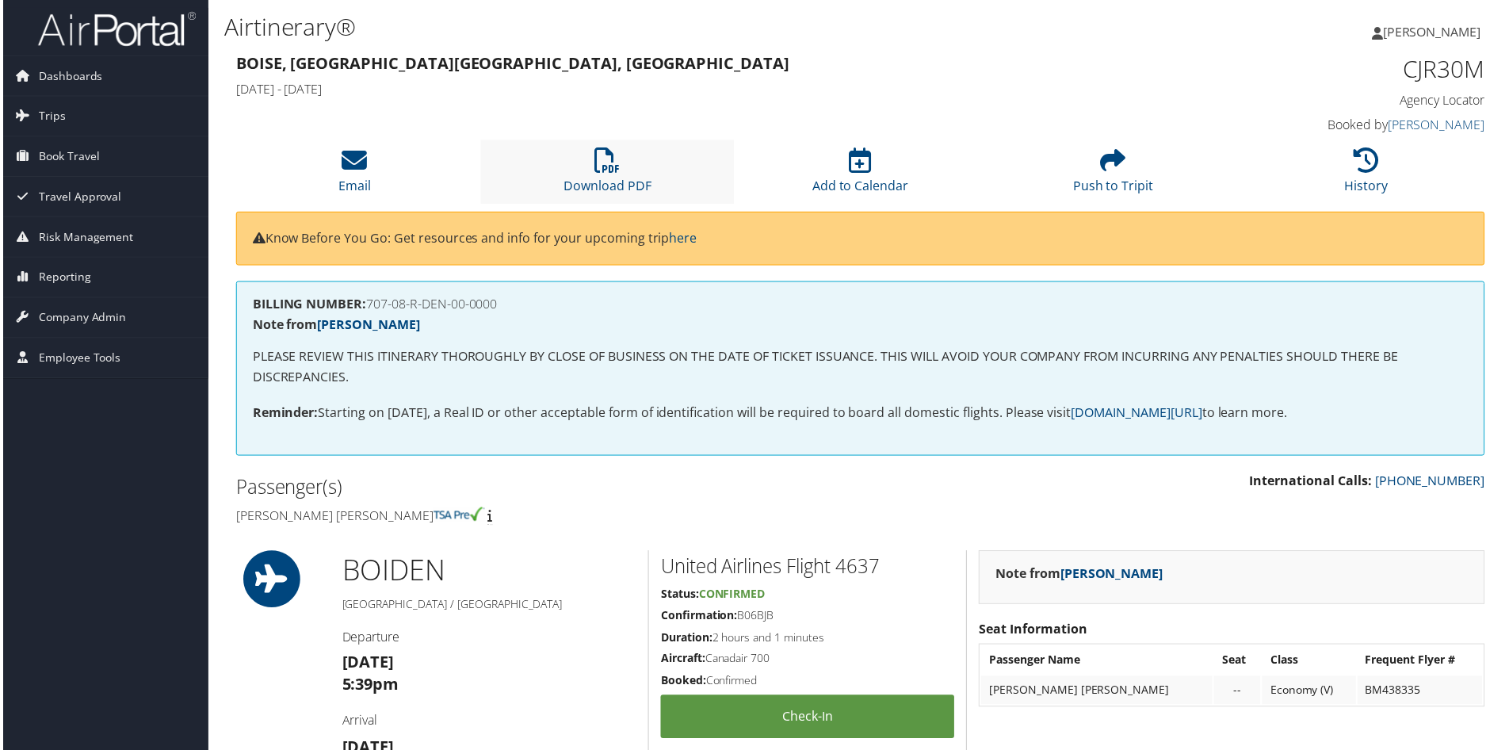
click at [561, 170] on li "Download PDF" at bounding box center [606, 172] width 254 height 64
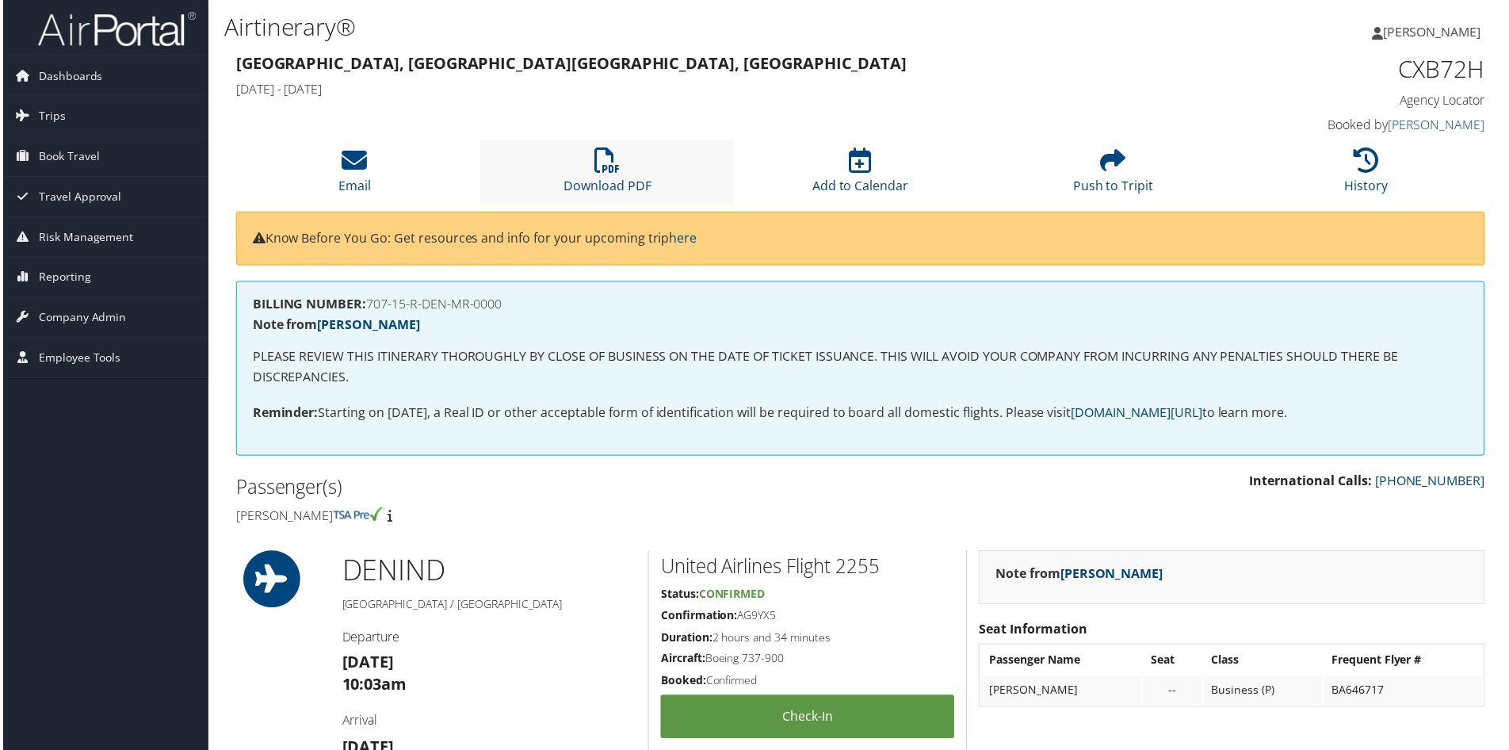
click at [597, 175] on li "Download PDF" at bounding box center [606, 172] width 254 height 64
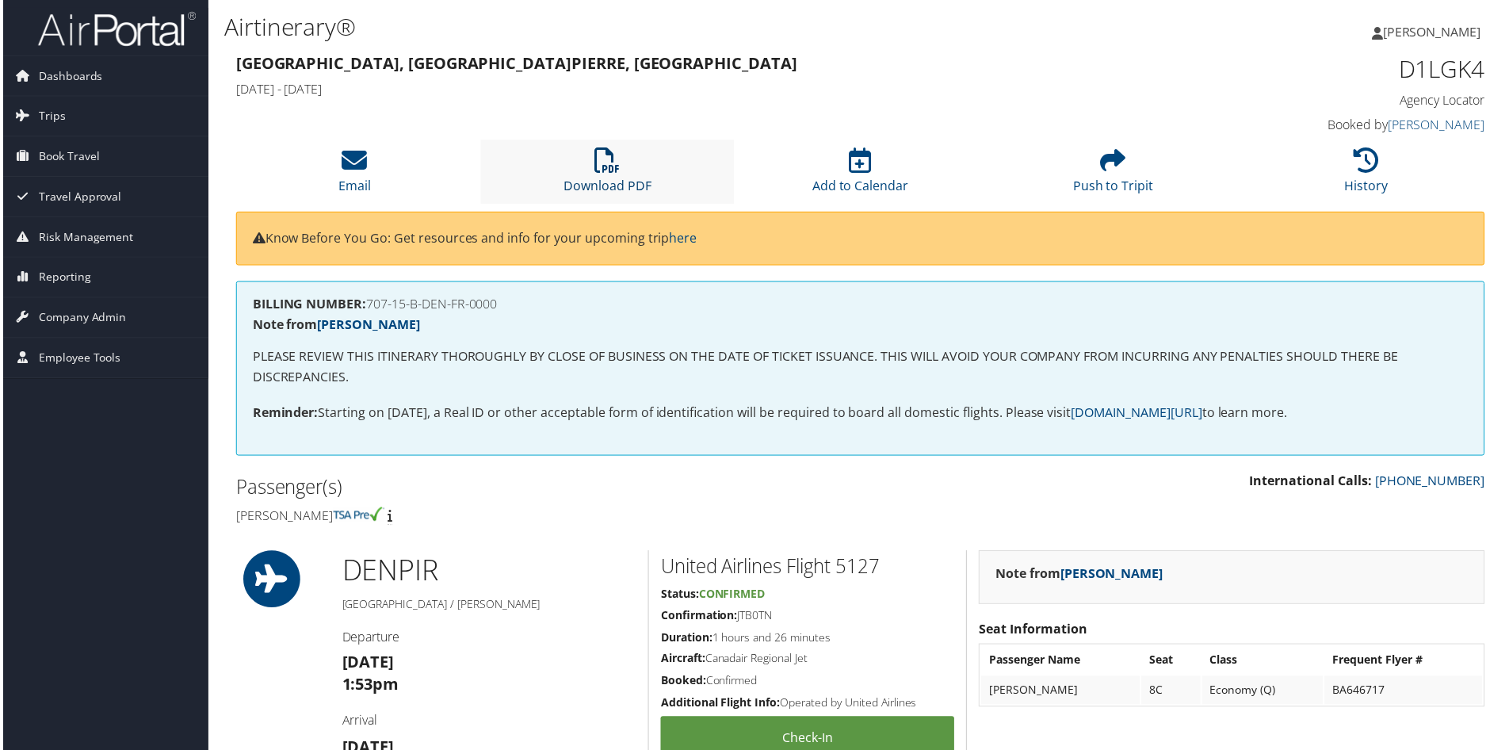
click at [607, 193] on link "Download PDF" at bounding box center [607, 176] width 88 height 38
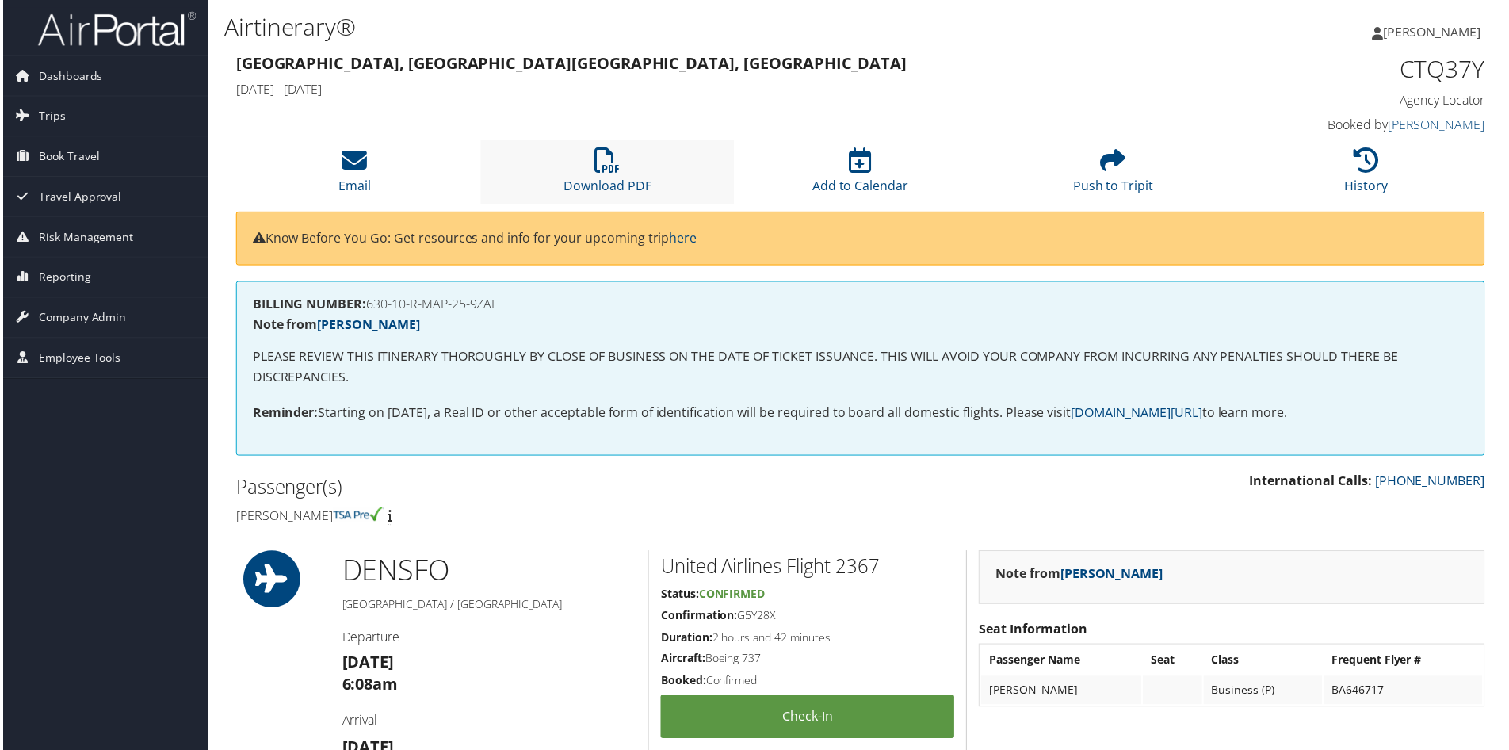
click at [590, 170] on li "Download PDF" at bounding box center [606, 172] width 254 height 64
